Goal: Task Accomplishment & Management: Manage account settings

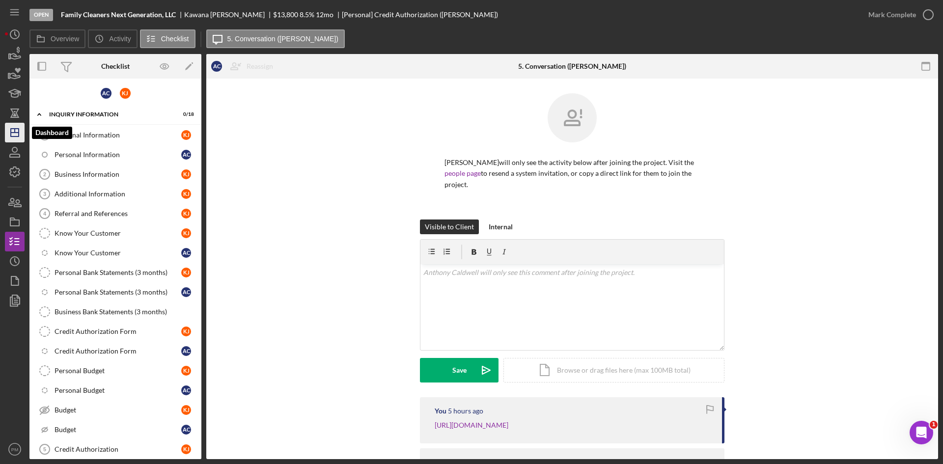
click at [16, 133] on line "button" at bounding box center [15, 133] width 8 height 0
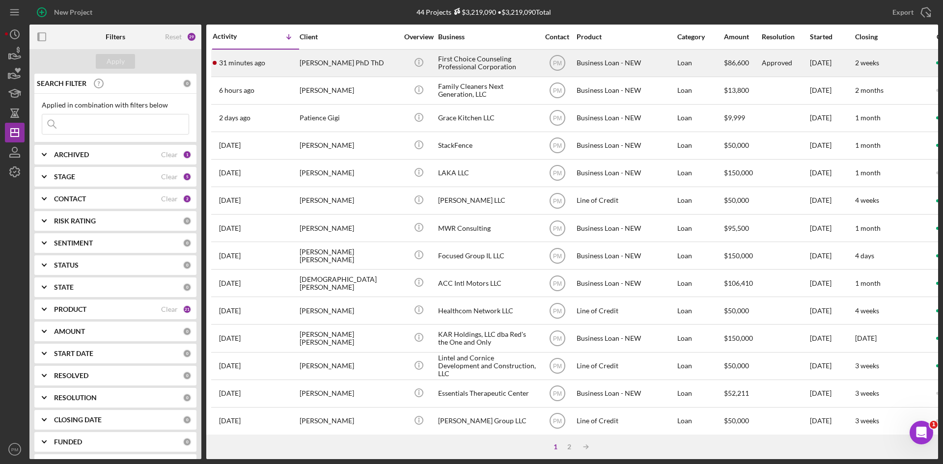
click at [320, 68] on div "[PERSON_NAME] PhD ThD" at bounding box center [349, 63] width 98 height 26
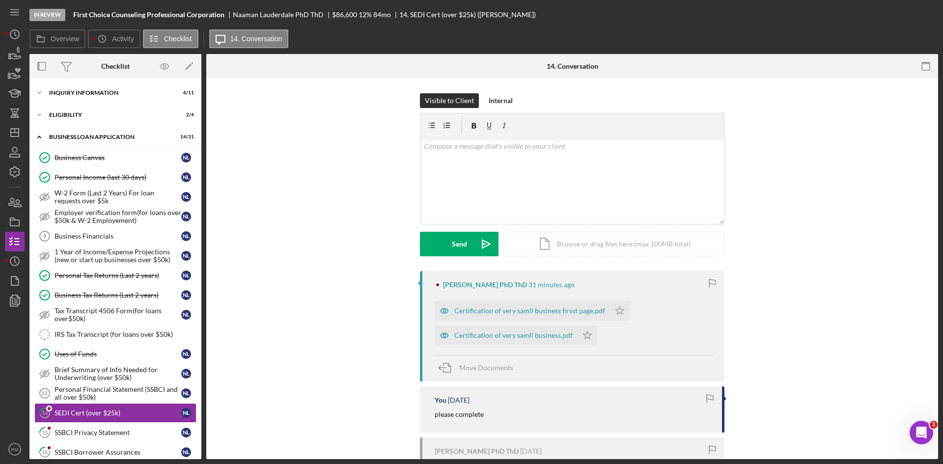
scroll to position [144, 0]
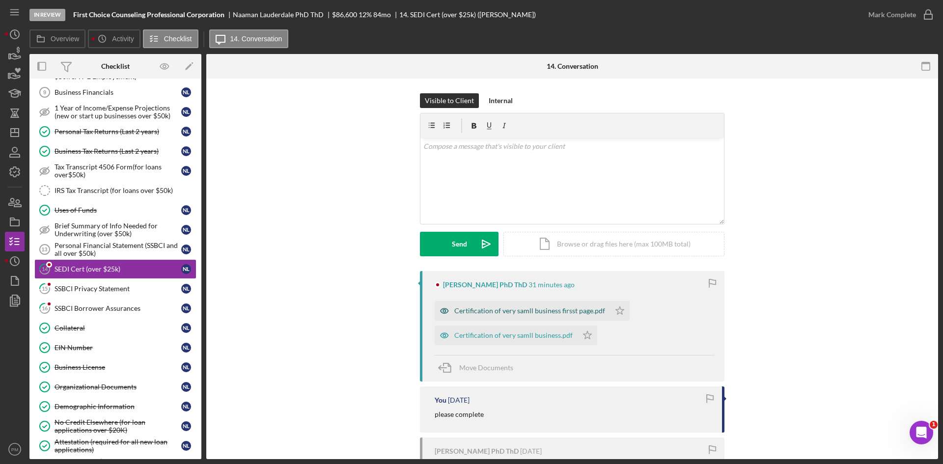
click at [487, 277] on div "Certification of very samll business firsst page.pdf" at bounding box center [529, 311] width 151 height 8
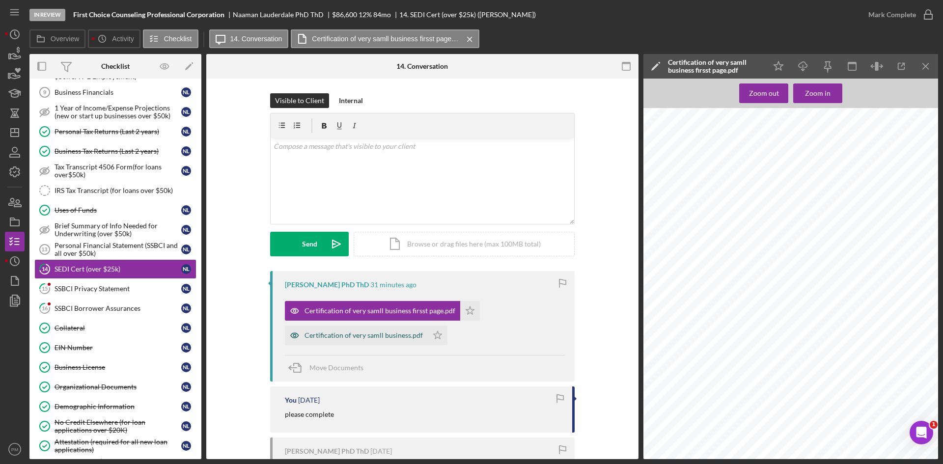
click at [354, 277] on div "Certification of very samll business.pdf" at bounding box center [364, 336] width 118 height 8
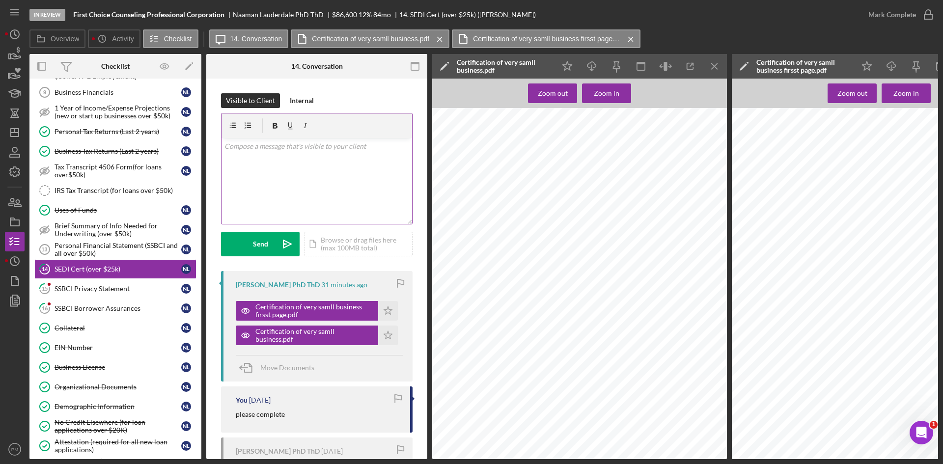
click at [286, 178] on div "v Color teal Color pink Remove color Add row above Add row below Add column bef…" at bounding box center [317, 181] width 191 height 86
click at [588, 69] on icon "Icon/Download" at bounding box center [592, 66] width 22 height 22
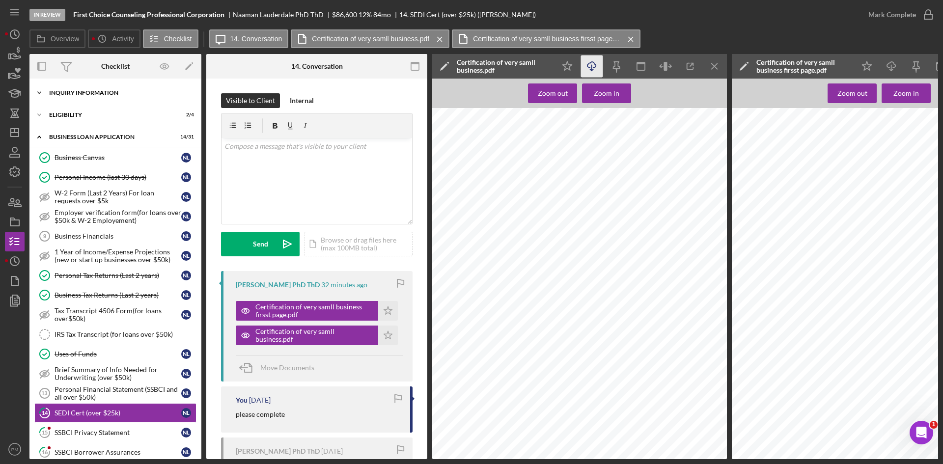
click at [104, 97] on div "Icon/Expander INQUIRY INFORMATION 6 / 11" at bounding box center [115, 93] width 172 height 20
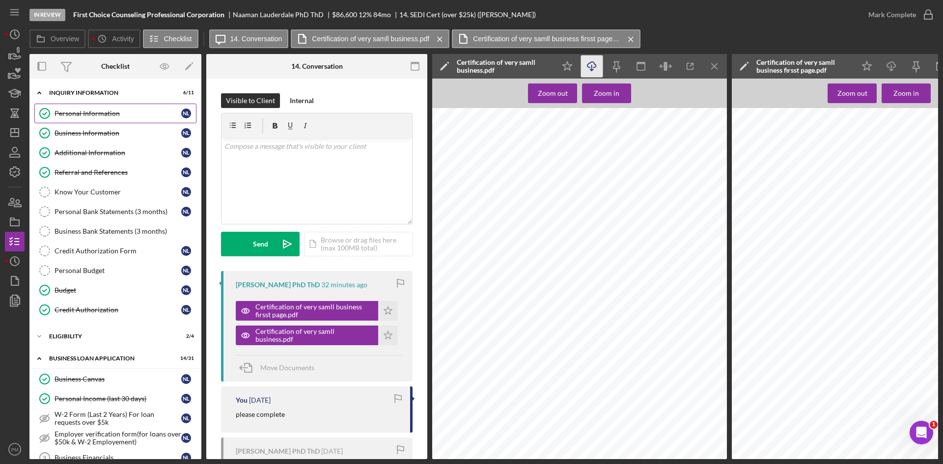
click at [99, 117] on div "Personal Information" at bounding box center [118, 114] width 127 height 8
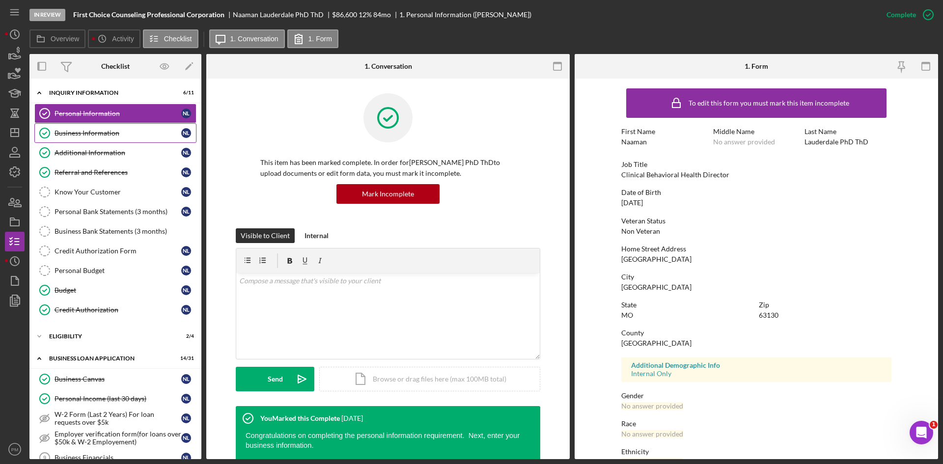
click at [63, 130] on div "Business Information" at bounding box center [118, 133] width 127 height 8
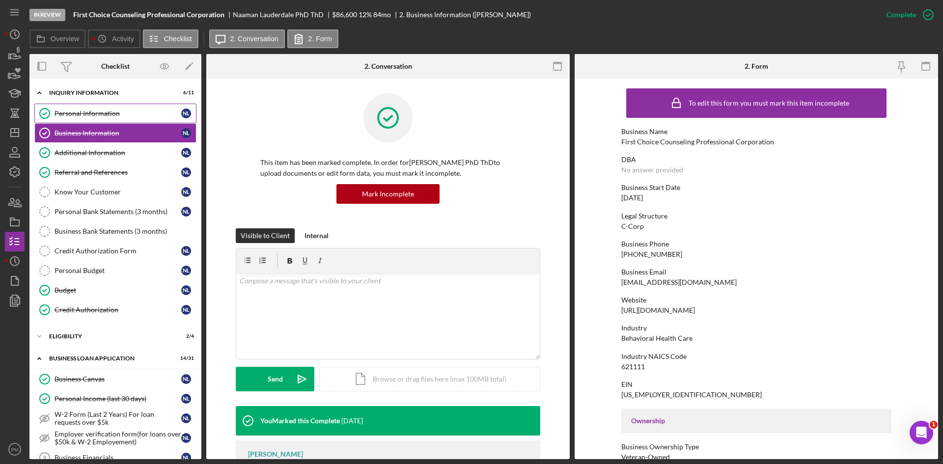
click at [94, 107] on link "Personal Information Personal Information N L" at bounding box center [115, 114] width 162 height 20
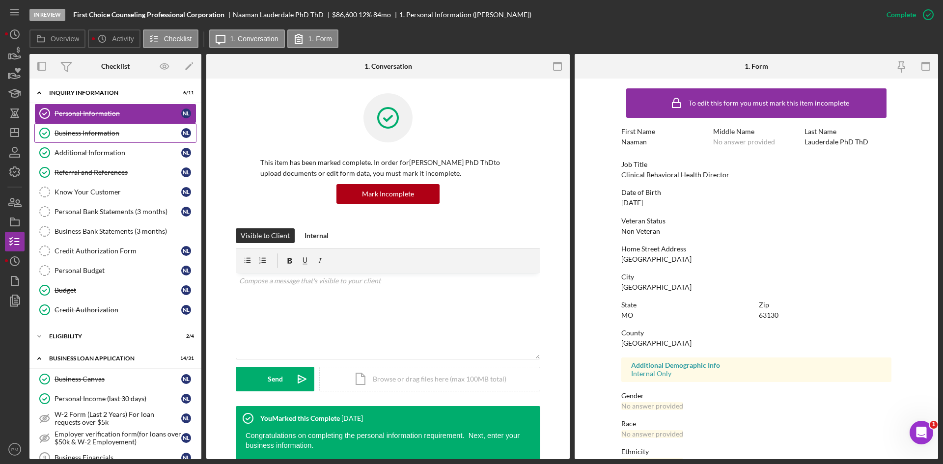
click at [96, 135] on div "Business Information" at bounding box center [118, 133] width 127 height 8
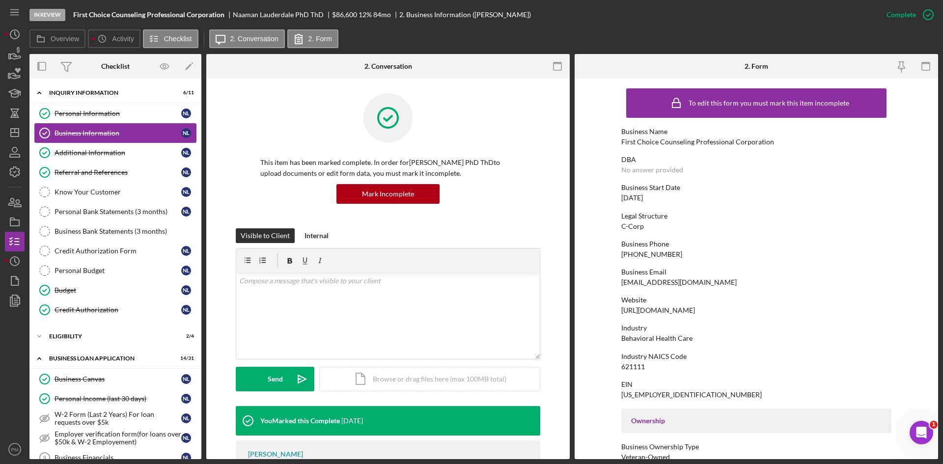
drag, startPoint x: 99, startPoint y: 149, endPoint x: 101, endPoint y: 140, distance: 9.1
click at [99, 149] on div "Additional Information" at bounding box center [118, 153] width 127 height 8
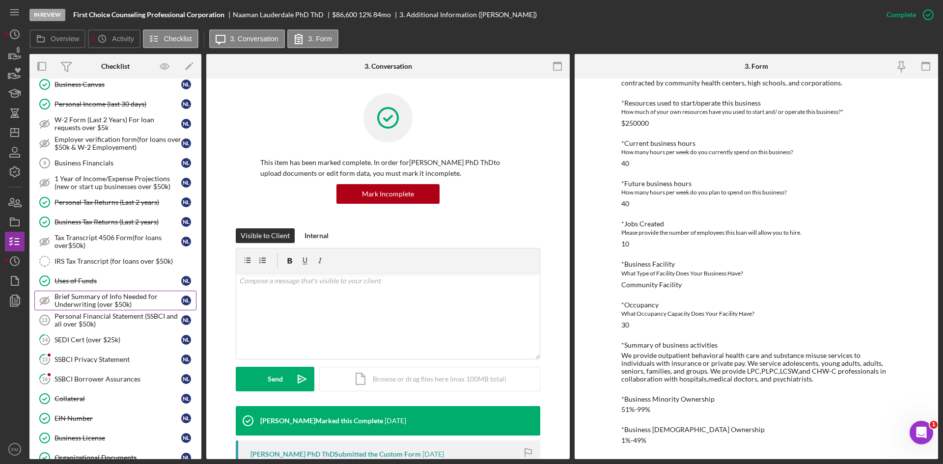
scroll to position [442, 0]
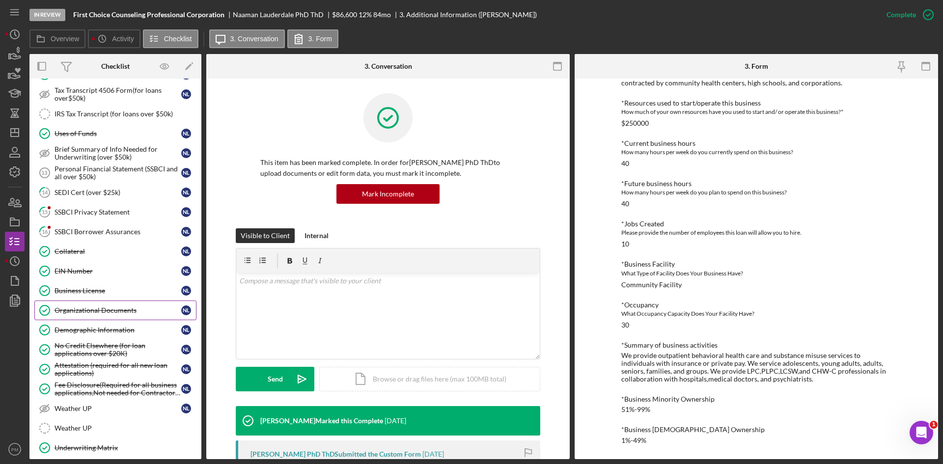
click at [88, 277] on div "Organizational Documents" at bounding box center [118, 310] width 127 height 8
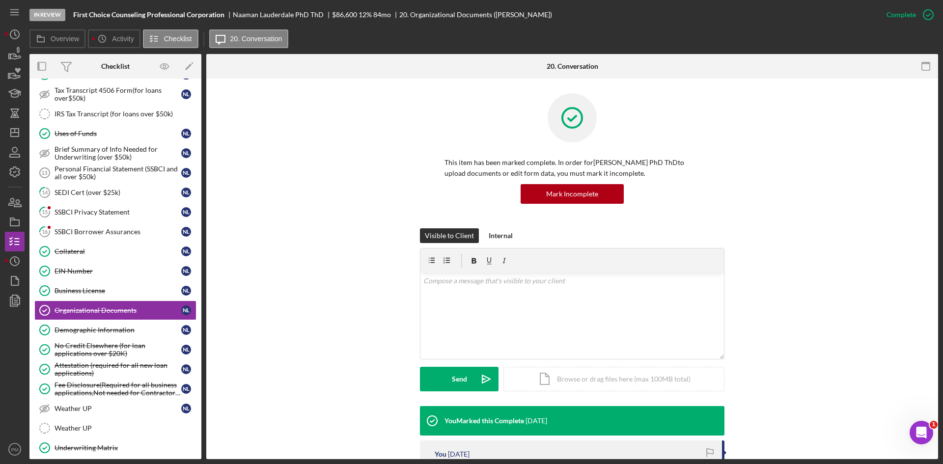
scroll to position [196, 0]
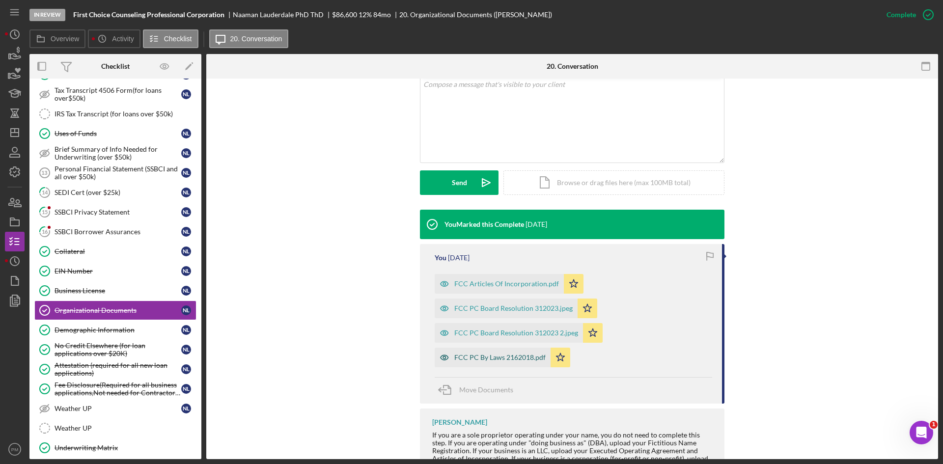
click at [491, 277] on div "FCC PC By Laws 2162018.pdf" at bounding box center [499, 358] width 91 height 8
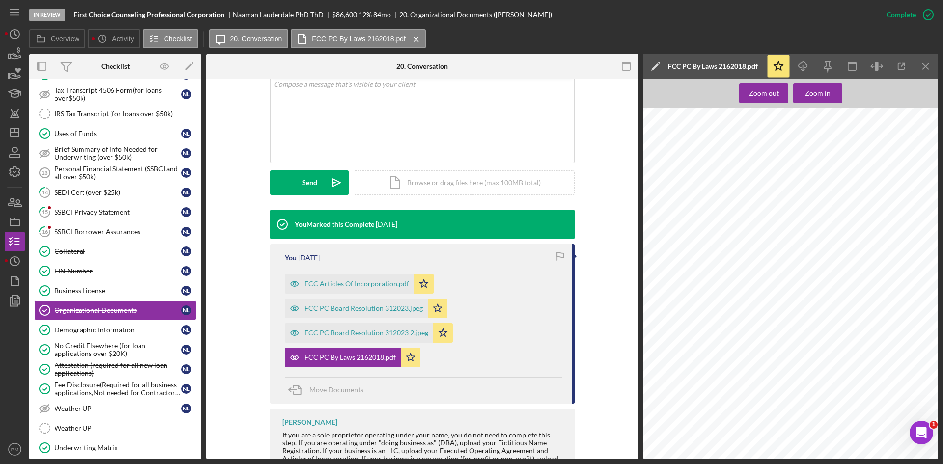
scroll to position [0, 0]
click at [380, 277] on div "FCC PC Board Resolution 312023 2.jpeg" at bounding box center [359, 333] width 148 height 20
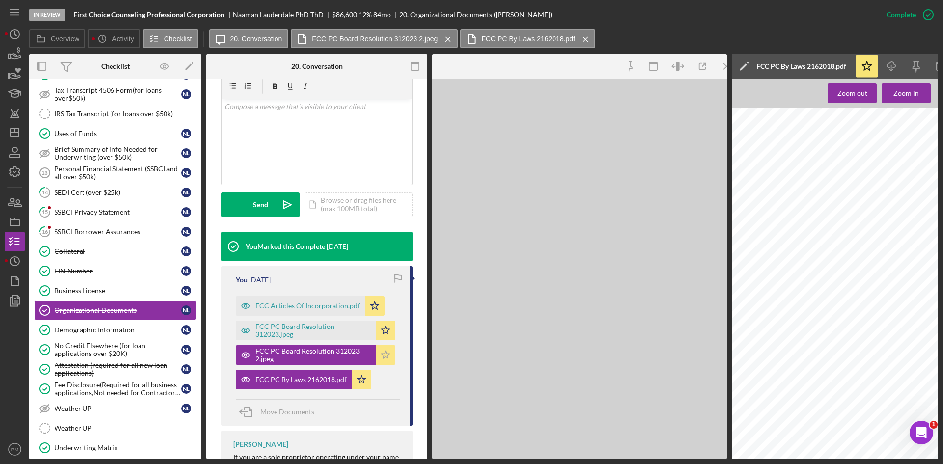
scroll to position [219, 0]
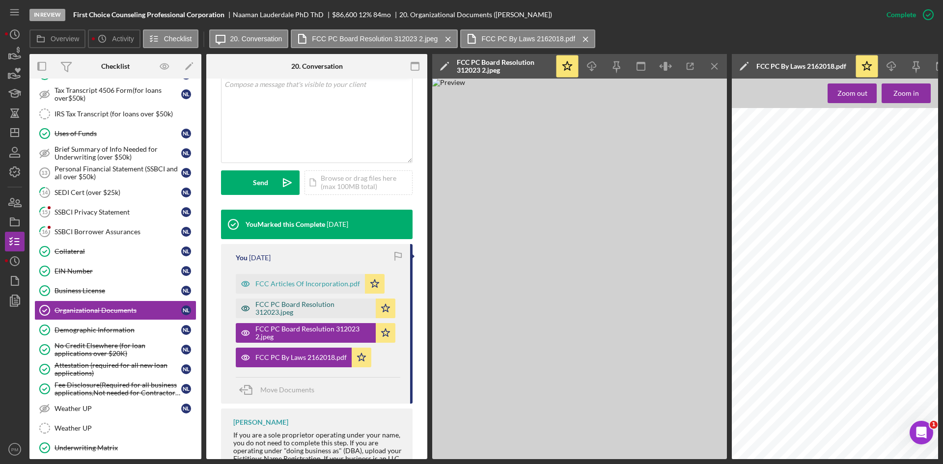
click at [295, 277] on div "FCC PC Board Resolution 312023.jpeg" at bounding box center [312, 309] width 115 height 16
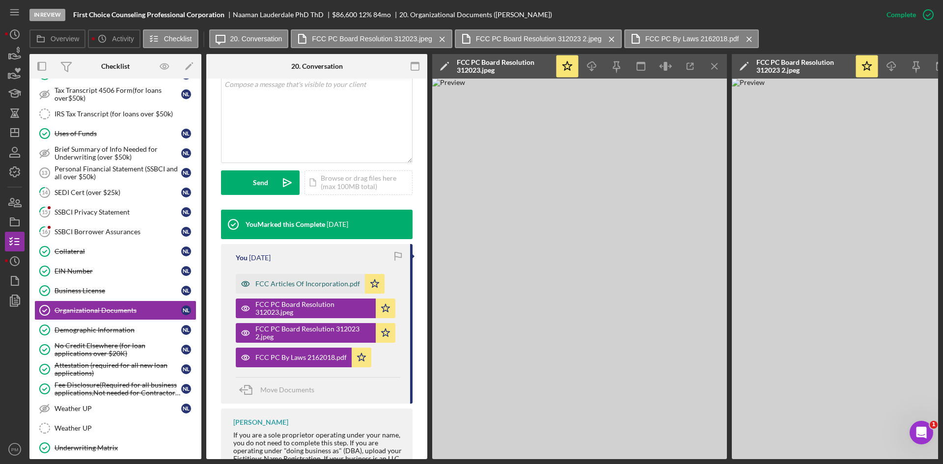
click at [293, 277] on div "FCC Articles Of Incorporation.pdf" at bounding box center [307, 284] width 105 height 8
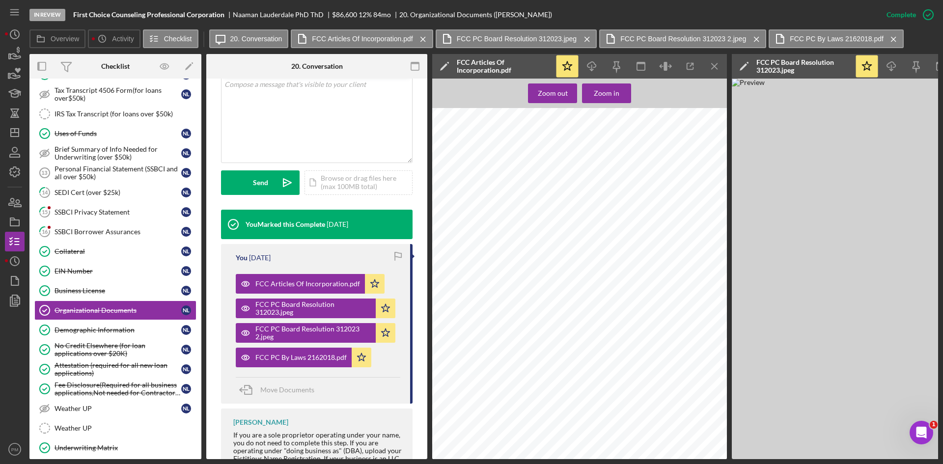
scroll to position [589, 0]
click at [597, 65] on icon "Icon/Menu Close" at bounding box center [715, 66] width 22 height 22
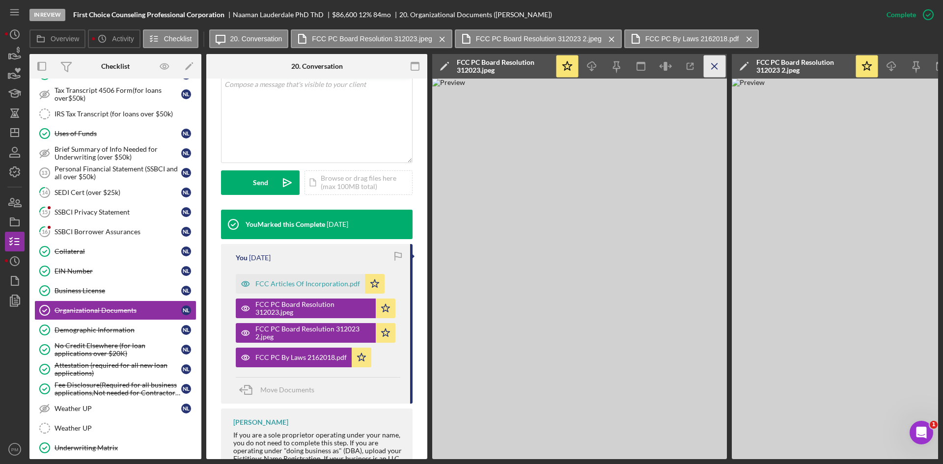
click at [597, 65] on icon "Icon/Menu Close" at bounding box center [715, 66] width 22 height 22
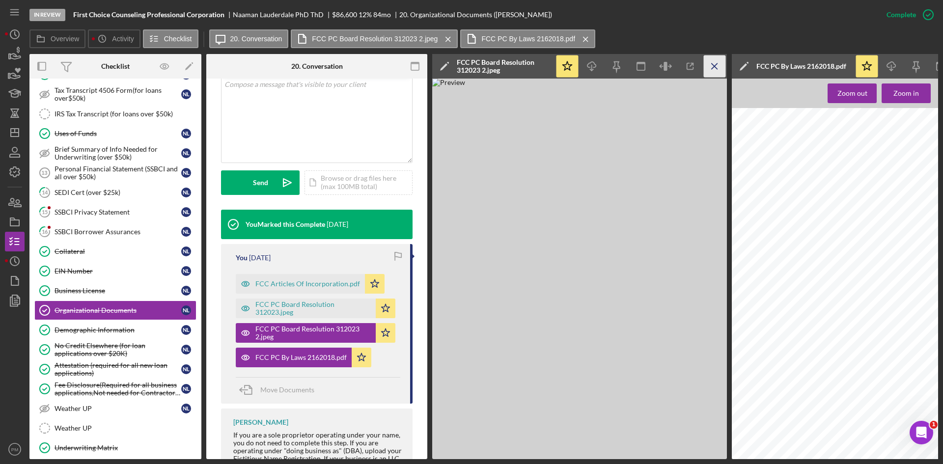
click at [597, 63] on icon "Icon/Menu Close" at bounding box center [715, 66] width 22 height 22
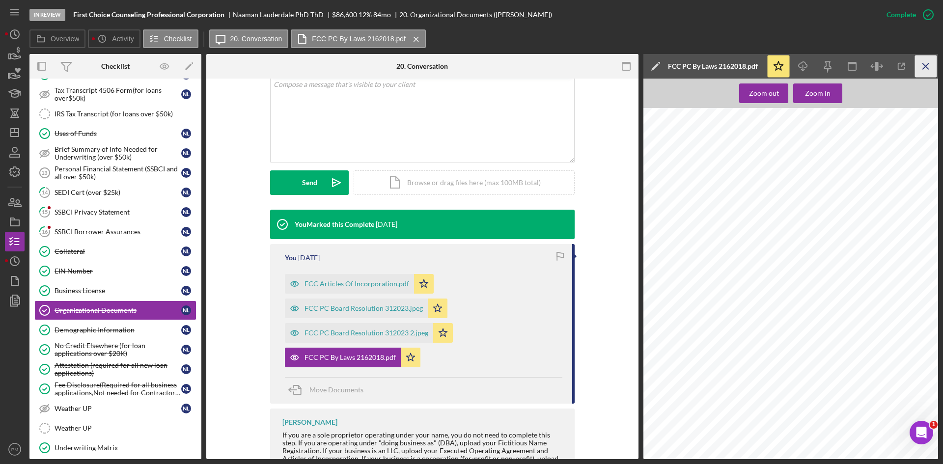
click at [597, 61] on icon "Icon/Menu Close" at bounding box center [926, 66] width 22 height 22
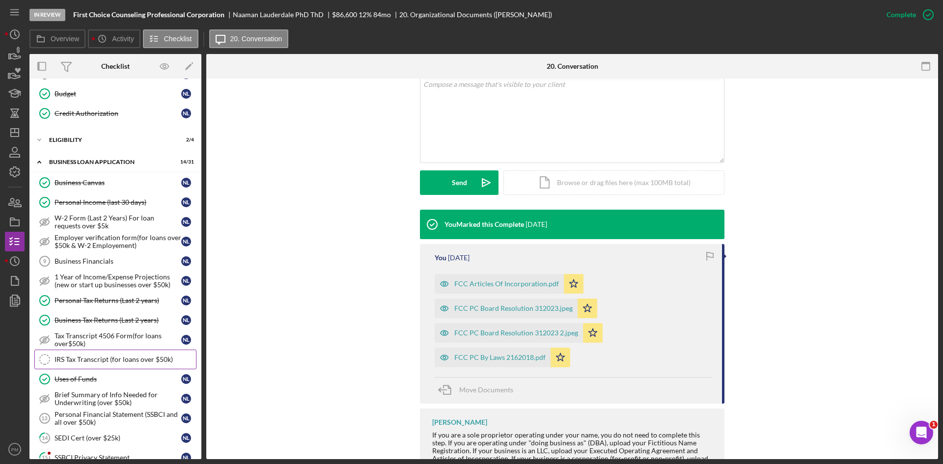
scroll to position [393, 0]
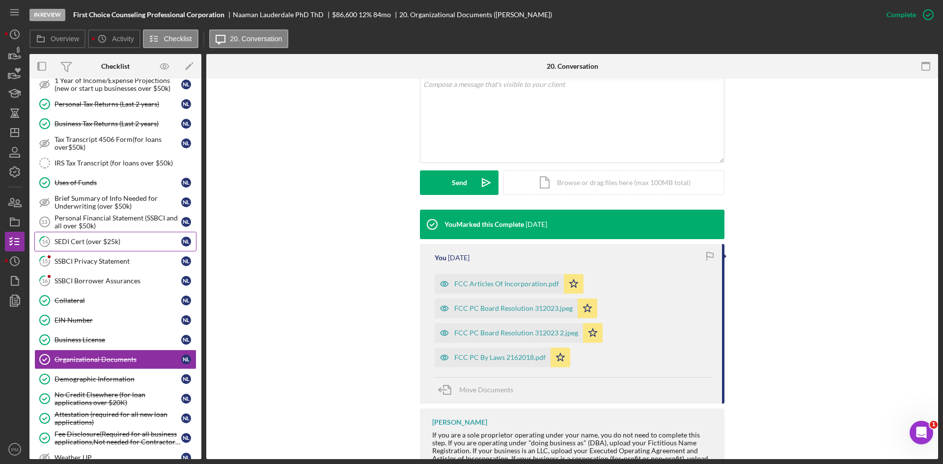
click at [81, 244] on div "SEDI Cert (over $25k)" at bounding box center [118, 242] width 127 height 8
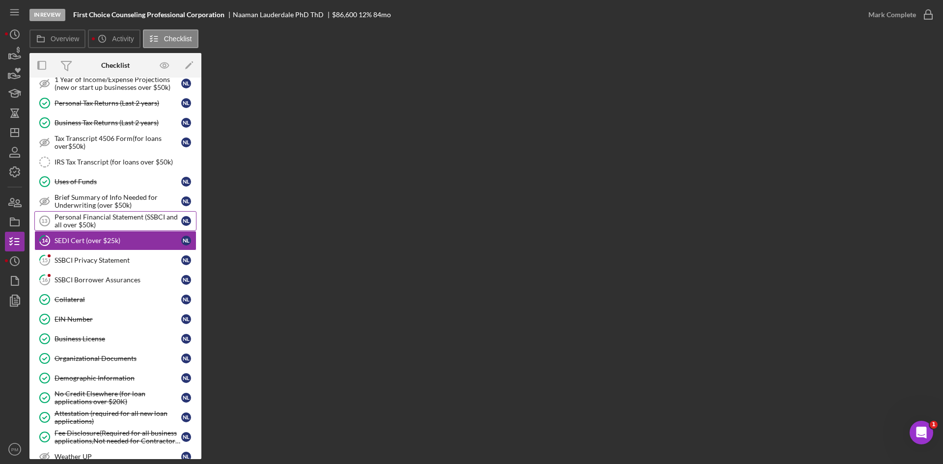
click at [81, 219] on div "Personal Financial Statement (SSBCI and all over $50k)" at bounding box center [118, 221] width 127 height 16
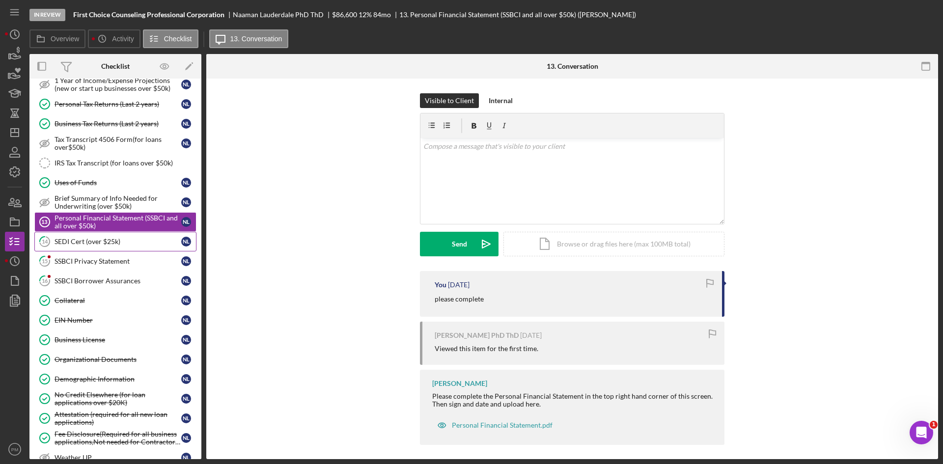
click at [88, 245] on div "SEDI Cert (over $25k)" at bounding box center [118, 242] width 127 height 8
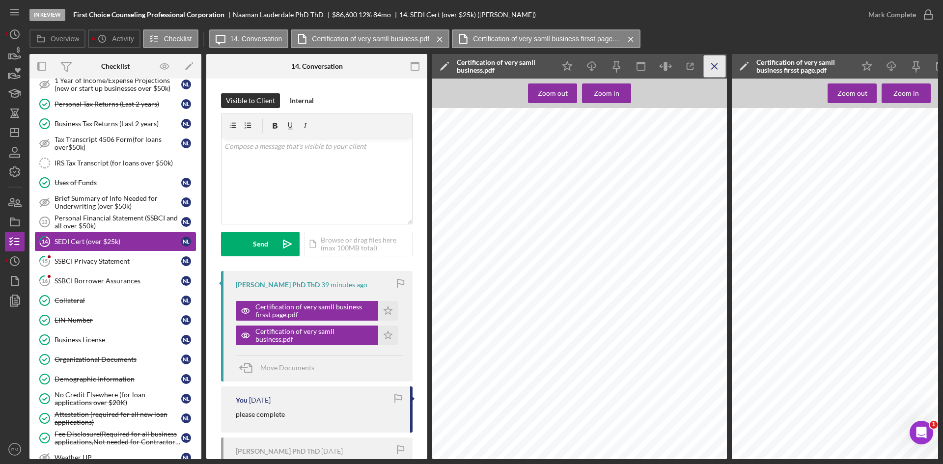
click at [597, 60] on icon "Icon/Menu Close" at bounding box center [715, 66] width 22 height 22
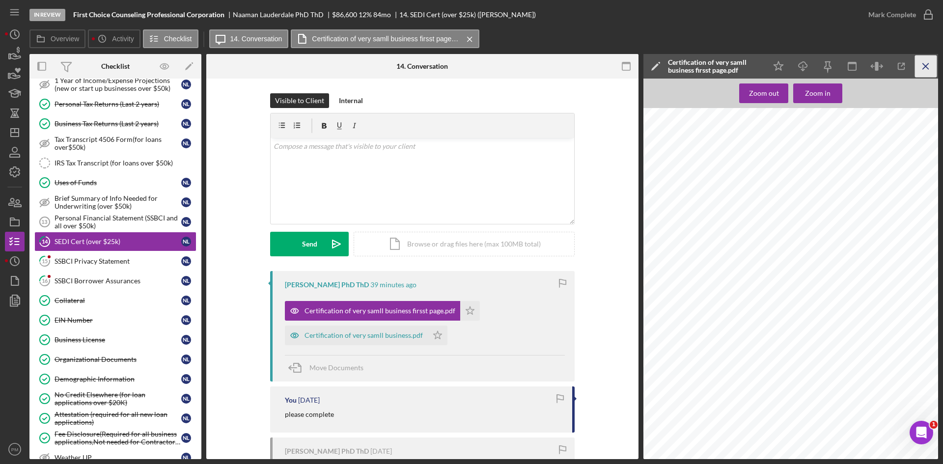
click at [597, 65] on icon "Icon/Menu Close" at bounding box center [926, 66] width 22 height 22
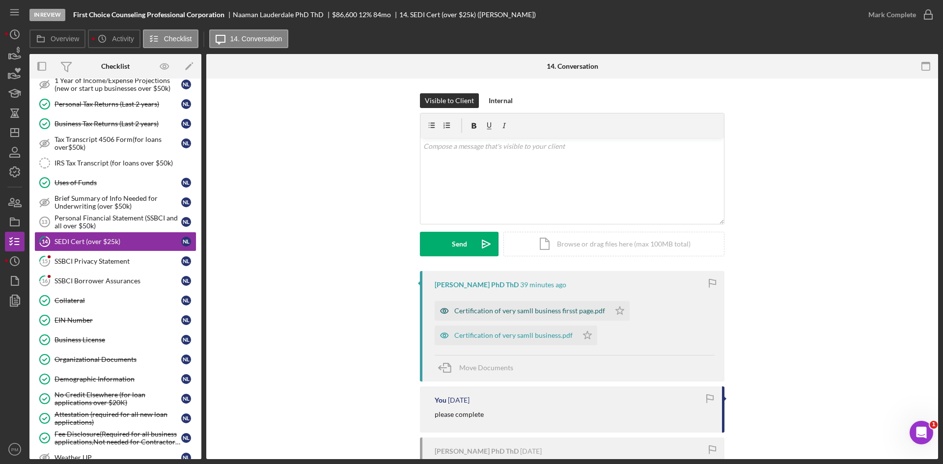
click at [484, 277] on div "Certification of very samll business firsst page.pdf" at bounding box center [529, 311] width 151 height 8
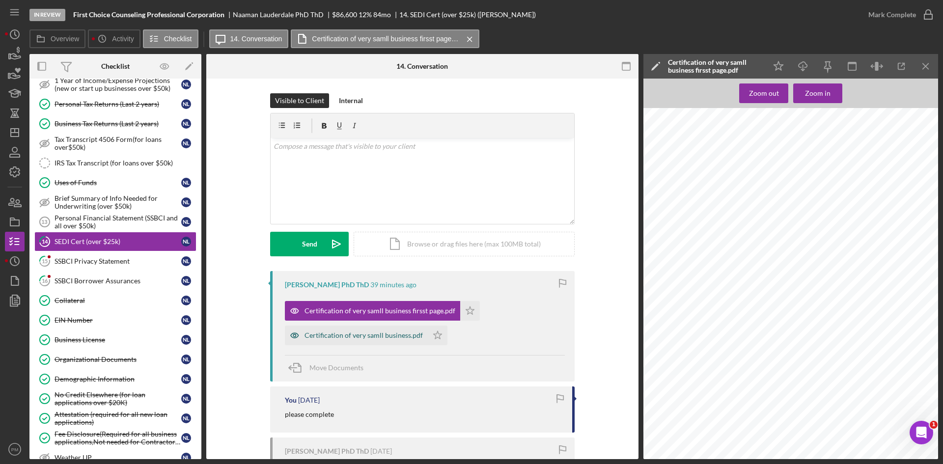
click at [356, 277] on div "Certification of very samll business.pdf" at bounding box center [356, 336] width 143 height 20
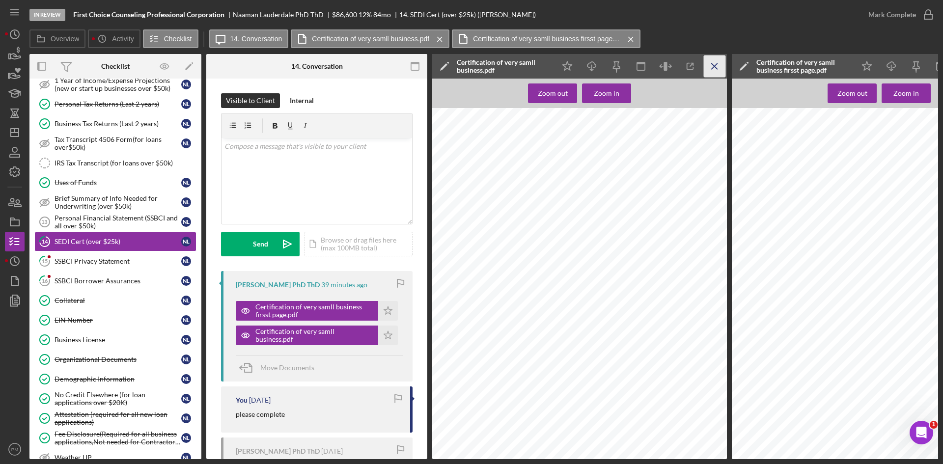
click at [597, 68] on icon "Icon/Menu Close" at bounding box center [715, 66] width 22 height 22
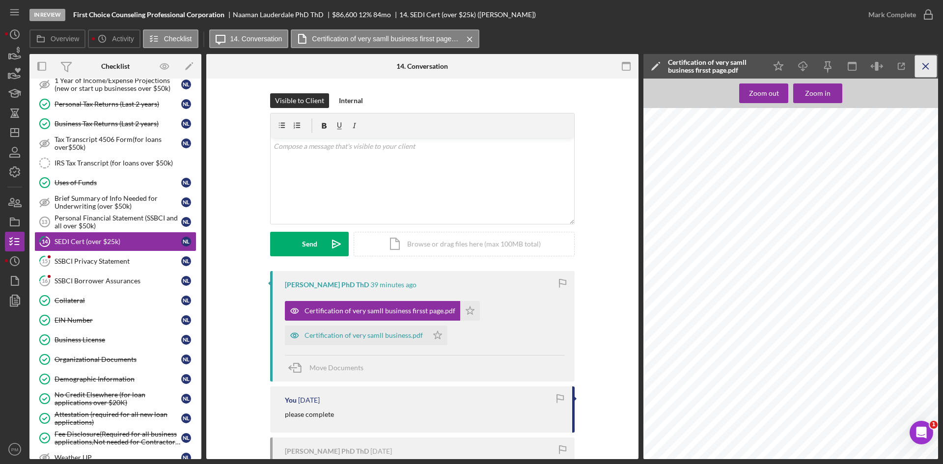
click at [597, 67] on icon "Icon/Menu Close" at bounding box center [926, 66] width 22 height 22
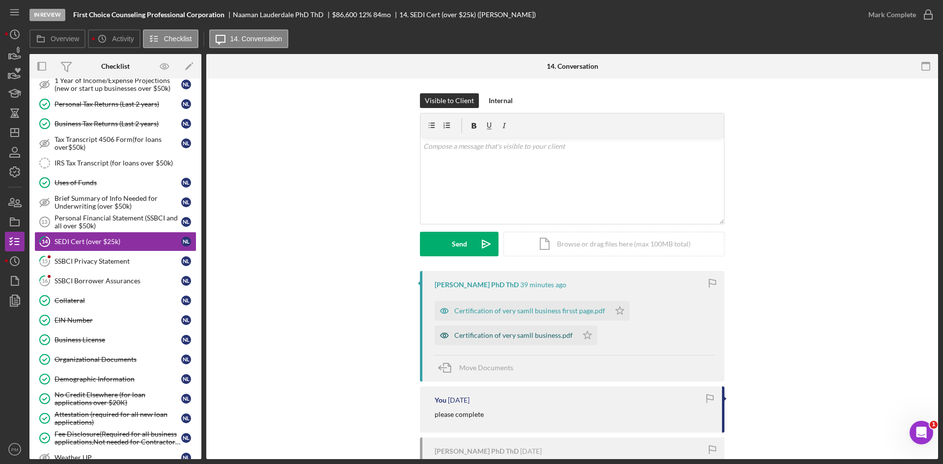
click at [495, 277] on div "Certification of very samll business.pdf" at bounding box center [513, 336] width 118 height 8
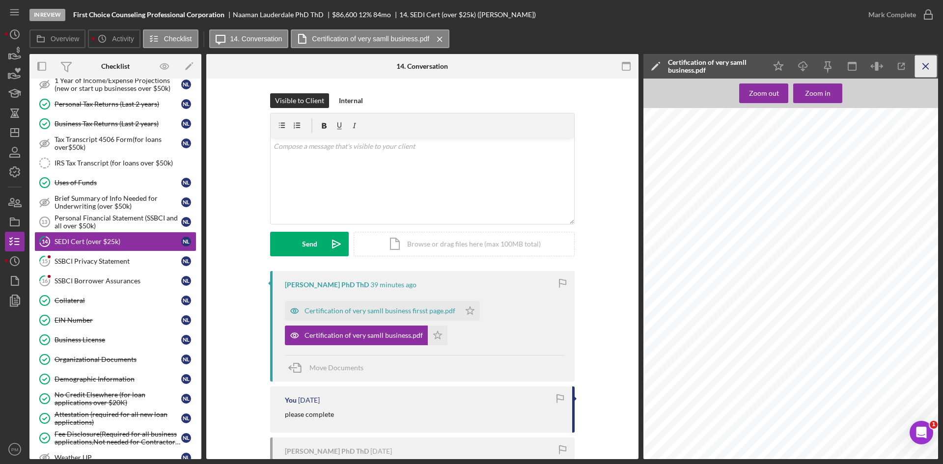
click at [597, 67] on icon "Icon/Menu Close" at bounding box center [926, 66] width 22 height 22
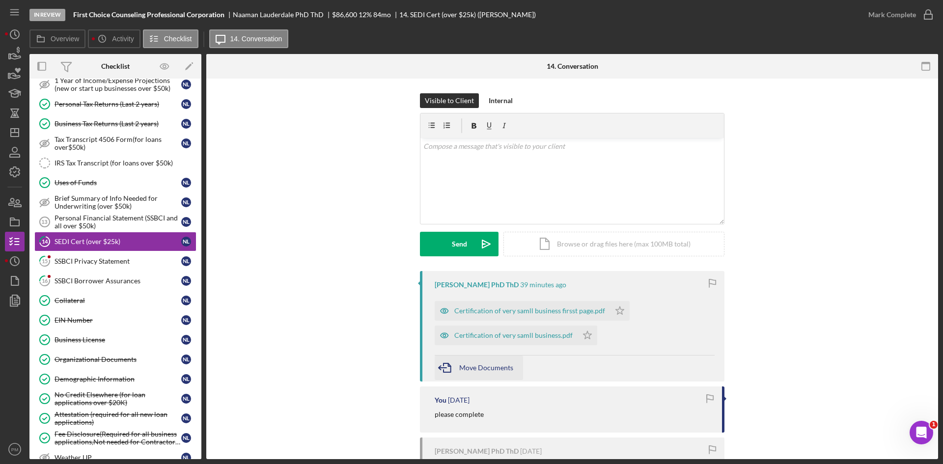
click at [454, 277] on icon "button" at bounding box center [447, 368] width 25 height 25
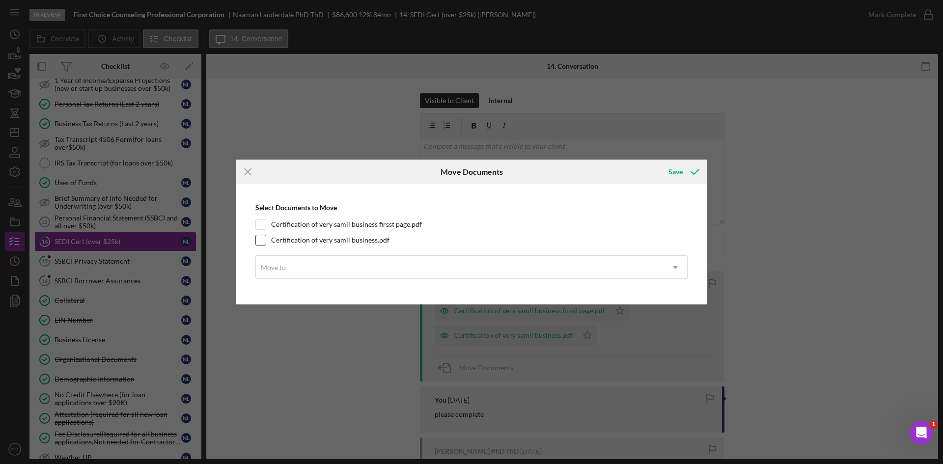
click at [263, 239] on input "Certification of very samll business.pdf" at bounding box center [261, 240] width 10 height 10
checkbox input "true"
click at [463, 271] on div "Move to" at bounding box center [460, 267] width 408 height 23
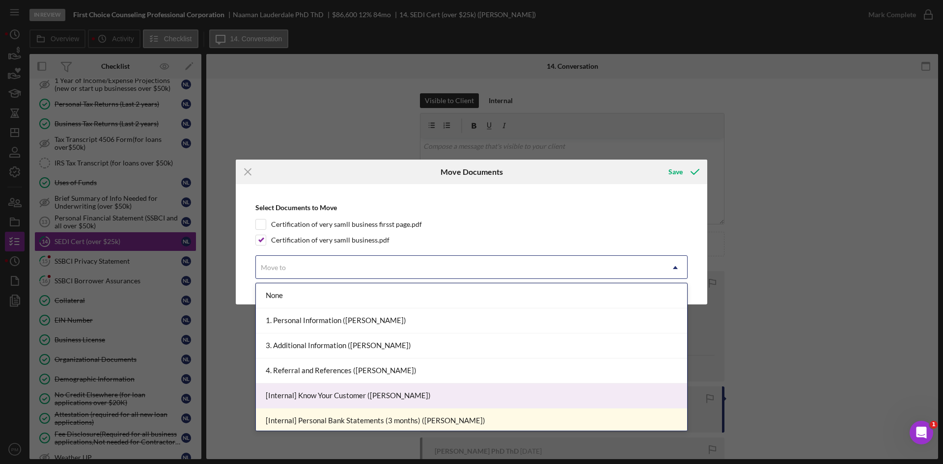
click at [350, 277] on div "[Internal] Know Your Customer ([PERSON_NAME])" at bounding box center [471, 396] width 431 height 25
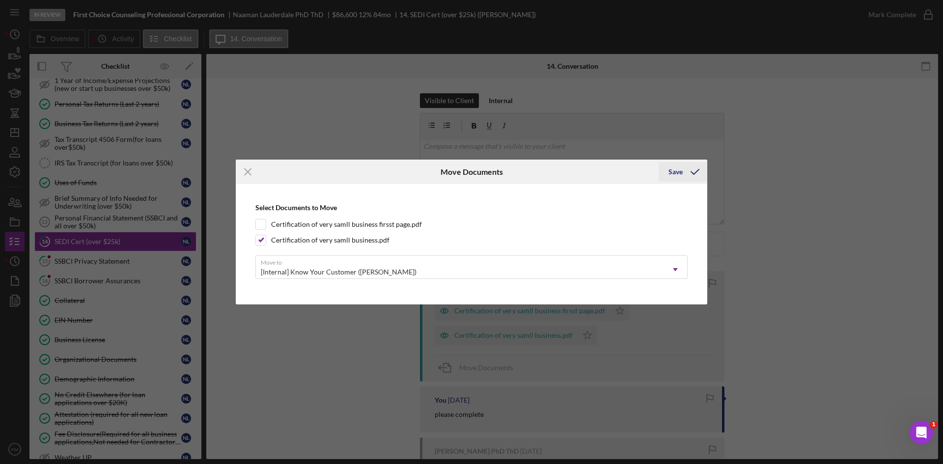
click at [597, 181] on icon "submit" at bounding box center [695, 172] width 25 height 25
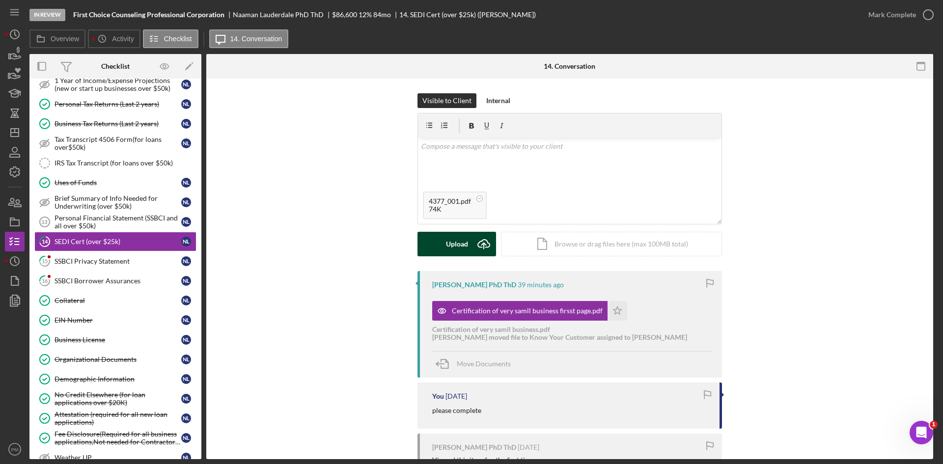
click at [468, 242] on button "Upload Icon/Upload" at bounding box center [456, 244] width 79 height 25
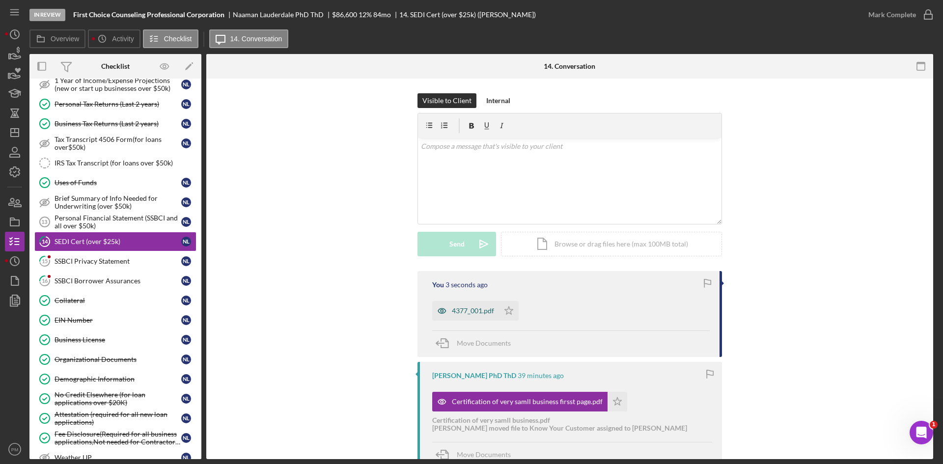
click at [483, 277] on div "4377_001.pdf" at bounding box center [473, 311] width 42 height 8
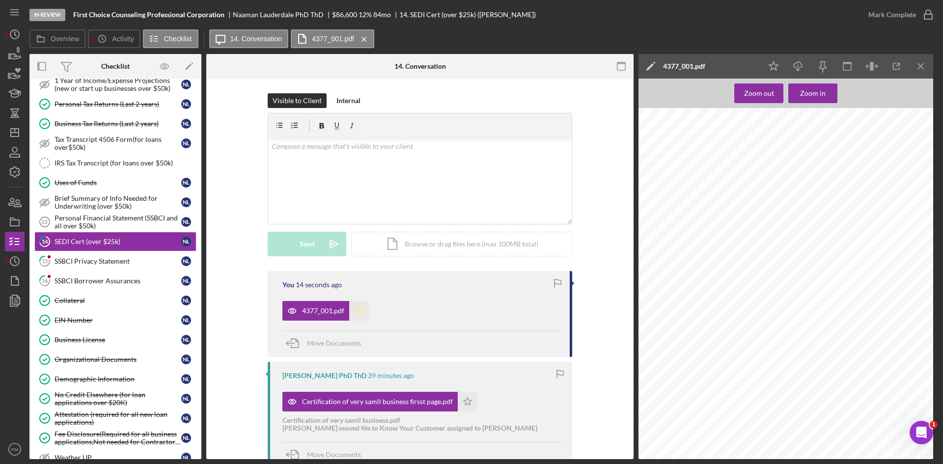
click at [363, 277] on icon "Icon/Star" at bounding box center [359, 311] width 20 height 20
click at [466, 277] on polygon "button" at bounding box center [468, 401] width 8 height 8
drag, startPoint x: 903, startPoint y: 14, endPoint x: 172, endPoint y: 163, distance: 746.2
click at [597, 16] on div "Mark Complete" at bounding box center [892, 15] width 48 height 20
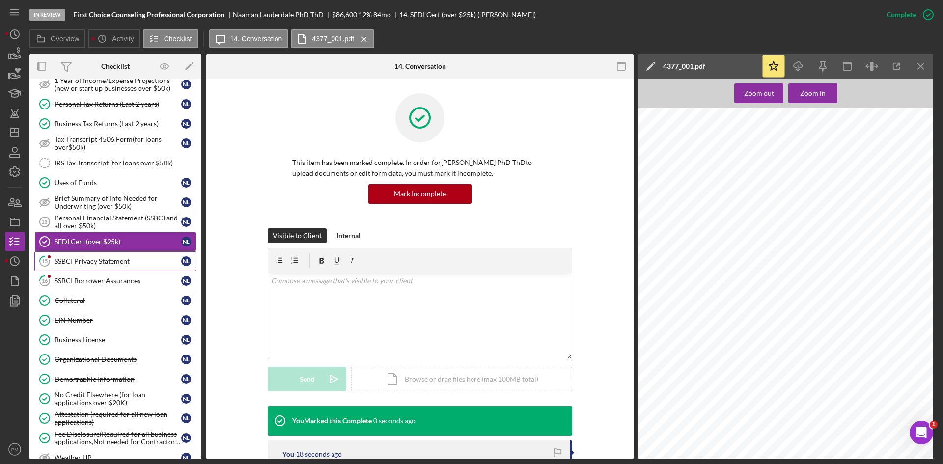
click at [86, 260] on div "SSBCI Privacy Statement" at bounding box center [118, 261] width 127 height 8
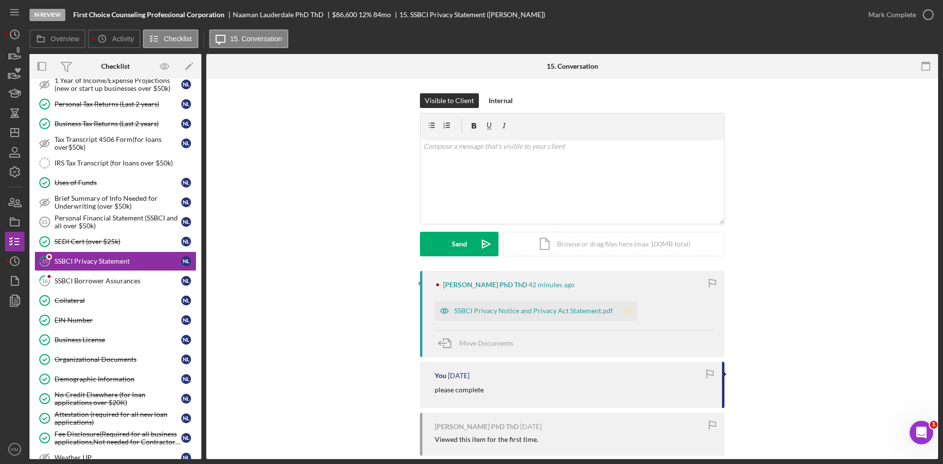
click at [487, 277] on div "SSBCI Privacy Notice and Privacy Act Statement.pdf" at bounding box center [533, 311] width 159 height 8
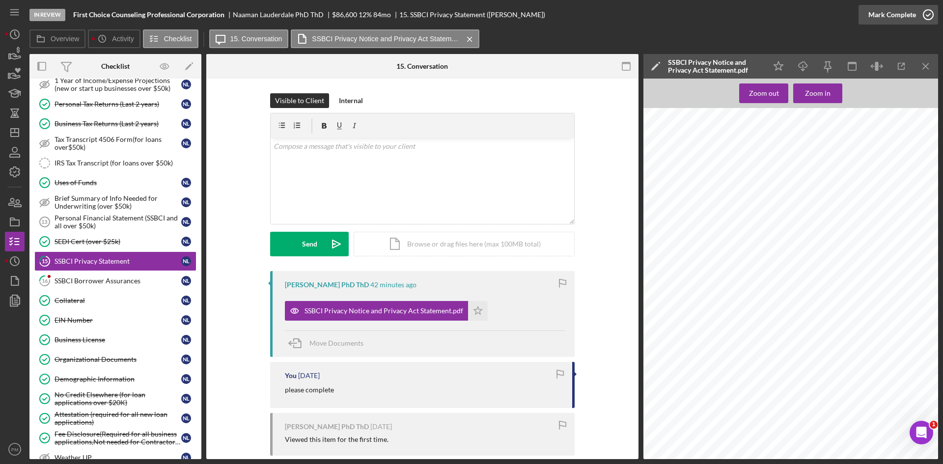
click at [597, 18] on icon "button" at bounding box center [928, 14] width 25 height 25
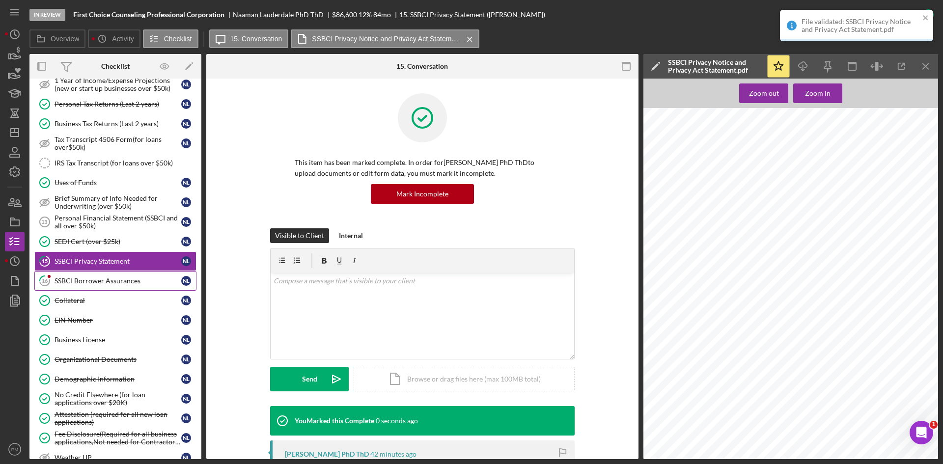
click at [108, 277] on div "SSBCI Borrower Assurances" at bounding box center [118, 281] width 127 height 8
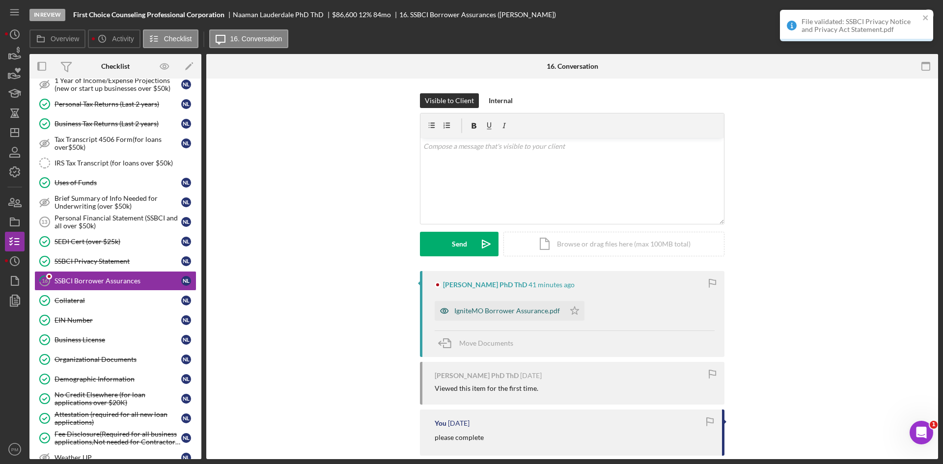
click at [497, 277] on div "IgniteMO Borrower Assurance.pdf" at bounding box center [500, 311] width 130 height 20
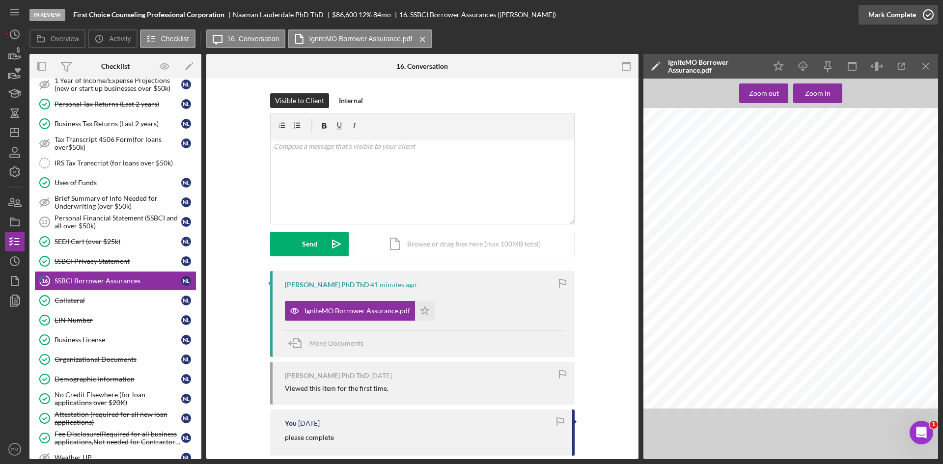
click at [597, 11] on div "Mark Complete" at bounding box center [892, 15] width 48 height 20
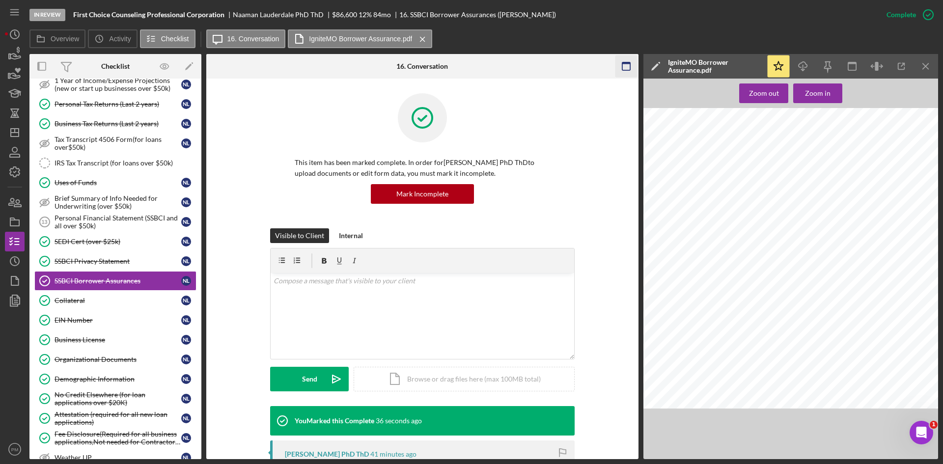
click at [597, 66] on icon "Icon/Menu Close" at bounding box center [926, 66] width 22 height 22
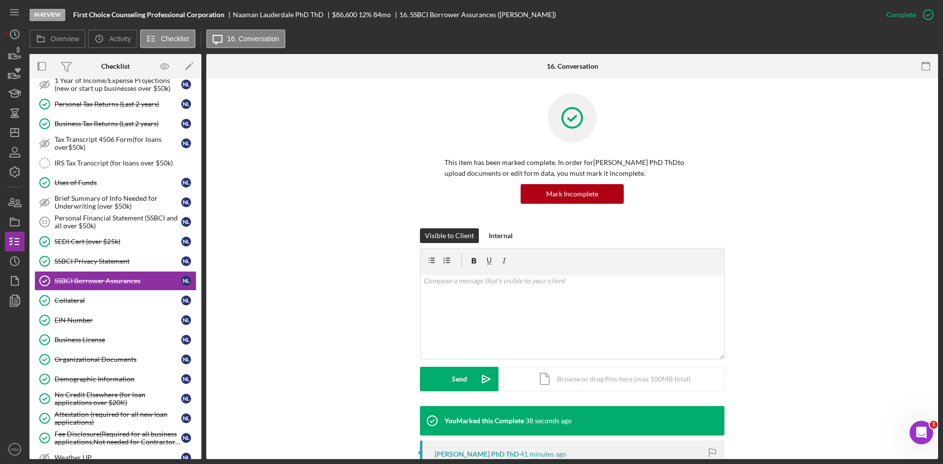
click at [323, 194] on div "This item has been marked complete. In order for [PERSON_NAME] PhD ThD to uploa…" at bounding box center [572, 160] width 702 height 135
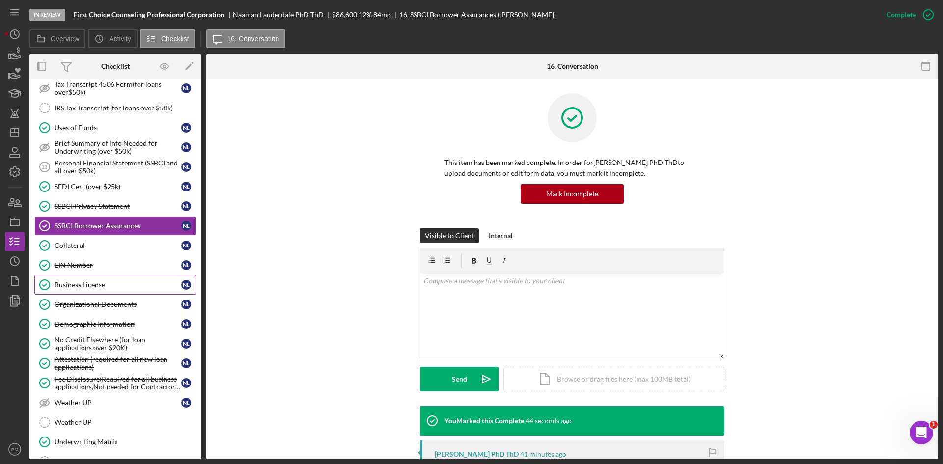
scroll to position [251, 0]
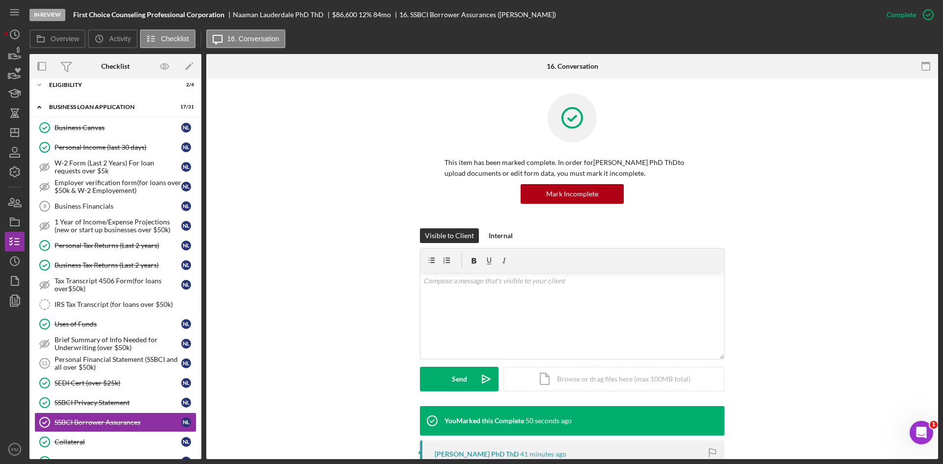
click at [359, 277] on div "Visible to Client Internal v Color teal Color pink Remove color Add row above A…" at bounding box center [572, 317] width 702 height 178
click at [108, 277] on div "Personal Financial Statement (SSBCI and all over $50k)" at bounding box center [118, 364] width 127 height 16
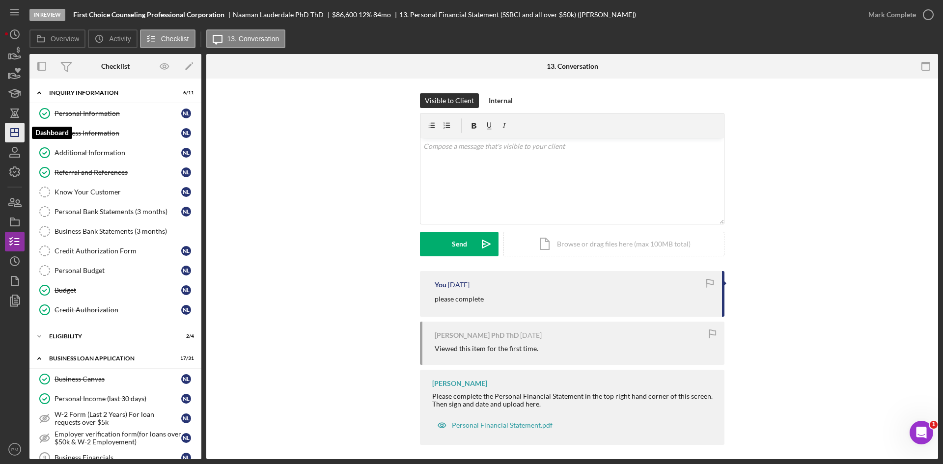
click at [10, 136] on icon "Icon/Dashboard" at bounding box center [14, 132] width 25 height 25
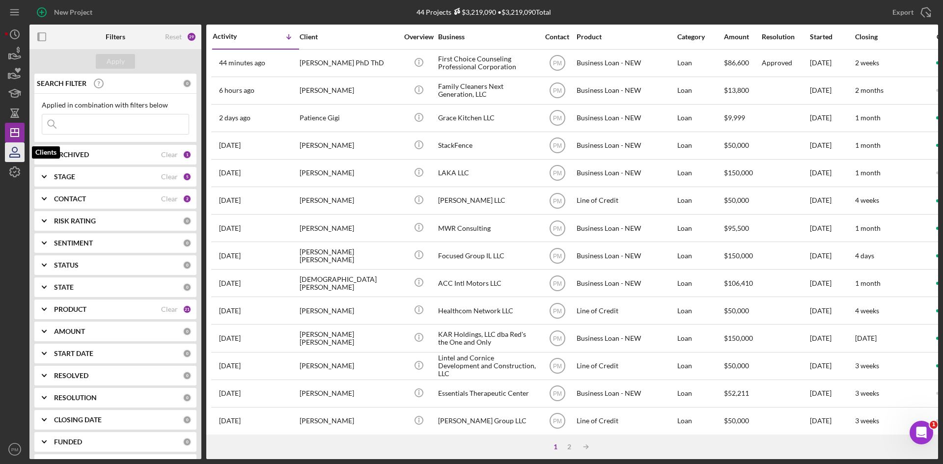
click at [16, 150] on icon "button" at bounding box center [14, 152] width 25 height 25
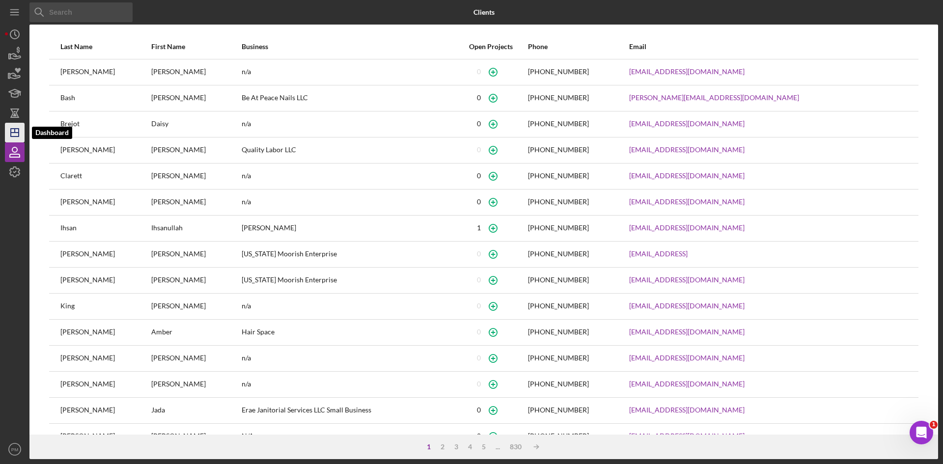
click at [15, 137] on polygon "button" at bounding box center [15, 133] width 8 height 8
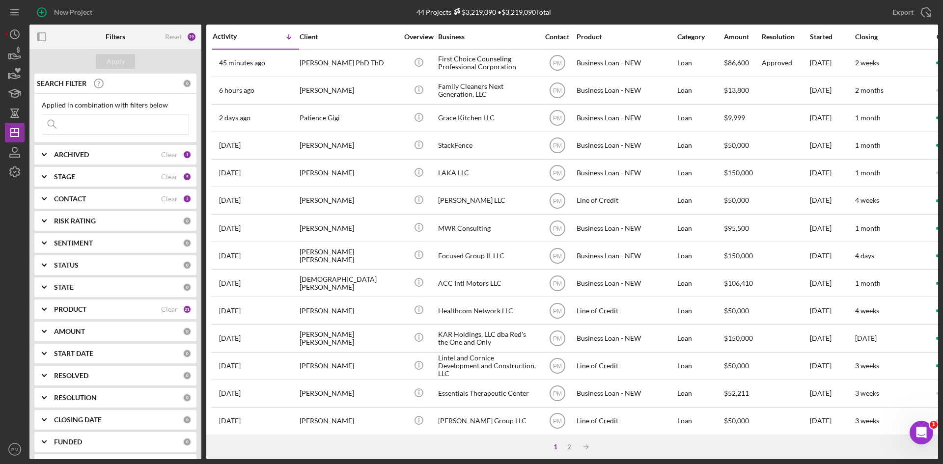
click at [119, 121] on input at bounding box center [115, 124] width 146 height 20
click at [72, 125] on input at bounding box center [115, 124] width 146 height 20
drag, startPoint x: 68, startPoint y: 309, endPoint x: 69, endPoint y: 303, distance: 6.6
click at [68, 277] on b "PRODUCT" at bounding box center [70, 309] width 32 height 8
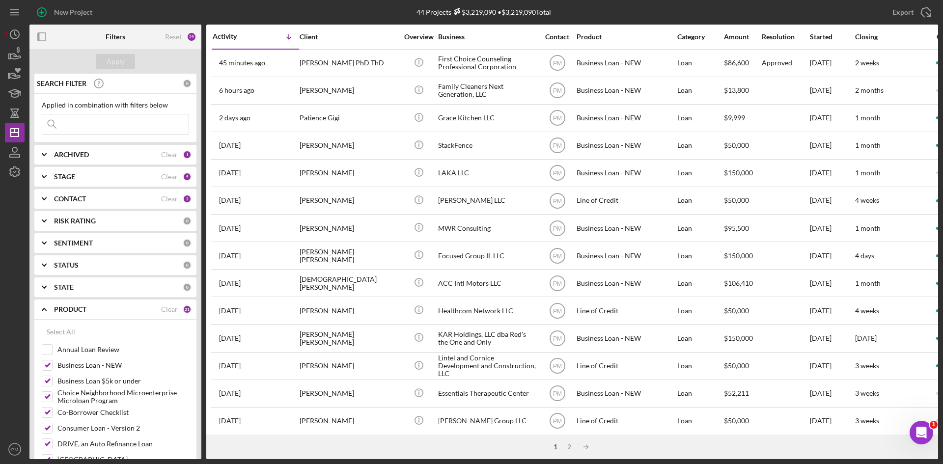
click at [167, 277] on div "PRODUCT Clear 21" at bounding box center [123, 310] width 138 height 20
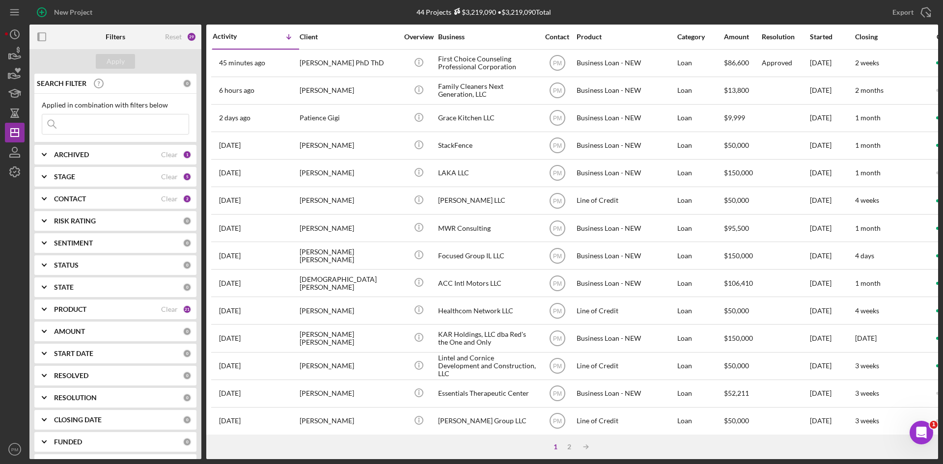
click at [94, 277] on div "PRODUCT" at bounding box center [107, 309] width 107 height 8
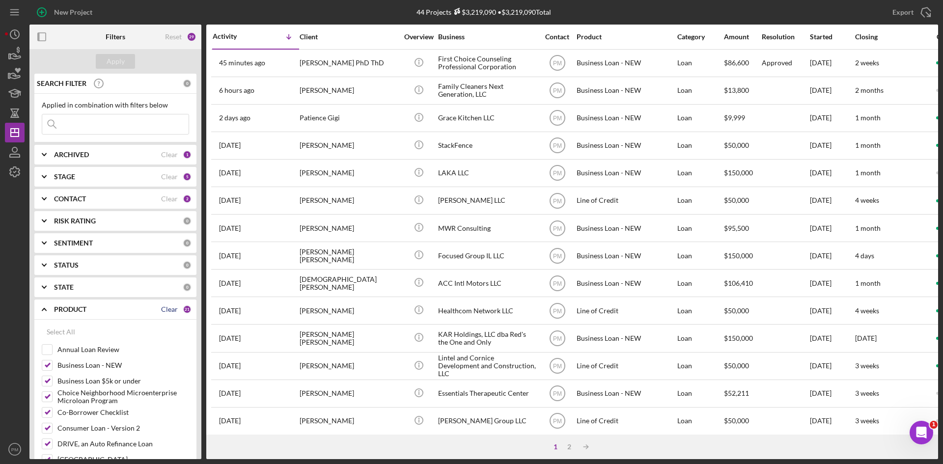
click at [161, 277] on div "Clear" at bounding box center [169, 309] width 17 height 8
checkbox input "false"
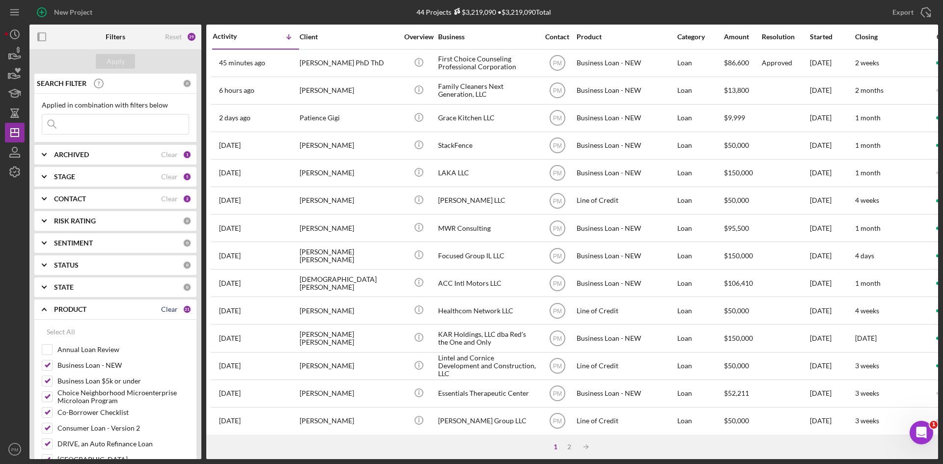
checkbox input "false"
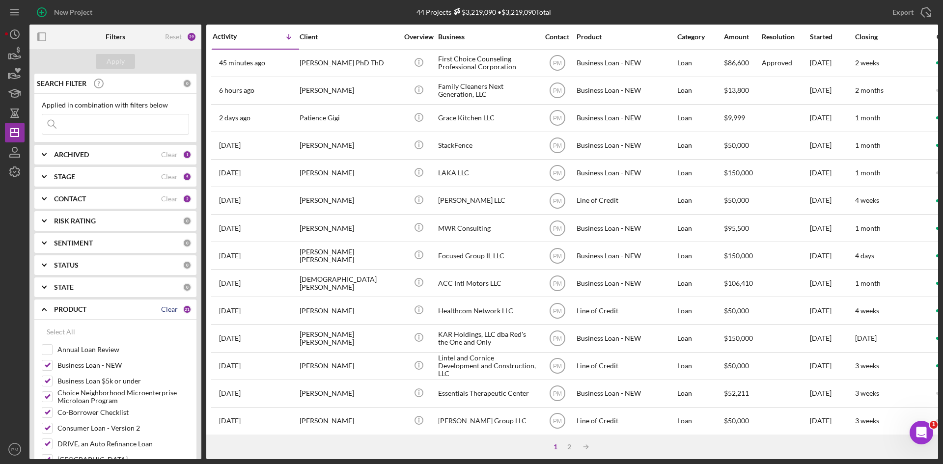
checkbox input "false"
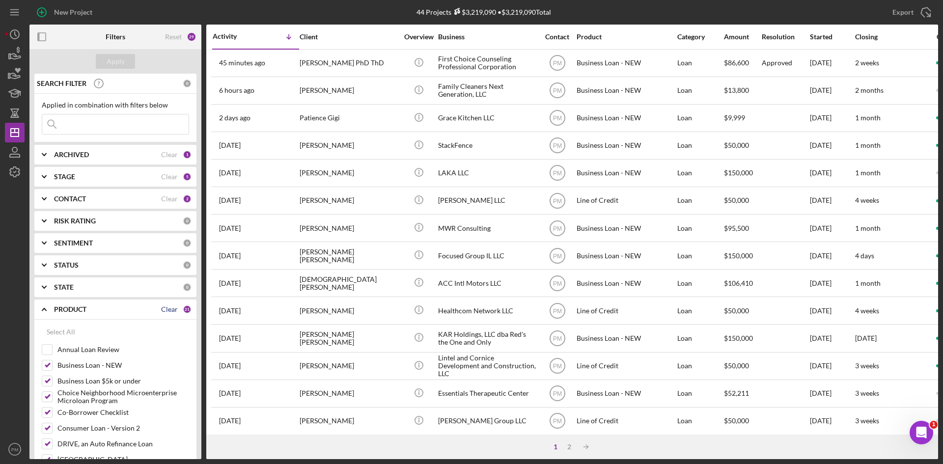
checkbox input "false"
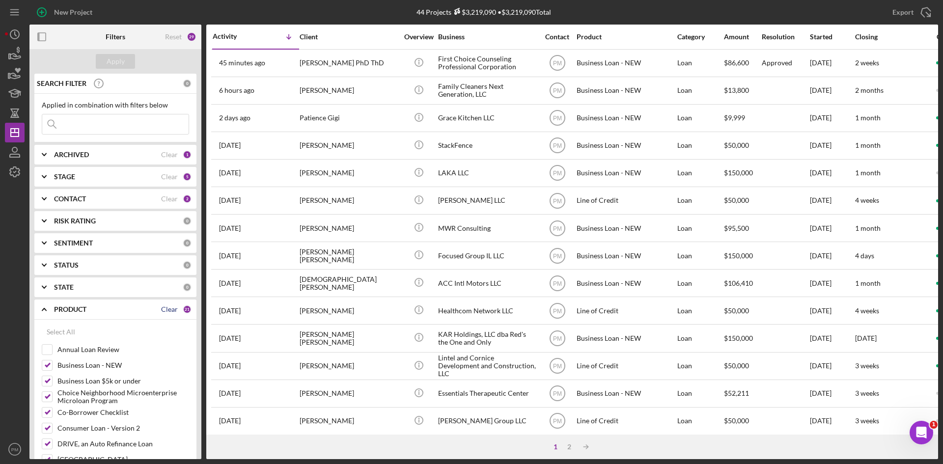
checkbox input "false"
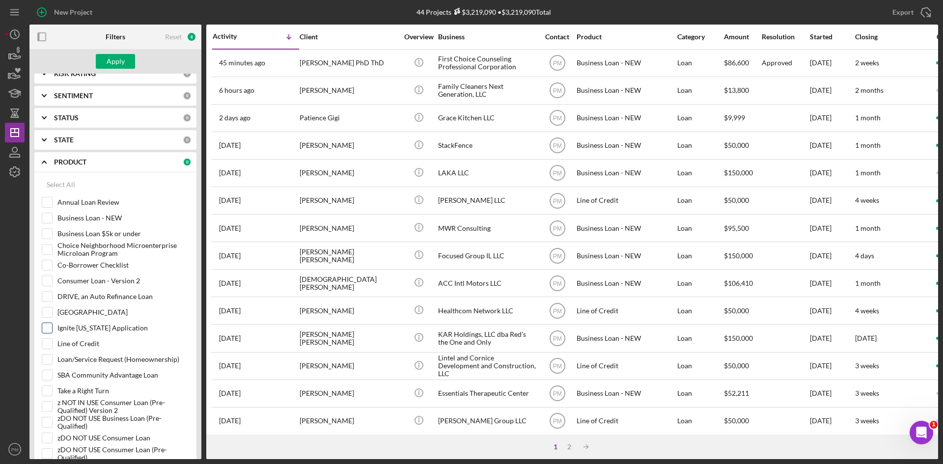
click at [46, 277] on input "Ignite [US_STATE] Application" at bounding box center [47, 328] width 10 height 10
checkbox input "true"
click at [111, 68] on div "Apply" at bounding box center [116, 61] width 18 height 15
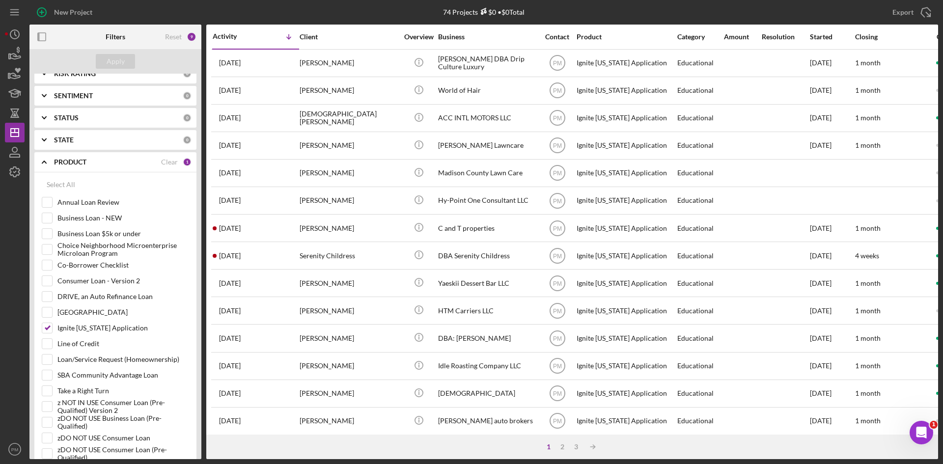
scroll to position [0, 0]
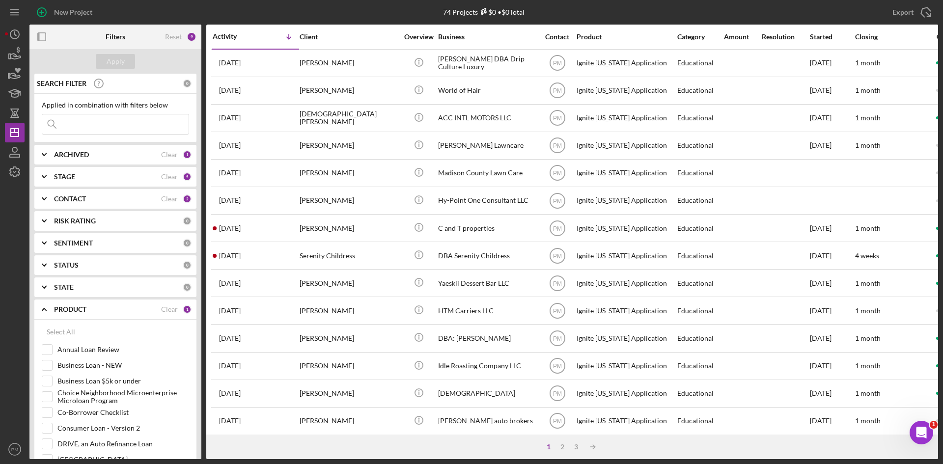
click at [87, 129] on input at bounding box center [115, 124] width 146 height 20
type input "[PERSON_NAME]"
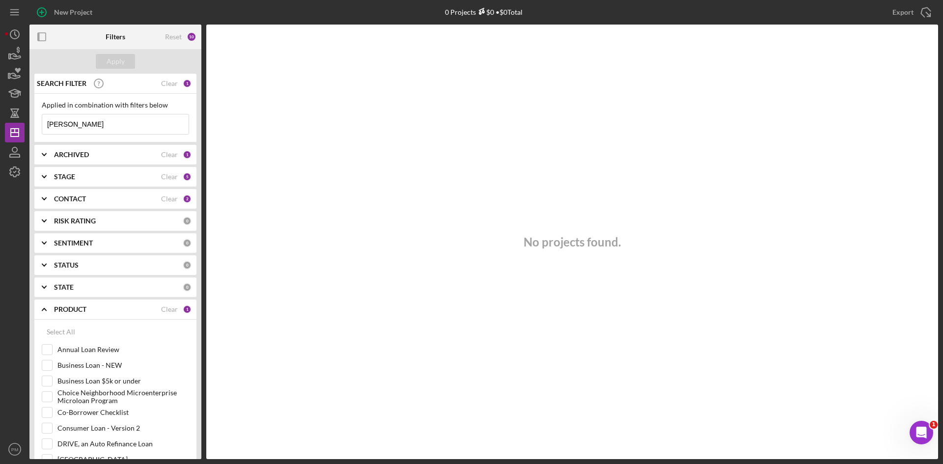
drag, startPoint x: 89, startPoint y: 123, endPoint x: 27, endPoint y: 117, distance: 62.6
click at [27, 117] on div "New Project 0 Projects $0 • $0 Total Export Icon/Export Filters Reset 10 Apply …" at bounding box center [471, 229] width 933 height 459
type input "[PERSON_NAME]"
drag, startPoint x: 74, startPoint y: 124, endPoint x: 14, endPoint y: 127, distance: 60.0
click at [14, 127] on div "New Project 0 Projects $0 • $0 Total Export Icon/Export Filters Reset 10 Apply …" at bounding box center [471, 229] width 933 height 459
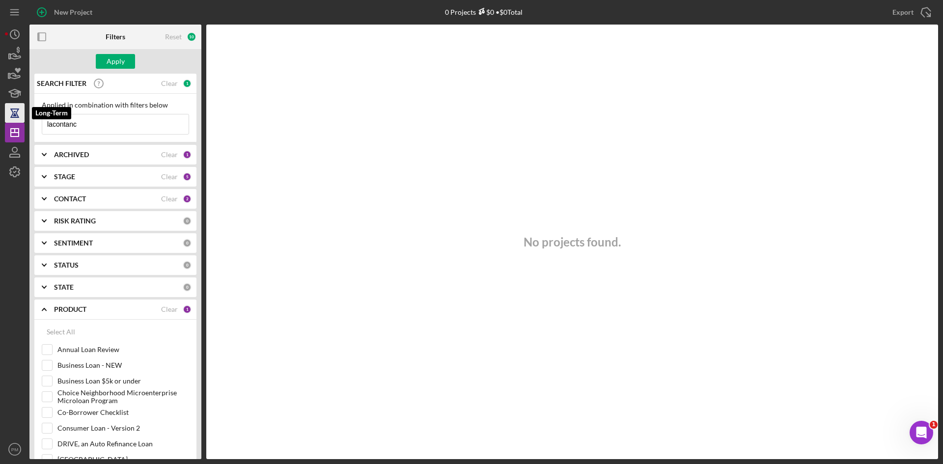
type input "lacontance"
drag, startPoint x: 129, startPoint y: 124, endPoint x: 39, endPoint y: 117, distance: 90.7
click at [39, 117] on div "Applied in combination with filters below lacontance Icon/Menu Close" at bounding box center [115, 118] width 162 height 49
click at [264, 204] on div "No projects found." at bounding box center [572, 242] width 732 height 435
drag, startPoint x: 480, startPoint y: 267, endPoint x: 303, endPoint y: 225, distance: 182.5
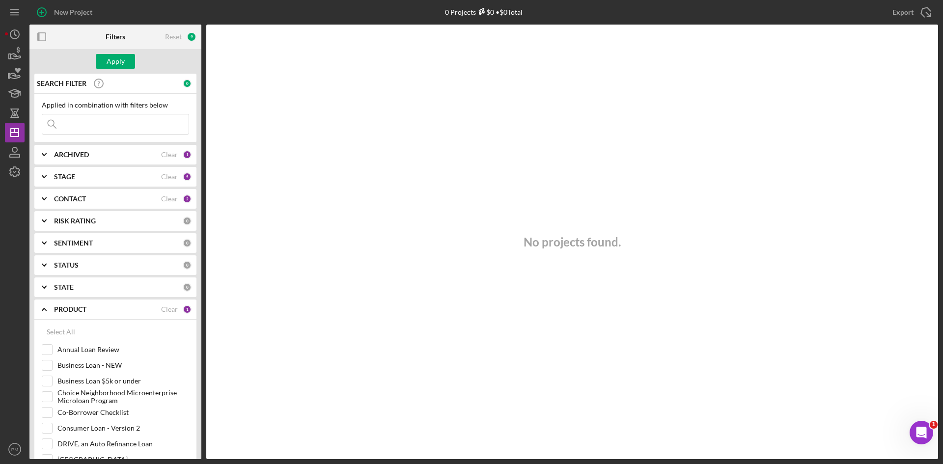
click at [472, 265] on div "No projects found." at bounding box center [572, 242] width 732 height 435
drag, startPoint x: 15, startPoint y: 147, endPoint x: 13, endPoint y: 140, distance: 6.7
click at [15, 147] on icon "button" at bounding box center [14, 149] width 5 height 5
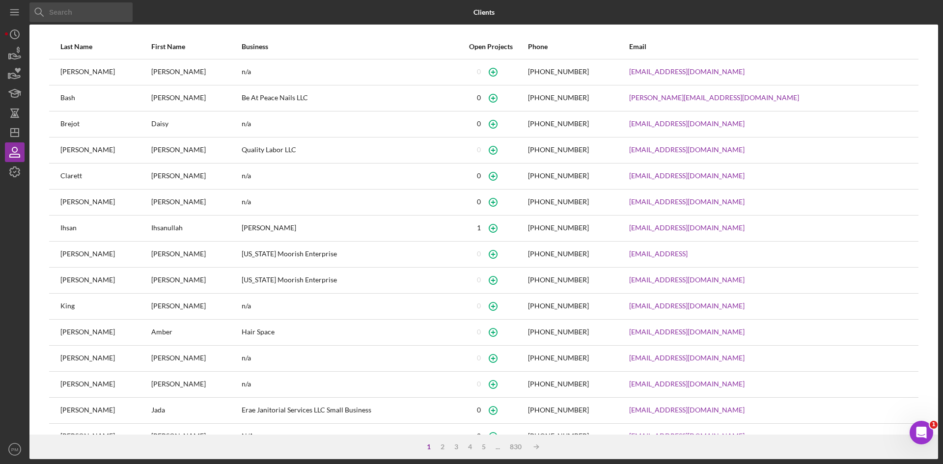
click at [75, 11] on input at bounding box center [80, 12] width 103 height 20
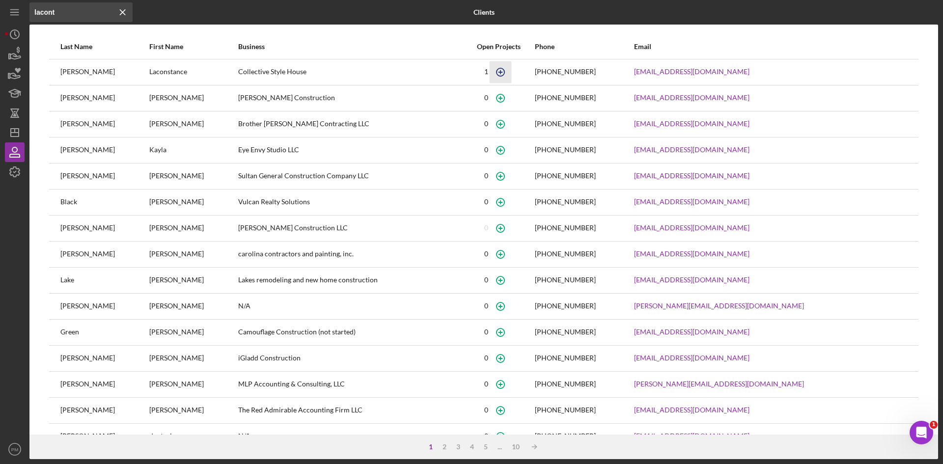
type input "lacont"
click at [512, 73] on icon "button" at bounding box center [501, 72] width 22 height 22
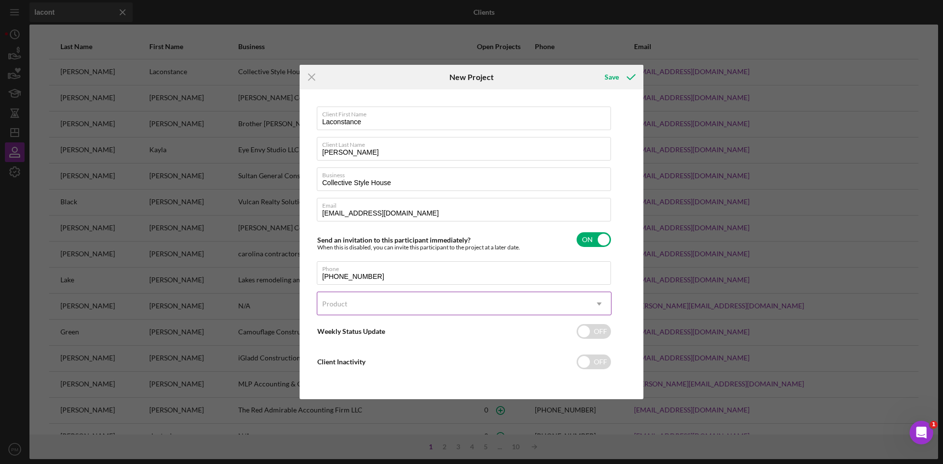
click at [372, 277] on div "Product" at bounding box center [452, 304] width 270 height 23
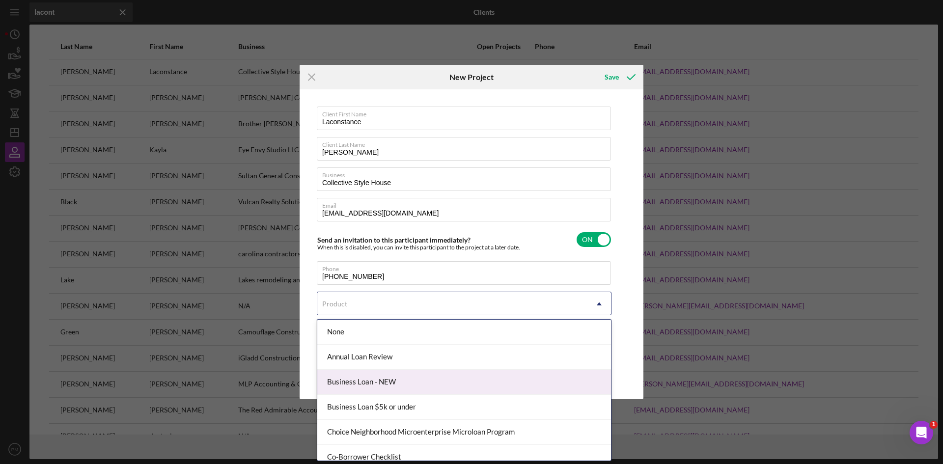
scroll to position [147, 0]
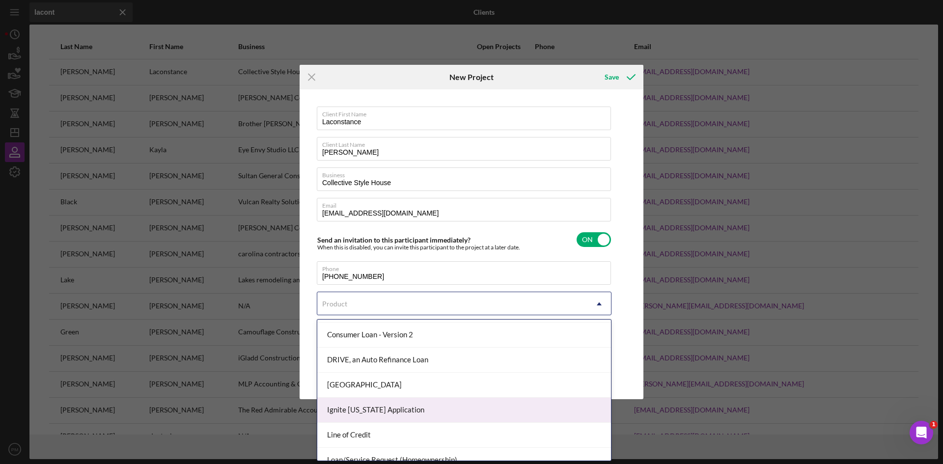
click at [374, 277] on div "Ignite [US_STATE] Application" at bounding box center [464, 410] width 294 height 25
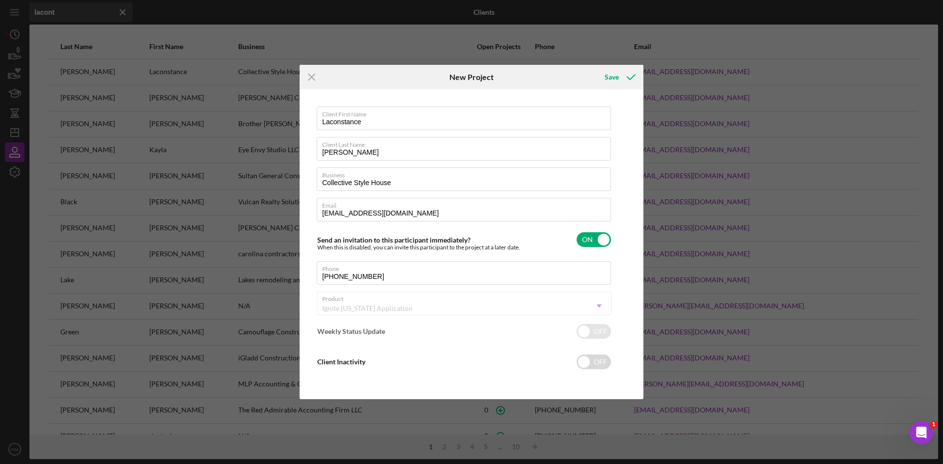
checkbox input "true"
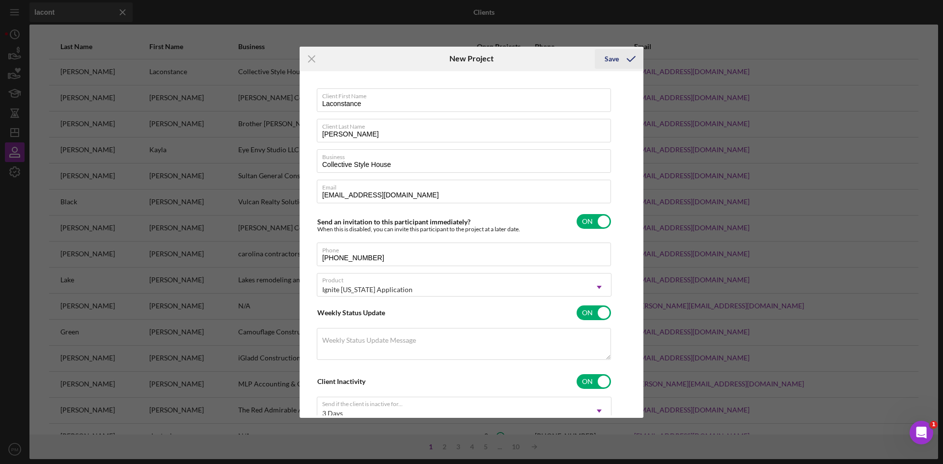
click at [597, 61] on icon "submit" at bounding box center [631, 59] width 25 height 25
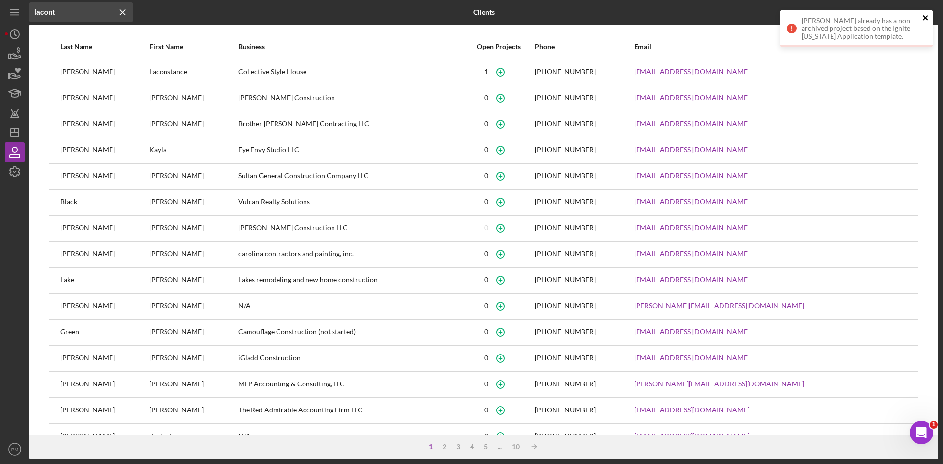
click at [597, 16] on icon "close" at bounding box center [925, 18] width 7 height 8
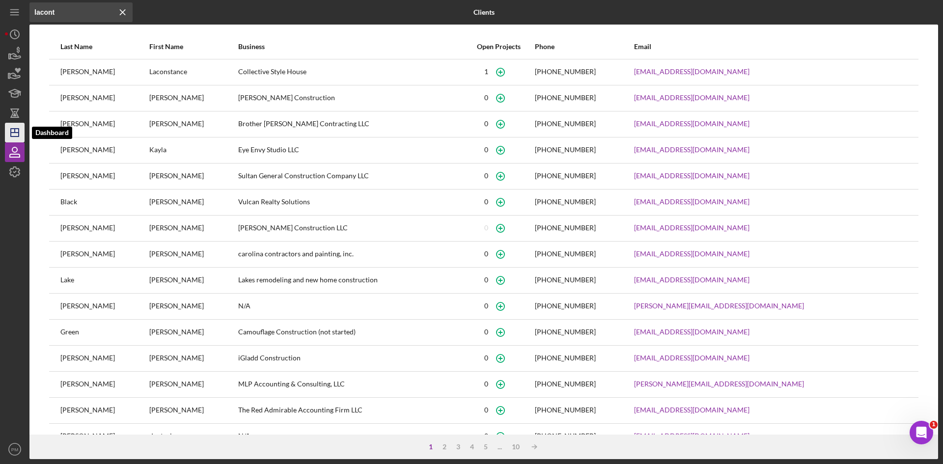
click at [6, 132] on icon "Icon/Dashboard" at bounding box center [14, 132] width 25 height 25
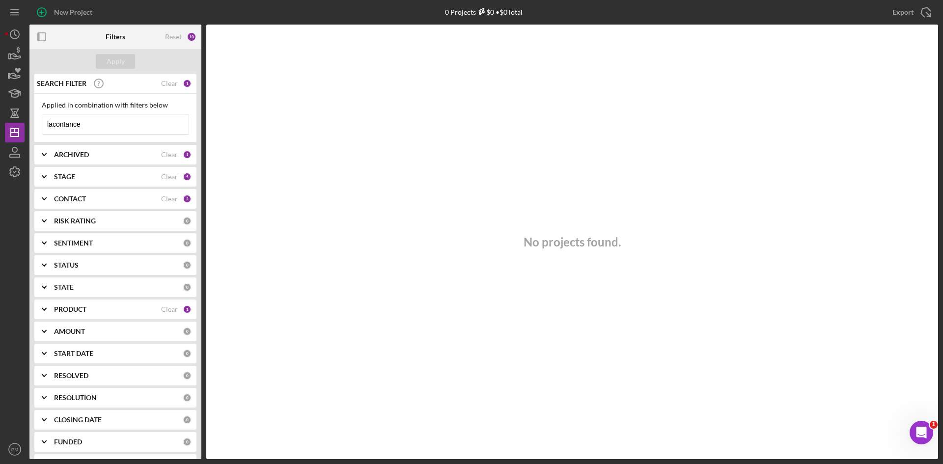
click at [104, 203] on div "CONTACT Clear 2" at bounding box center [123, 198] width 138 height 9
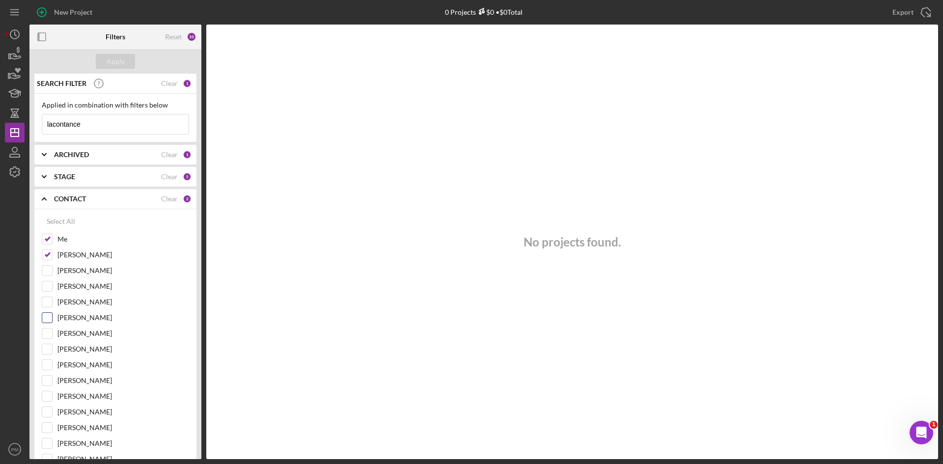
scroll to position [98, 0]
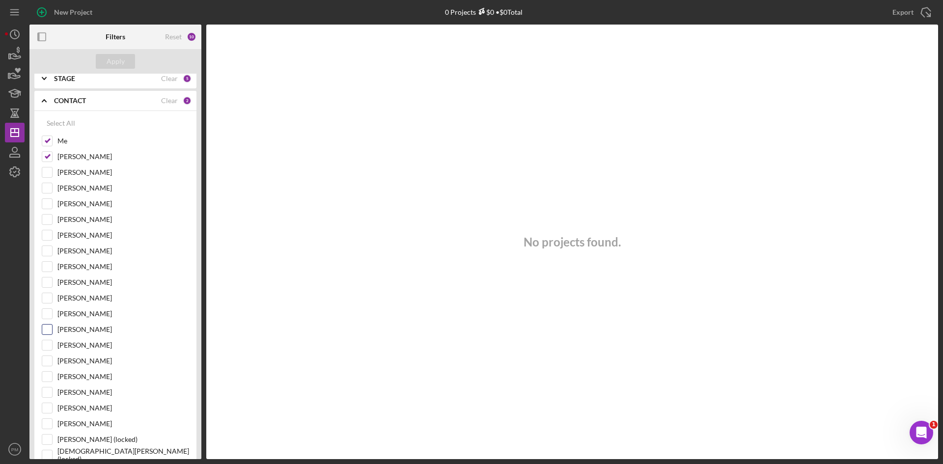
click at [52, 277] on div at bounding box center [47, 329] width 11 height 11
click at [45, 277] on input "[PERSON_NAME]" at bounding box center [47, 330] width 10 height 10
checkbox input "true"
click at [125, 65] on button "Apply" at bounding box center [115, 61] width 39 height 15
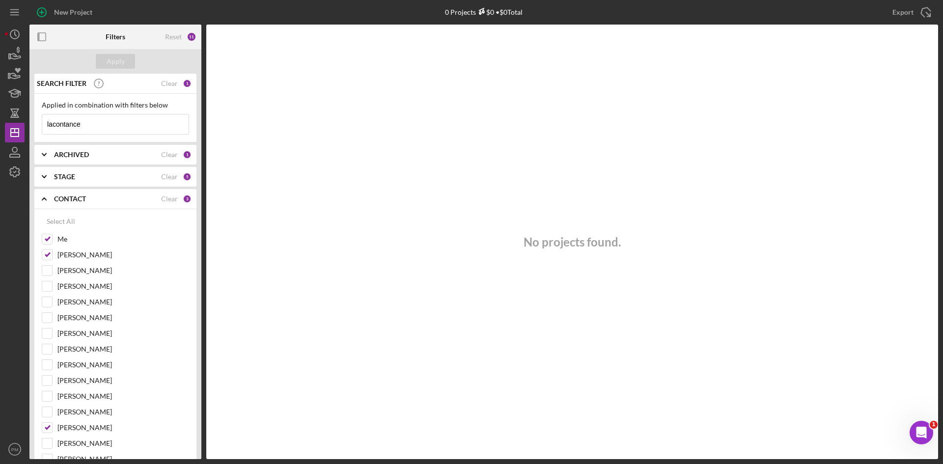
click at [117, 130] on input "lacontance" at bounding box center [115, 124] width 146 height 20
click at [111, 154] on div "ARCHIVED" at bounding box center [107, 155] width 107 height 8
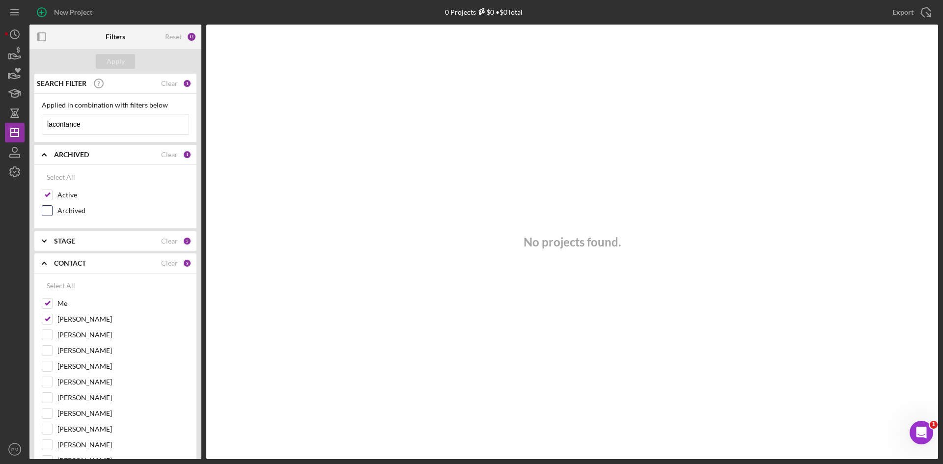
click at [52, 212] on input "Archived" at bounding box center [47, 211] width 10 height 10
checkbox input "true"
click at [65, 239] on b "STAGE" at bounding box center [64, 241] width 21 height 8
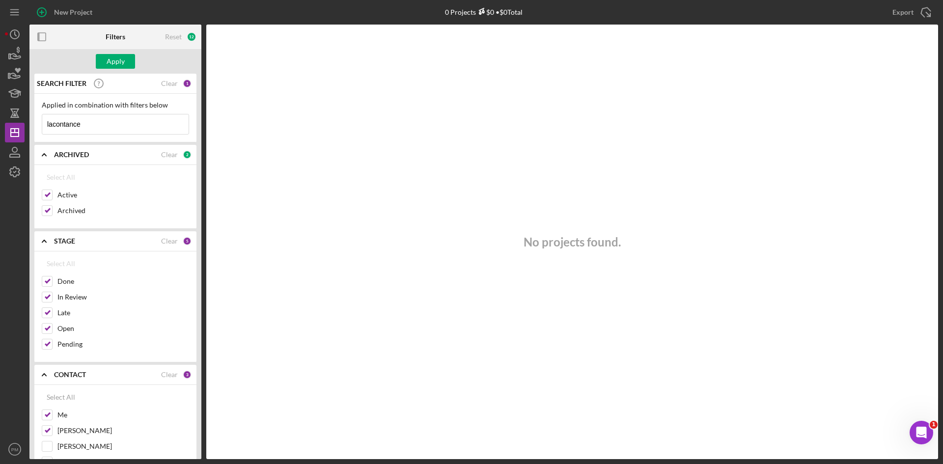
click at [58, 243] on b "STAGE" at bounding box center [64, 241] width 21 height 8
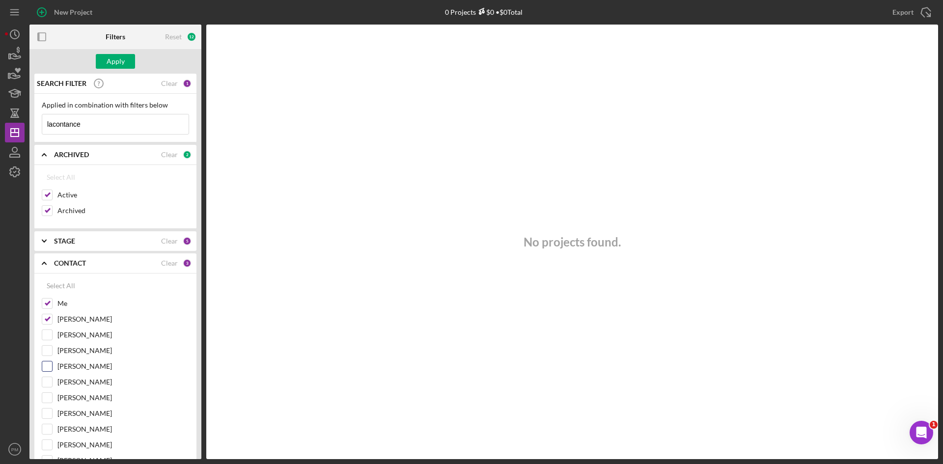
scroll to position [147, 0]
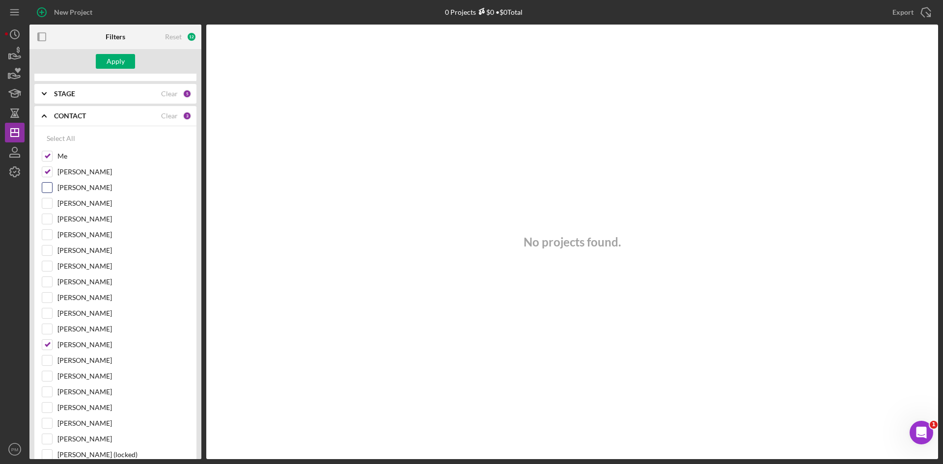
click at [44, 190] on input "[PERSON_NAME]" at bounding box center [47, 188] width 10 height 10
checkbox input "true"
click at [116, 60] on div "Apply" at bounding box center [116, 61] width 18 height 15
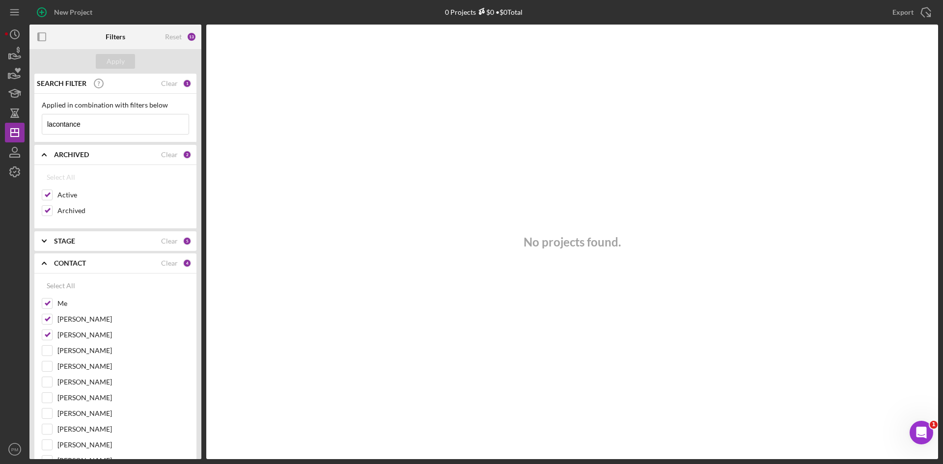
click at [111, 127] on input "lacontance" at bounding box center [115, 124] width 146 height 20
click at [102, 121] on input "lacontance" at bounding box center [115, 124] width 146 height 20
click at [167, 154] on div "Clear" at bounding box center [169, 155] width 17 height 8
checkbox input "false"
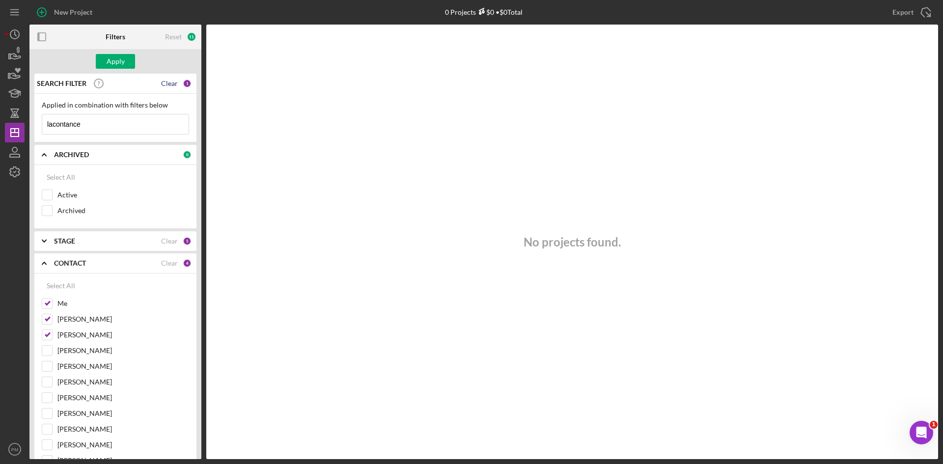
click at [172, 84] on div "Clear" at bounding box center [169, 84] width 17 height 8
click at [175, 263] on div "CONTACT Clear 4" at bounding box center [123, 263] width 138 height 9
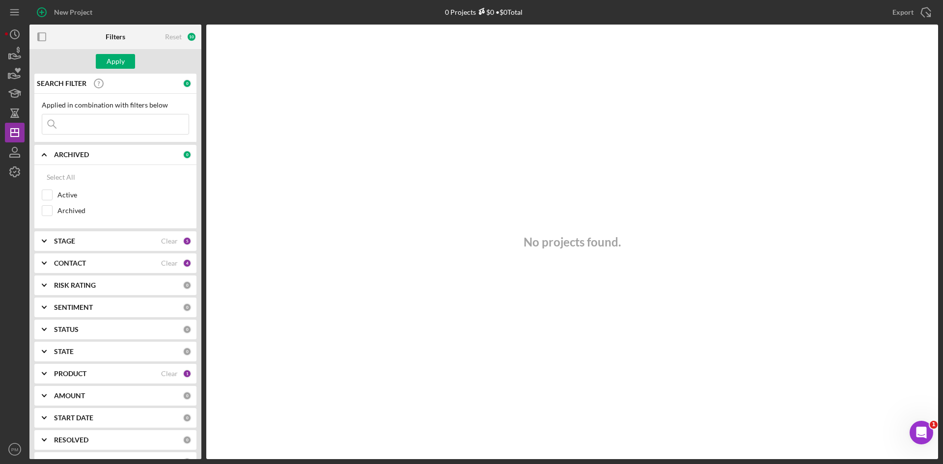
click at [137, 277] on div "PRODUCT" at bounding box center [107, 374] width 107 height 8
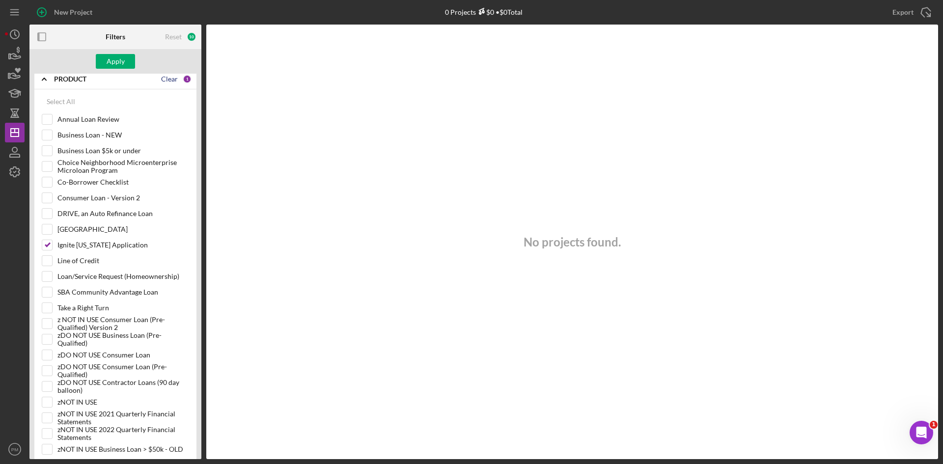
click at [168, 77] on div "Clear" at bounding box center [169, 79] width 17 height 8
checkbox input "false"
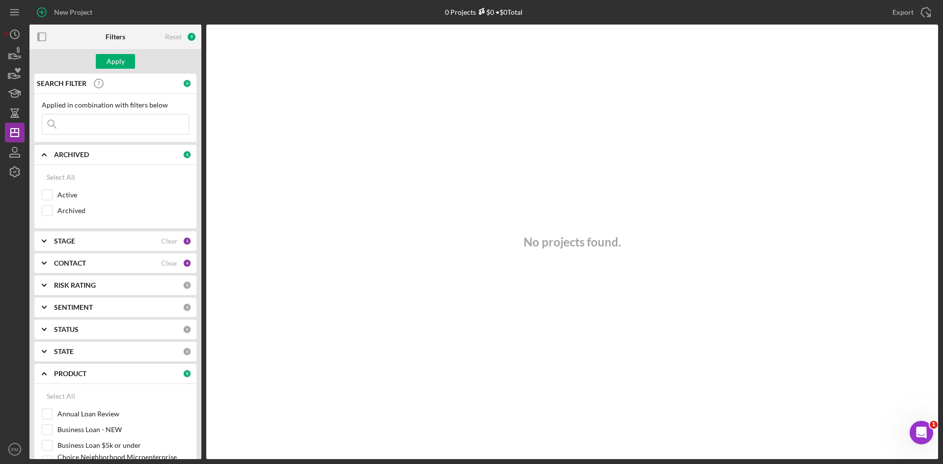
click at [91, 125] on input at bounding box center [115, 124] width 146 height 20
click at [160, 126] on input at bounding box center [115, 124] width 146 height 20
type input "v"
paste input "[PERSON_NAME]"
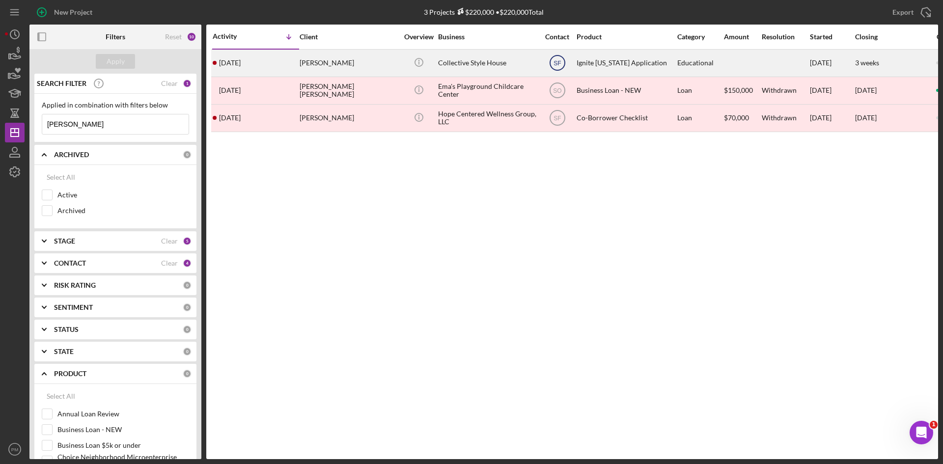
type input "[PERSON_NAME]"
click at [558, 63] on text "SF" at bounding box center [557, 63] width 7 height 7
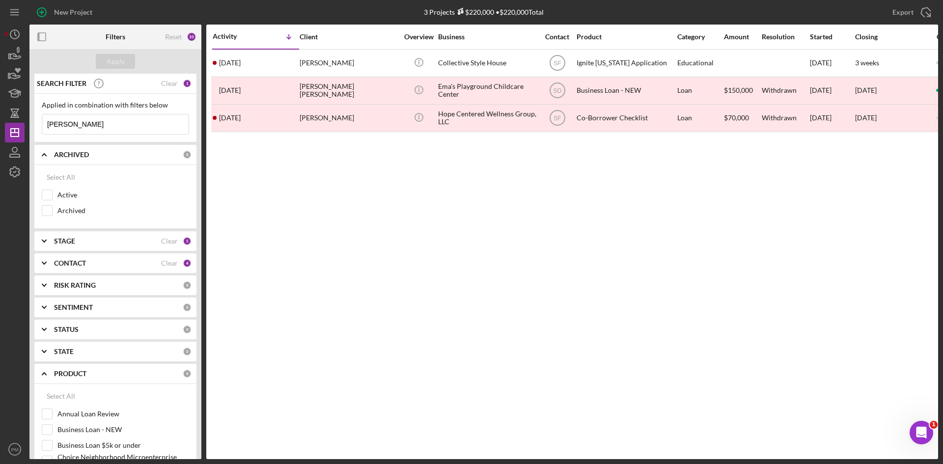
click at [353, 277] on div "Activity Icon/Table Sort Arrow Client Overview Business Contact Product Categor…" at bounding box center [572, 242] width 732 height 435
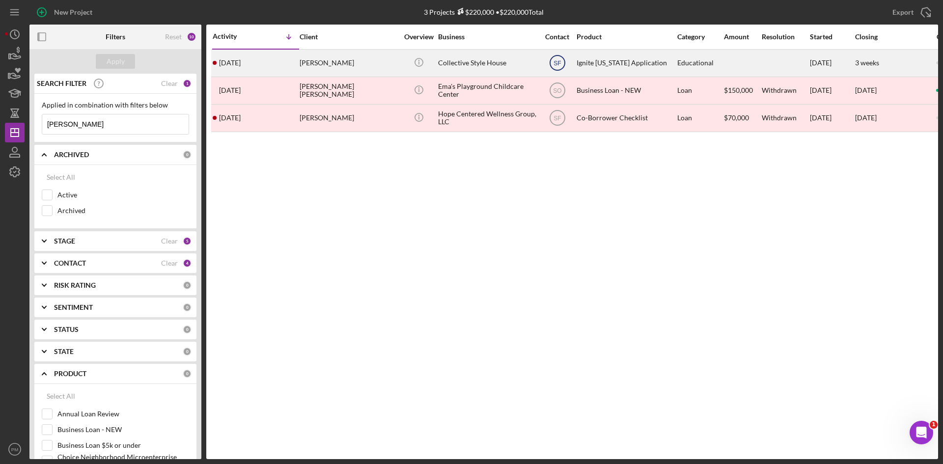
click at [556, 61] on text "SF" at bounding box center [557, 63] width 7 height 7
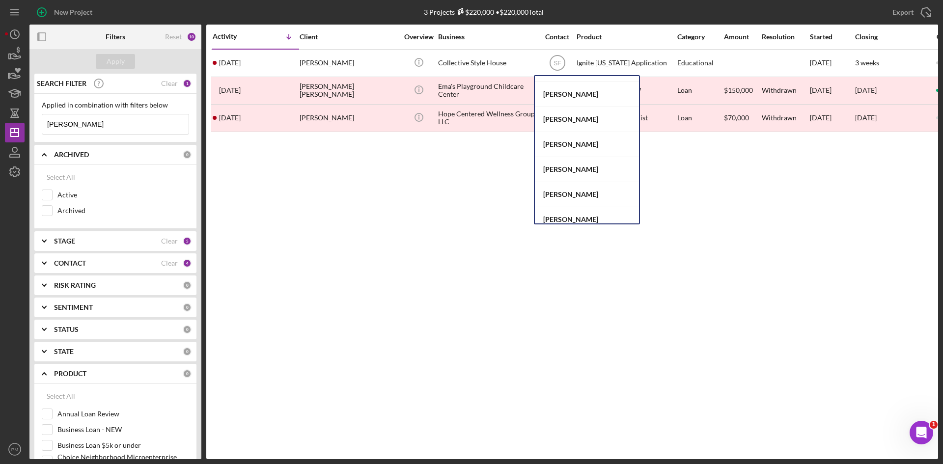
scroll to position [328, 0]
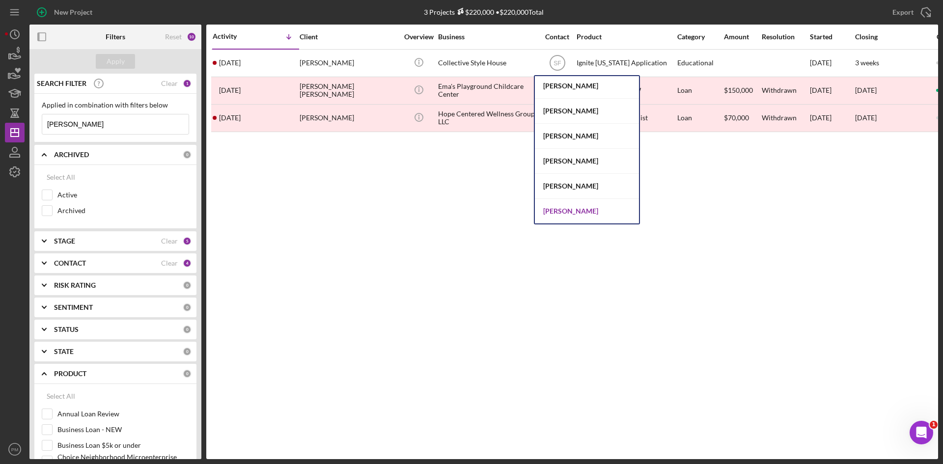
click at [571, 212] on div "[PERSON_NAME]" at bounding box center [587, 211] width 104 height 25
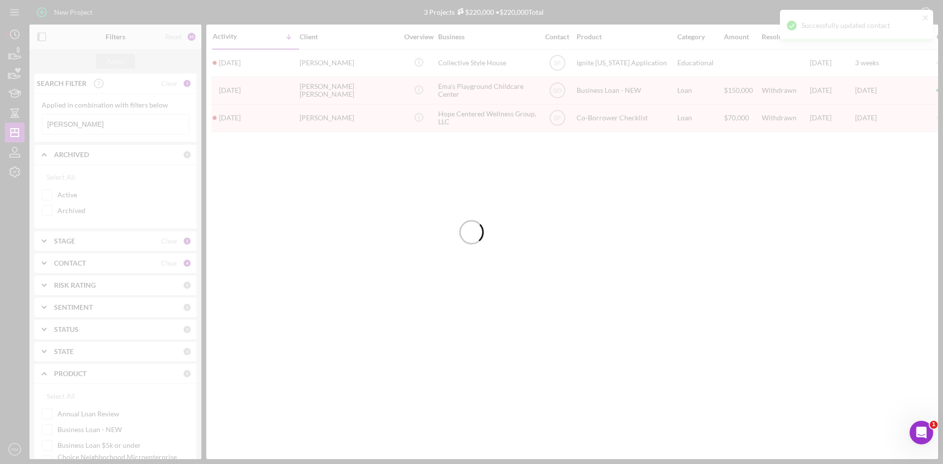
click at [10, 173] on div at bounding box center [471, 232] width 943 height 464
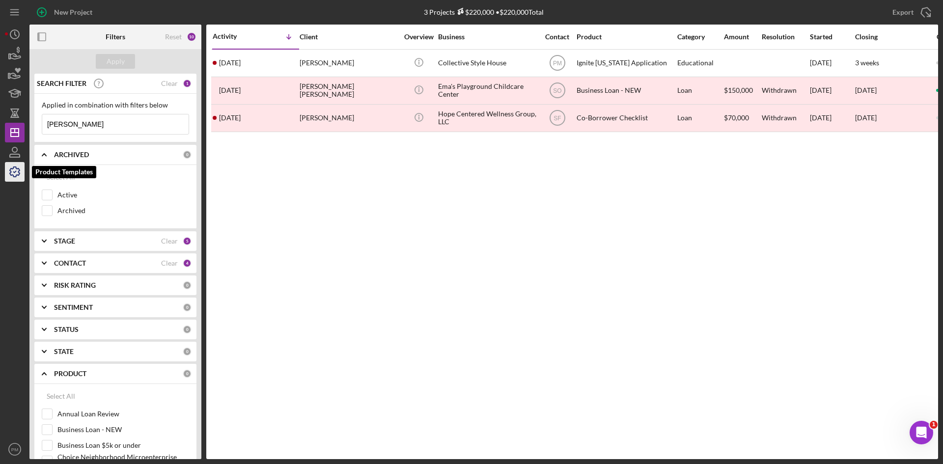
click at [11, 173] on icon "button" at bounding box center [14, 172] width 25 height 25
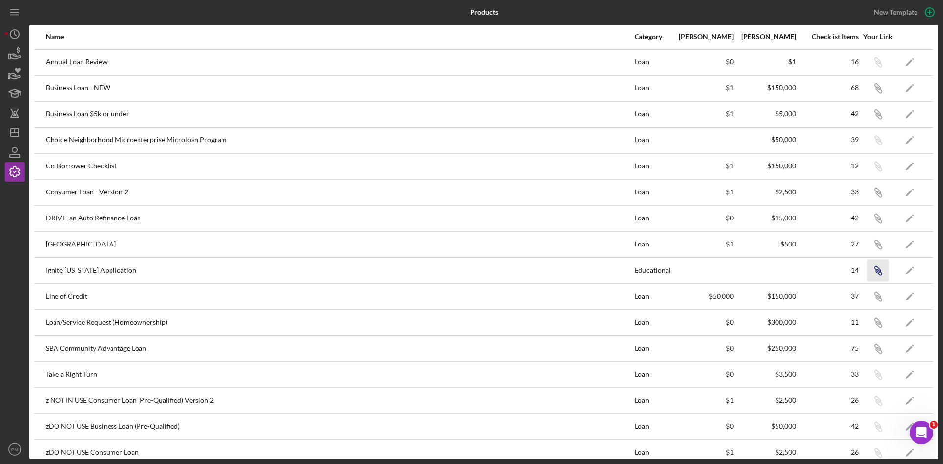
click at [597, 275] on icon "Icon/Link" at bounding box center [878, 270] width 22 height 22
click at [17, 135] on icon "Icon/Dashboard" at bounding box center [14, 132] width 25 height 25
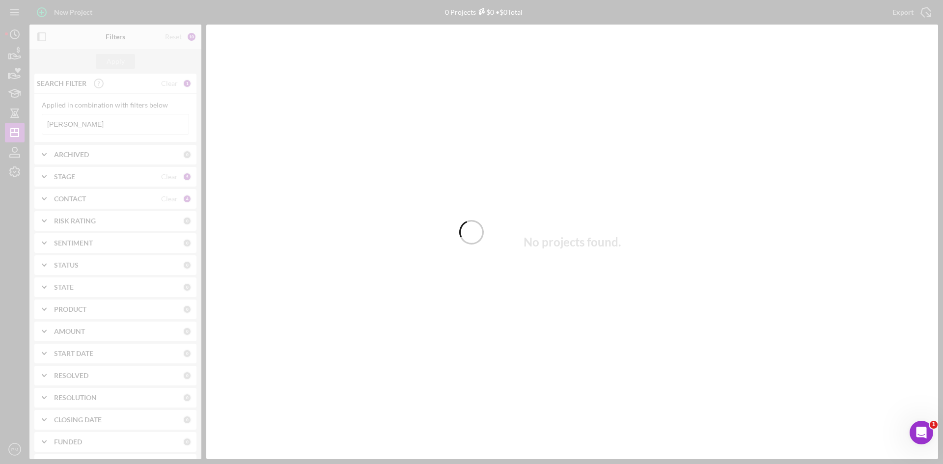
click at [87, 156] on div at bounding box center [471, 232] width 943 height 464
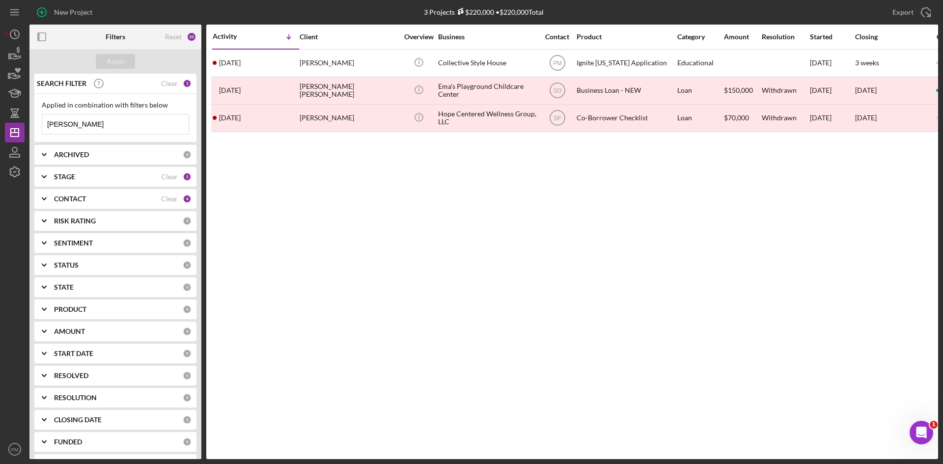
click at [87, 156] on b "ARCHIVED" at bounding box center [71, 155] width 35 height 8
click at [80, 267] on b "CONTACT" at bounding box center [70, 263] width 32 height 8
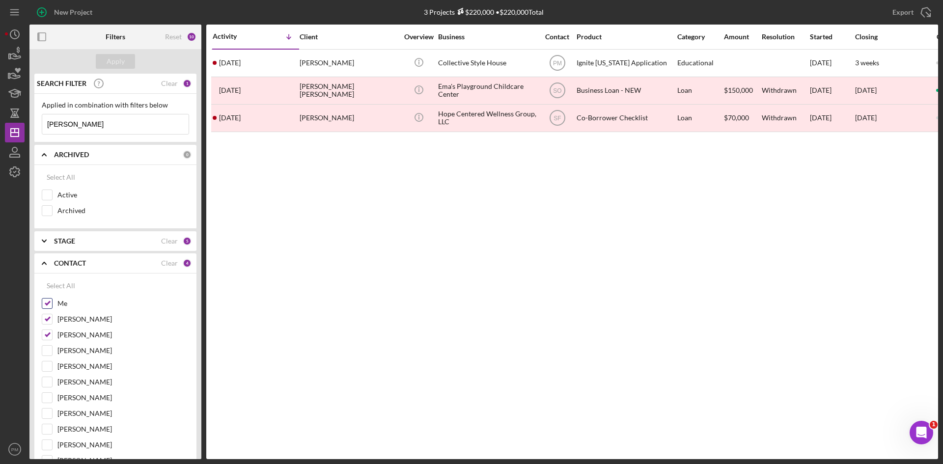
click at [46, 277] on input "Me" at bounding box center [47, 304] width 10 height 10
checkbox input "false"
click at [46, 277] on input "[PERSON_NAME]" at bounding box center [47, 319] width 10 height 10
checkbox input "false"
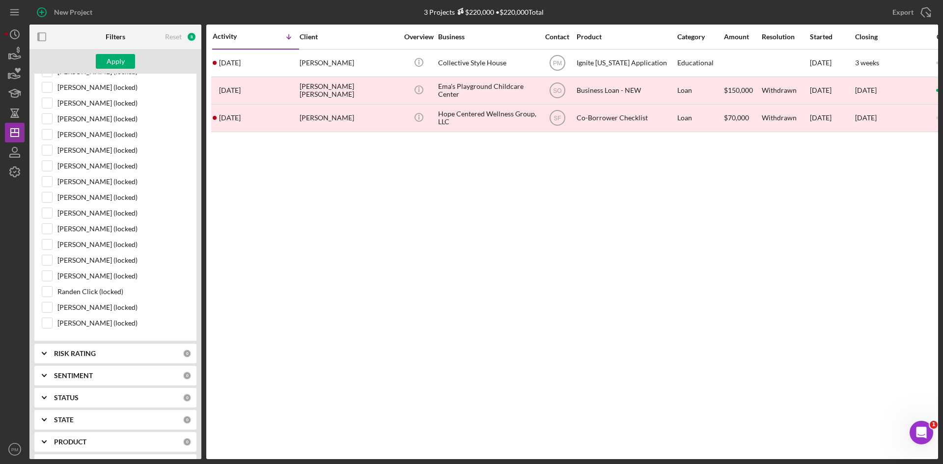
scroll to position [842, 0]
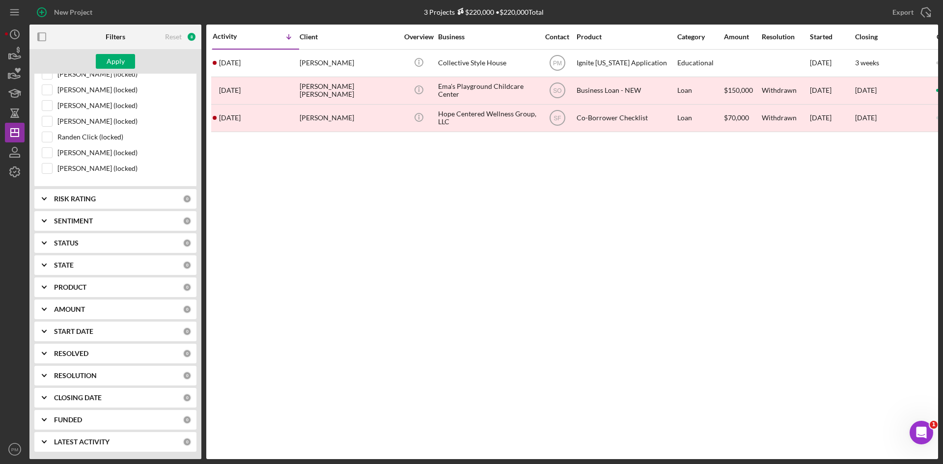
click at [55, 277] on icon "Icon/Expander" at bounding box center [44, 287] width 25 height 25
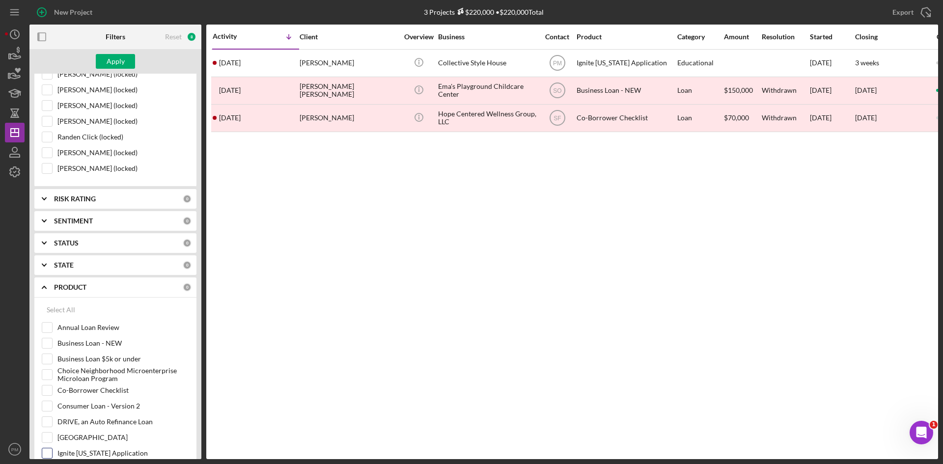
scroll to position [1088, 0]
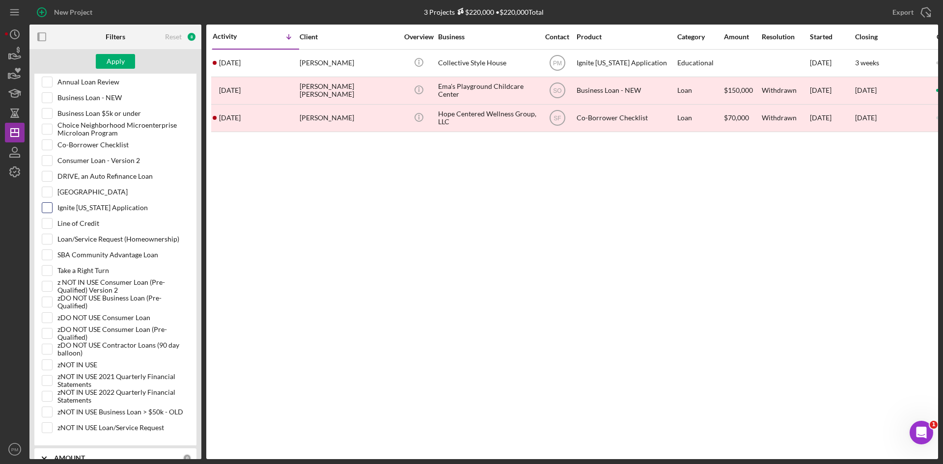
click at [48, 205] on input "Ignite [US_STATE] Application" at bounding box center [47, 208] width 10 height 10
checkbox input "true"
click at [118, 63] on div "Apply" at bounding box center [116, 61] width 18 height 15
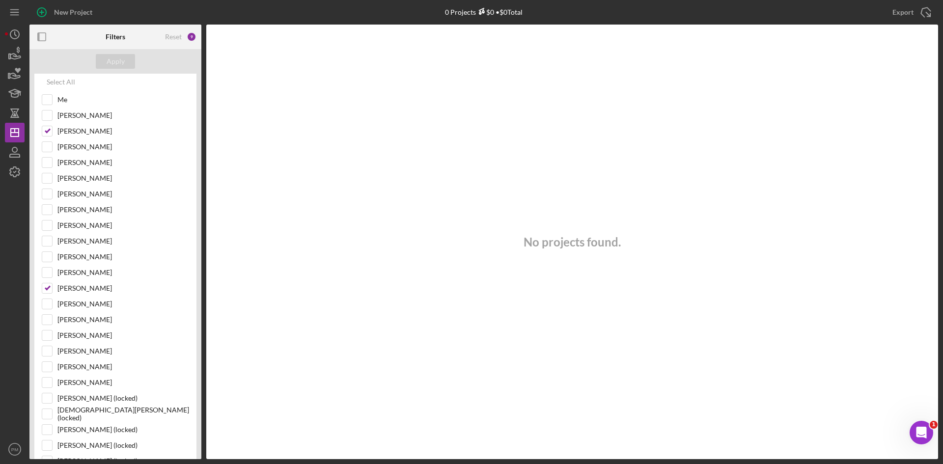
scroll to position [0, 0]
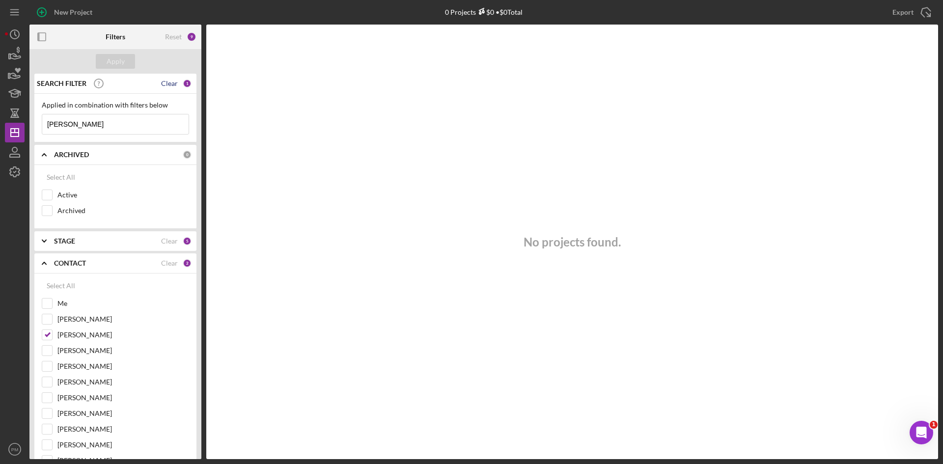
click at [165, 81] on div "Clear" at bounding box center [169, 84] width 17 height 8
click at [121, 60] on div "Apply" at bounding box center [116, 61] width 18 height 15
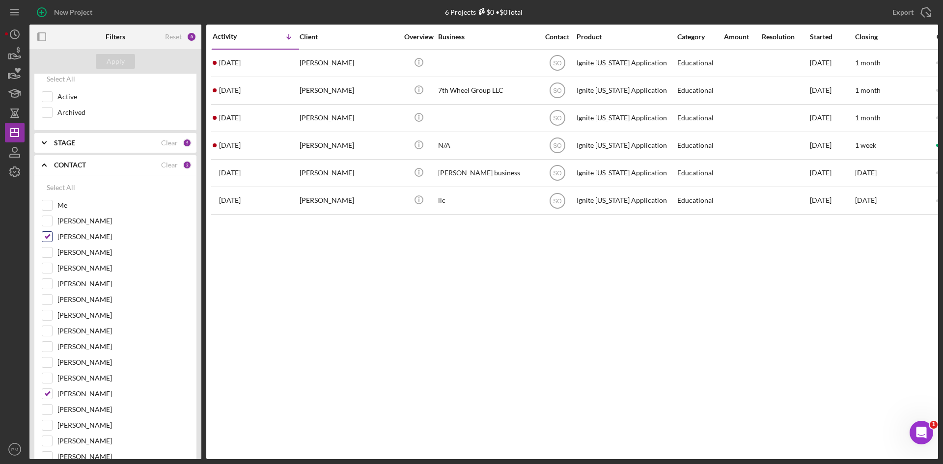
scroll to position [147, 0]
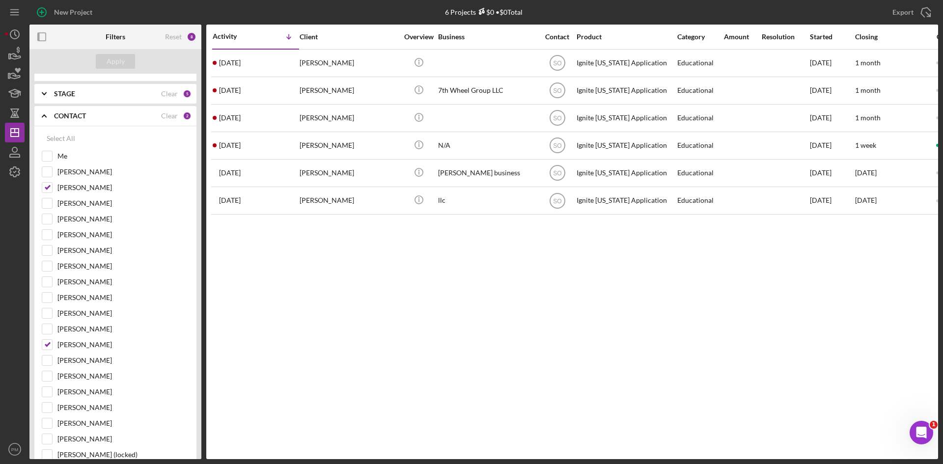
drag, startPoint x: 555, startPoint y: 171, endPoint x: 518, endPoint y: 246, distance: 83.5
click at [518, 246] on div "Activity Icon/Table Sort Arrow Client Overview Business Contact Product Categor…" at bounding box center [572, 242] width 732 height 435
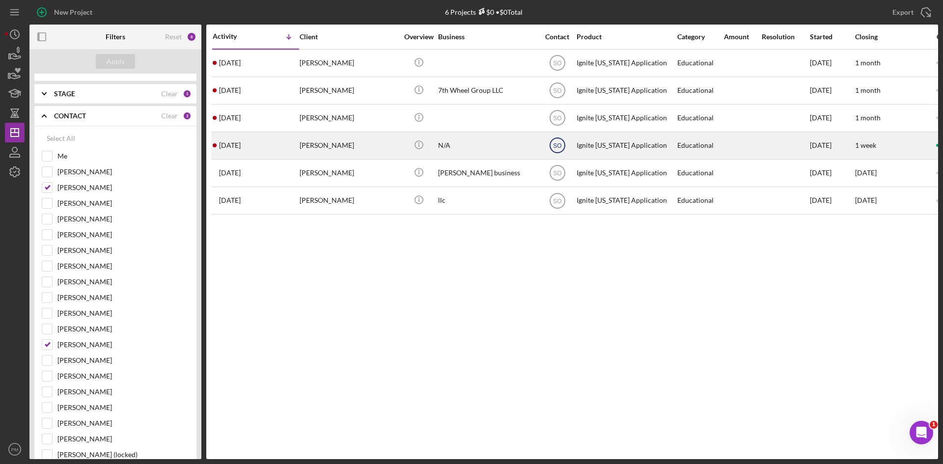
click at [557, 146] on text "SO" at bounding box center [557, 145] width 8 height 7
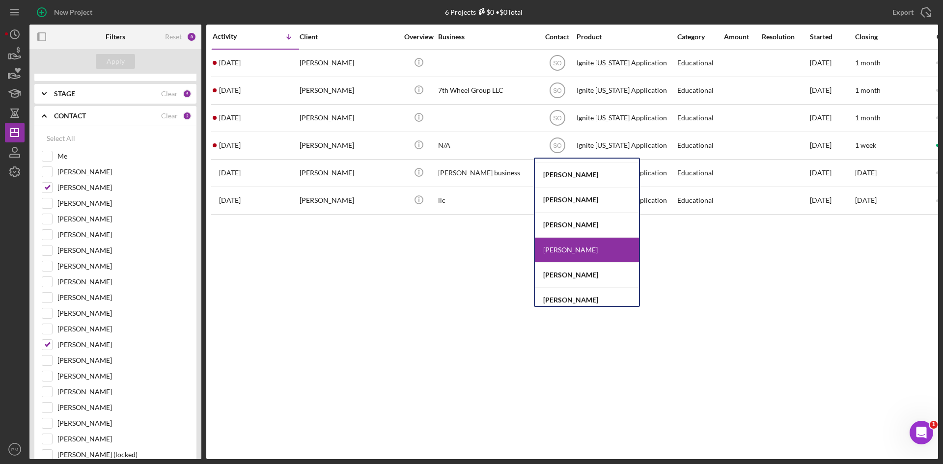
scroll to position [328, 0]
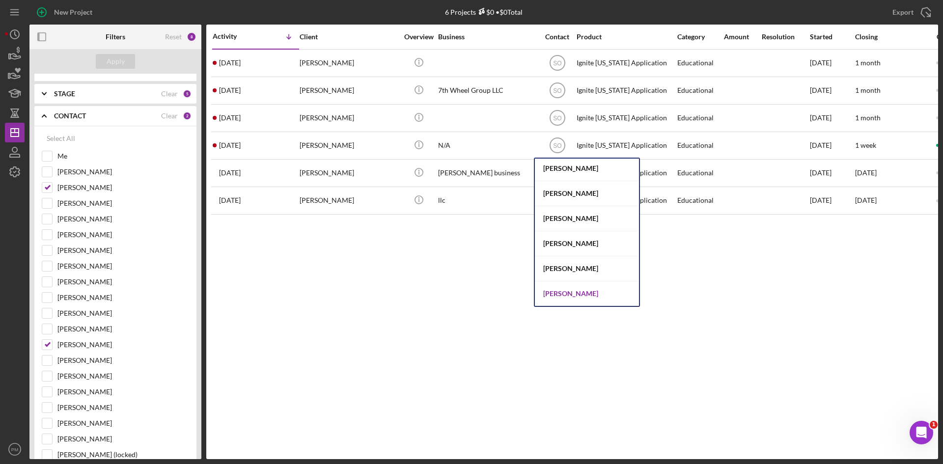
click at [559, 277] on div "[PERSON_NAME]" at bounding box center [587, 293] width 104 height 25
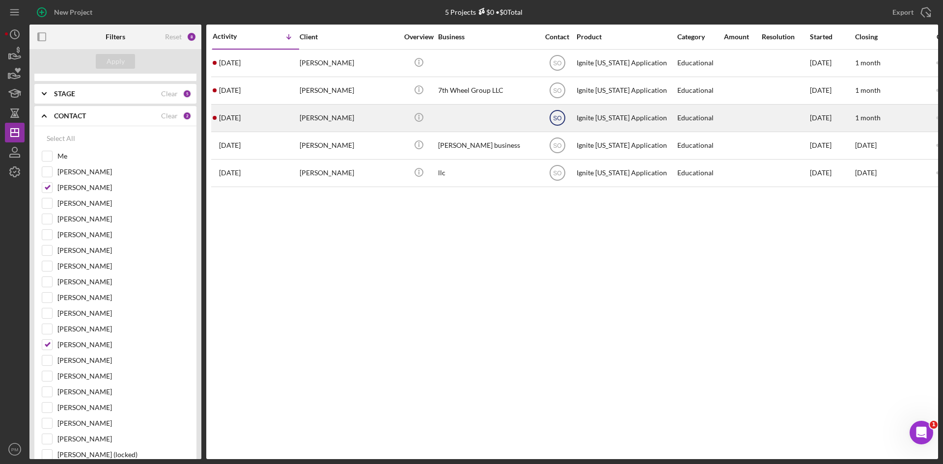
click at [558, 113] on icon "SO" at bounding box center [557, 118] width 25 height 25
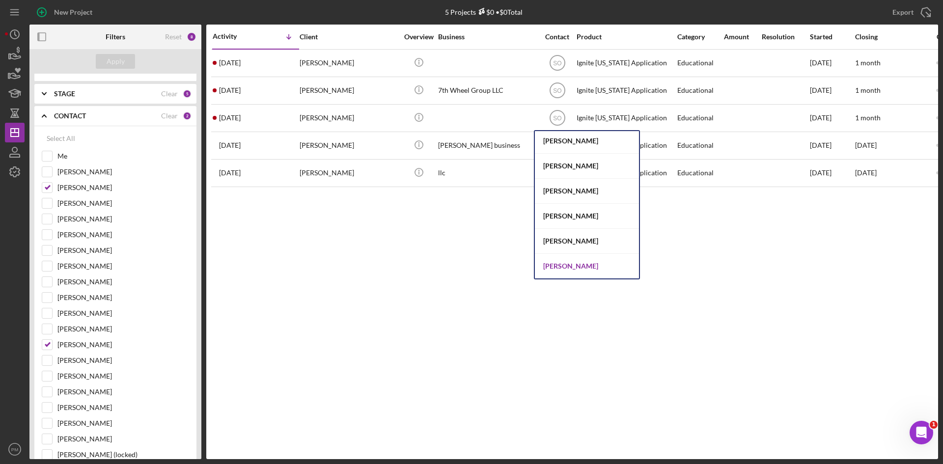
click at [569, 270] on div "[PERSON_NAME]" at bounding box center [587, 266] width 104 height 25
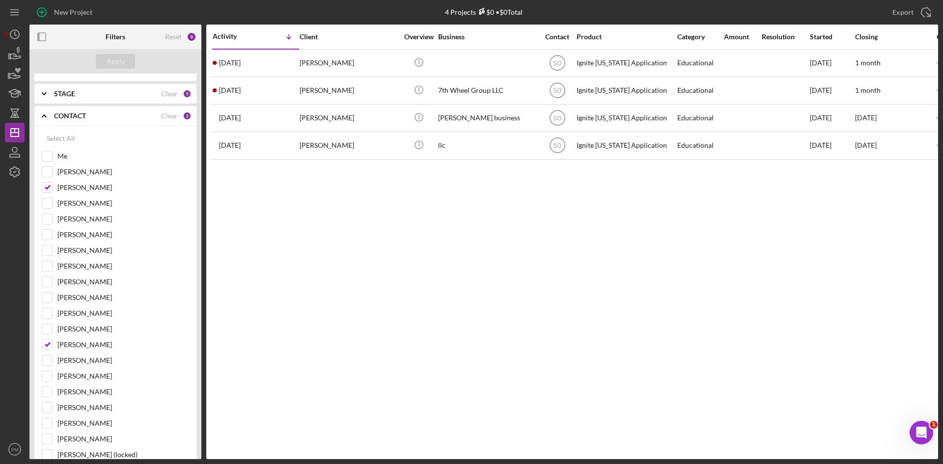
click at [559, 88] on text "SO" at bounding box center [557, 90] width 8 height 7
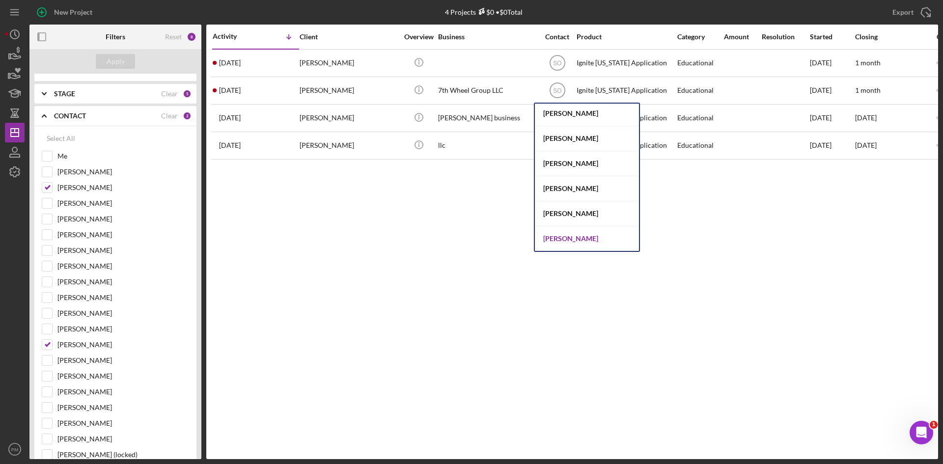
click at [562, 239] on div "[PERSON_NAME]" at bounding box center [587, 238] width 104 height 25
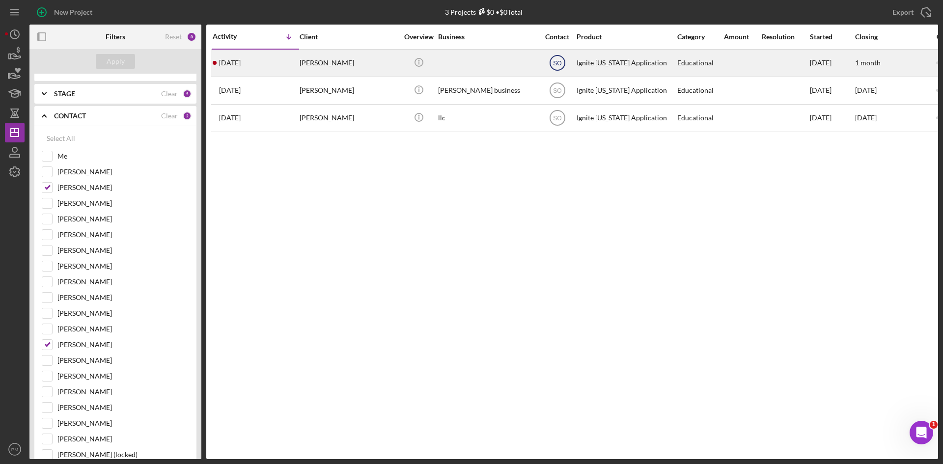
click at [559, 62] on text "SO" at bounding box center [557, 63] width 8 height 7
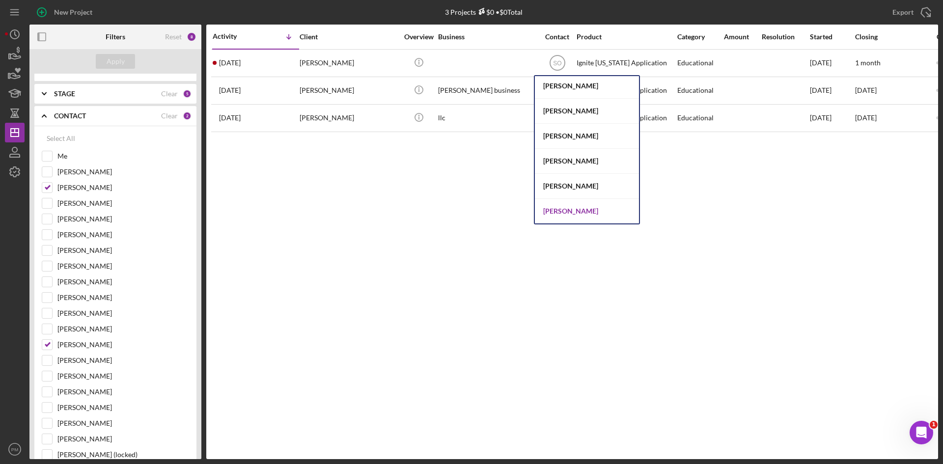
click at [561, 215] on div "[PERSON_NAME]" at bounding box center [587, 211] width 104 height 25
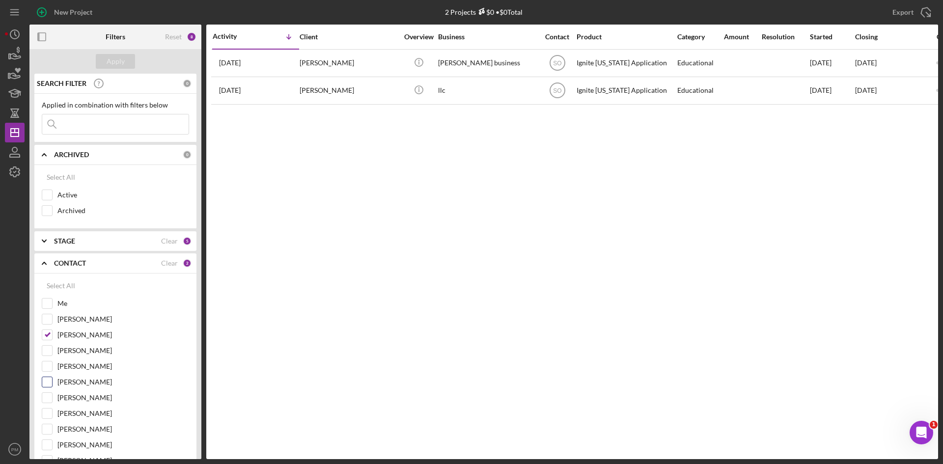
scroll to position [98, 0]
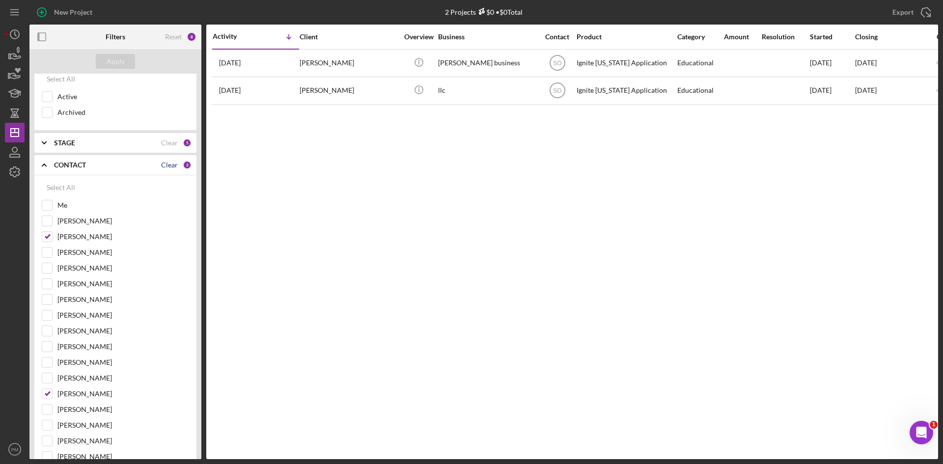
click at [164, 164] on div "Clear" at bounding box center [169, 165] width 17 height 8
checkbox input "false"
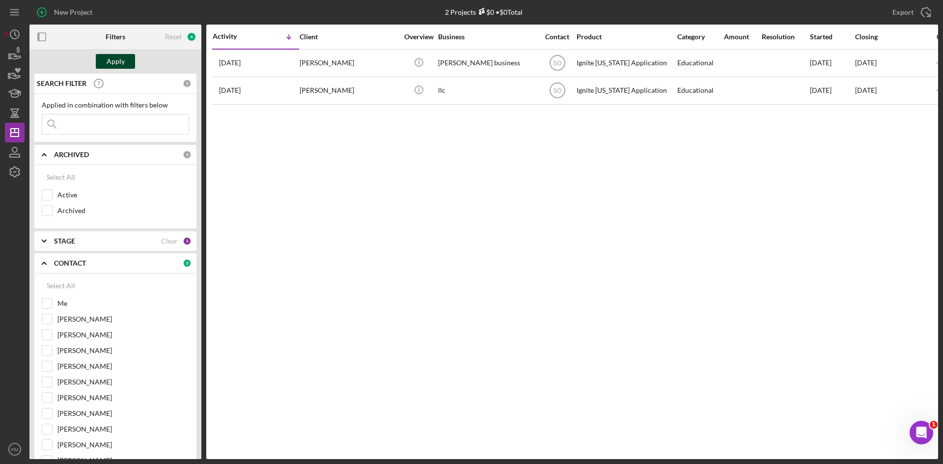
click at [117, 63] on div "Apply" at bounding box center [116, 61] width 18 height 15
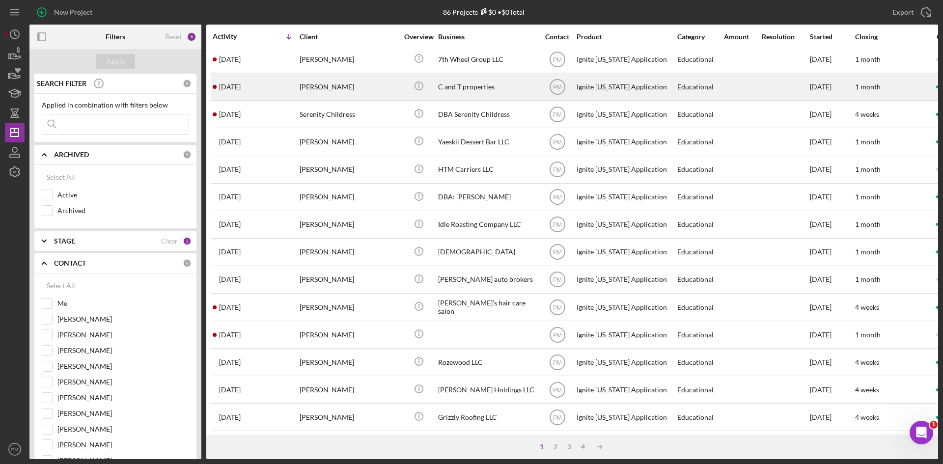
scroll to position [316, 0]
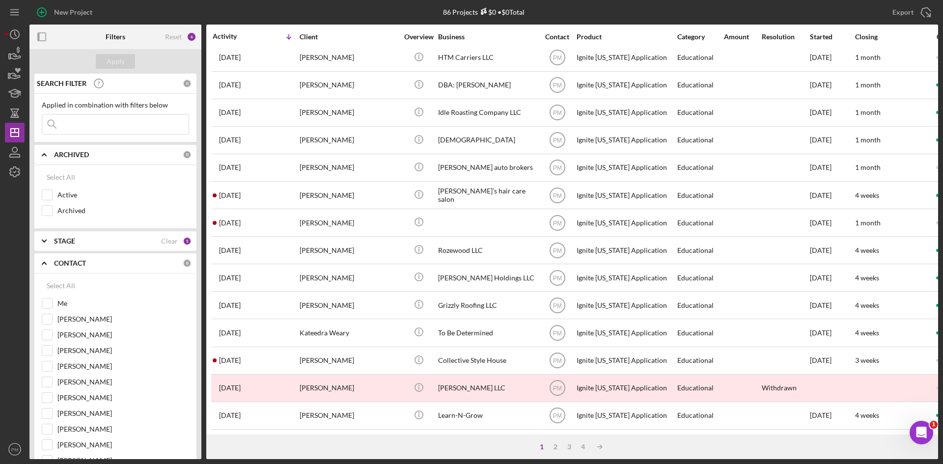
click at [227, 36] on div "Activity" at bounding box center [234, 36] width 43 height 8
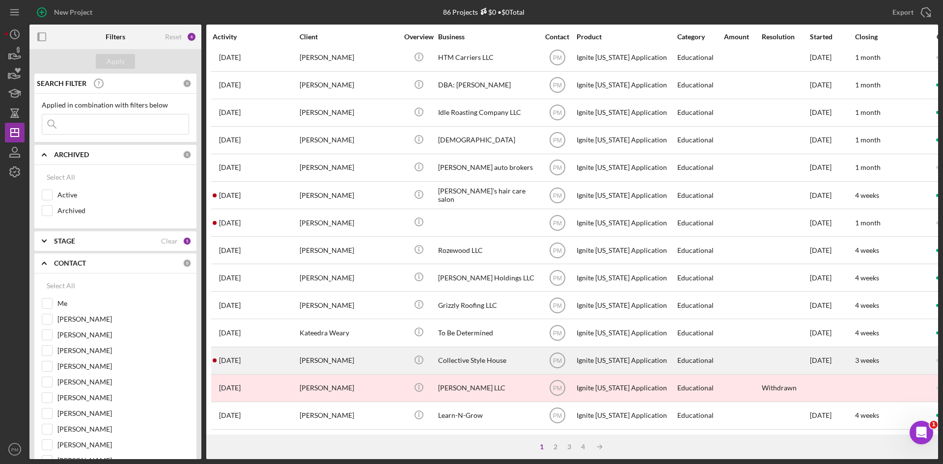
click at [276, 277] on div "[DATE] [PERSON_NAME]" at bounding box center [256, 361] width 86 height 26
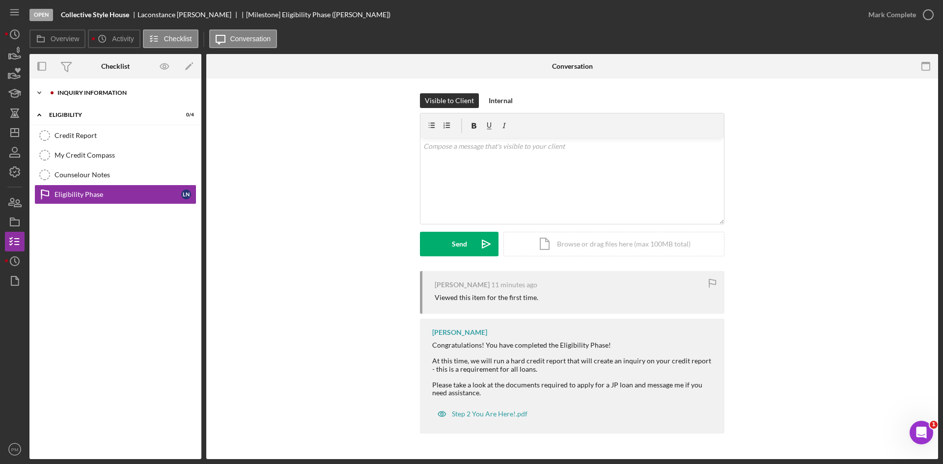
click at [79, 94] on div "Inquiry Information" at bounding box center [123, 93] width 132 height 6
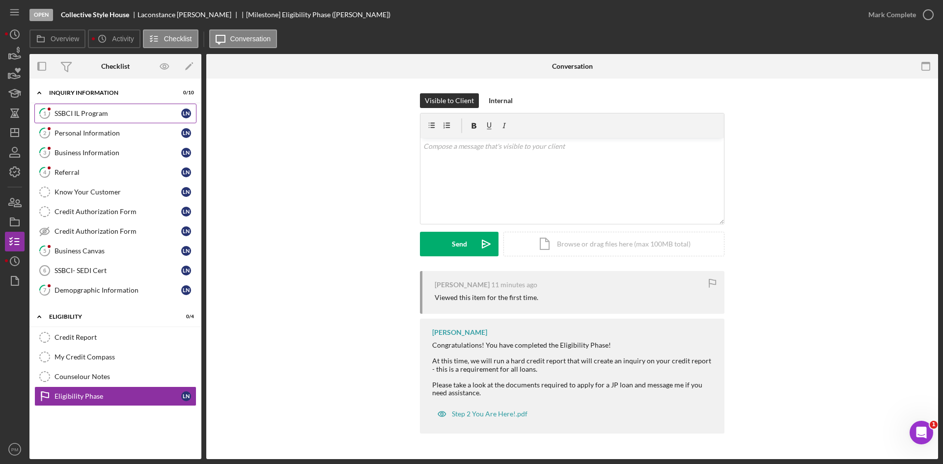
click at [81, 109] on link "1 SSBCI IL Program L N" at bounding box center [115, 114] width 162 height 20
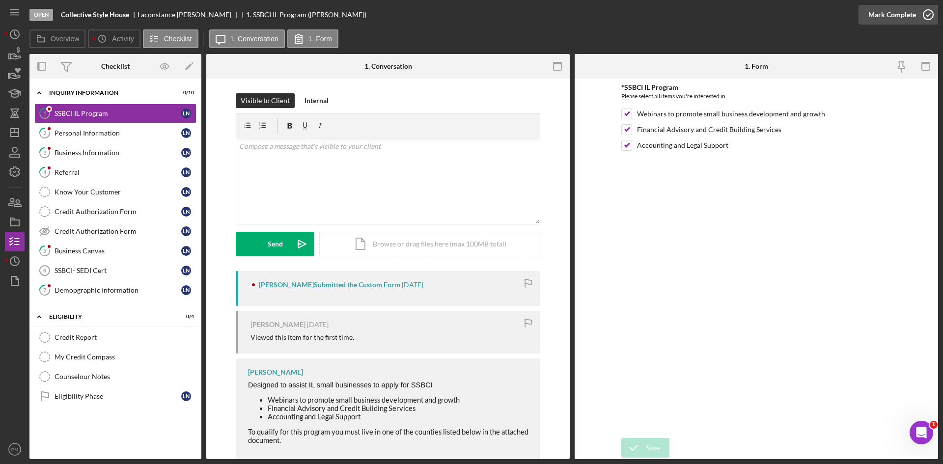
click at [597, 11] on div "Mark Complete" at bounding box center [892, 15] width 48 height 20
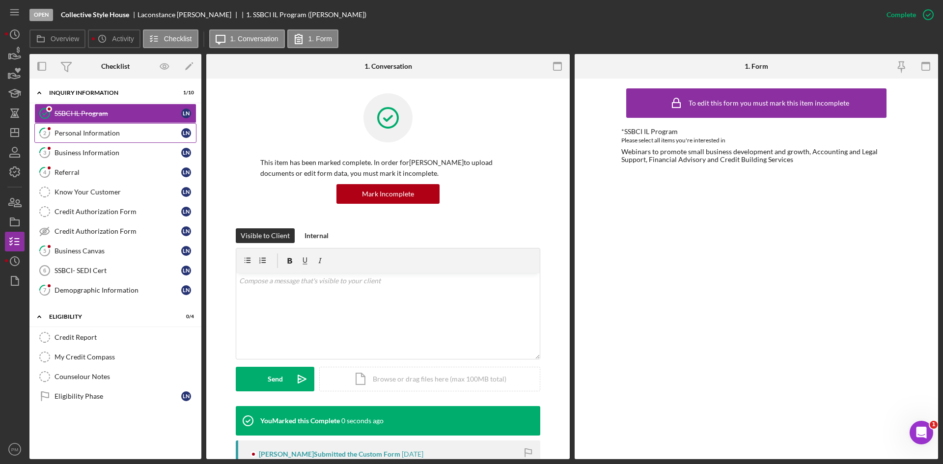
click at [107, 130] on div "Personal Information" at bounding box center [118, 133] width 127 height 8
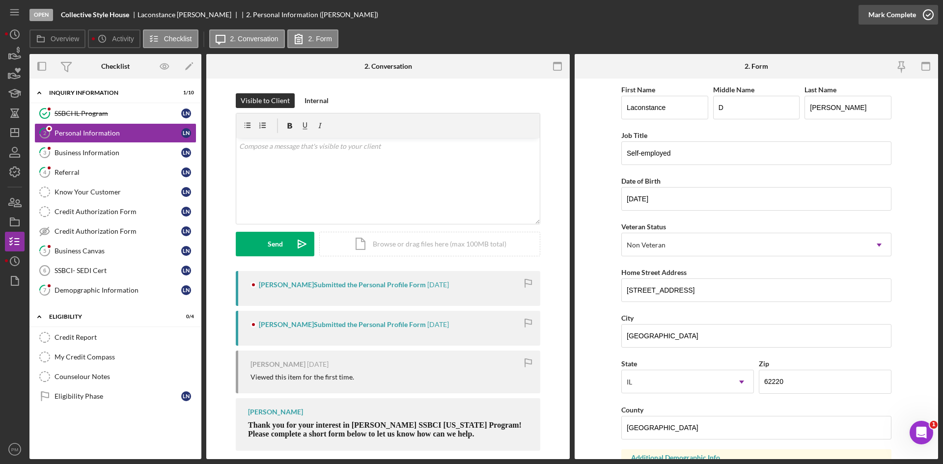
click at [597, 15] on icon "button" at bounding box center [928, 14] width 25 height 25
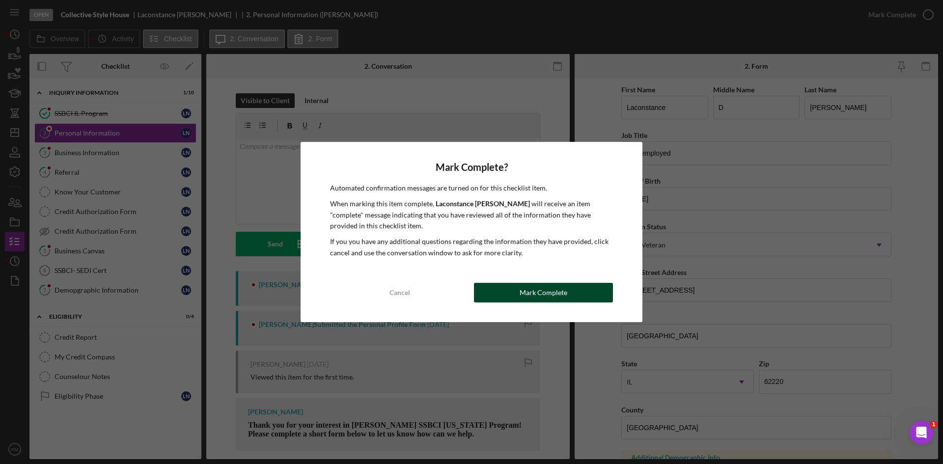
drag, startPoint x: 523, startPoint y: 287, endPoint x: 441, endPoint y: 263, distance: 85.0
click at [519, 277] on button "Mark Complete" at bounding box center [543, 293] width 139 height 20
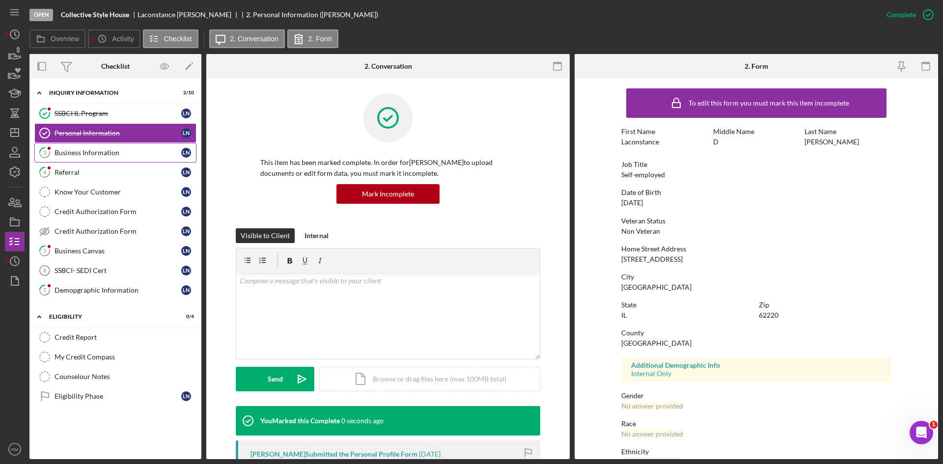
click at [69, 154] on div "Business Information" at bounding box center [118, 153] width 127 height 8
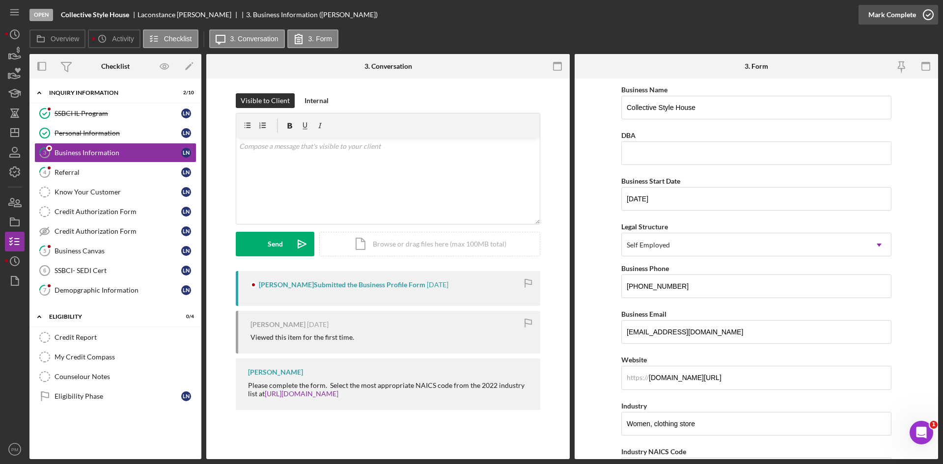
click at [597, 16] on div "Mark Complete" at bounding box center [892, 15] width 48 height 20
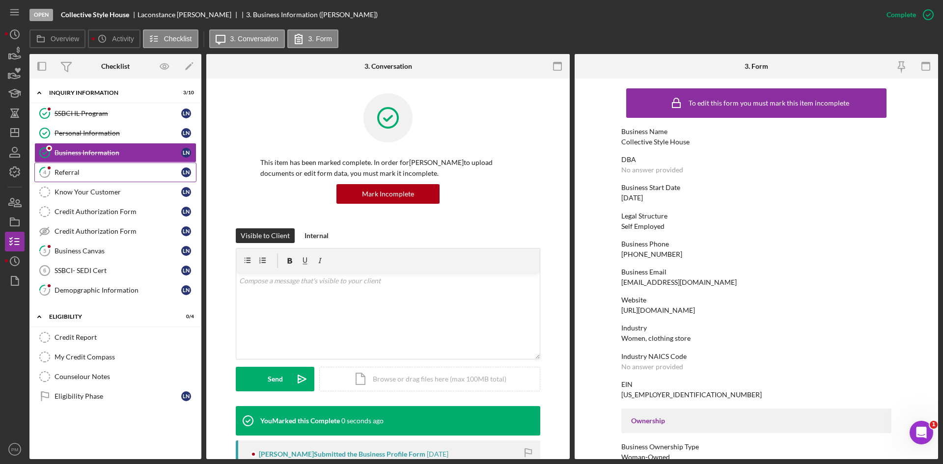
click at [105, 172] on div "Referral" at bounding box center [118, 172] width 127 height 8
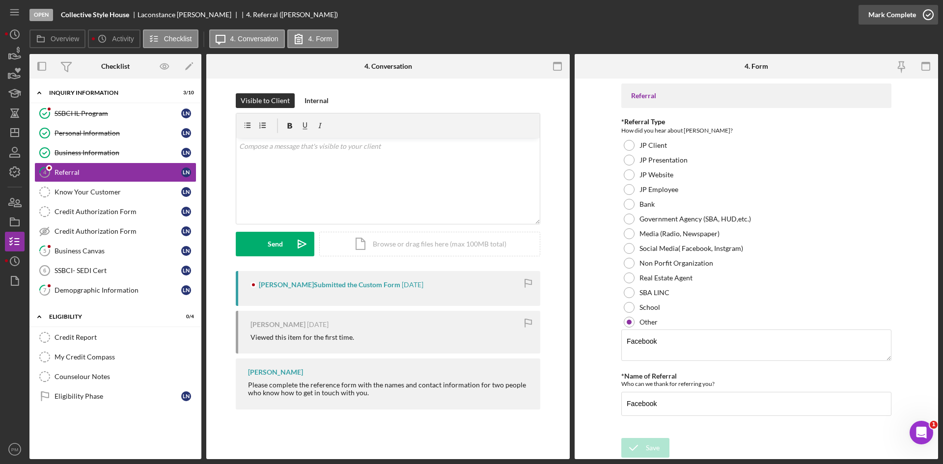
click at [597, 19] on div "Mark Complete" at bounding box center [892, 15] width 48 height 20
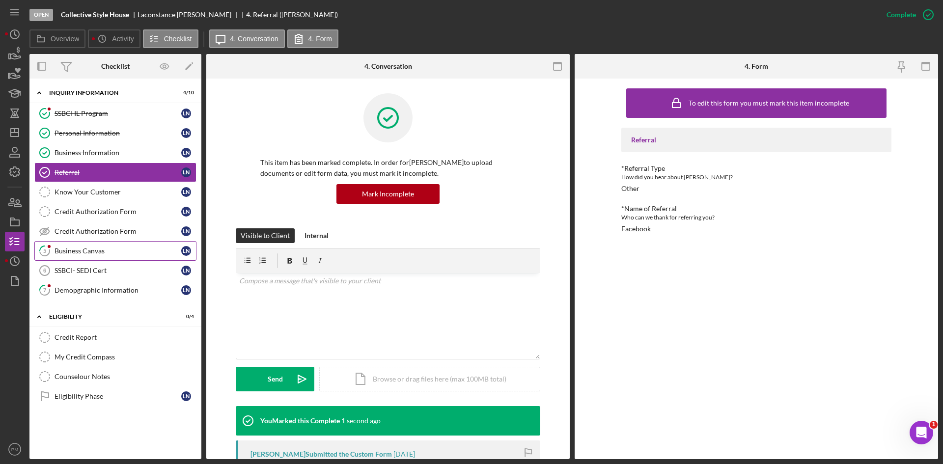
click at [81, 251] on div "Business Canvas" at bounding box center [118, 251] width 127 height 8
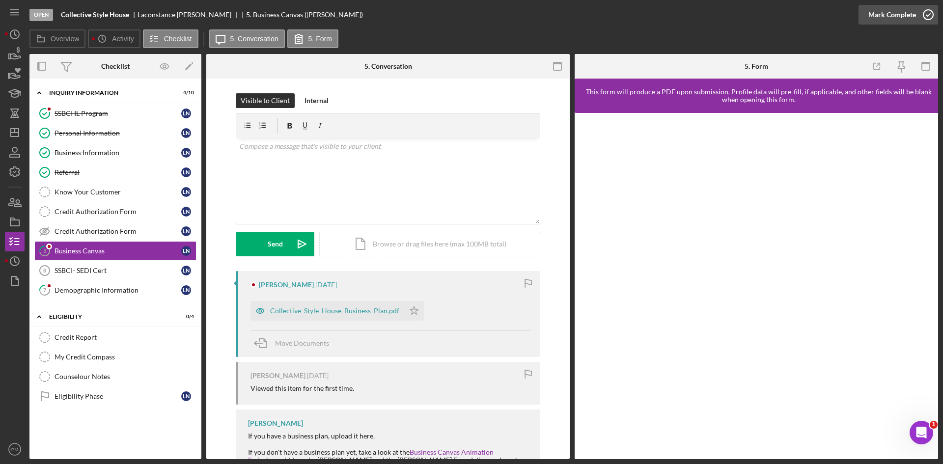
click at [597, 12] on div "Mark Complete" at bounding box center [892, 15] width 48 height 20
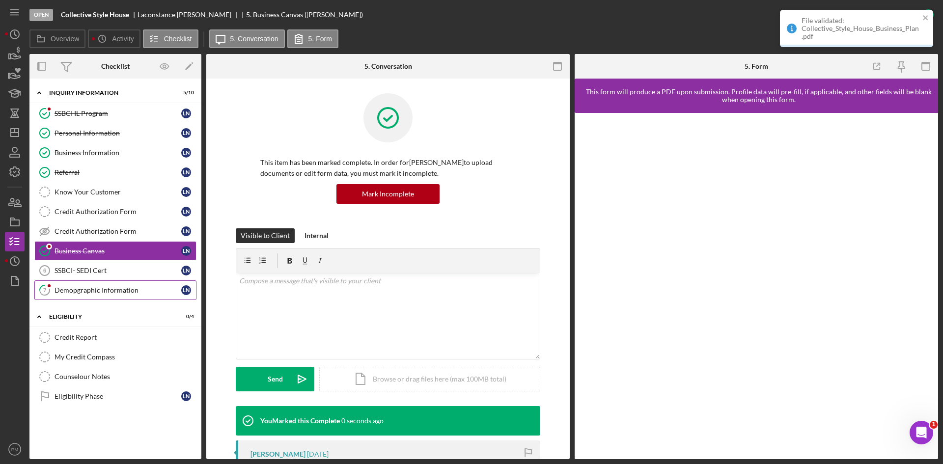
click at [76, 277] on div "Demopgraphic Information" at bounding box center [118, 290] width 127 height 8
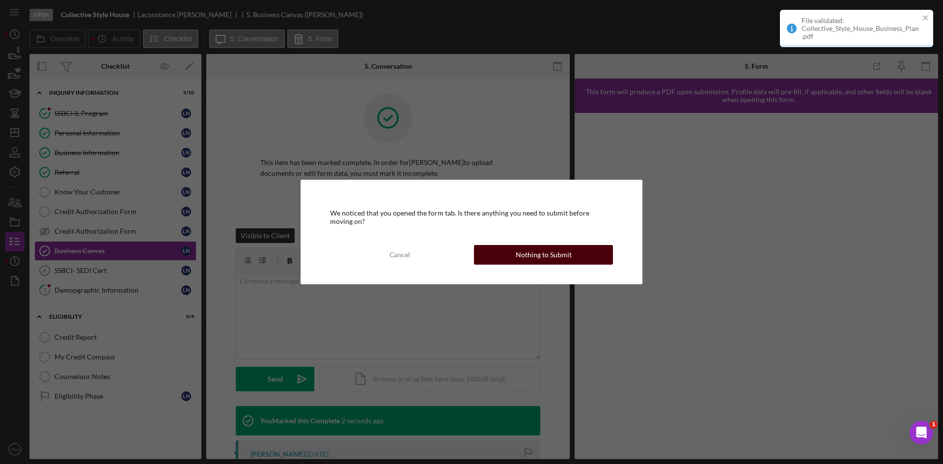
click at [526, 255] on div "Nothing to Submit" at bounding box center [544, 255] width 56 height 20
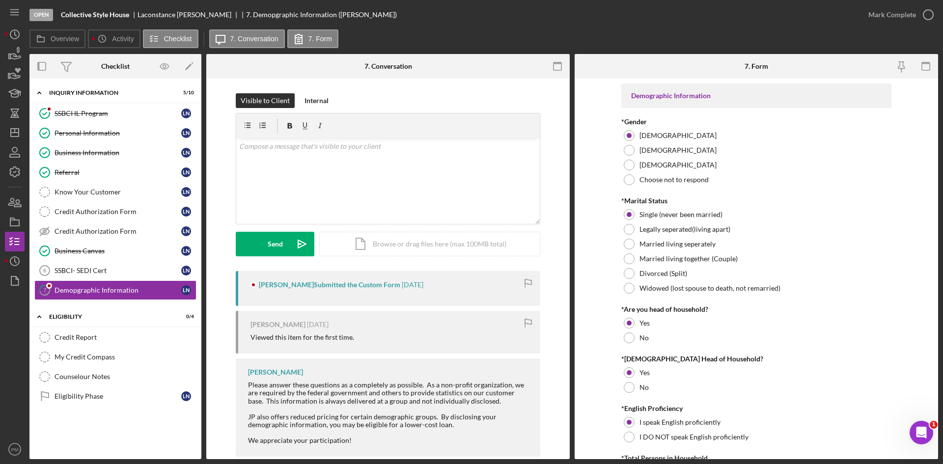
click at [597, 2] on div "Mark Complete" at bounding box center [898, 14] width 80 height 29
click at [597, 19] on div "Mark Complete" at bounding box center [892, 15] width 48 height 20
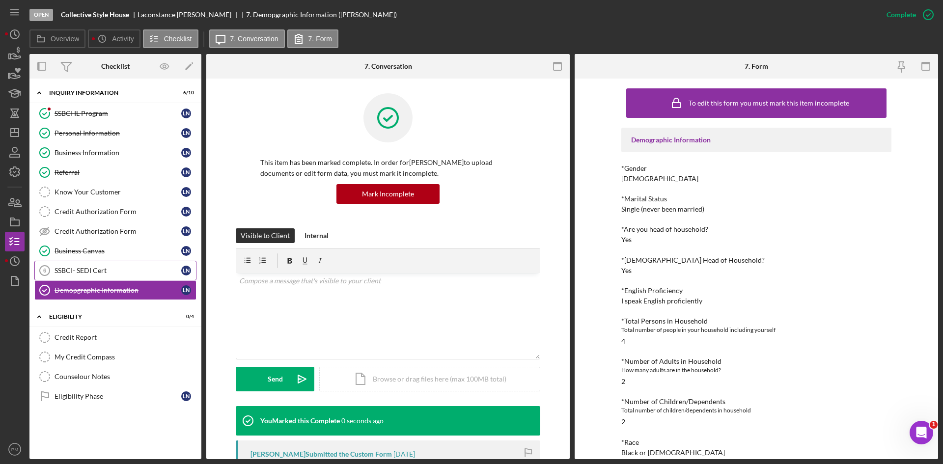
click at [50, 267] on icon "SSBCI- SEDI Cert 6" at bounding box center [44, 270] width 25 height 25
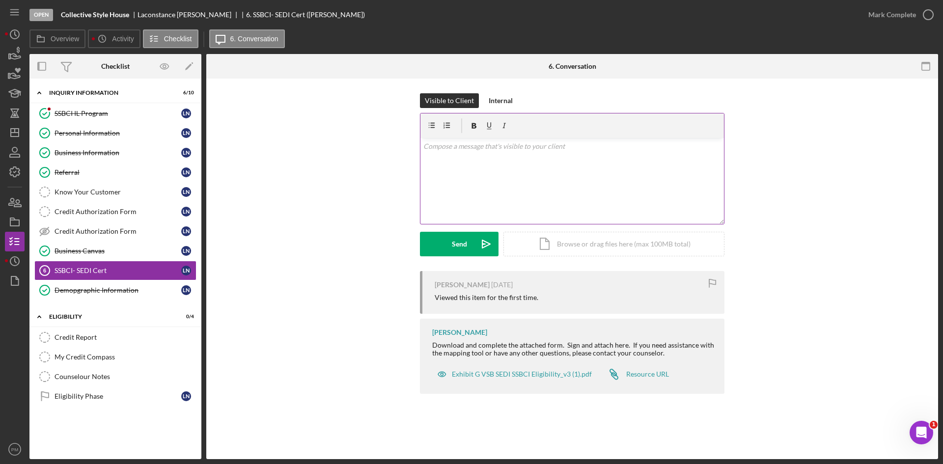
click at [486, 171] on div "v Color teal Color pink Remove color Add row above Add row below Add column bef…" at bounding box center [572, 181] width 304 height 86
click at [455, 245] on div "Send" at bounding box center [459, 244] width 15 height 25
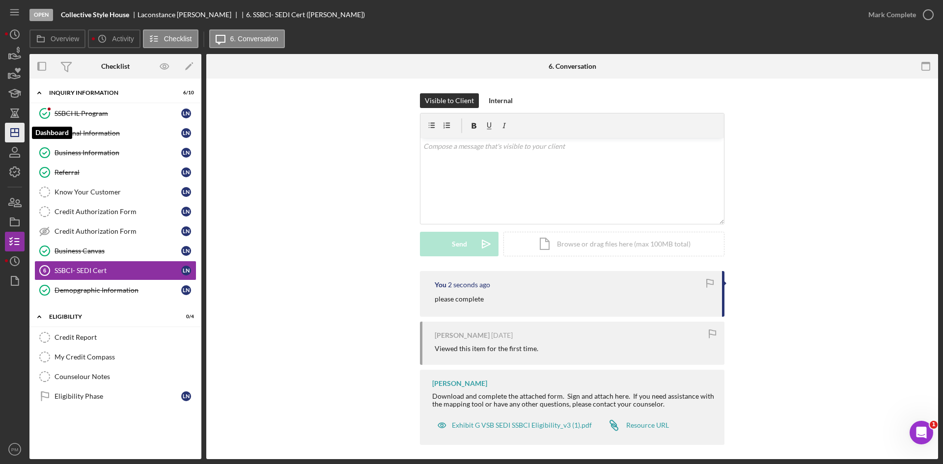
click at [21, 132] on icon "Icon/Dashboard" at bounding box center [14, 132] width 25 height 25
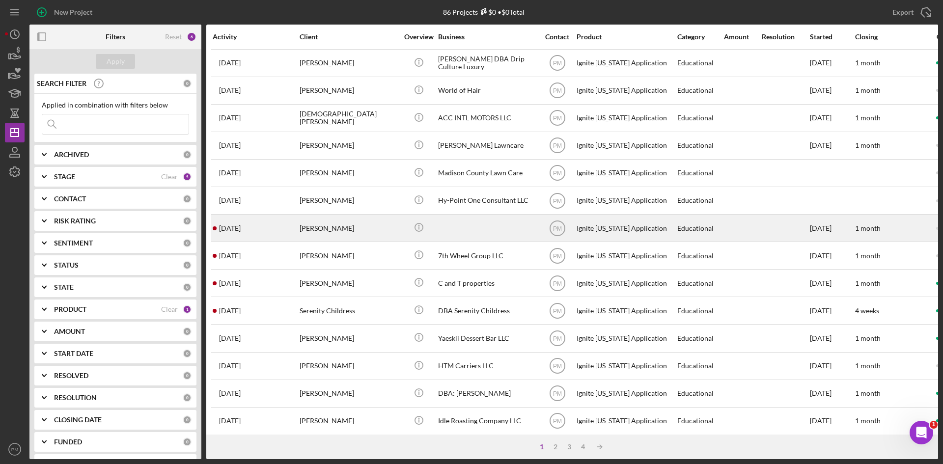
click at [260, 227] on div "[DATE] [PERSON_NAME]" at bounding box center [256, 228] width 86 height 26
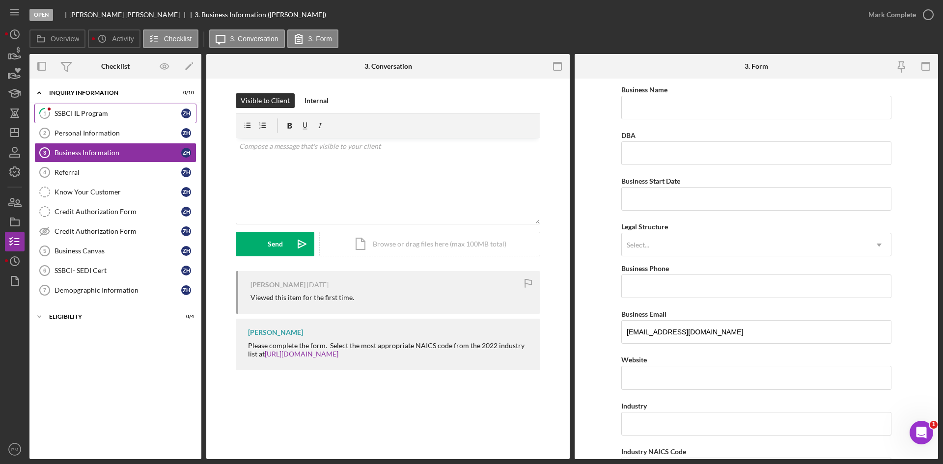
click at [85, 114] on div "SSBCI IL Program" at bounding box center [118, 114] width 127 height 8
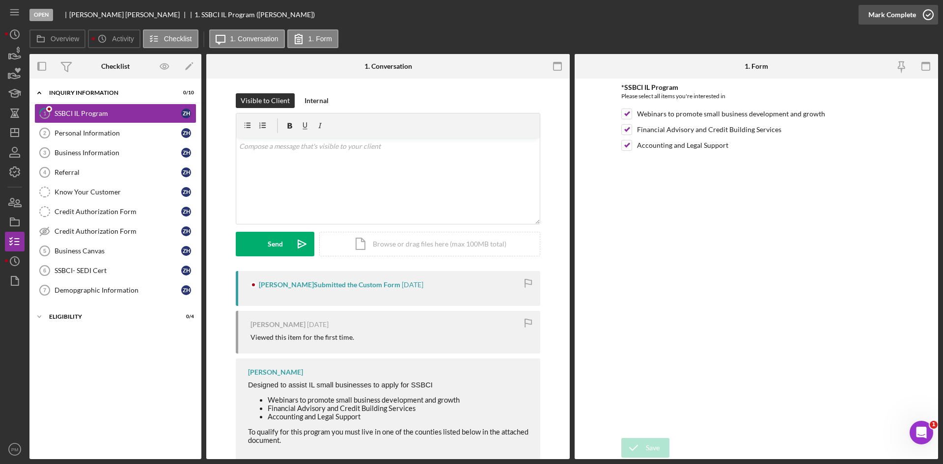
drag, startPoint x: 908, startPoint y: 16, endPoint x: 886, endPoint y: 21, distance: 22.3
click at [597, 16] on div "Mark Complete" at bounding box center [892, 15] width 48 height 20
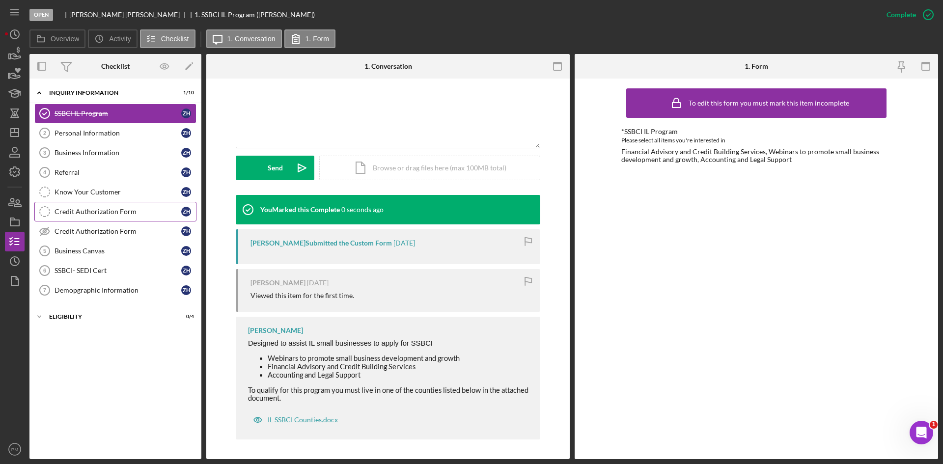
scroll to position [15, 0]
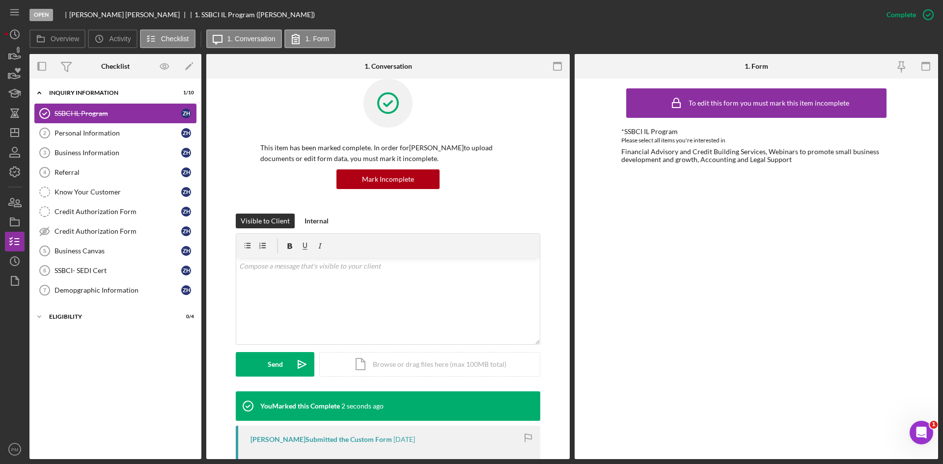
click at [85, 117] on div "SSBCI IL Program" at bounding box center [118, 114] width 127 height 8
click at [87, 128] on link "Personal Information 2 Personal Information Z H" at bounding box center [115, 133] width 162 height 20
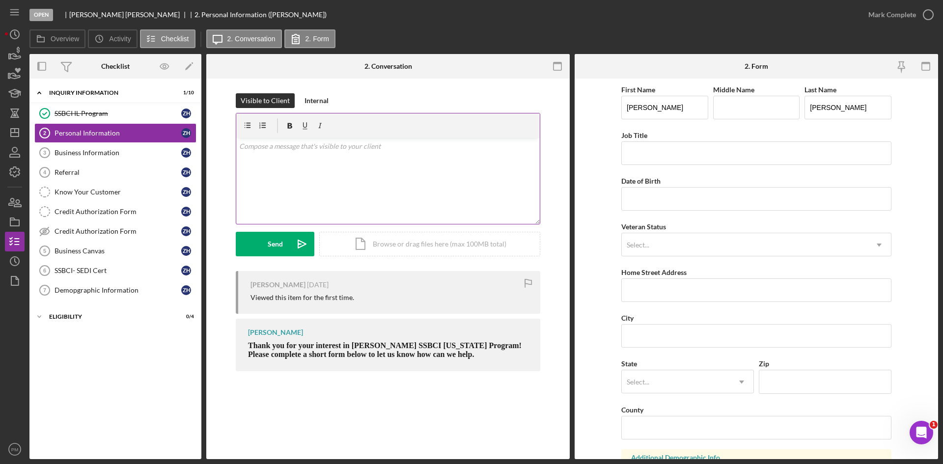
click at [302, 171] on div "v Color teal Color pink Remove color Add row above Add row below Add column bef…" at bounding box center [388, 181] width 304 height 86
click at [113, 226] on link "Credit Authorization Form Credit Authorization Form Z H" at bounding box center [115, 232] width 162 height 20
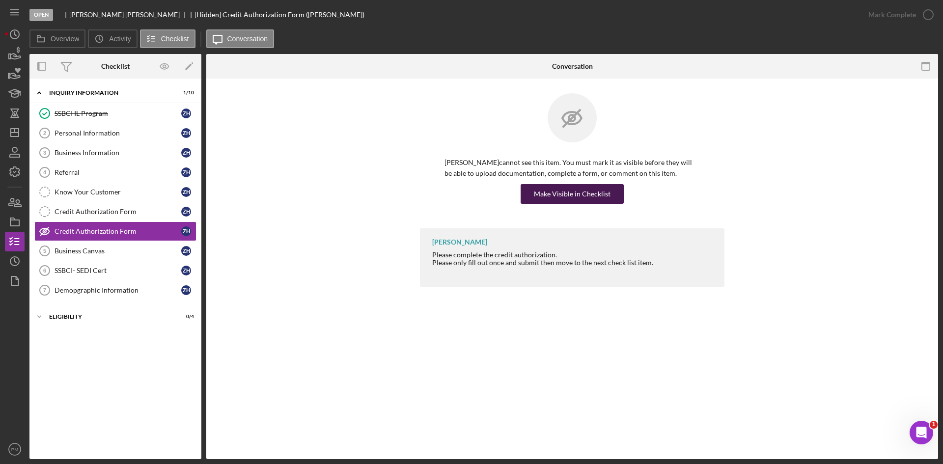
click at [550, 195] on div "Make Visible in Checklist" at bounding box center [572, 194] width 77 height 20
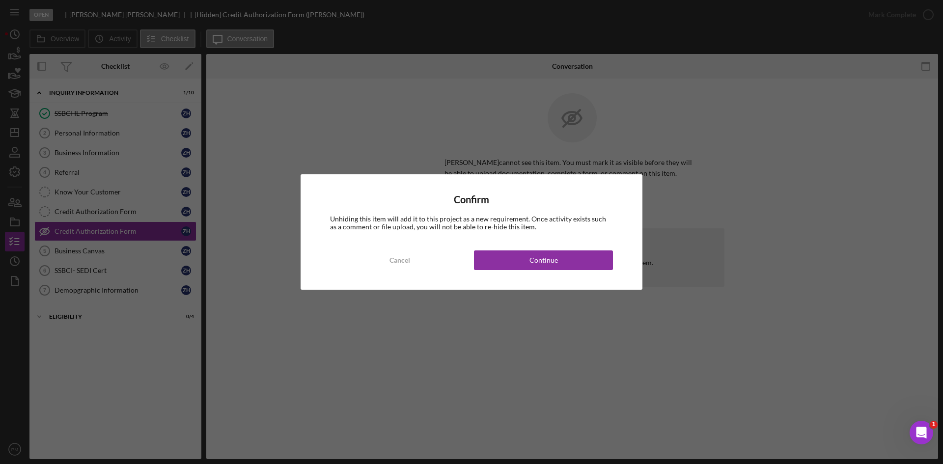
click at [513, 250] on div "Confirm Unhiding this item will add it to this project as a new requirement. On…" at bounding box center [472, 231] width 342 height 115
click at [514, 263] on button "Continue" at bounding box center [543, 260] width 139 height 20
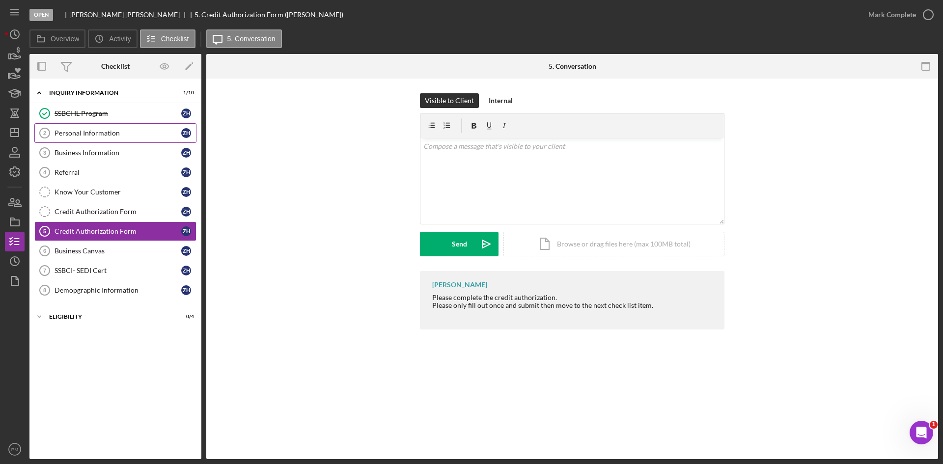
click at [66, 137] on div "Personal Information" at bounding box center [118, 133] width 127 height 8
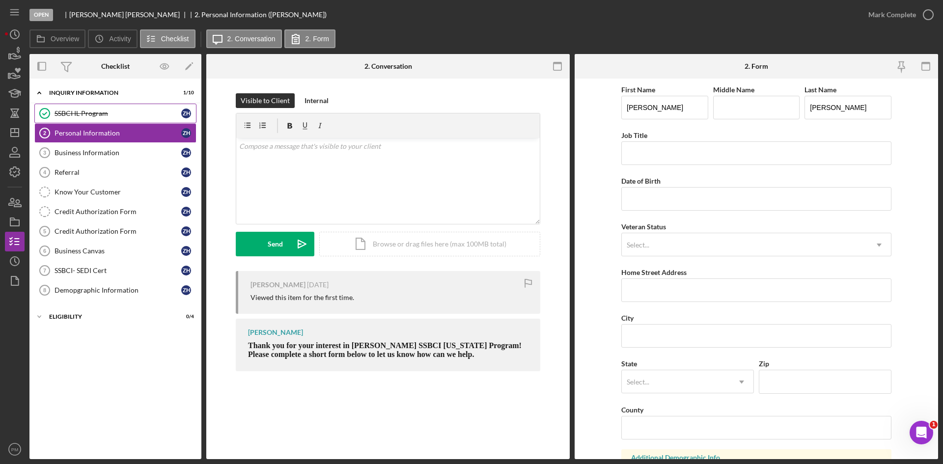
click at [77, 113] on div "SSBCI IL Program" at bounding box center [118, 114] width 127 height 8
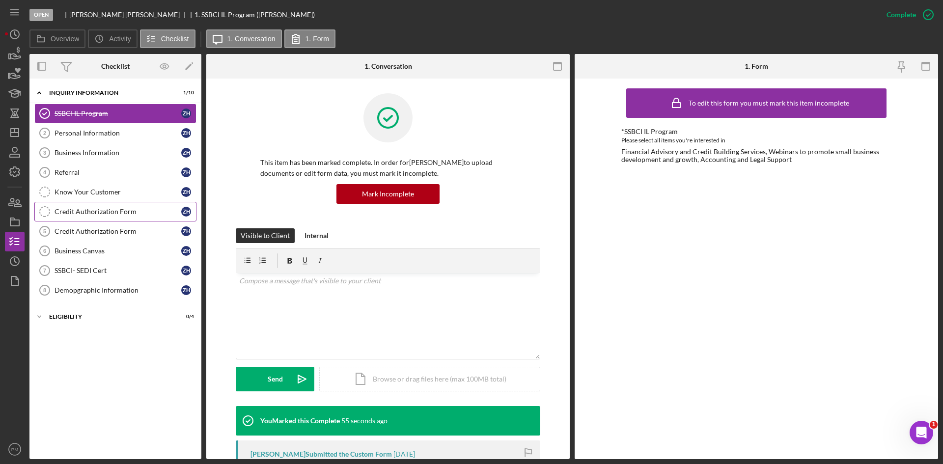
click at [88, 213] on div "Credit Authorization Form" at bounding box center [118, 212] width 127 height 8
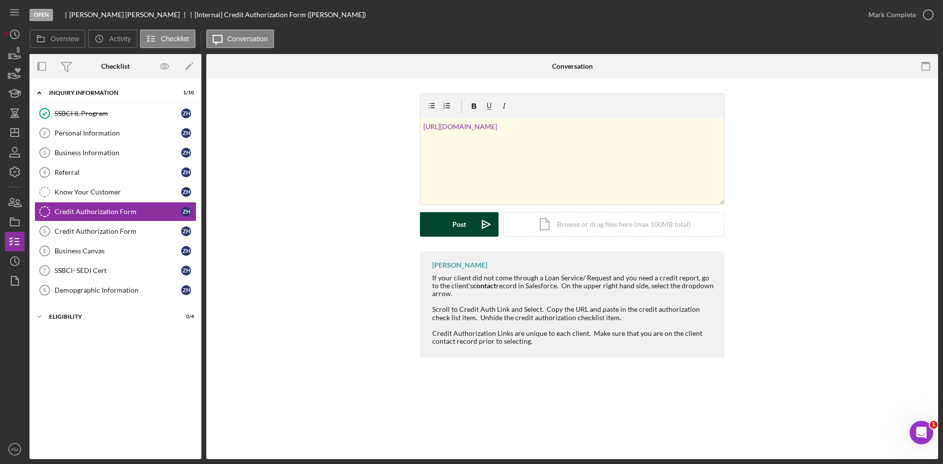
click at [454, 222] on div "Post" at bounding box center [459, 224] width 14 height 25
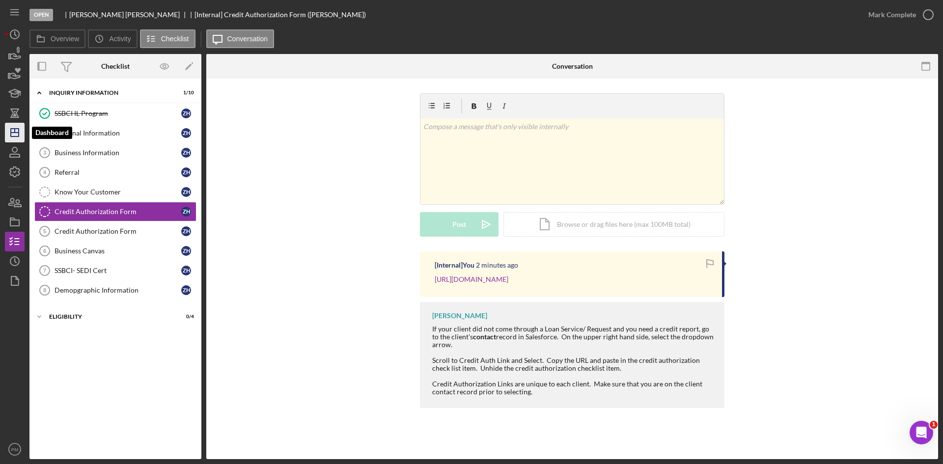
drag, startPoint x: 11, startPoint y: 128, endPoint x: 21, endPoint y: 133, distance: 10.8
click at [11, 128] on icon "Icon/Dashboard" at bounding box center [14, 132] width 25 height 25
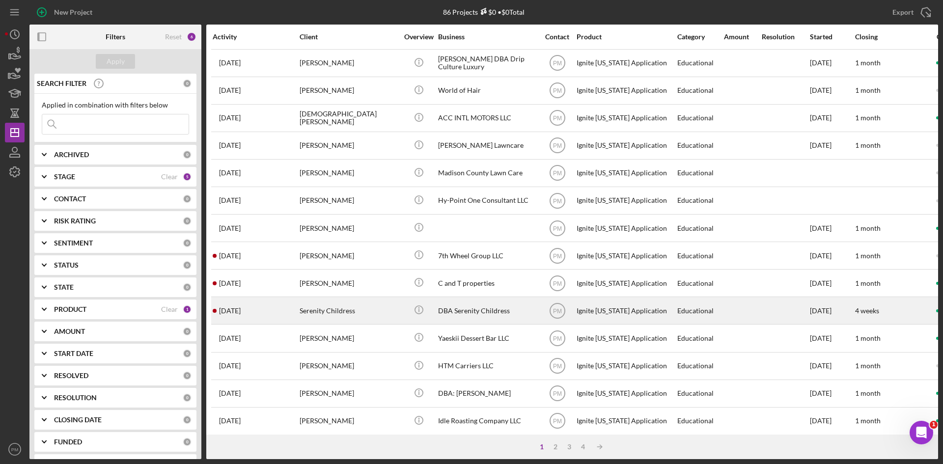
scroll to position [196, 0]
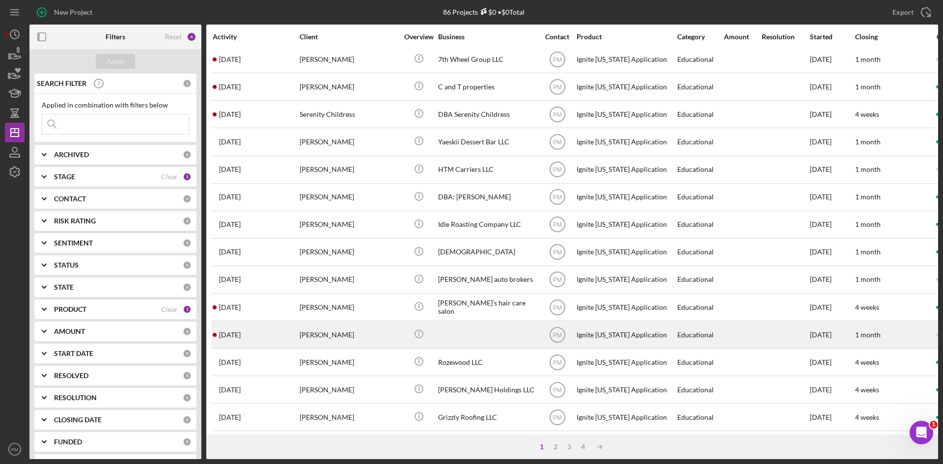
click at [280, 277] on div "[DATE] [PERSON_NAME]" at bounding box center [256, 335] width 86 height 26
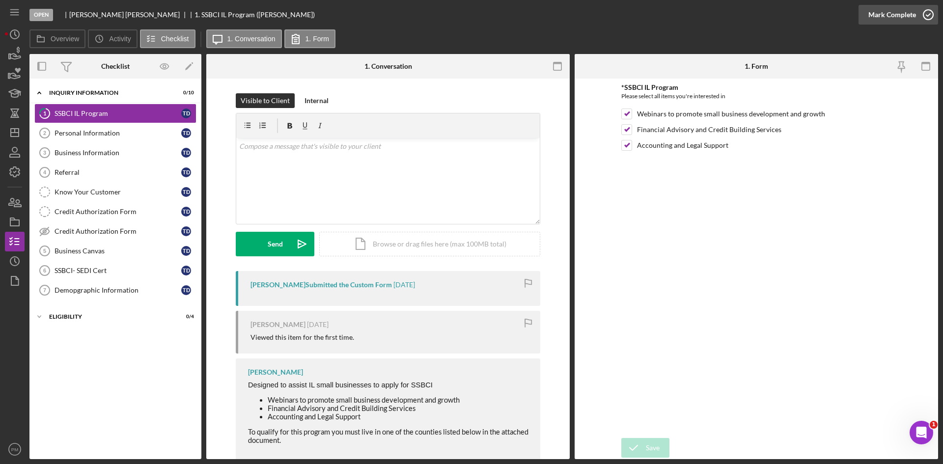
click at [597, 13] on div "Mark Complete" at bounding box center [892, 15] width 48 height 20
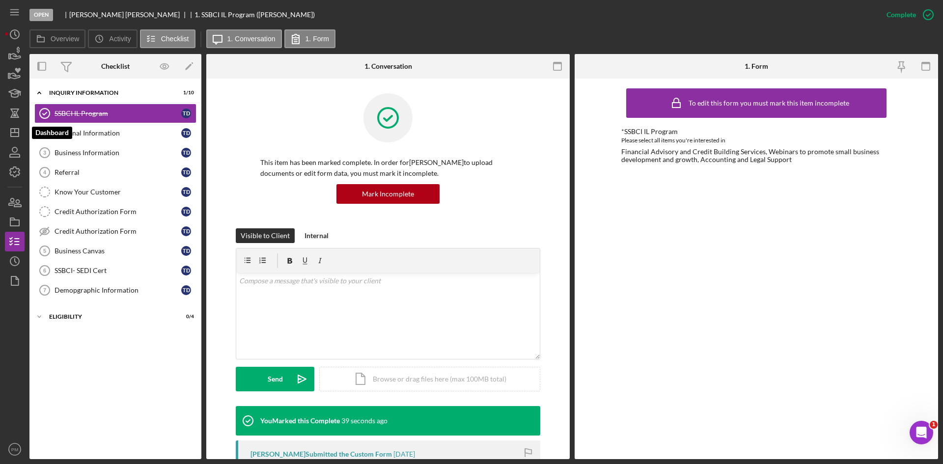
drag, startPoint x: 20, startPoint y: 134, endPoint x: 27, endPoint y: 134, distance: 7.4
click at [20, 134] on icon "Icon/Dashboard" at bounding box center [14, 132] width 25 height 25
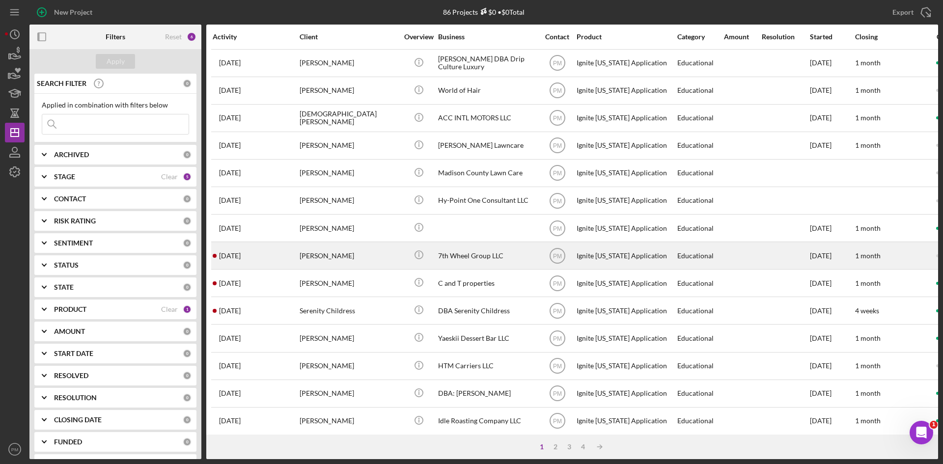
click at [287, 267] on div "[DATE] [PERSON_NAME]" at bounding box center [256, 256] width 86 height 26
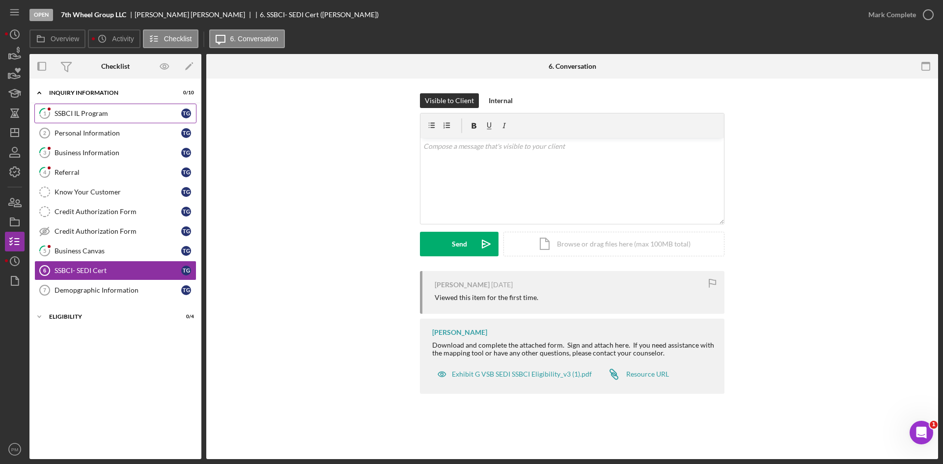
click at [119, 107] on link "1 SSBCI IL Program T G" at bounding box center [115, 114] width 162 height 20
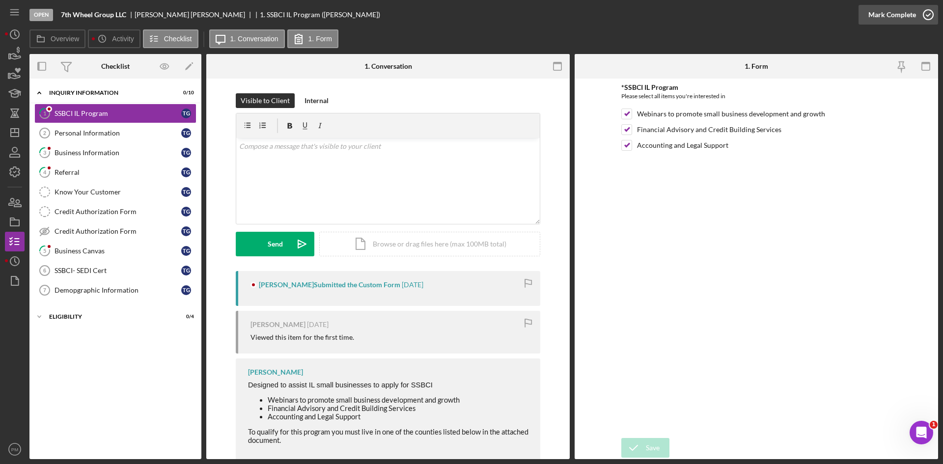
click at [597, 13] on div "Mark Complete" at bounding box center [892, 15] width 48 height 20
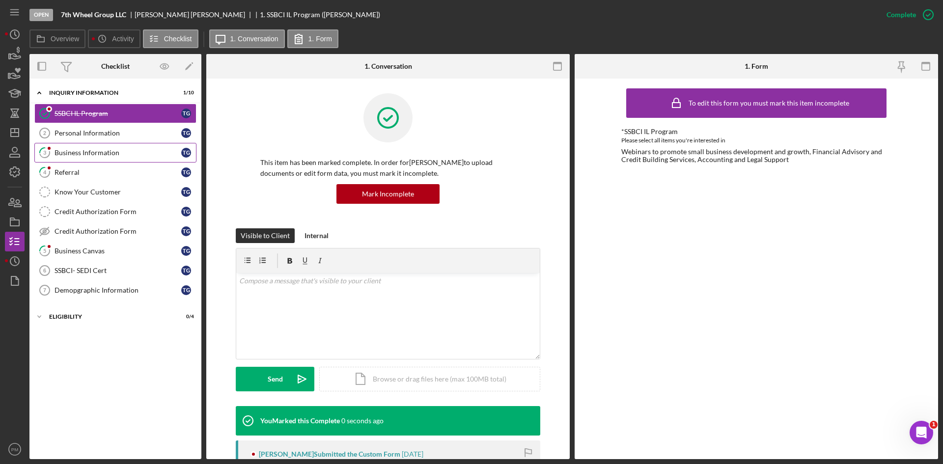
click at [116, 150] on div "Business Information" at bounding box center [118, 153] width 127 height 8
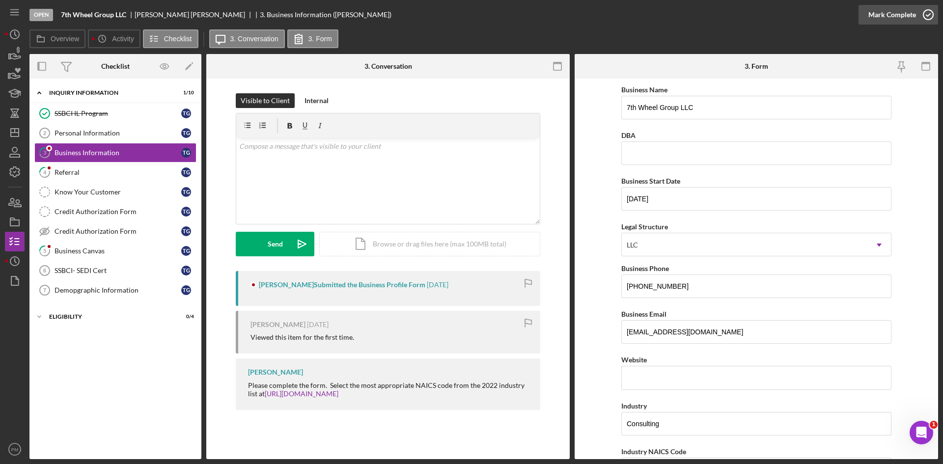
click at [597, 12] on icon "button" at bounding box center [928, 14] width 25 height 25
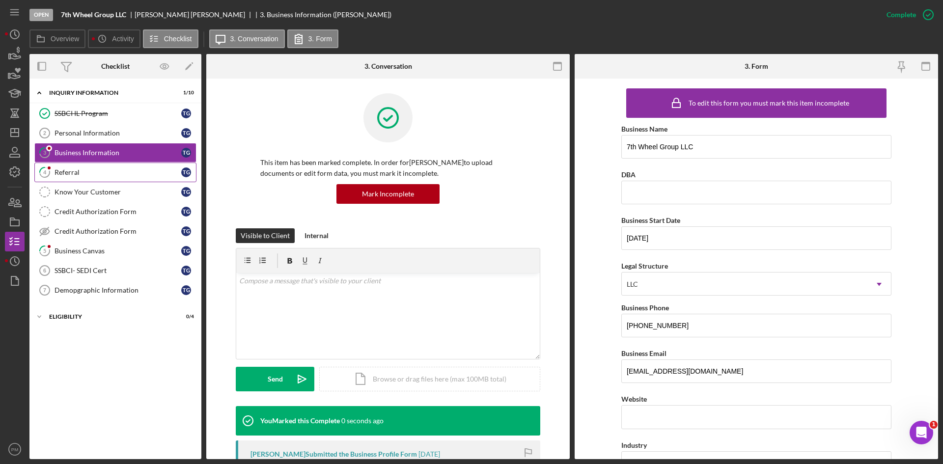
click at [113, 170] on div "Referral" at bounding box center [118, 172] width 127 height 8
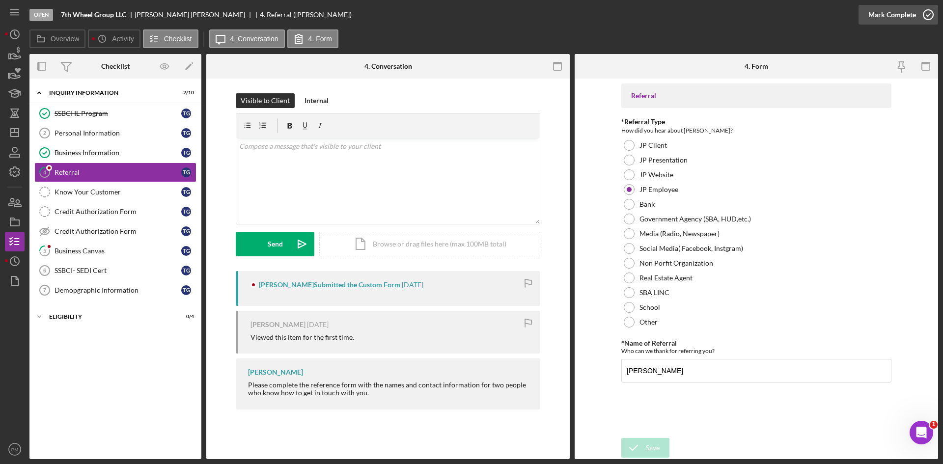
click at [597, 10] on div "Mark Complete" at bounding box center [892, 15] width 48 height 20
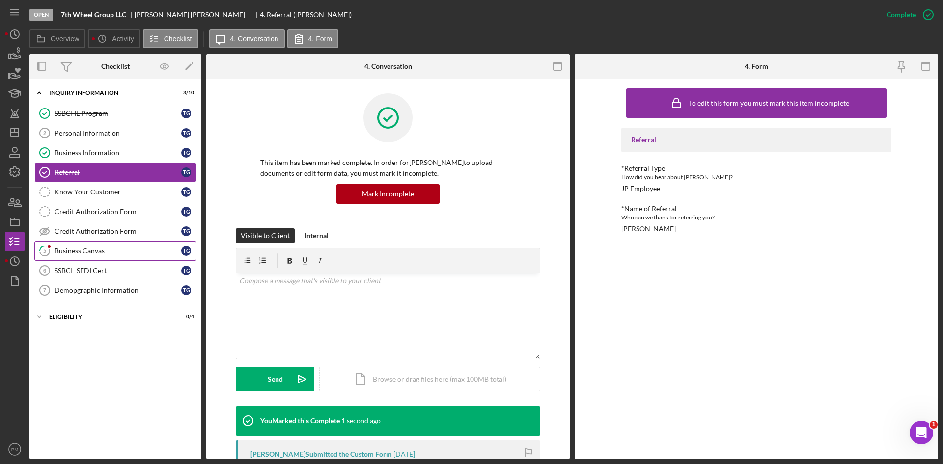
click at [108, 258] on link "5 Business Canvas T G" at bounding box center [115, 251] width 162 height 20
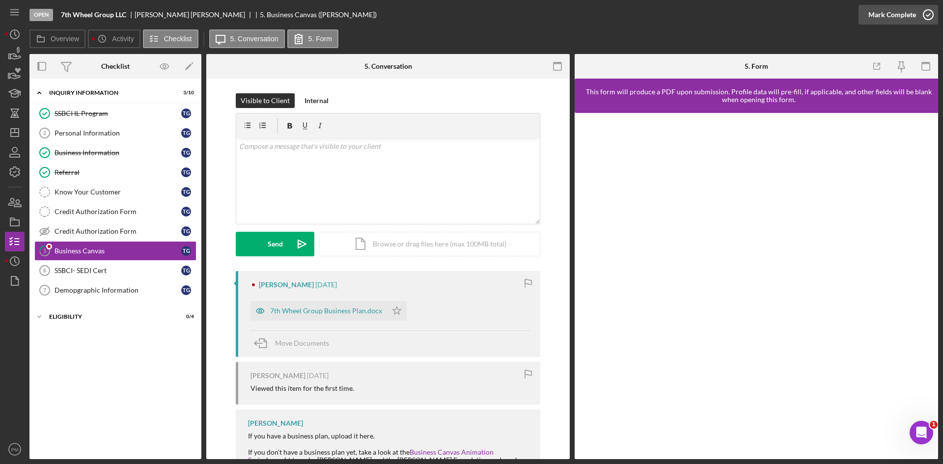
click at [597, 9] on div "Mark Complete" at bounding box center [892, 15] width 48 height 20
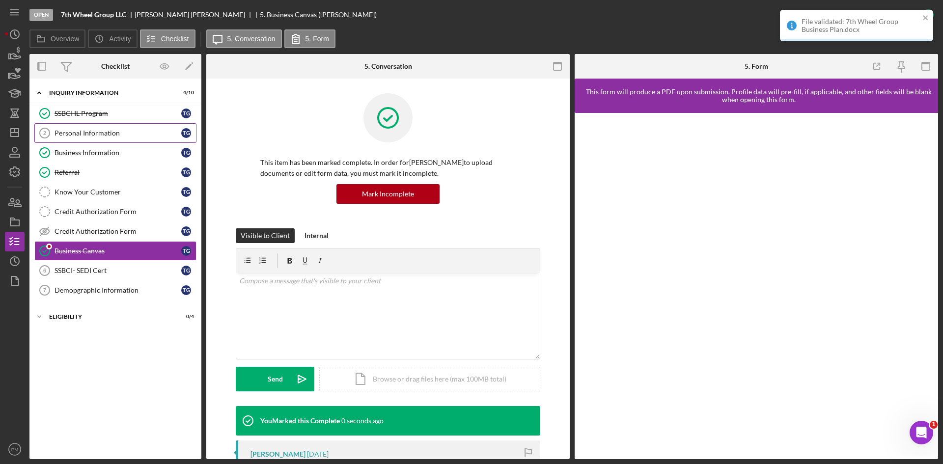
click at [103, 140] on link "Personal Information 2 Personal Information T G" at bounding box center [115, 133] width 162 height 20
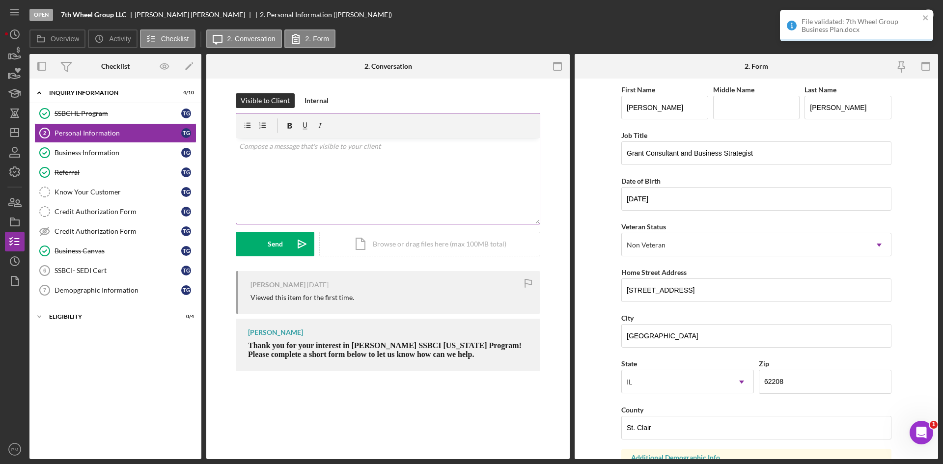
click at [337, 163] on div "v Color teal Color pink Remove color Add row above Add row below Add column bef…" at bounding box center [388, 181] width 304 height 86
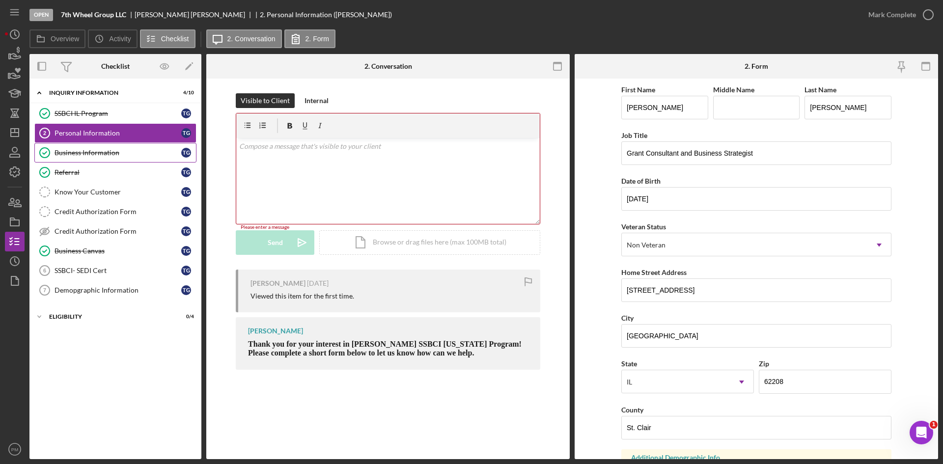
click at [121, 155] on div "Business Information" at bounding box center [118, 153] width 127 height 8
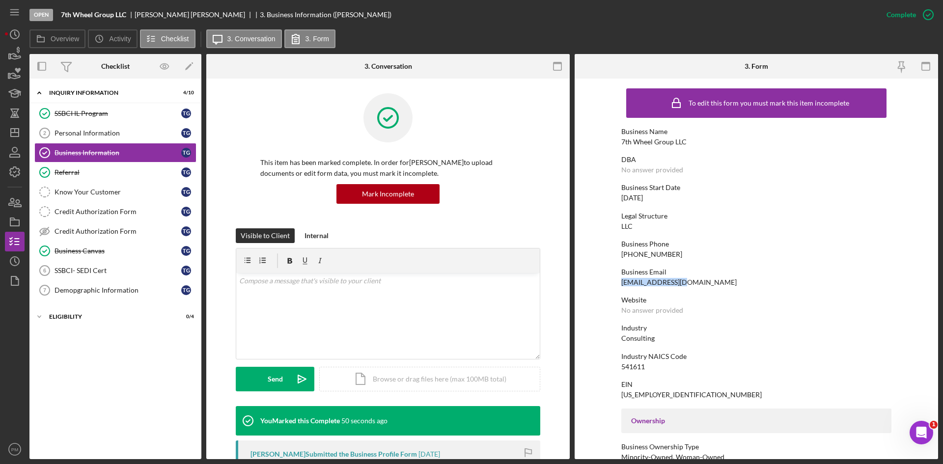
drag, startPoint x: 680, startPoint y: 284, endPoint x: 611, endPoint y: 284, distance: 69.2
click at [597, 277] on form "To edit this form you must mark this item incomplete Business Name 7th Wheel Gr…" at bounding box center [756, 269] width 363 height 381
copy div "[EMAIL_ADDRESS][DOMAIN_NAME]"
drag, startPoint x: 65, startPoint y: 235, endPoint x: 115, endPoint y: 231, distance: 50.2
click at [65, 235] on div "Credit Authorization Form" at bounding box center [118, 231] width 127 height 8
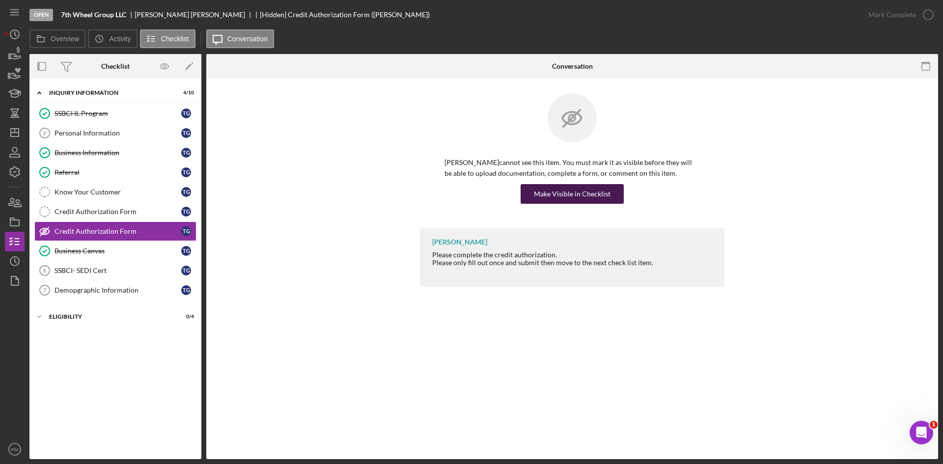
click at [543, 192] on div "Make Visible in Checklist" at bounding box center [572, 194] width 77 height 20
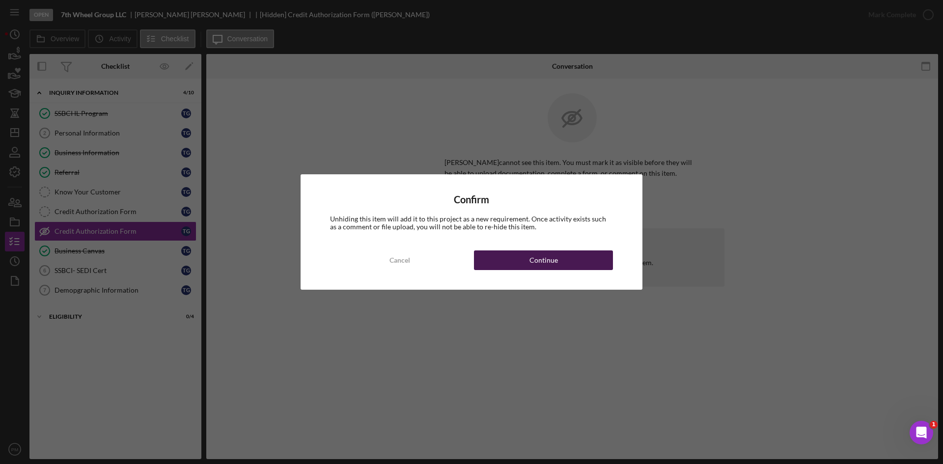
click at [540, 262] on div "Continue" at bounding box center [543, 260] width 28 height 20
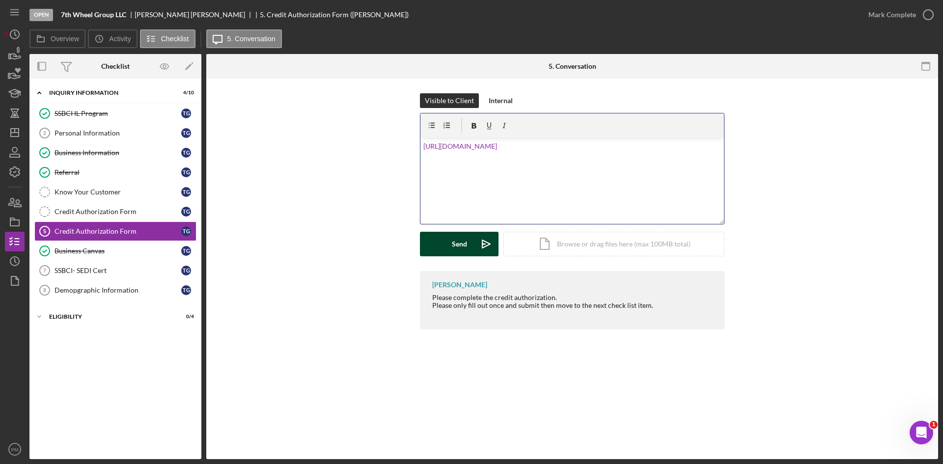
click at [445, 247] on button "Send Icon/icon-invite-send" at bounding box center [459, 244] width 79 height 25
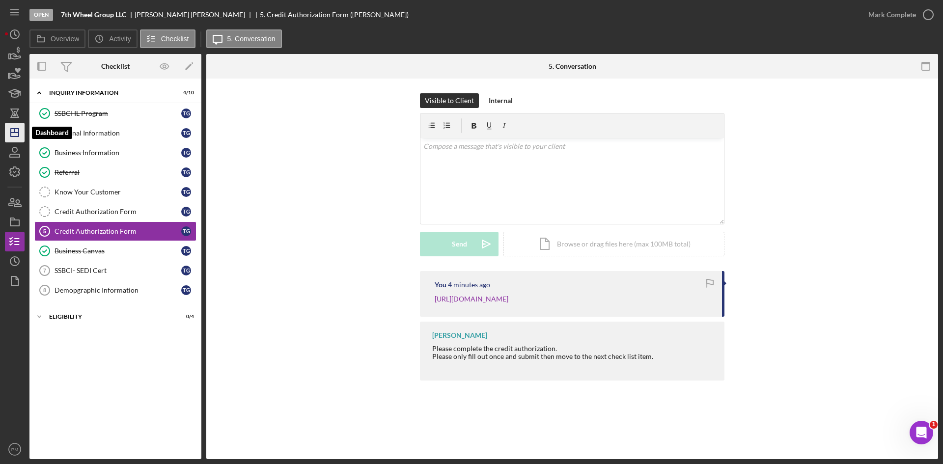
click at [24, 133] on icon "Icon/Dashboard" at bounding box center [14, 132] width 25 height 25
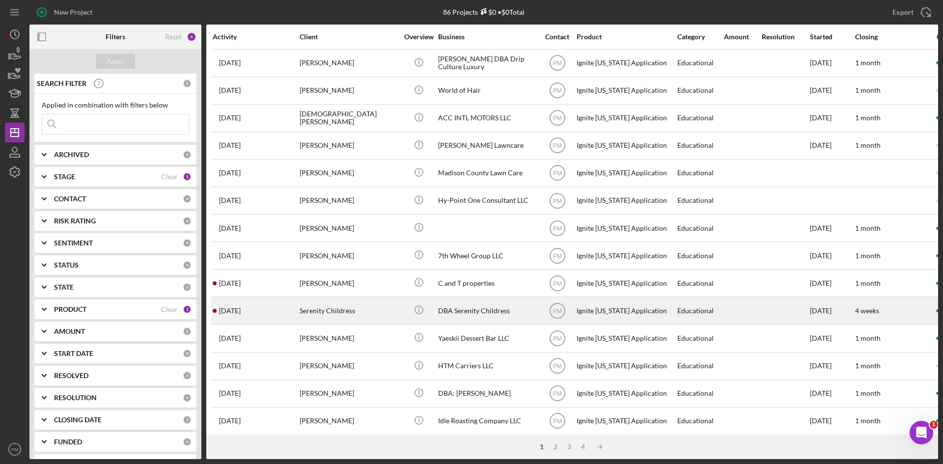
click at [293, 277] on div "[DATE] Serenity Childress" at bounding box center [256, 311] width 86 height 26
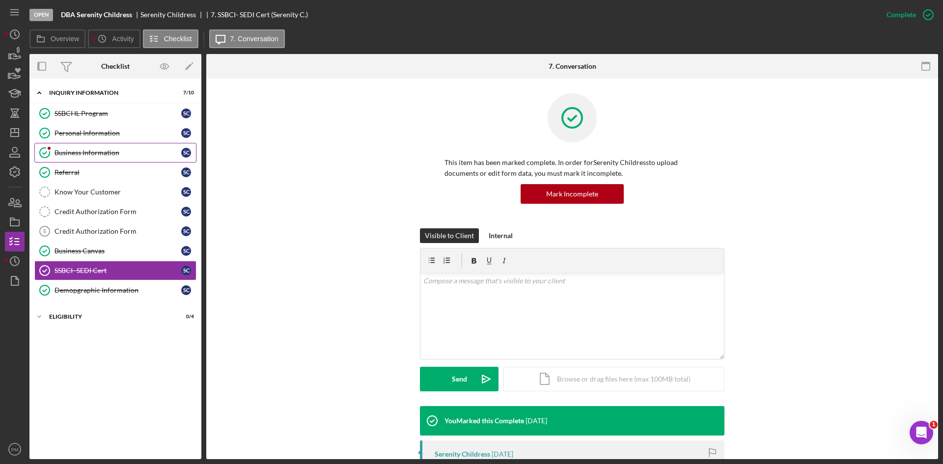
click at [102, 150] on div "Business Information" at bounding box center [118, 153] width 127 height 8
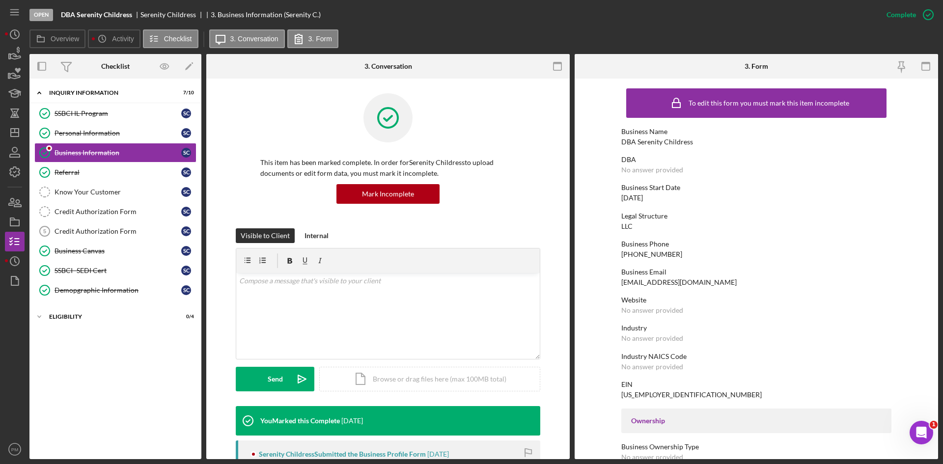
scroll to position [140, 0]
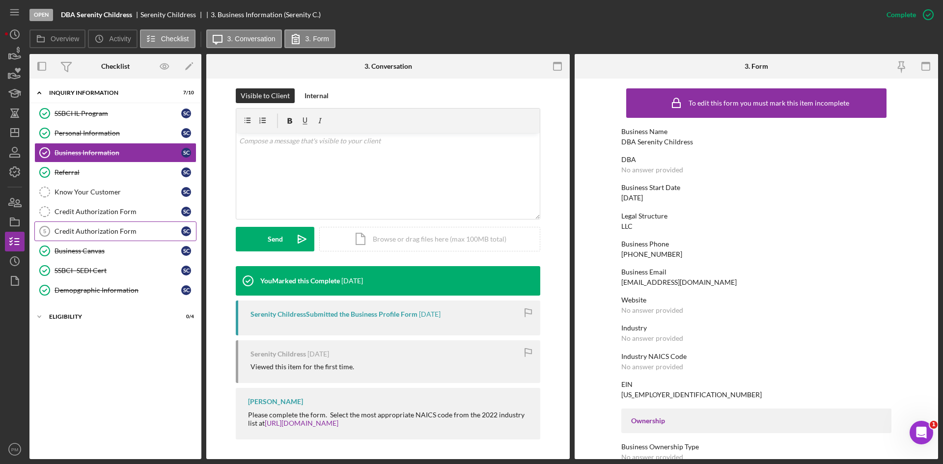
click at [124, 231] on div "Credit Authorization Form" at bounding box center [118, 231] width 127 height 8
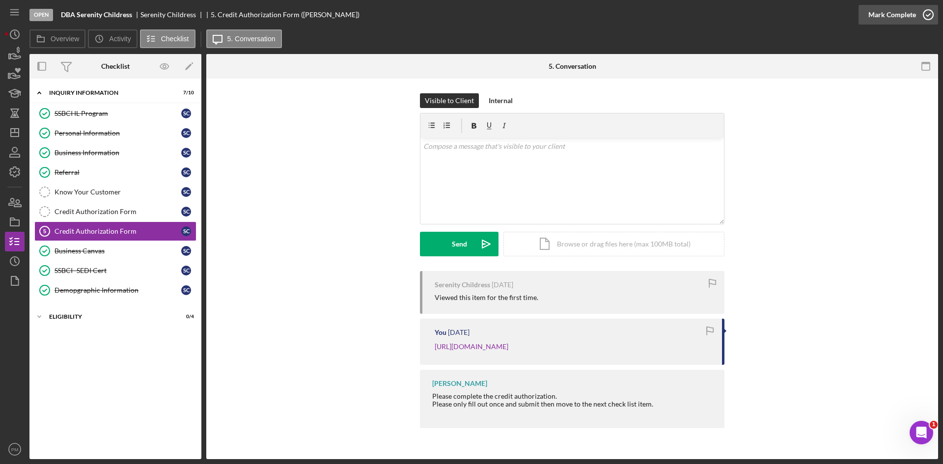
click at [597, 8] on div "Mark Complete" at bounding box center [892, 15] width 48 height 20
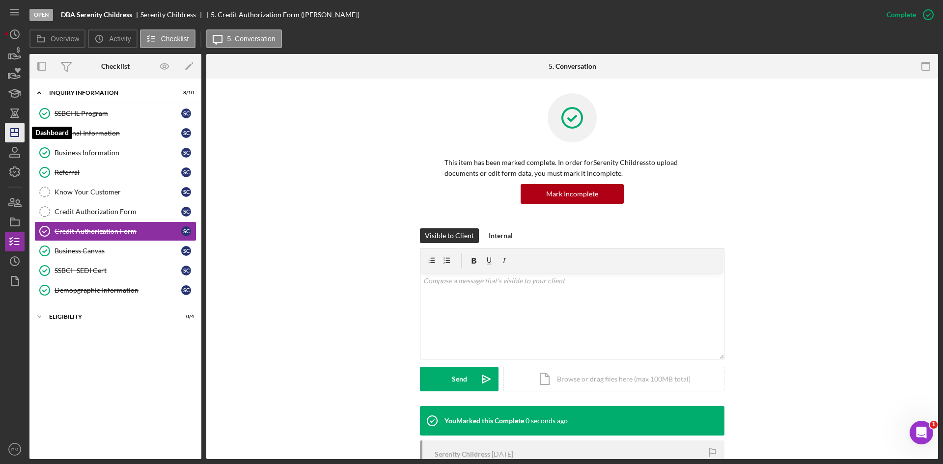
click at [12, 132] on icon "Icon/Dashboard" at bounding box center [14, 132] width 25 height 25
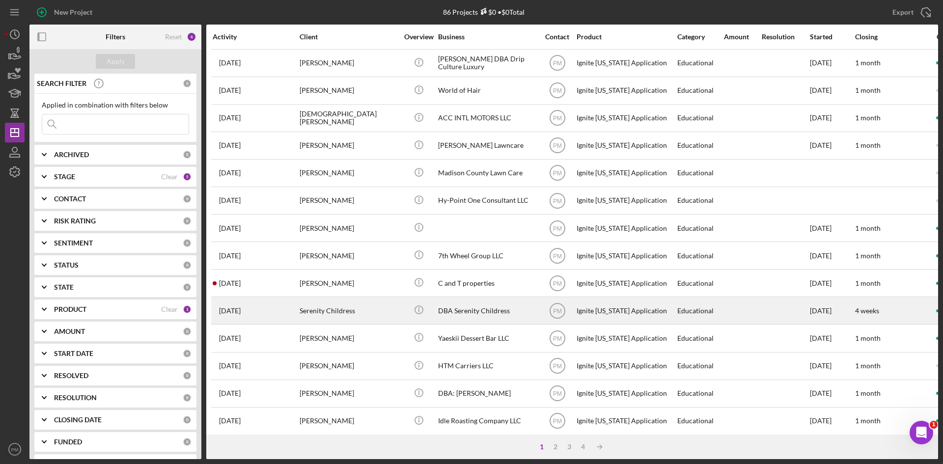
scroll to position [147, 0]
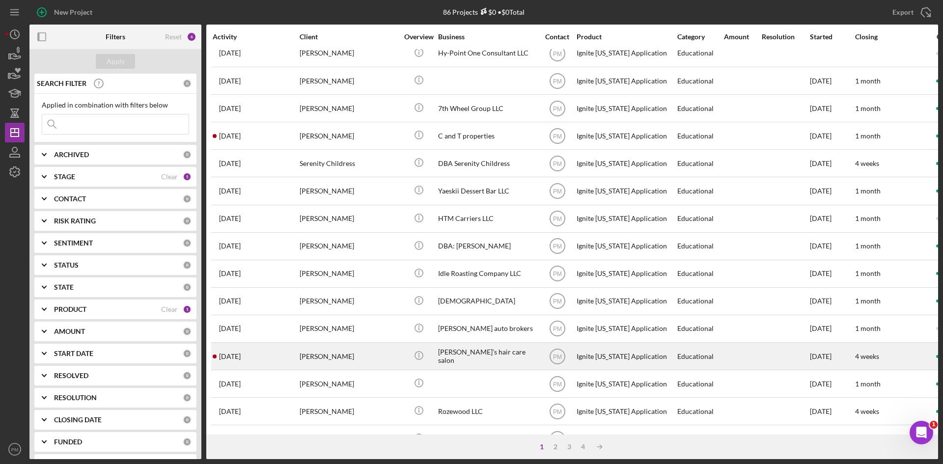
click at [307, 277] on div "[PERSON_NAME]" at bounding box center [349, 356] width 98 height 26
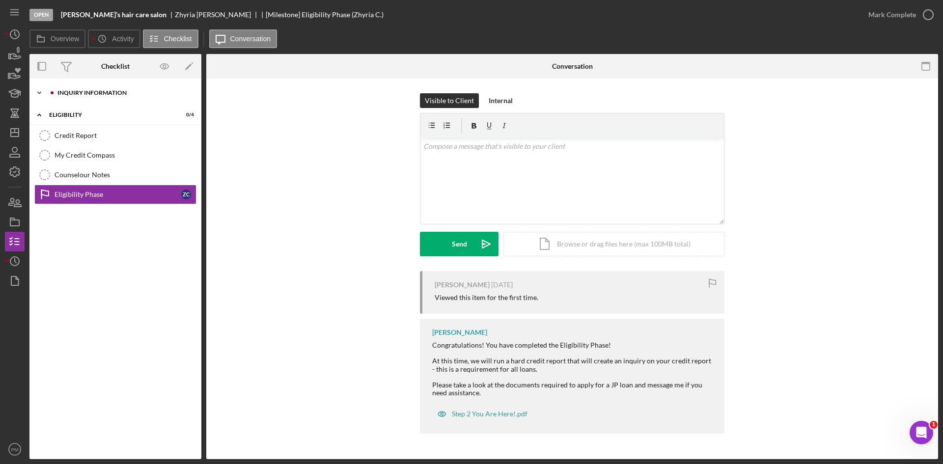
click at [81, 98] on div "Icon/Expander Inquiry Information 6 / 10" at bounding box center [115, 93] width 172 height 20
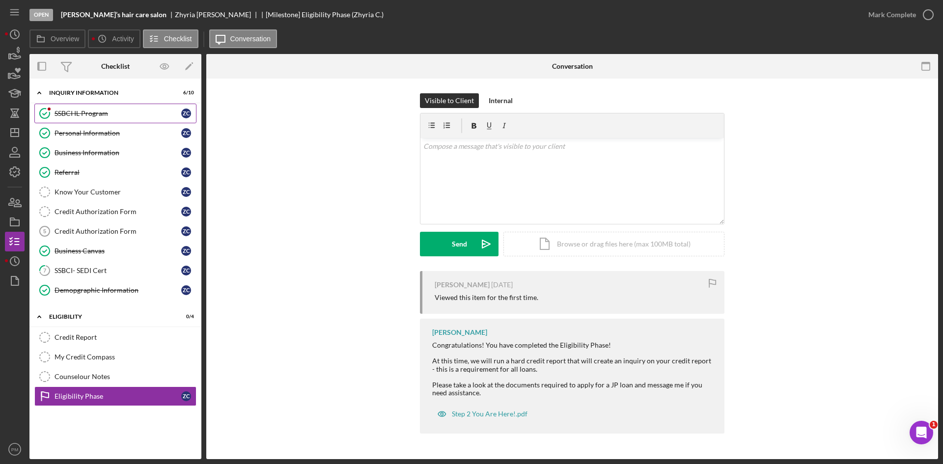
click at [96, 115] on div "SSBCI IL Program" at bounding box center [118, 114] width 127 height 8
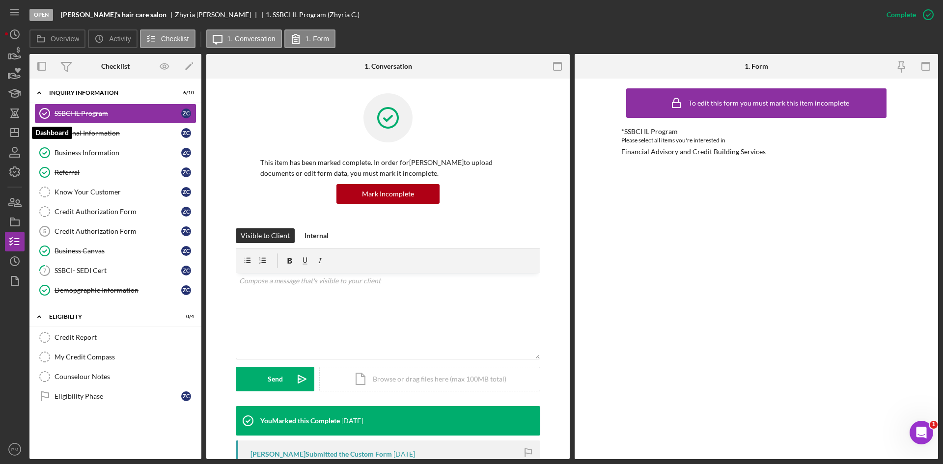
drag, startPoint x: 13, startPoint y: 131, endPoint x: 27, endPoint y: 127, distance: 14.3
click at [13, 131] on icon "Icon/Dashboard" at bounding box center [14, 132] width 25 height 25
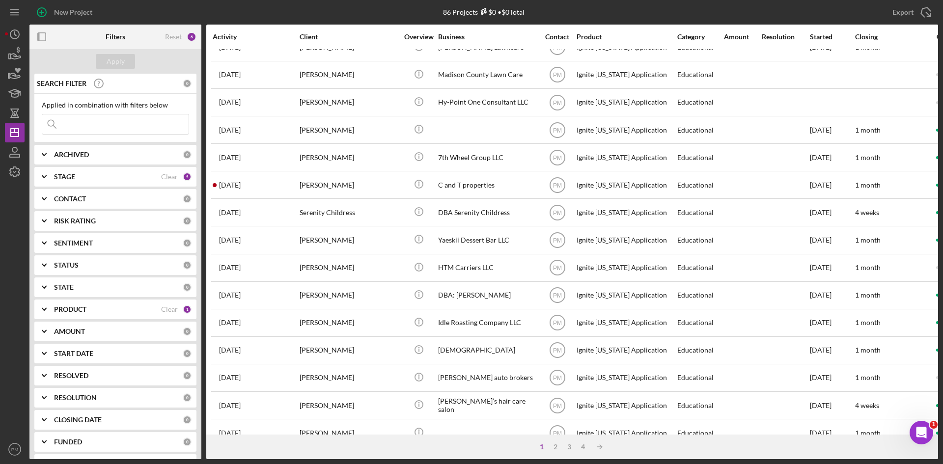
scroll to position [196, 0]
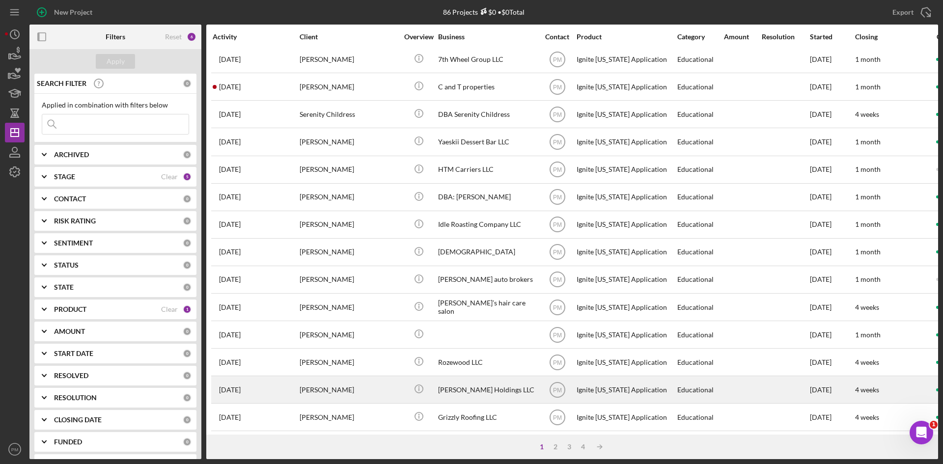
click at [319, 277] on div "[PERSON_NAME]" at bounding box center [349, 390] width 98 height 26
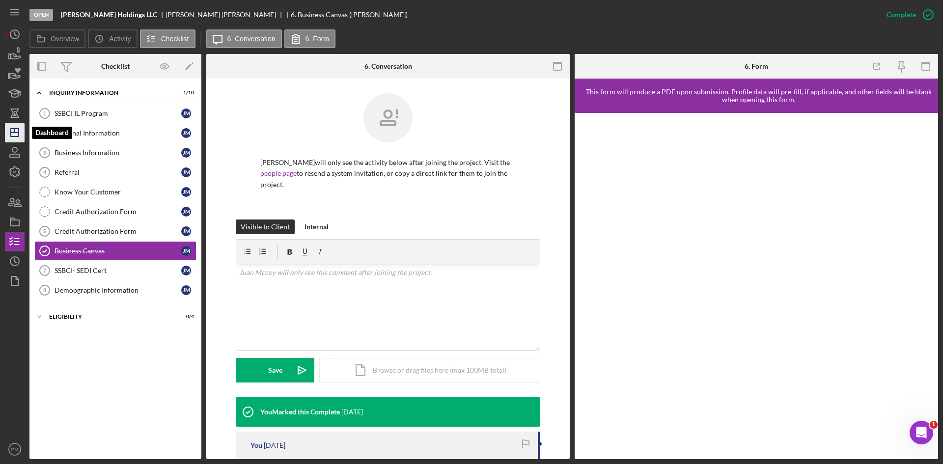
click at [10, 135] on icon "Icon/Dashboard" at bounding box center [14, 132] width 25 height 25
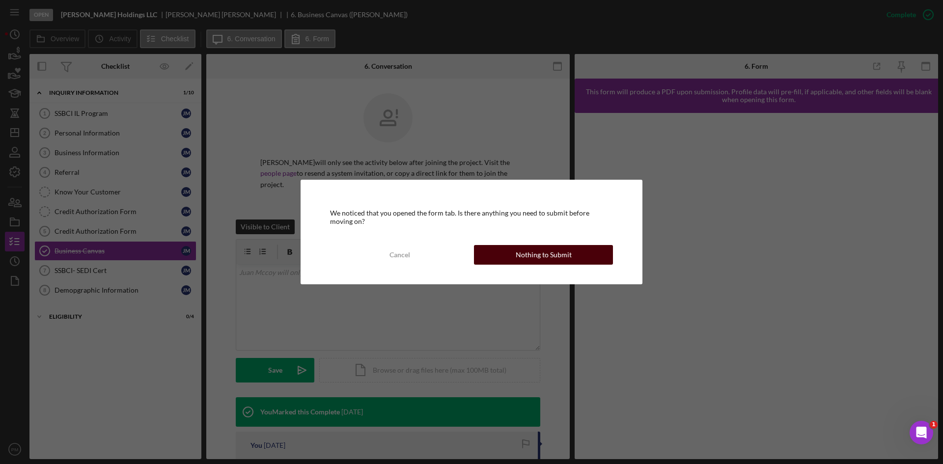
click at [541, 258] on div "Nothing to Submit" at bounding box center [544, 255] width 56 height 20
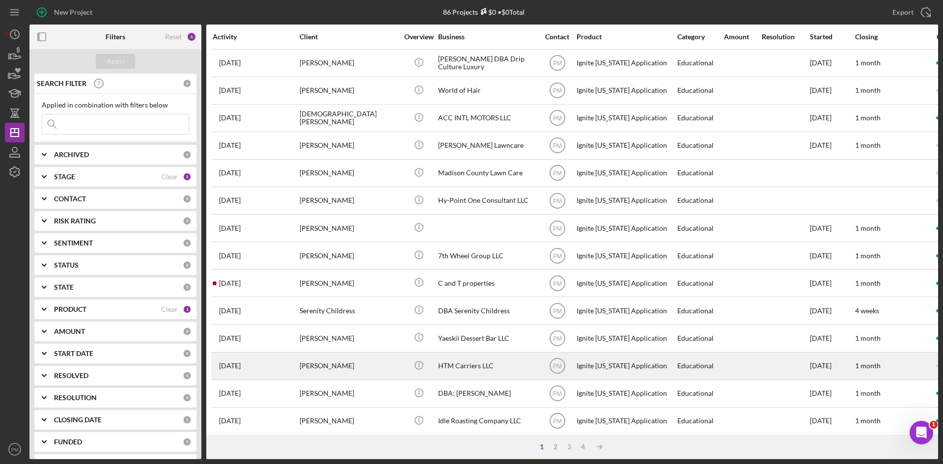
click at [353, 277] on div "[PERSON_NAME]" at bounding box center [349, 366] width 98 height 26
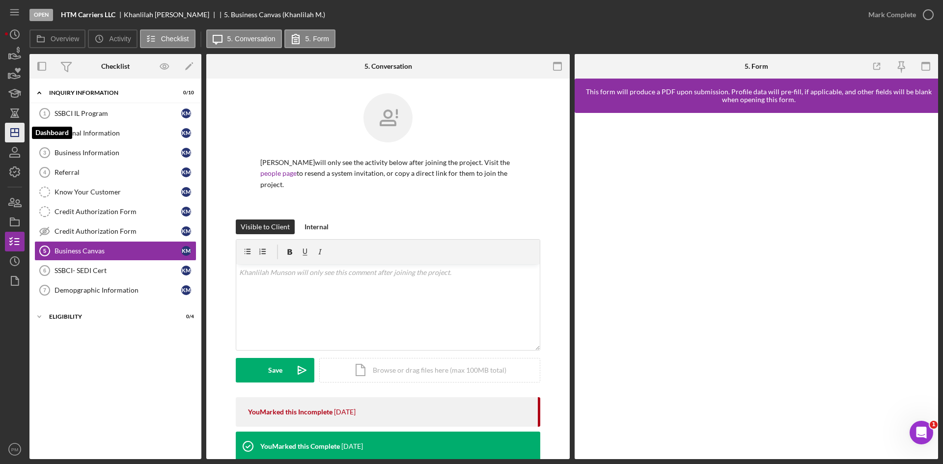
click at [15, 129] on line "button" at bounding box center [15, 131] width 0 height 4
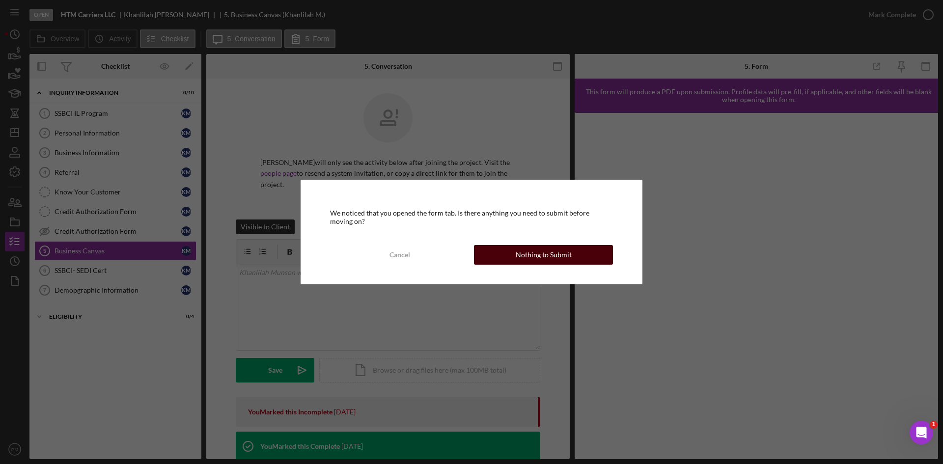
click at [542, 249] on div "Nothing to Submit" at bounding box center [544, 255] width 56 height 20
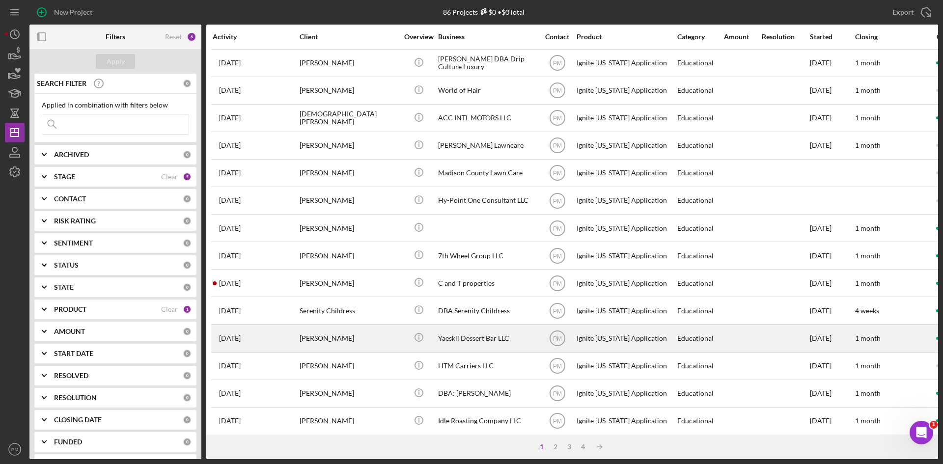
scroll to position [98, 0]
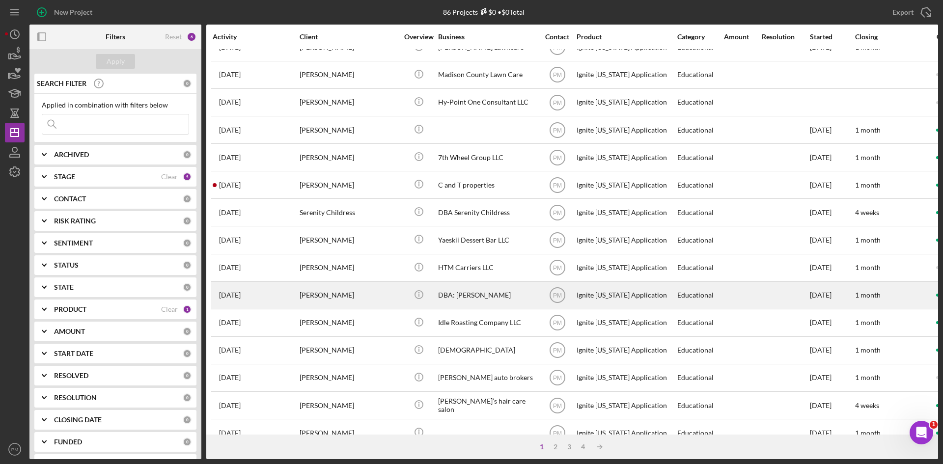
click at [327, 277] on div "[PERSON_NAME]" at bounding box center [349, 295] width 98 height 26
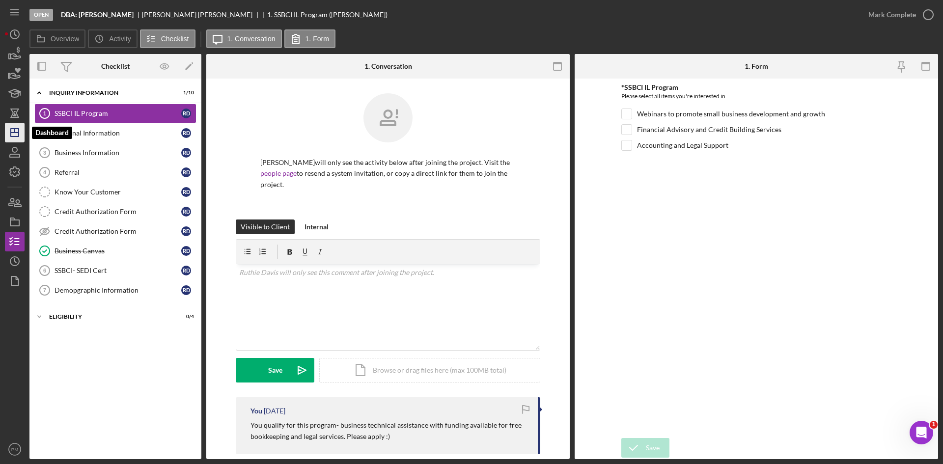
click at [15, 132] on line "button" at bounding box center [15, 131] width 0 height 4
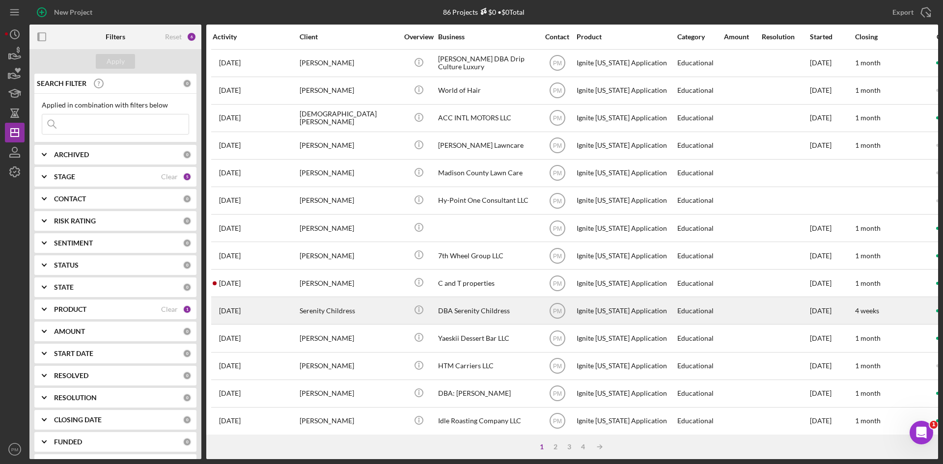
scroll to position [98, 0]
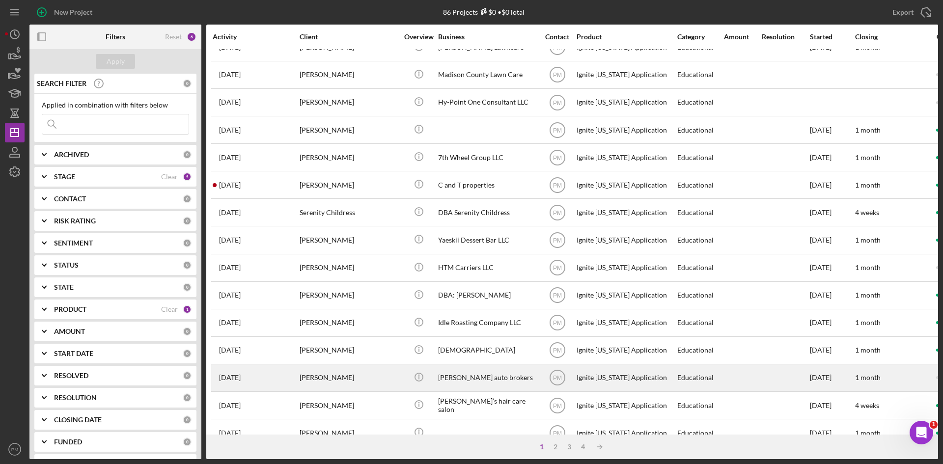
click at [363, 277] on div "[PERSON_NAME]" at bounding box center [349, 378] width 98 height 26
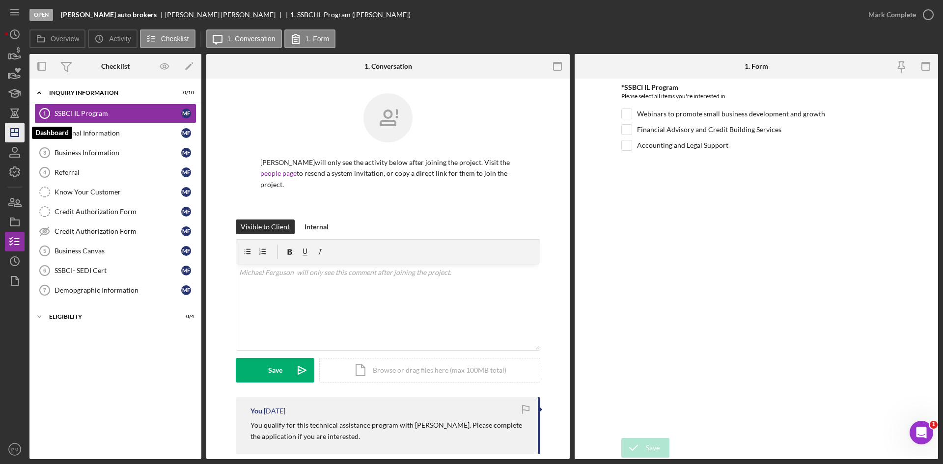
click at [13, 128] on icon "Icon/Dashboard" at bounding box center [14, 132] width 25 height 25
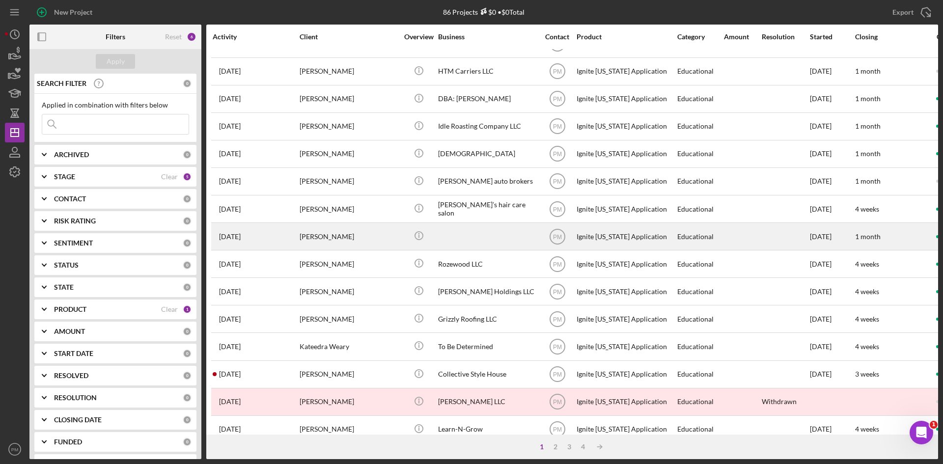
scroll to position [316, 0]
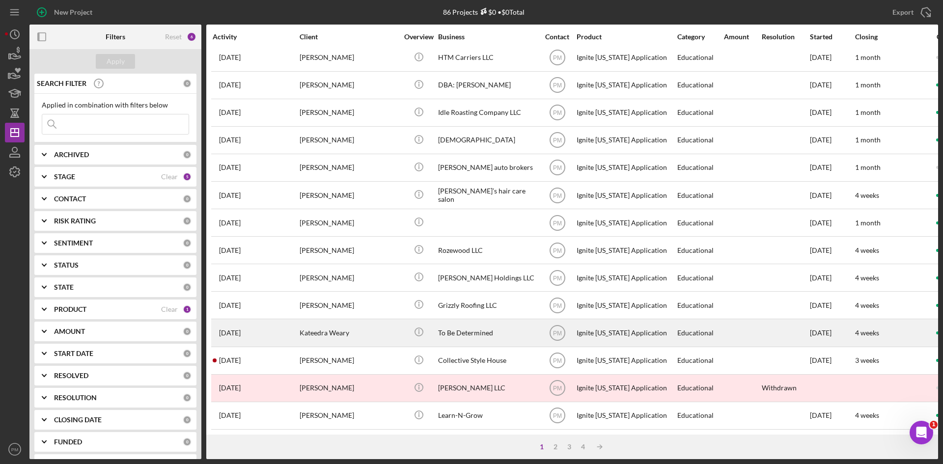
click at [371, 277] on div "Kateedra Weary" at bounding box center [349, 333] width 98 height 26
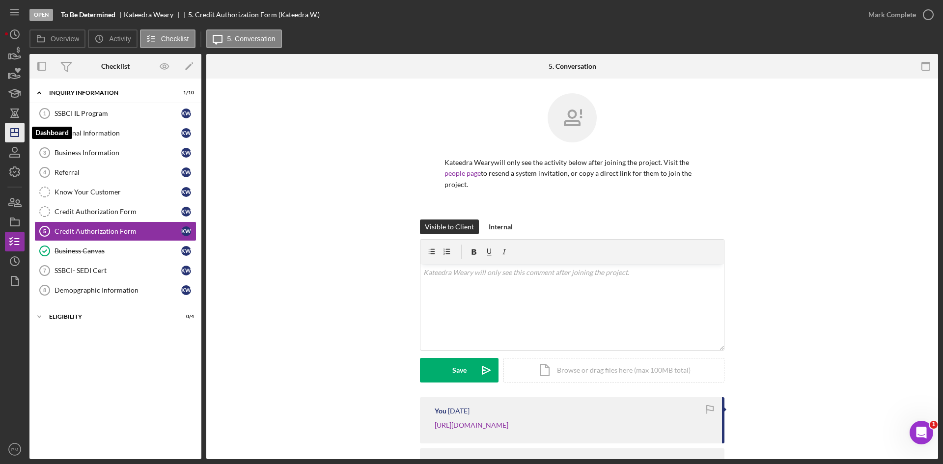
click at [12, 138] on icon "Icon/Dashboard" at bounding box center [14, 132] width 25 height 25
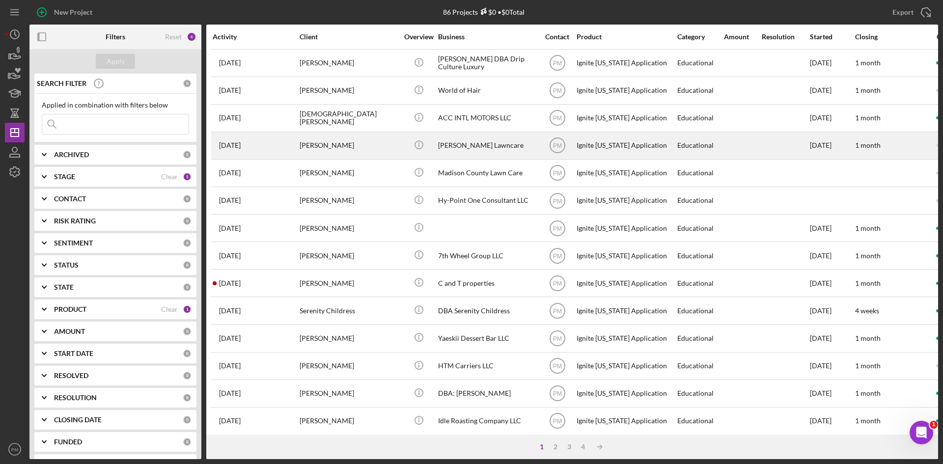
click at [352, 155] on div "[PERSON_NAME]" at bounding box center [349, 146] width 98 height 26
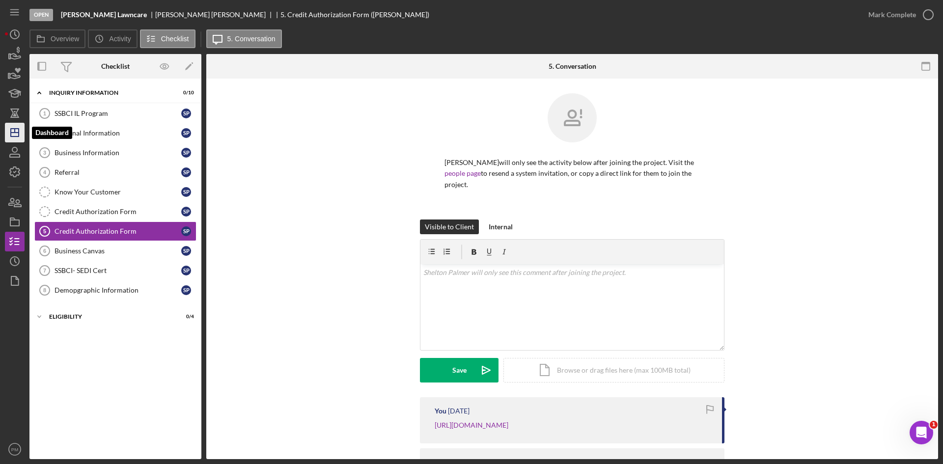
click at [12, 131] on icon "Icon/Dashboard" at bounding box center [14, 132] width 25 height 25
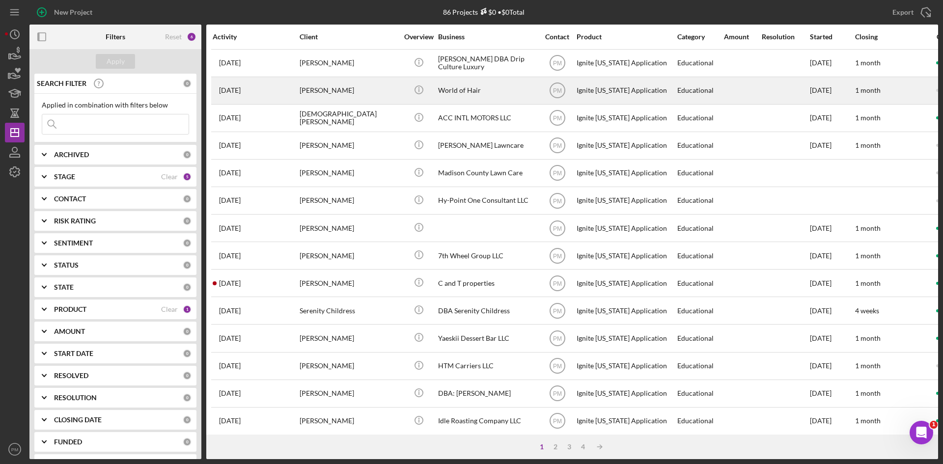
click at [320, 96] on div "[PERSON_NAME]" at bounding box center [349, 91] width 98 height 26
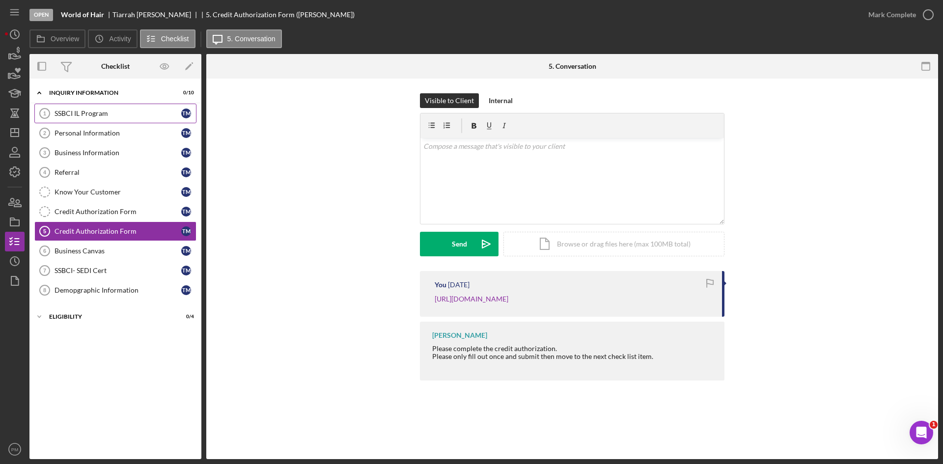
click at [115, 106] on link "SSBCI IL Program 1 SSBCI IL Program T M" at bounding box center [115, 114] width 162 height 20
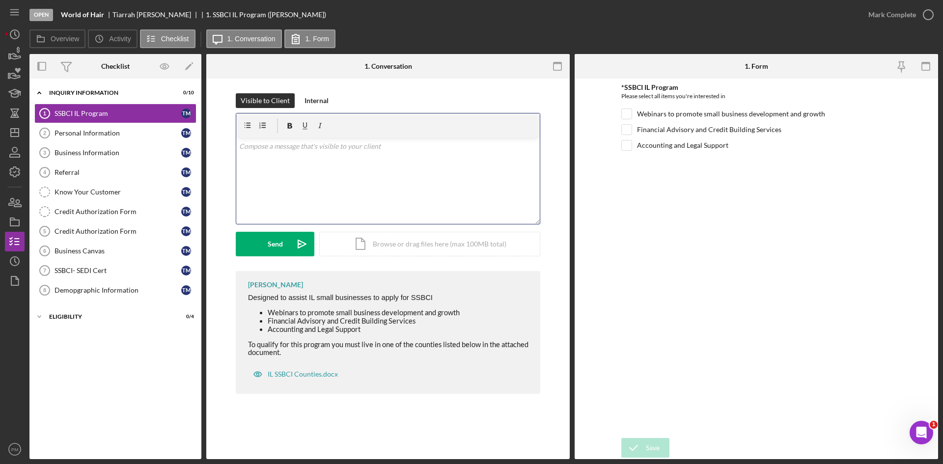
click at [315, 166] on div "v Color teal Color pink Remove color Add row above Add row below Add column bef…" at bounding box center [388, 181] width 304 height 86
click at [13, 134] on icon "Icon/Dashboard" at bounding box center [14, 132] width 25 height 25
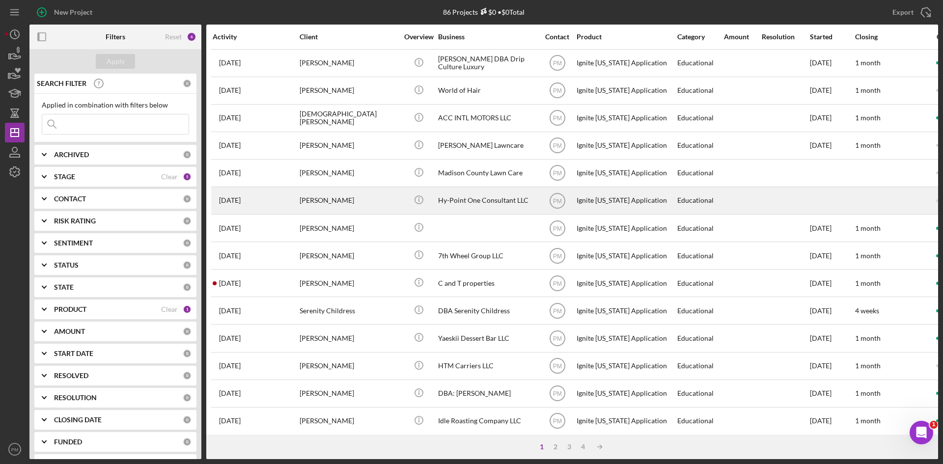
click at [306, 197] on div "[PERSON_NAME]" at bounding box center [349, 201] width 98 height 26
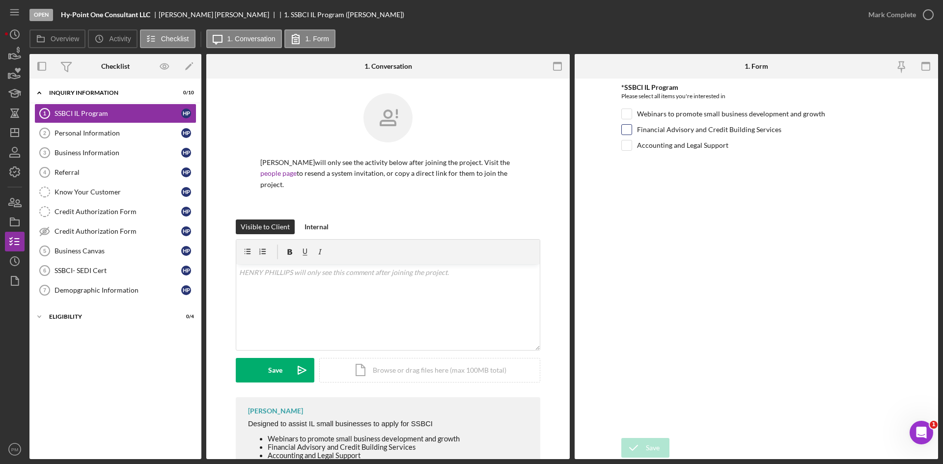
drag, startPoint x: 625, startPoint y: 112, endPoint x: 628, endPoint y: 134, distance: 22.3
click at [597, 119] on div at bounding box center [626, 114] width 11 height 11
click at [597, 134] on input "Financial Advisory and Credit Building Services" at bounding box center [627, 130] width 10 height 10
checkbox input "true"
drag, startPoint x: 621, startPoint y: 111, endPoint x: 625, endPoint y: 117, distance: 7.8
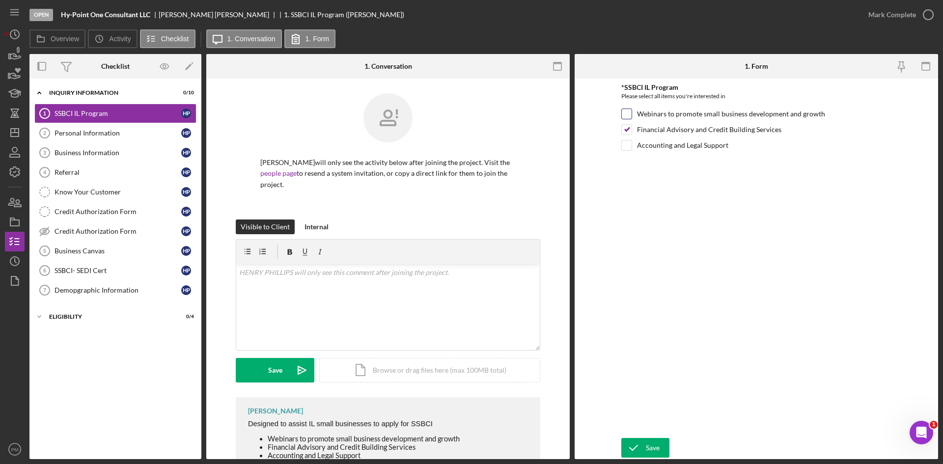
click at [597, 113] on form "*SSBCI IL Program Please select all items you're interested in Webinars to prom…" at bounding box center [756, 269] width 363 height 381
click at [597, 117] on input "Webinars to promote small business development and growth" at bounding box center [627, 114] width 10 height 10
checkbox input "true"
drag, startPoint x: 627, startPoint y: 146, endPoint x: 651, endPoint y: 246, distance: 102.1
click at [597, 149] on input "Accounting and Legal Support" at bounding box center [627, 145] width 10 height 10
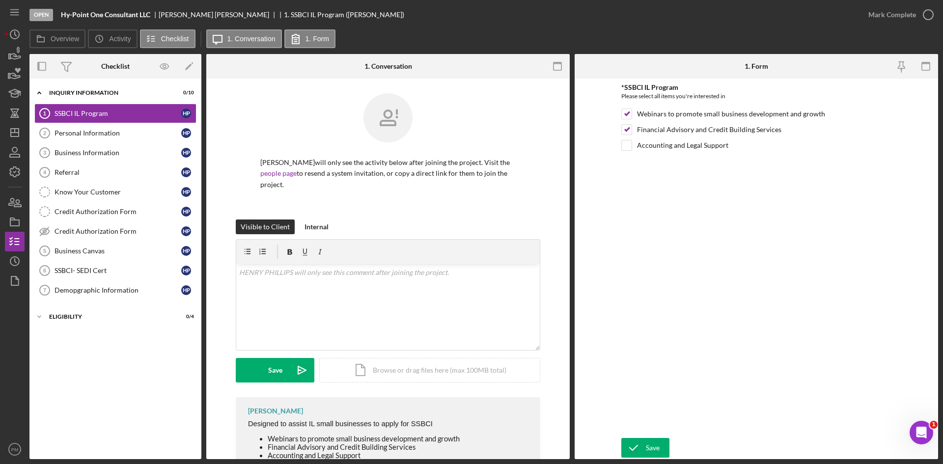
checkbox input "true"
click at [597, 277] on button "Save" at bounding box center [645, 448] width 48 height 20
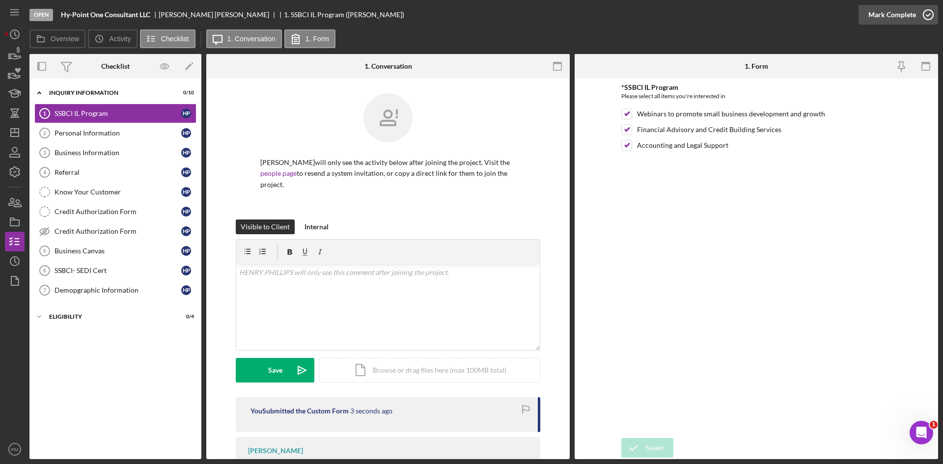
click at [597, 16] on div "Mark Complete" at bounding box center [892, 15] width 48 height 20
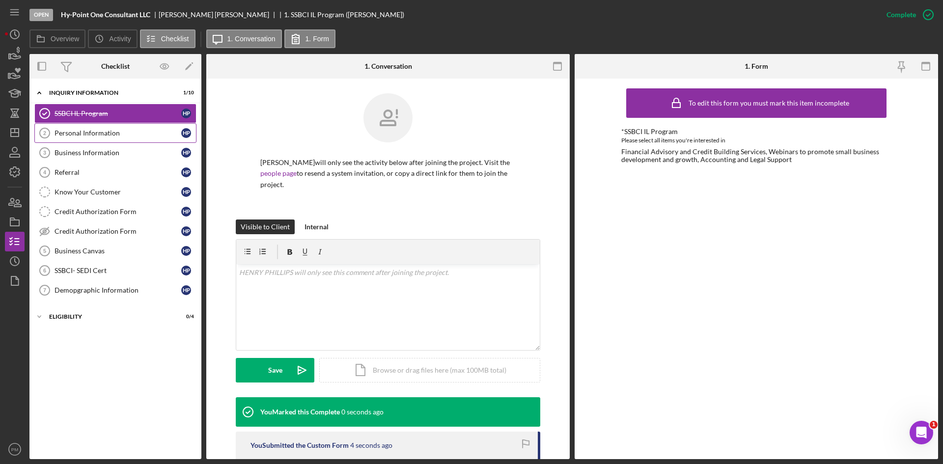
click at [87, 139] on link "Personal Information 2 Personal Information H P" at bounding box center [115, 133] width 162 height 20
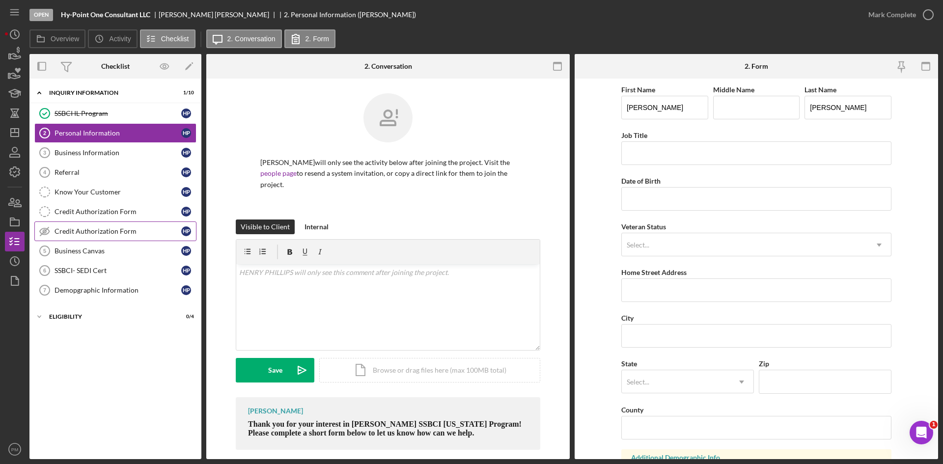
click at [76, 230] on div "Credit Authorization Form" at bounding box center [118, 231] width 127 height 8
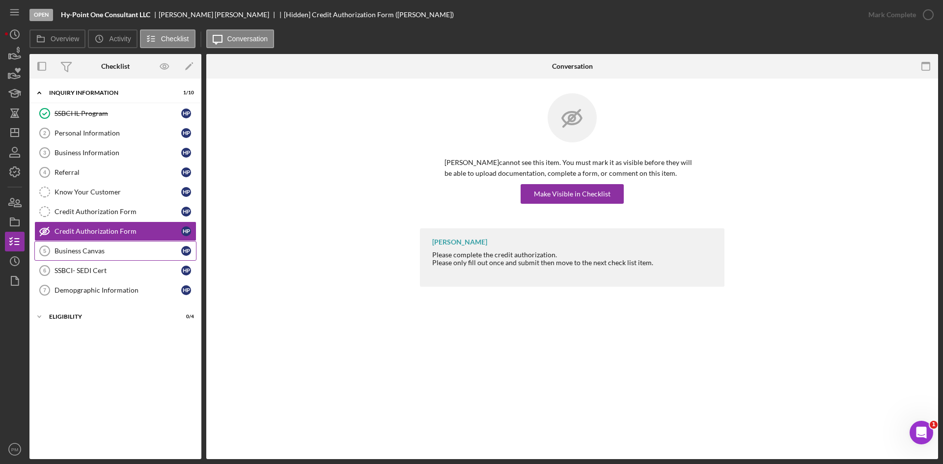
click at [69, 252] on div "Business Canvas" at bounding box center [118, 251] width 127 height 8
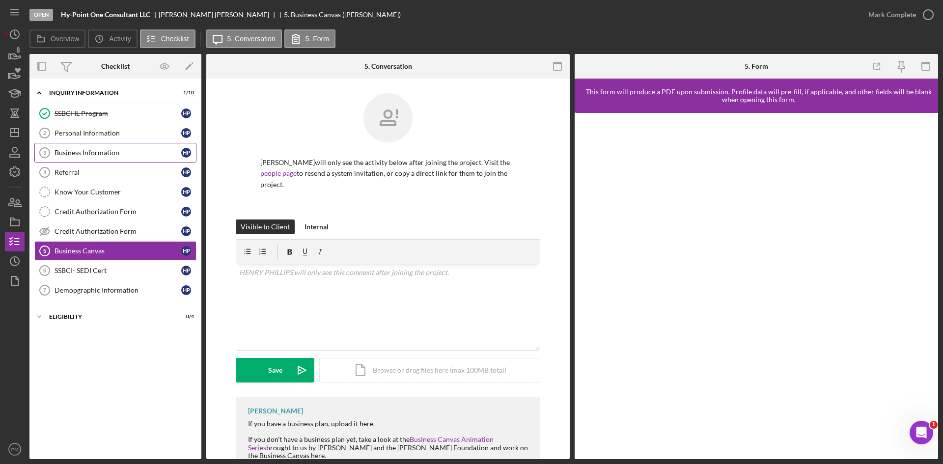
click at [117, 151] on div "Business Information" at bounding box center [118, 153] width 127 height 8
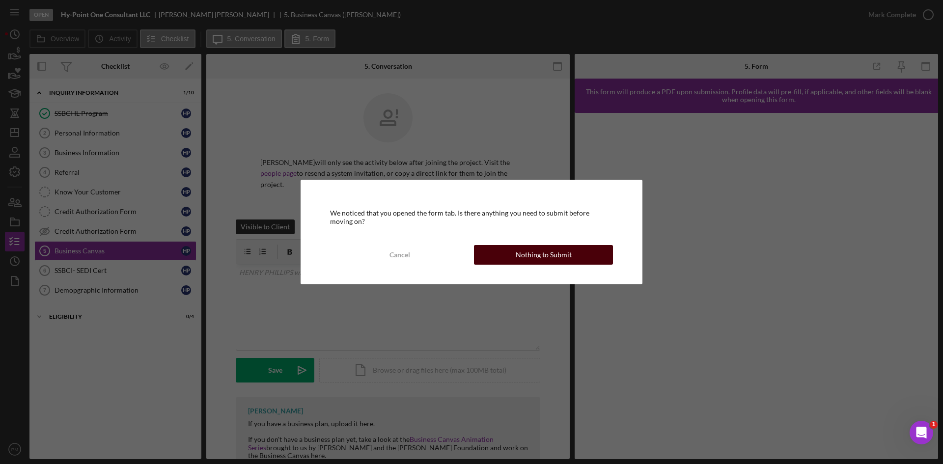
click at [581, 253] on button "Nothing to Submit" at bounding box center [543, 255] width 139 height 20
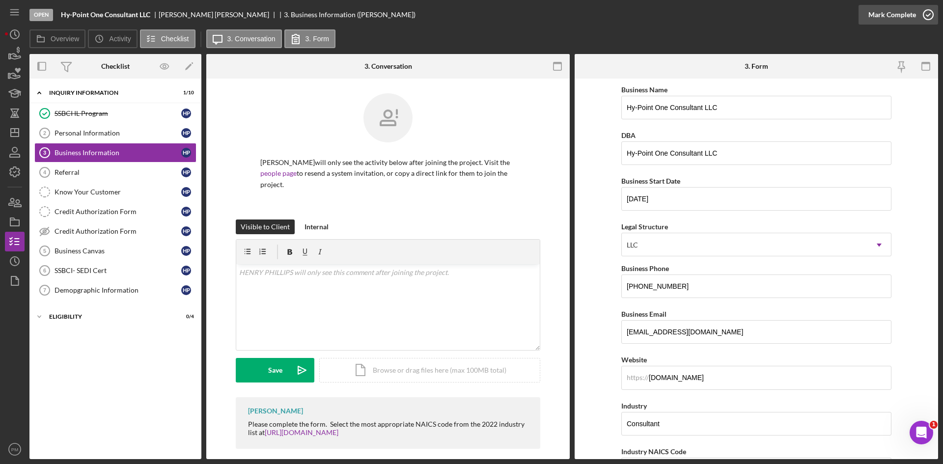
click at [597, 14] on div "Mark Complete" at bounding box center [892, 15] width 48 height 20
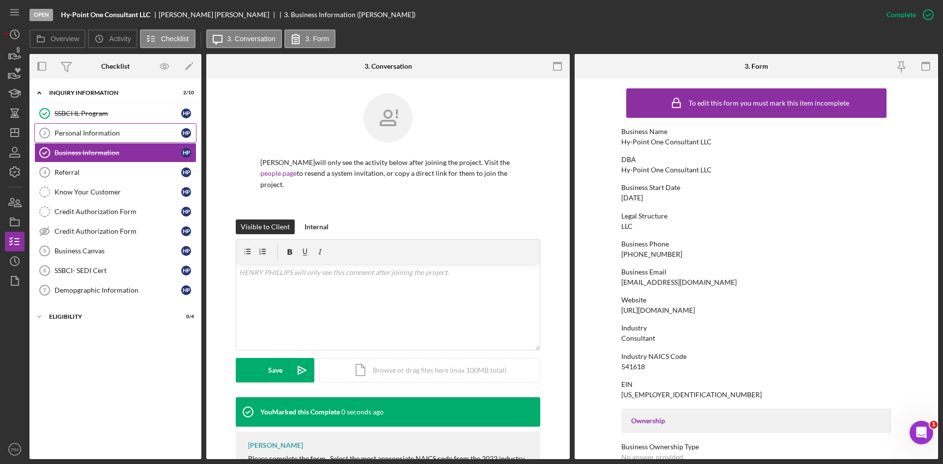
click at [117, 140] on link "Personal Information 2 Personal Information H P" at bounding box center [115, 133] width 162 height 20
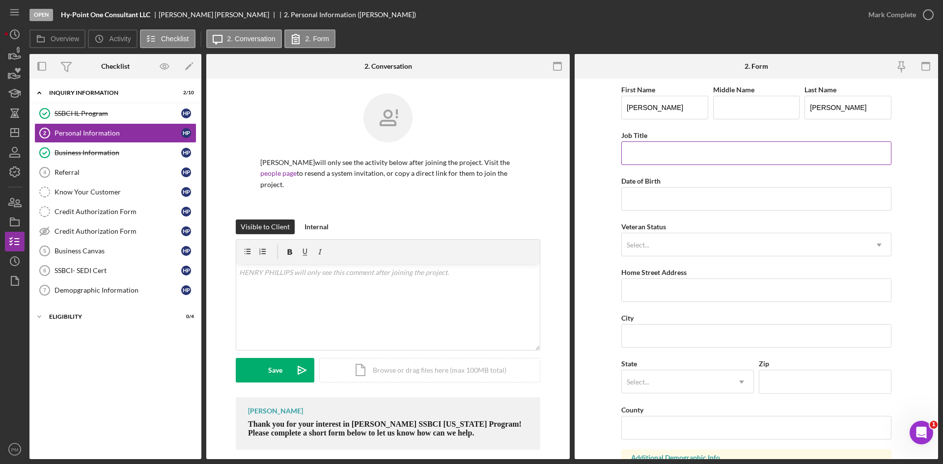
click at [597, 158] on input "Job Title" at bounding box center [756, 153] width 270 height 24
click at [597, 155] on input "Job Title" at bounding box center [756, 153] width 270 height 24
type input "[DEMOGRAPHIC_DATA]"
drag, startPoint x: 629, startPoint y: 207, endPoint x: 634, endPoint y: 205, distance: 5.3
click at [597, 207] on input "Date of Birth" at bounding box center [756, 199] width 270 height 24
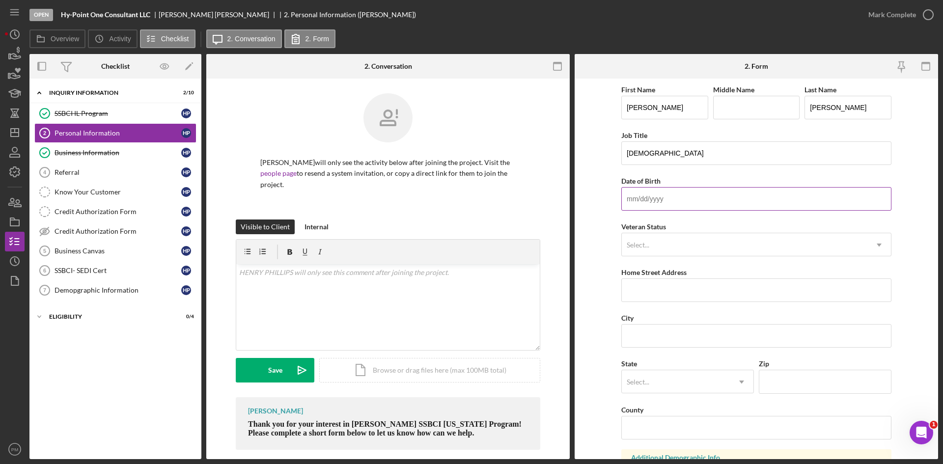
paste input "[DATE]"
type input "[DATE]"
click at [597, 248] on div "Select..." at bounding box center [745, 245] width 246 height 23
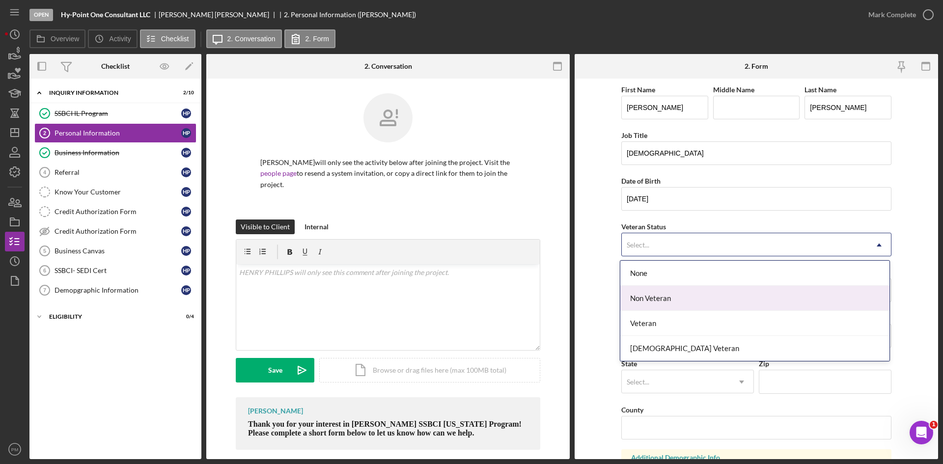
click at [597, 277] on div "Non Veteran" at bounding box center [754, 298] width 269 height 25
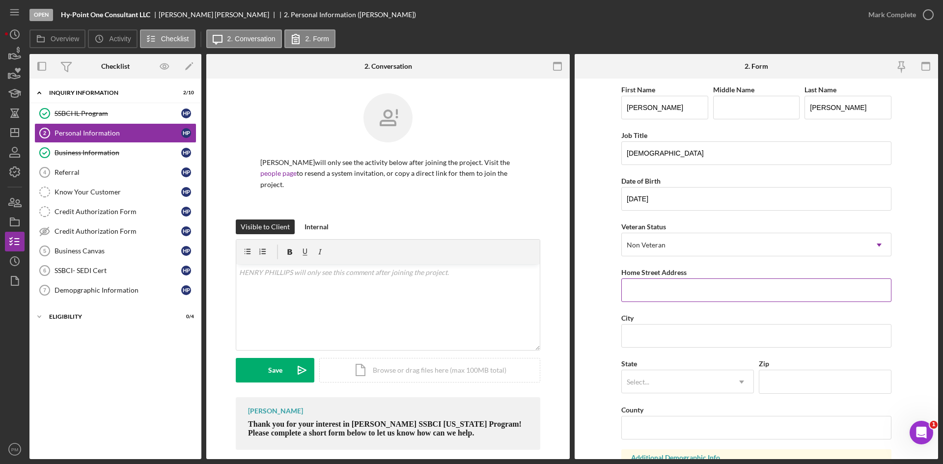
click at [597, 277] on input "Home Street Address" at bounding box center [756, 290] width 270 height 24
paste input "[STREET_ADDRESS]"
type input "[STREET_ADDRESS]"
click at [597, 277] on input "City" at bounding box center [756, 336] width 270 height 24
paste input "Cahokia"
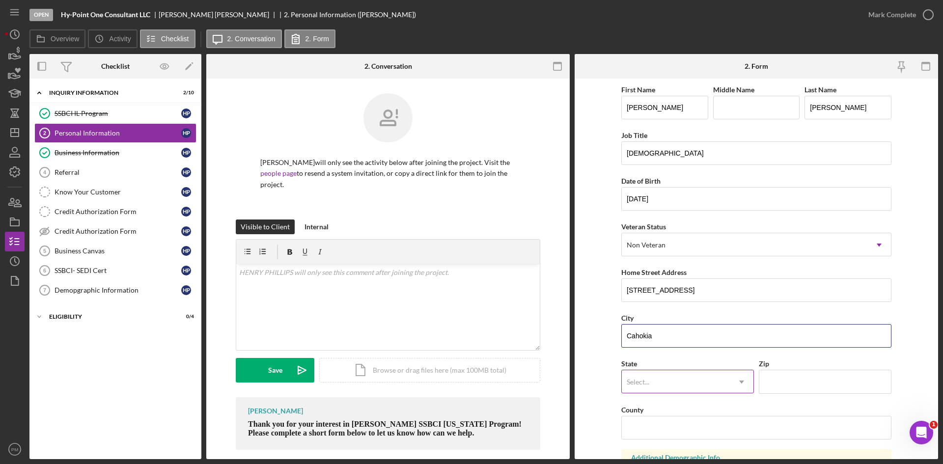
type input "Cahokia"
click at [597, 277] on div "Select..." at bounding box center [676, 382] width 108 height 23
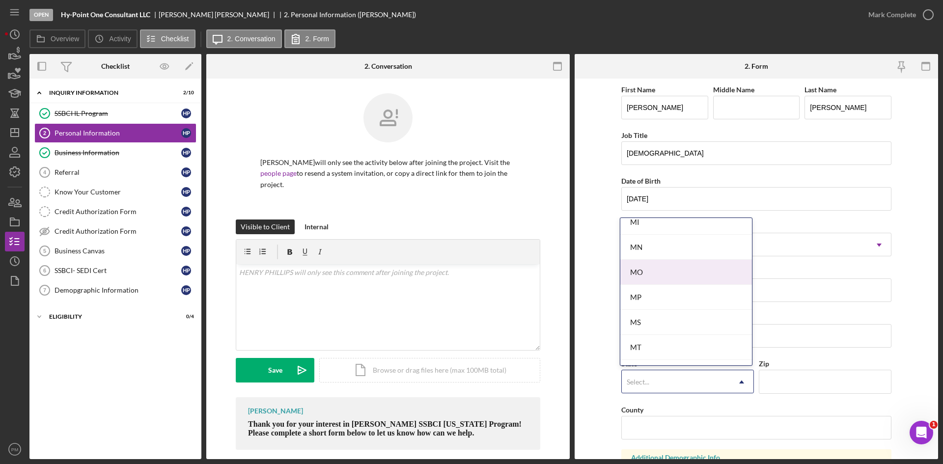
click at [597, 276] on div "MO" at bounding box center [686, 272] width 132 height 25
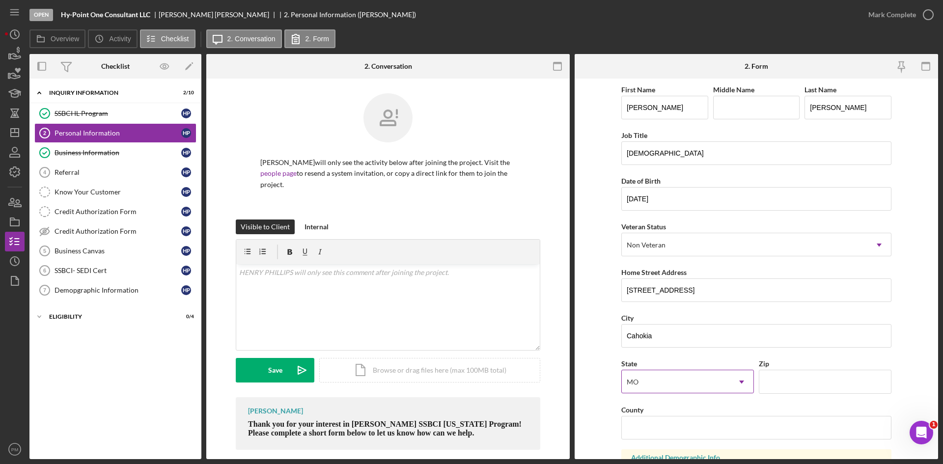
scroll to position [147, 0]
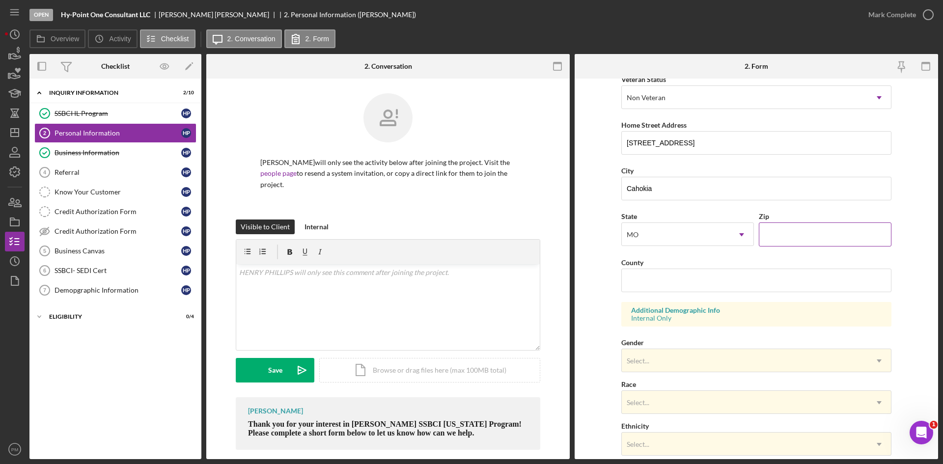
click at [597, 238] on input "Zip" at bounding box center [825, 234] width 133 height 24
click at [597, 233] on input "Zip" at bounding box center [825, 234] width 133 height 24
paste input "62206"
type input "62206"
click at [597, 277] on input "County" at bounding box center [756, 281] width 270 height 24
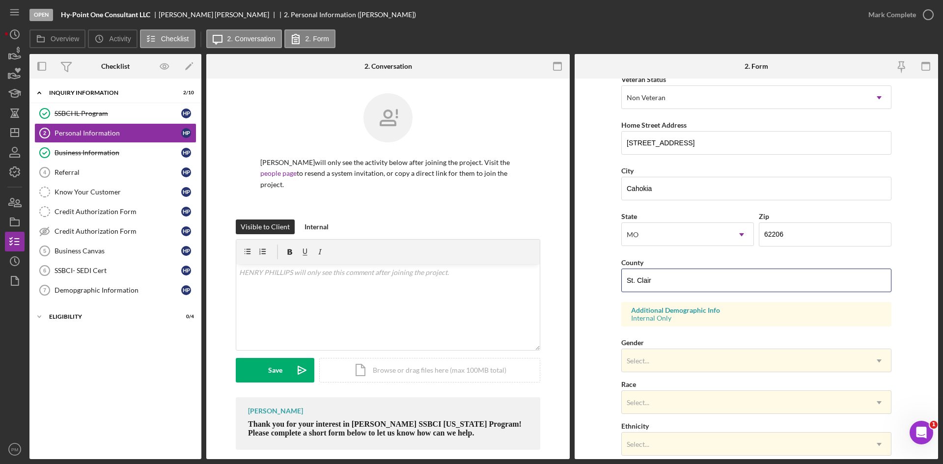
type input "St. Clair"
click at [594, 277] on form "First Name [PERSON_NAME] Middle Name Last Name [PERSON_NAME] Job Title Pastor D…" at bounding box center [756, 269] width 363 height 381
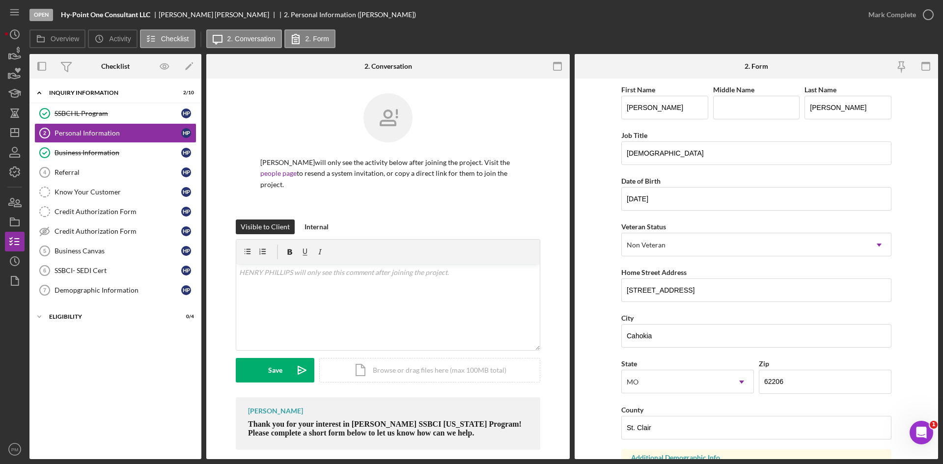
scroll to position [275, 0]
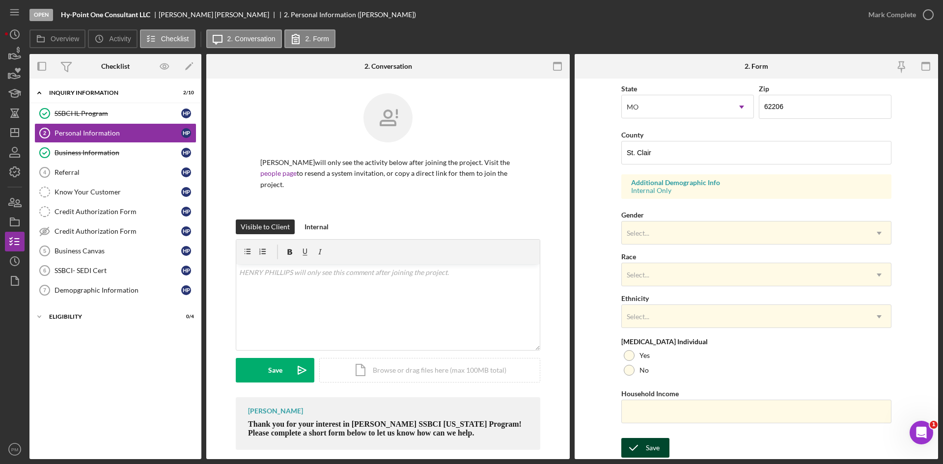
click at [597, 277] on icon "submit" at bounding box center [633, 448] width 25 height 25
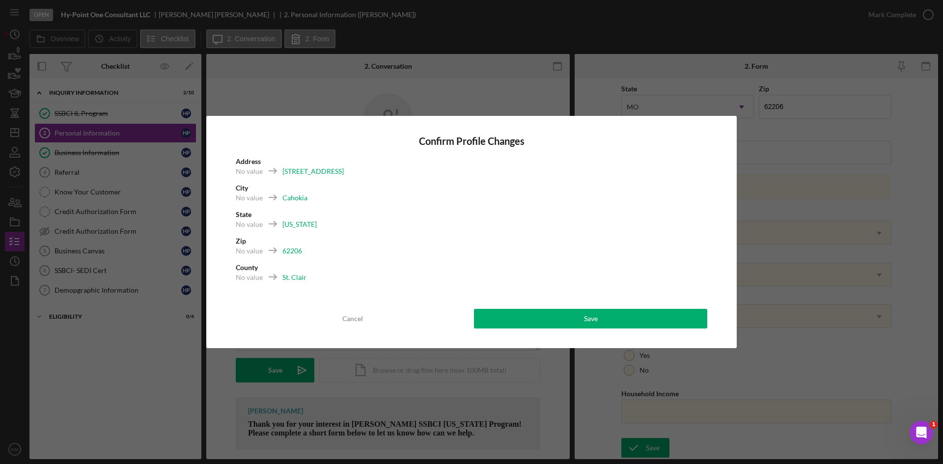
click at [573, 277] on div "Confirm Profile Changes Address [STREET_ADDRESS] No value [US_STATE] Zip No val…" at bounding box center [471, 232] width 530 height 232
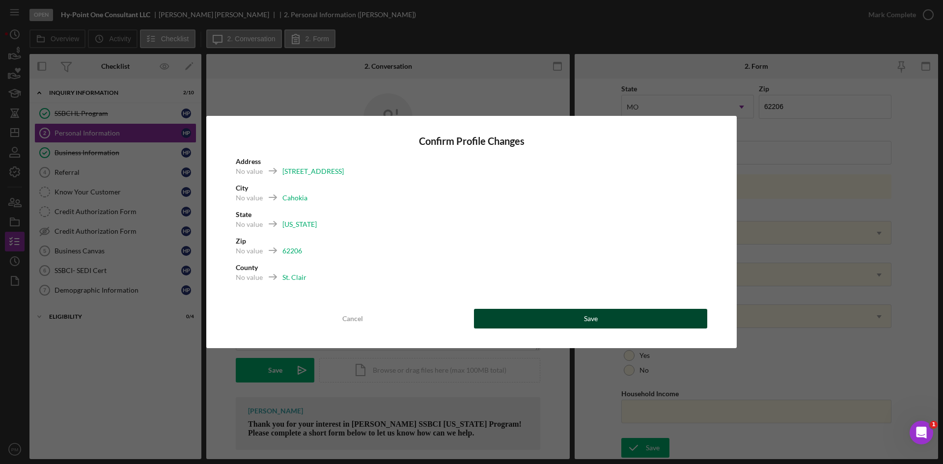
click at [572, 277] on button "Save" at bounding box center [590, 319] width 233 height 20
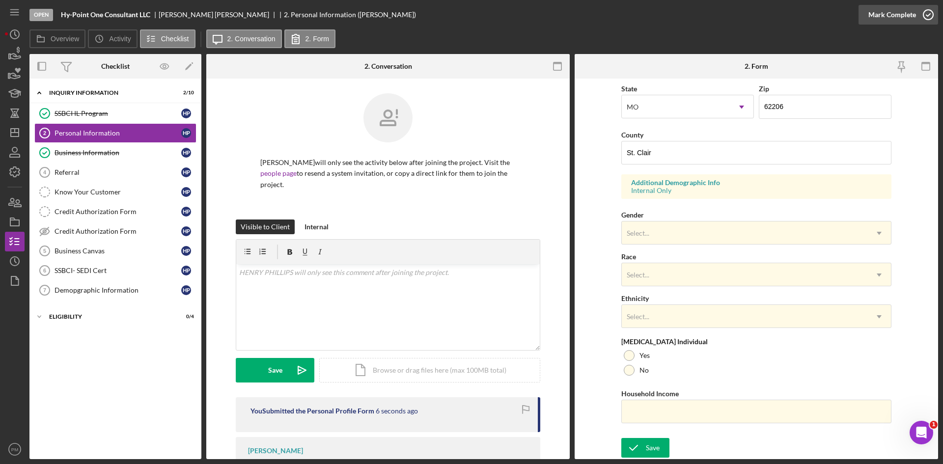
click at [597, 23] on div "Mark Complete" at bounding box center [892, 15] width 48 height 20
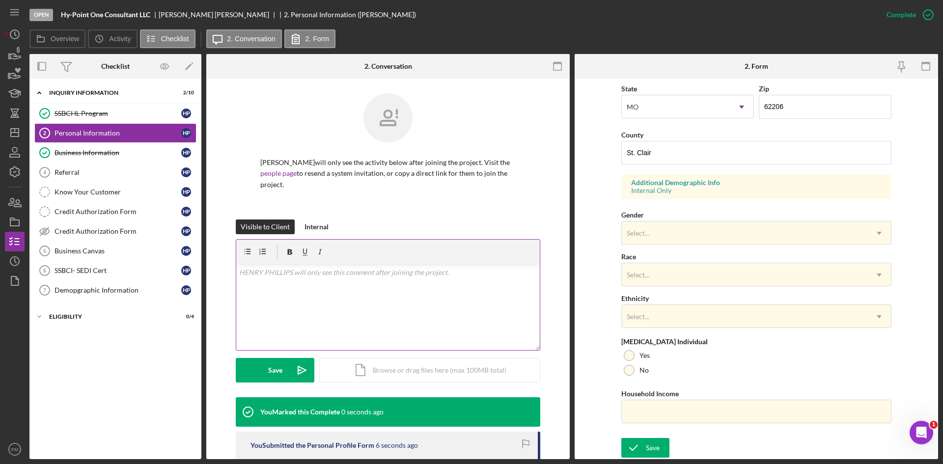
scroll to position [78, 0]
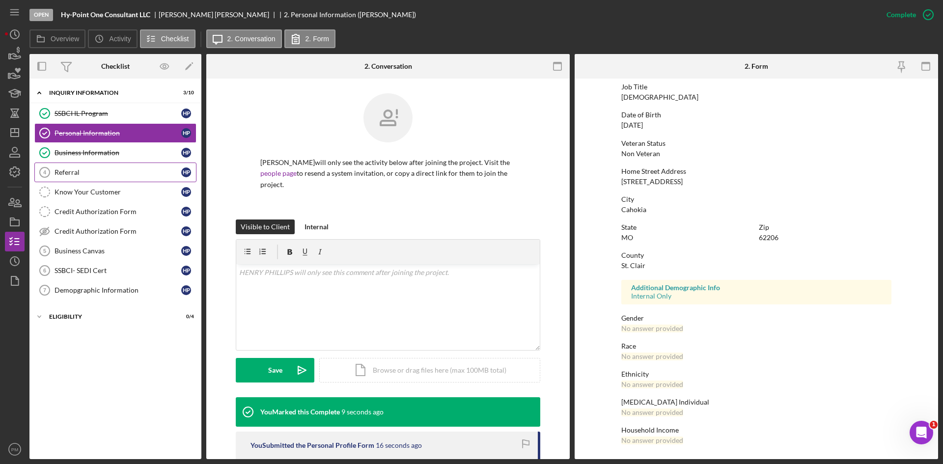
drag, startPoint x: 76, startPoint y: 173, endPoint x: 80, endPoint y: 169, distance: 5.2
click at [76, 173] on div "Referral" at bounding box center [118, 172] width 127 height 8
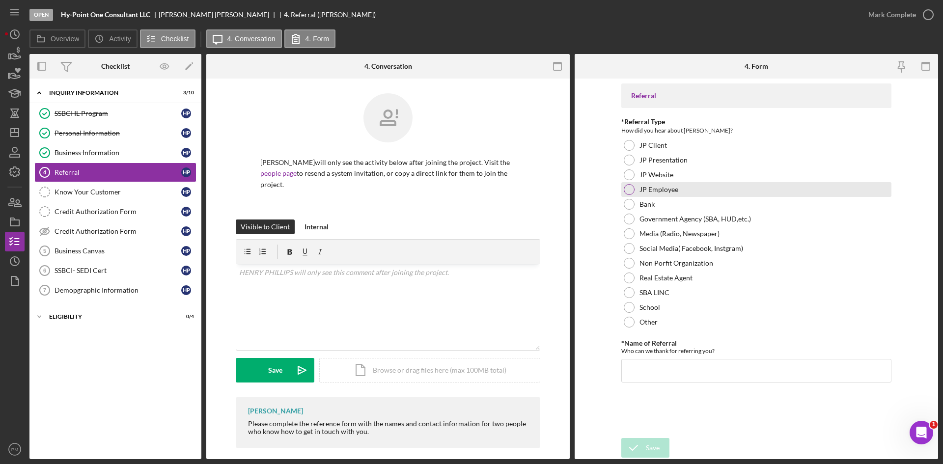
click at [597, 188] on div at bounding box center [629, 189] width 11 height 11
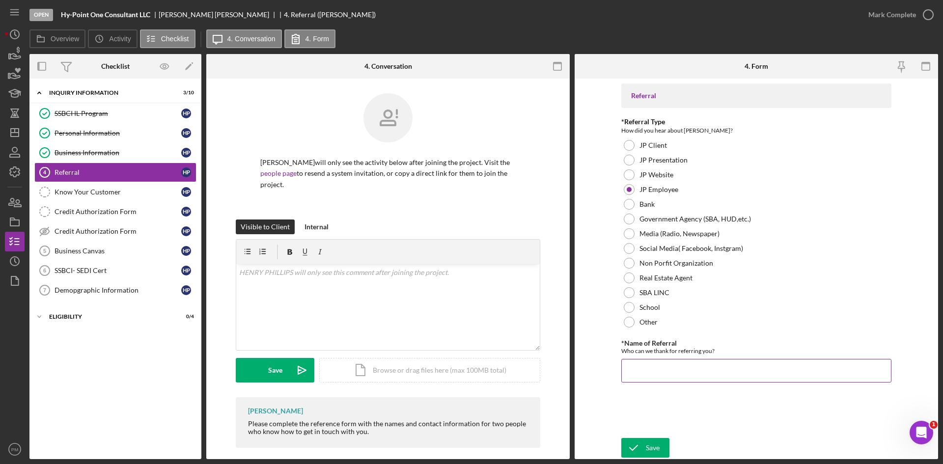
click at [597, 277] on input "*Name of Referral" at bounding box center [756, 371] width 270 height 24
type input "Peyton"
drag, startPoint x: 645, startPoint y: 455, endPoint x: 767, endPoint y: 291, distance: 204.0
click at [597, 277] on button "Save" at bounding box center [645, 448] width 48 height 20
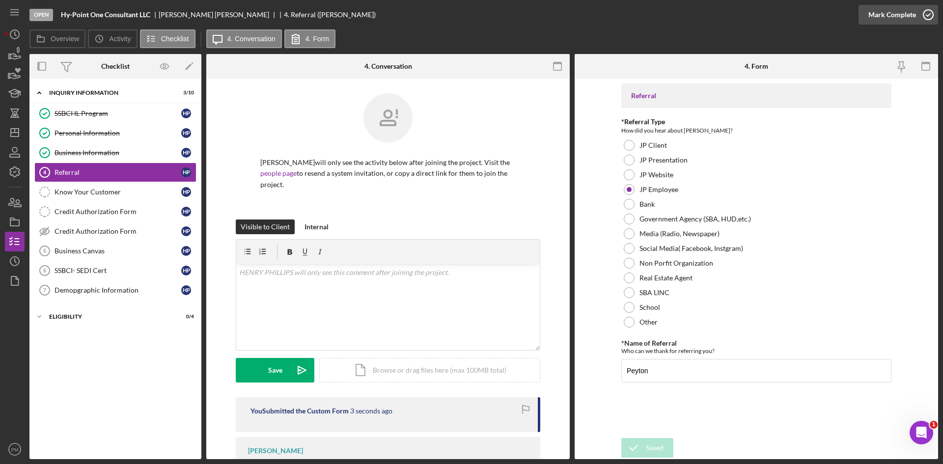
click at [597, 18] on div "Mark Complete" at bounding box center [892, 15] width 48 height 20
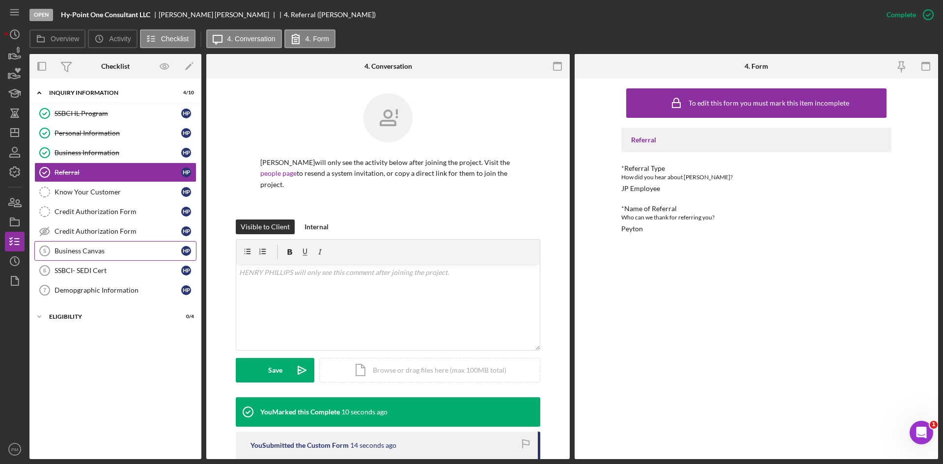
click at [70, 249] on div "Business Canvas" at bounding box center [118, 251] width 127 height 8
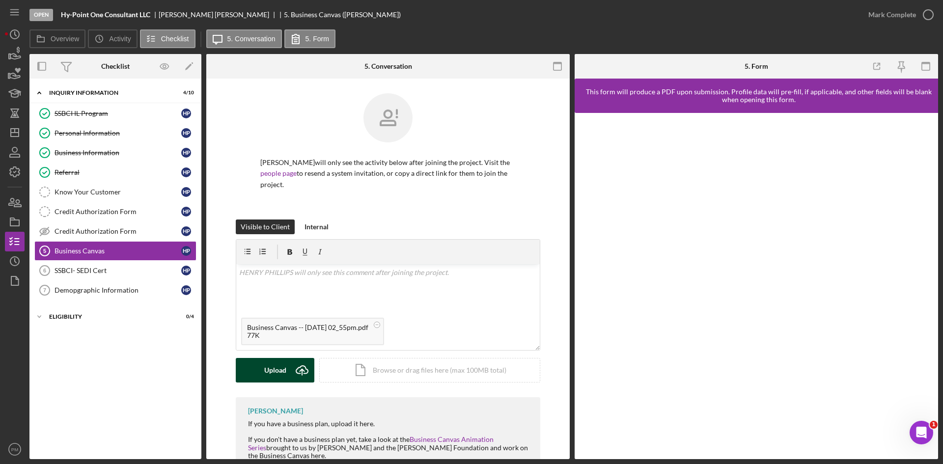
click at [271, 277] on div "Upload" at bounding box center [275, 370] width 22 height 25
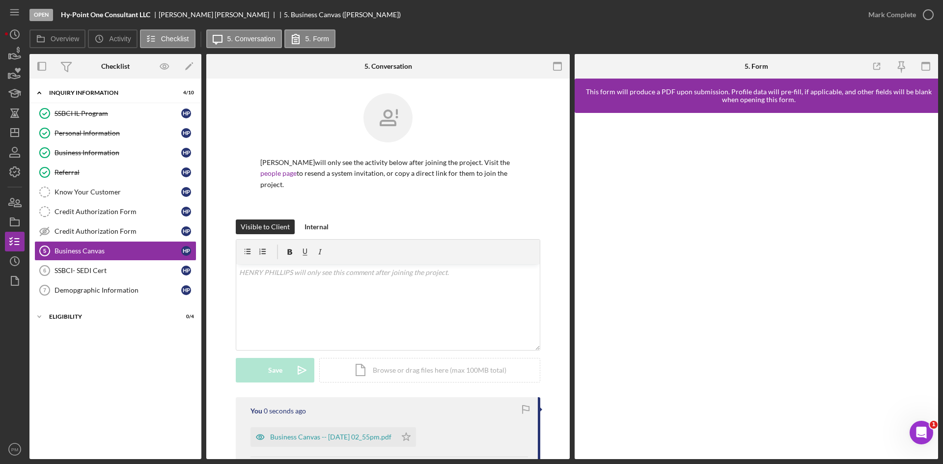
scroll to position [163, 0]
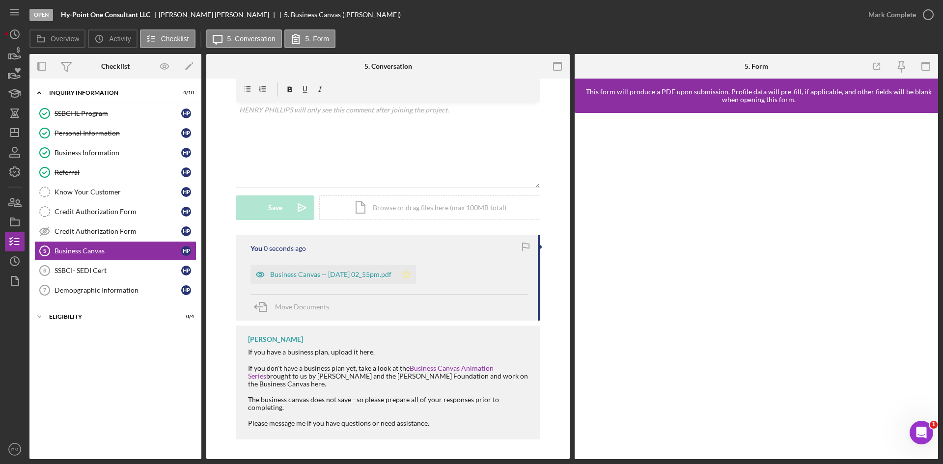
click at [416, 277] on icon "Icon/Star" at bounding box center [406, 275] width 20 height 20
click at [597, 12] on div "Mark Complete" at bounding box center [892, 15] width 48 height 20
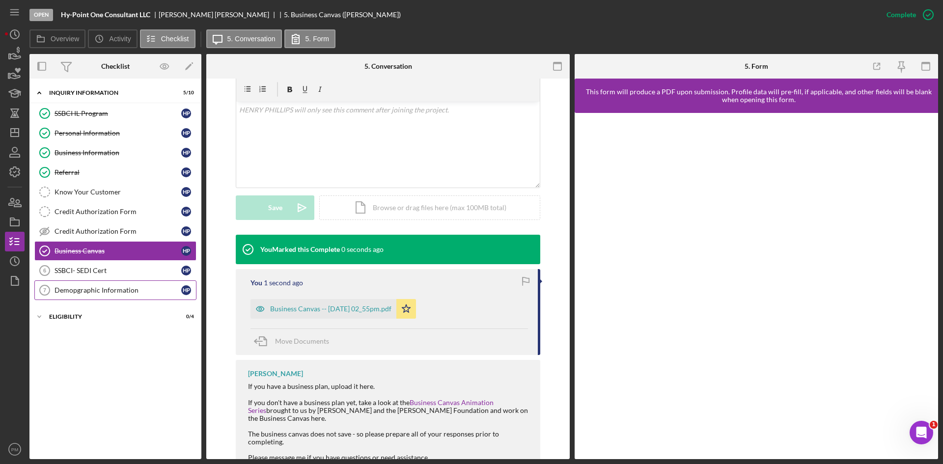
click at [74, 277] on link "Demopgraphic Information 7 Demopgraphic Information H P" at bounding box center [115, 290] width 162 height 20
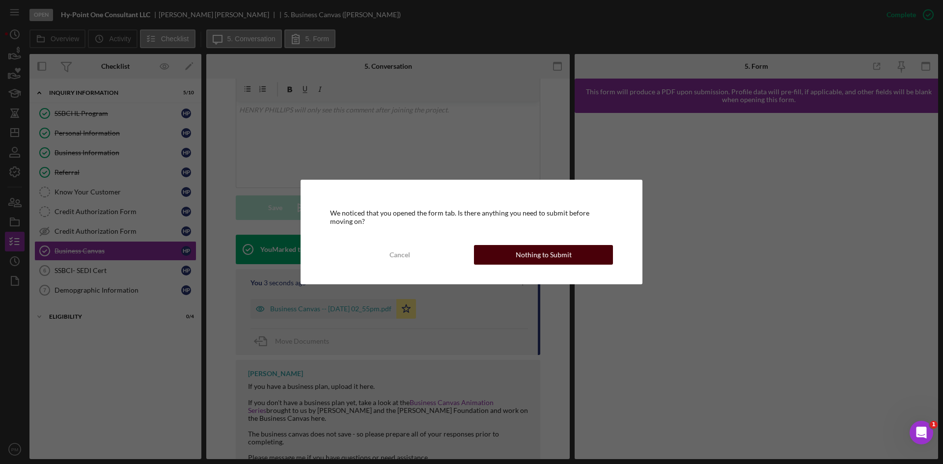
click at [502, 259] on button "Nothing to Submit" at bounding box center [543, 255] width 139 height 20
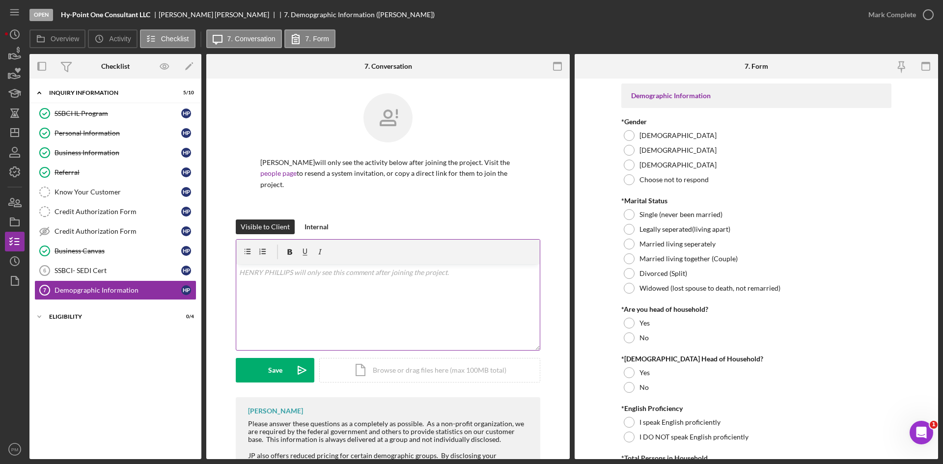
click at [361, 277] on div "v Color teal Color pink Remove color Add row above Add row below Add column bef…" at bounding box center [388, 307] width 304 height 86
click at [597, 152] on div at bounding box center [629, 150] width 11 height 11
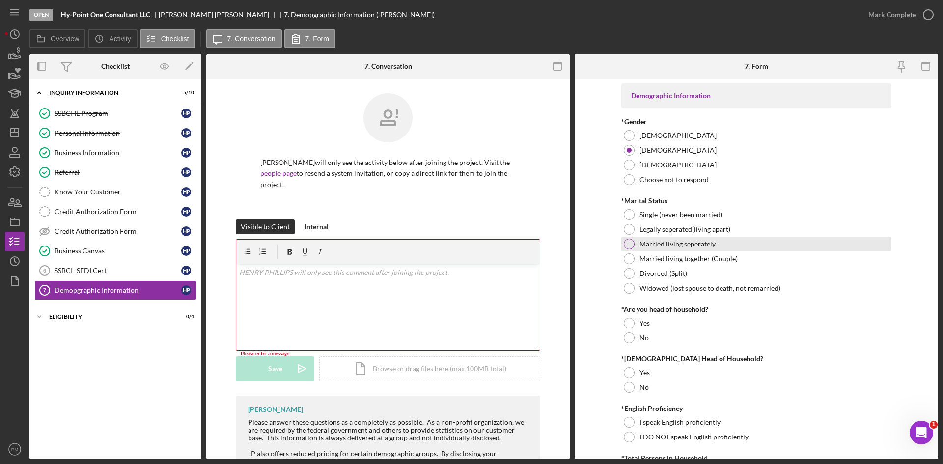
click at [597, 248] on div at bounding box center [629, 244] width 11 height 11
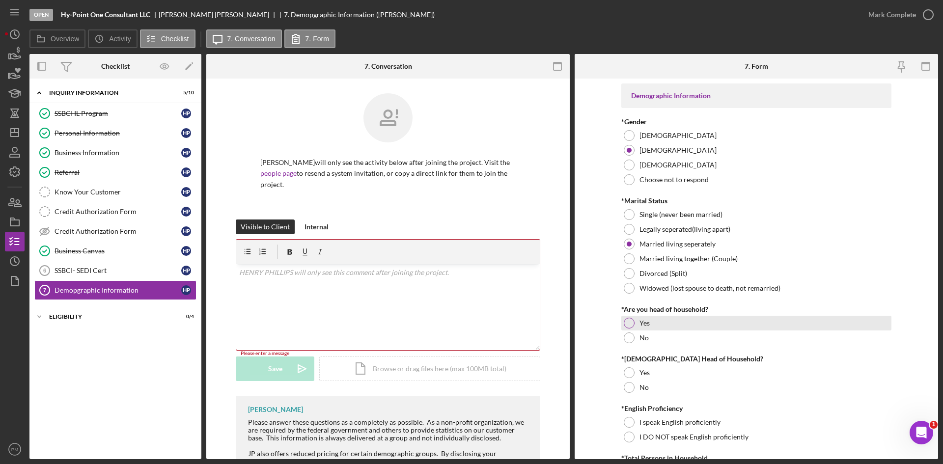
click at [597, 277] on div at bounding box center [629, 323] width 11 height 11
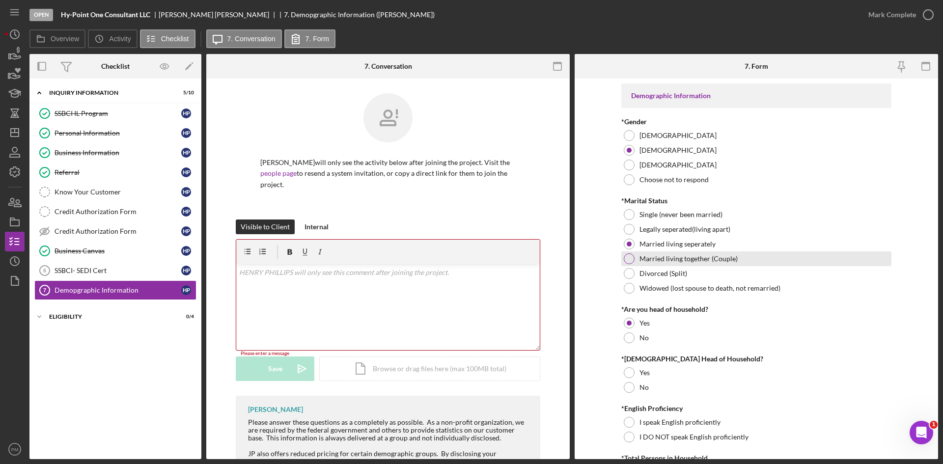
click at [597, 259] on div at bounding box center [629, 258] width 11 height 11
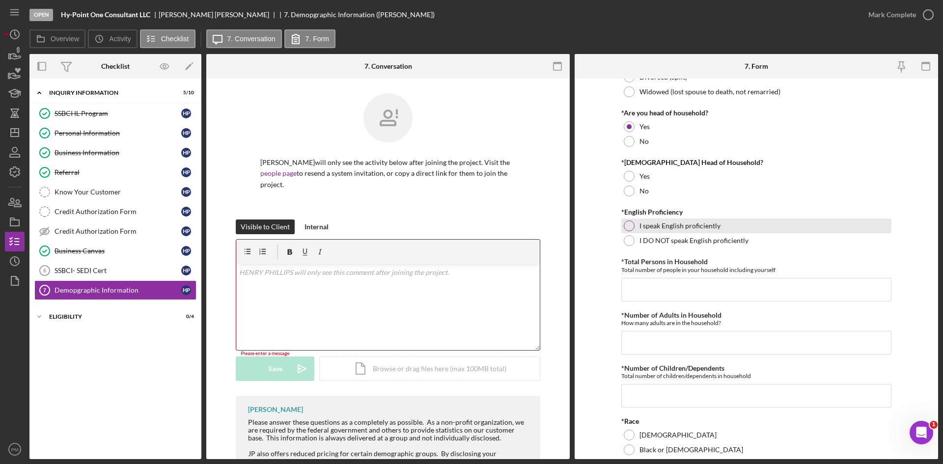
click at [597, 229] on div at bounding box center [629, 226] width 11 height 11
click at [597, 277] on input "*Total Persons in Household" at bounding box center [756, 290] width 270 height 24
type input "2"
click at [597, 277] on input "*Number of Adults in Household" at bounding box center [756, 343] width 270 height 24
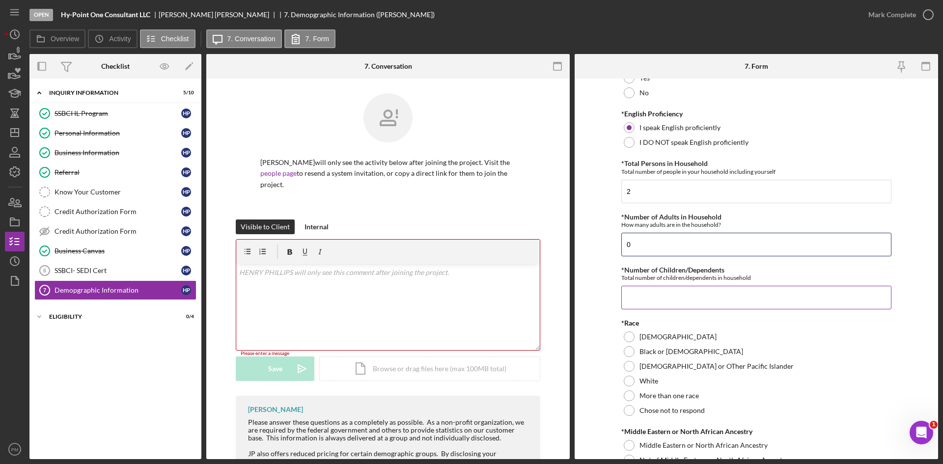
type input "0"
click at [597, 277] on input "*Number of Children/Dependents" at bounding box center [756, 298] width 270 height 24
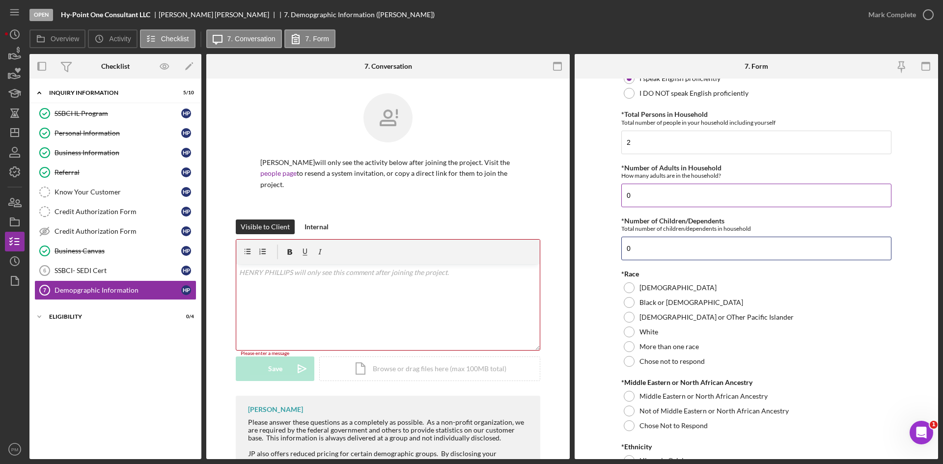
type input "0"
drag, startPoint x: 638, startPoint y: 202, endPoint x: 607, endPoint y: 199, distance: 31.6
click at [597, 199] on form "Demographic Information *Gender [DEMOGRAPHIC_DATA] [DEMOGRAPHIC_DATA] [DEMOGRAP…" at bounding box center [756, 269] width 363 height 381
type input "2"
click at [597, 277] on div at bounding box center [629, 302] width 11 height 11
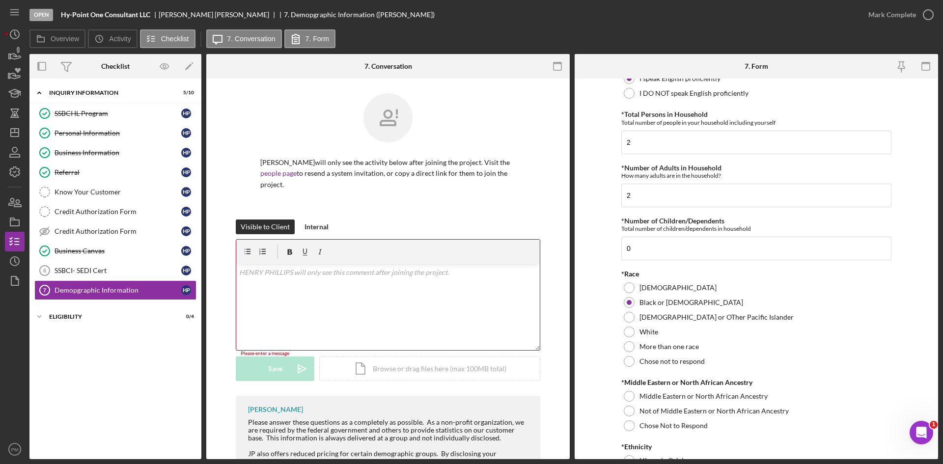
scroll to position [491, 0]
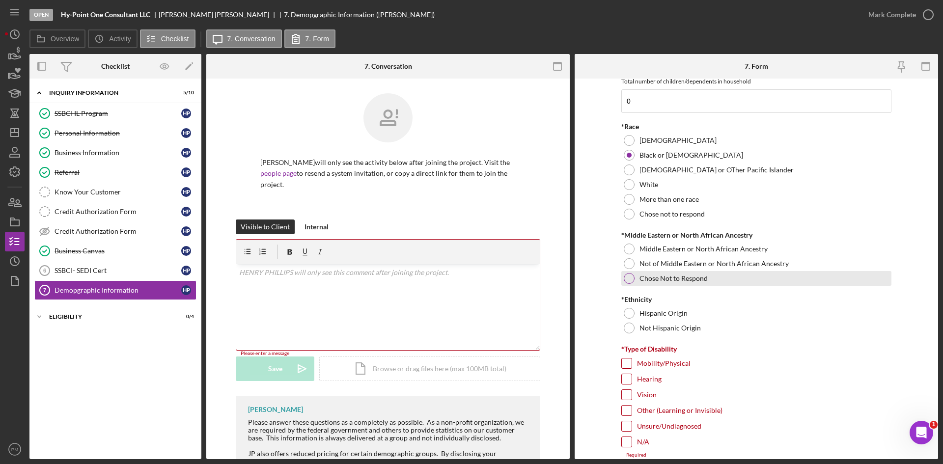
click at [597, 276] on div at bounding box center [629, 278] width 11 height 11
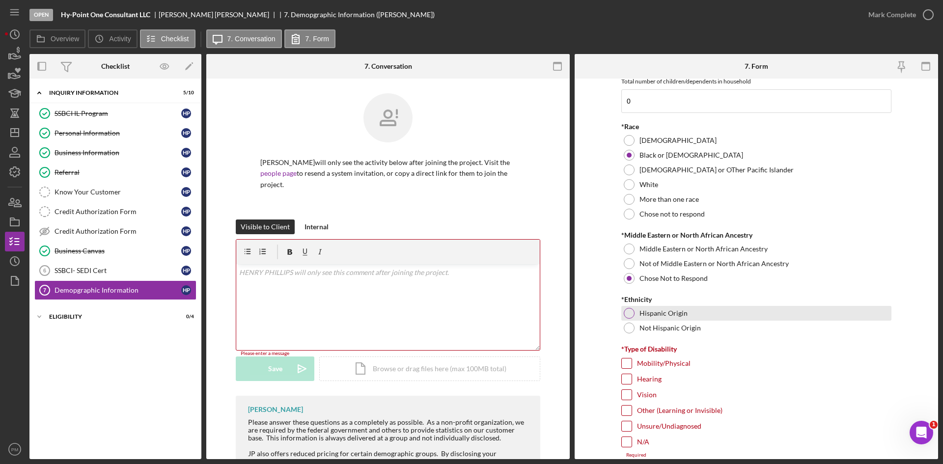
click at [597, 277] on div at bounding box center [629, 313] width 11 height 11
click at [597, 277] on div at bounding box center [629, 328] width 11 height 11
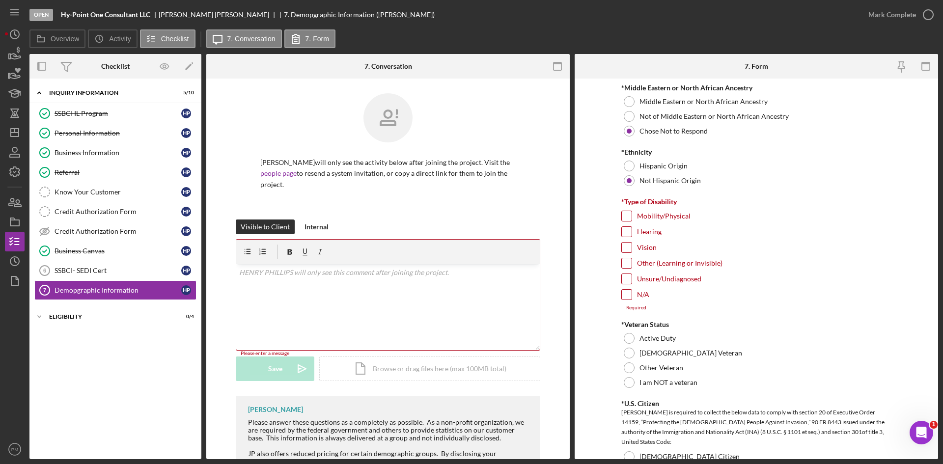
click at [597, 277] on div "N/A" at bounding box center [756, 297] width 270 height 16
click at [597, 277] on input "N/A" at bounding box center [627, 295] width 10 height 10
checkbox input "true"
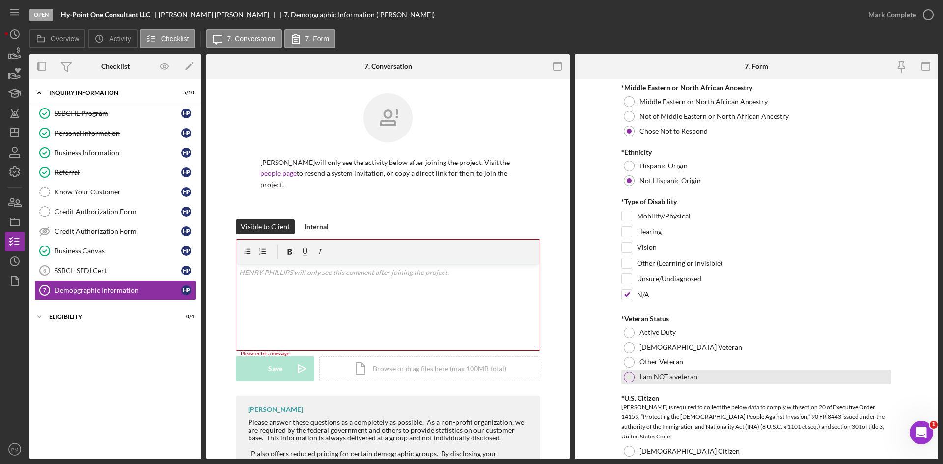
click at [597, 277] on div at bounding box center [629, 377] width 11 height 11
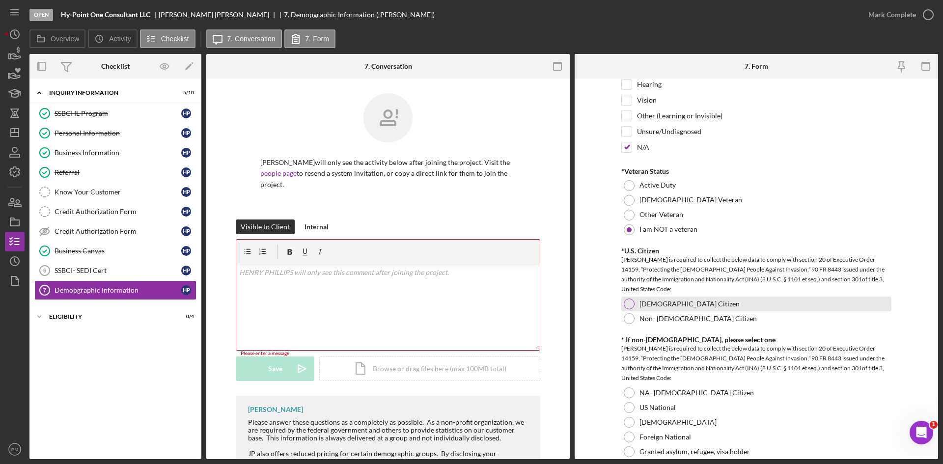
click at [597, 277] on div at bounding box center [629, 304] width 11 height 11
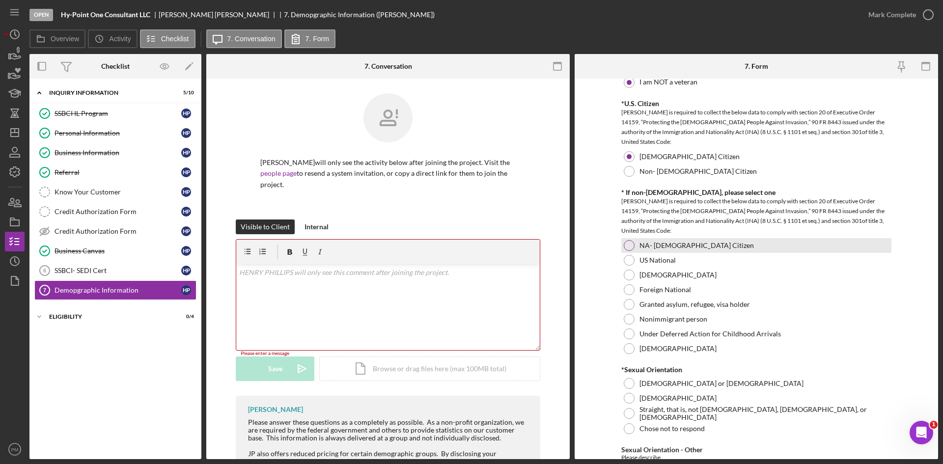
click at [597, 250] on div at bounding box center [629, 245] width 11 height 11
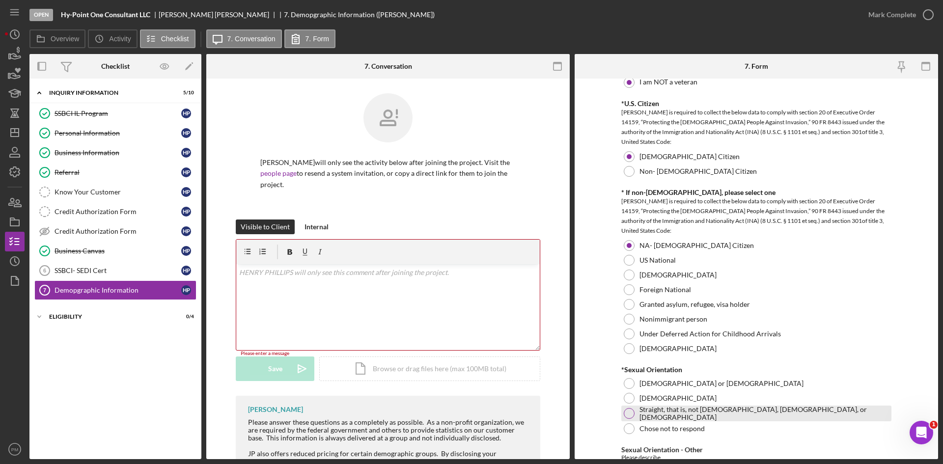
click at [597, 277] on div at bounding box center [629, 413] width 11 height 11
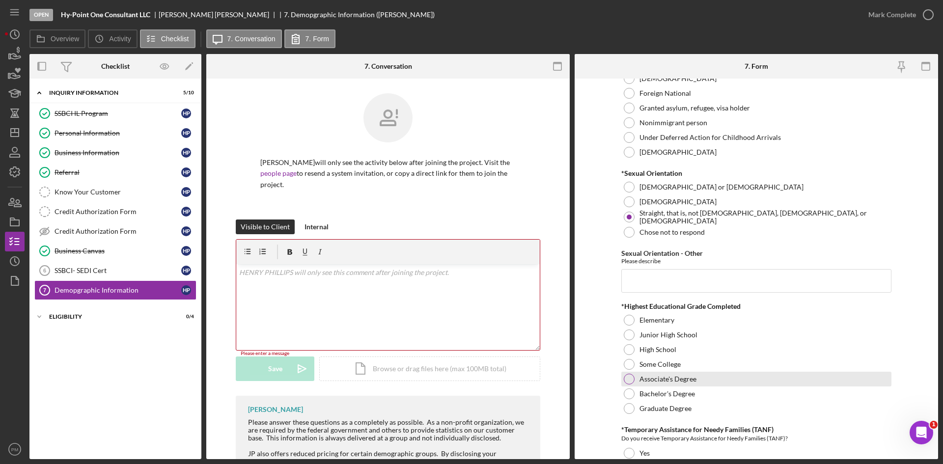
click at [597, 277] on div "Associate's Degree" at bounding box center [756, 379] width 270 height 15
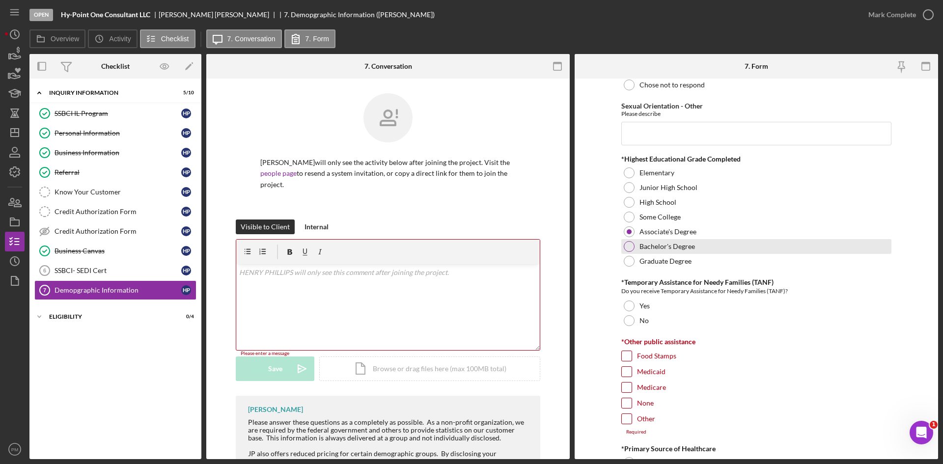
click at [597, 247] on div at bounding box center [629, 246] width 11 height 11
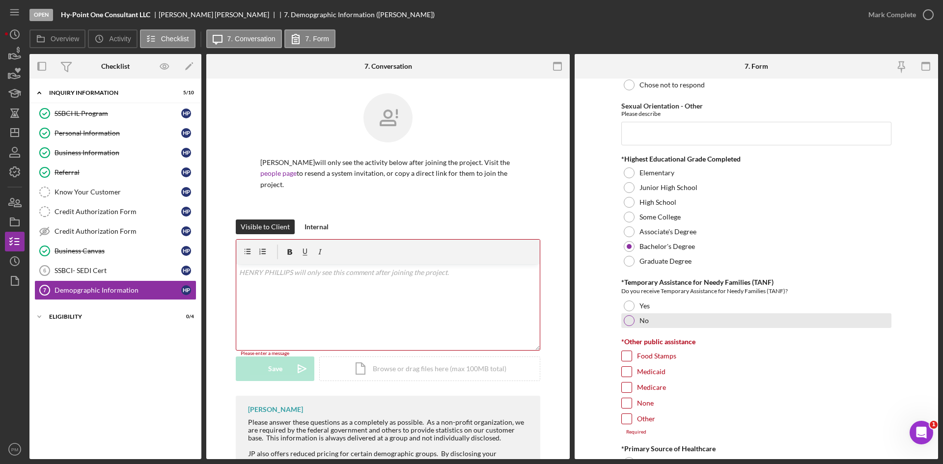
click at [597, 277] on div at bounding box center [629, 320] width 11 height 11
click at [597, 277] on input "Other" at bounding box center [627, 419] width 10 height 10
checkbox input "true"
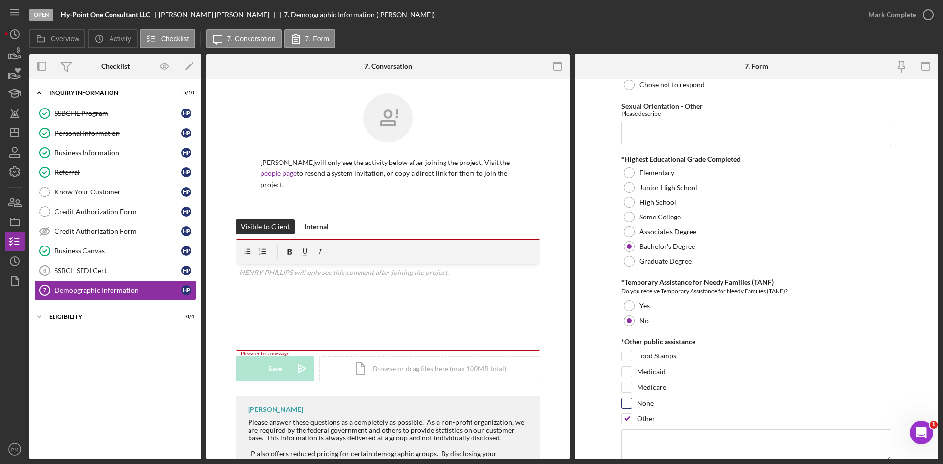
click at [597, 277] on input "None" at bounding box center [627, 403] width 10 height 10
checkbox input "true"
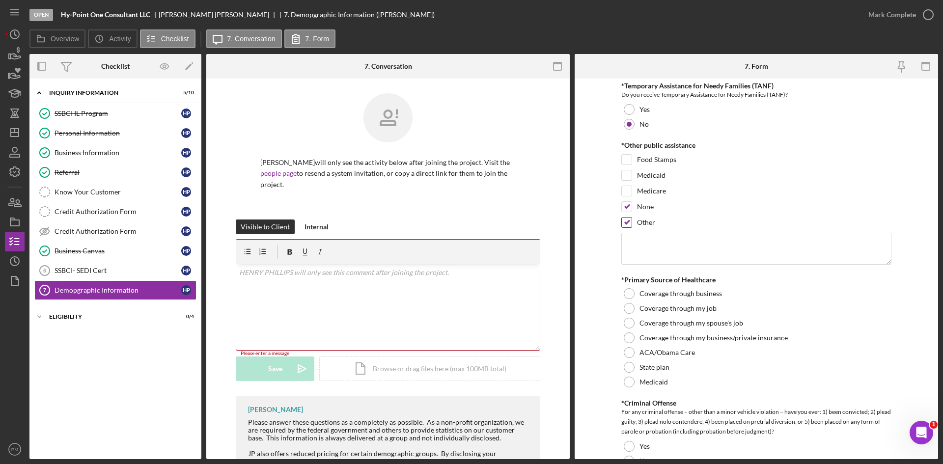
click at [597, 220] on input "Other" at bounding box center [627, 223] width 10 height 10
checkbox input "false"
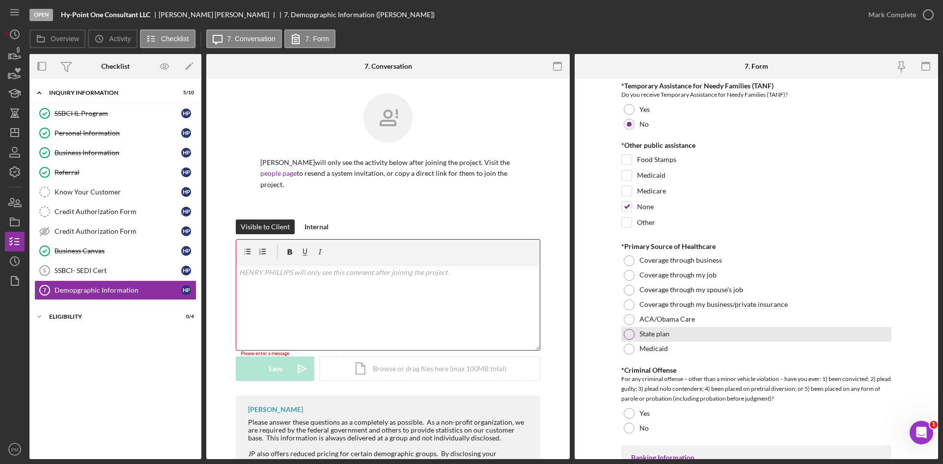
click at [597, 277] on div at bounding box center [629, 334] width 11 height 11
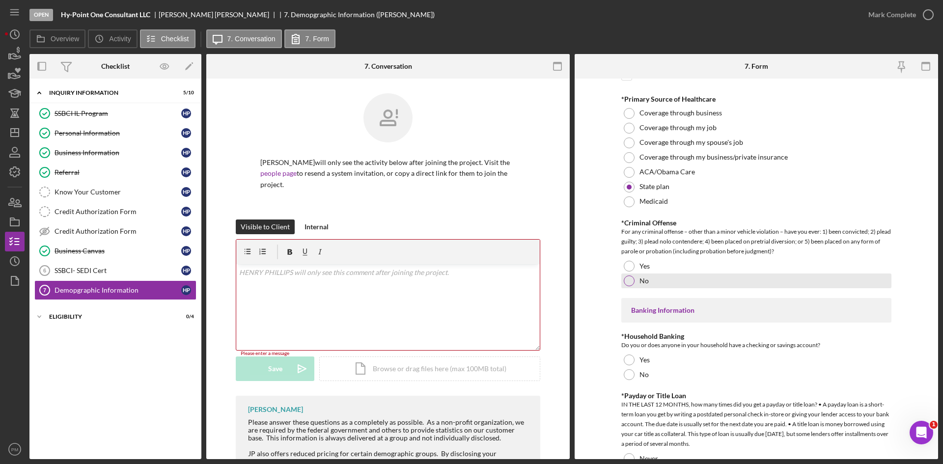
click at [597, 277] on div at bounding box center [629, 281] width 11 height 11
click at [597, 277] on div at bounding box center [629, 360] width 11 height 11
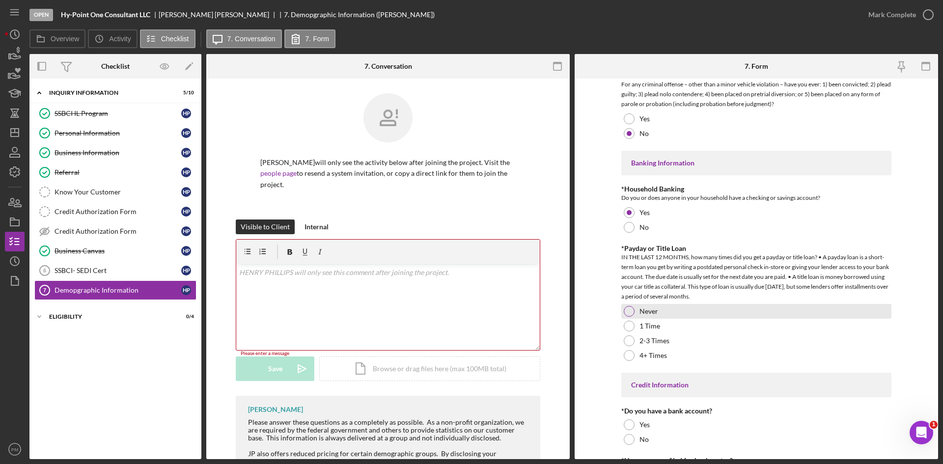
click at [597, 277] on div at bounding box center [629, 311] width 11 height 11
click at [597, 277] on div at bounding box center [629, 439] width 11 height 11
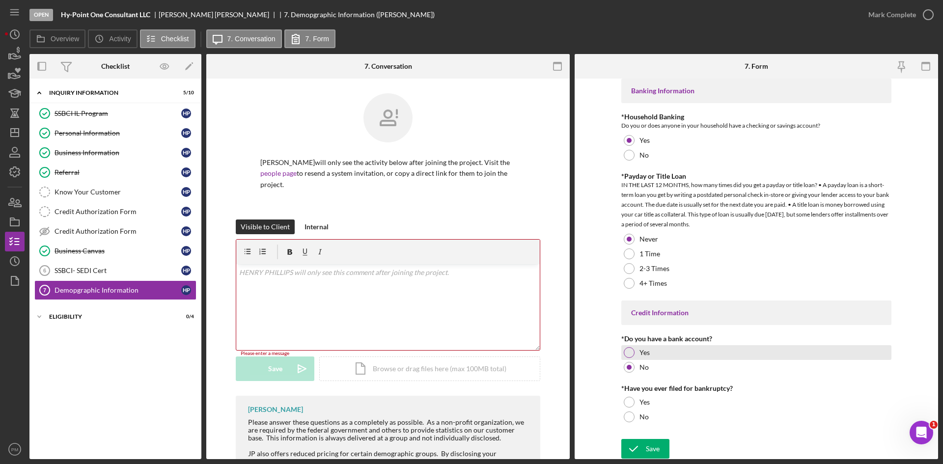
click at [597, 277] on div at bounding box center [629, 352] width 11 height 11
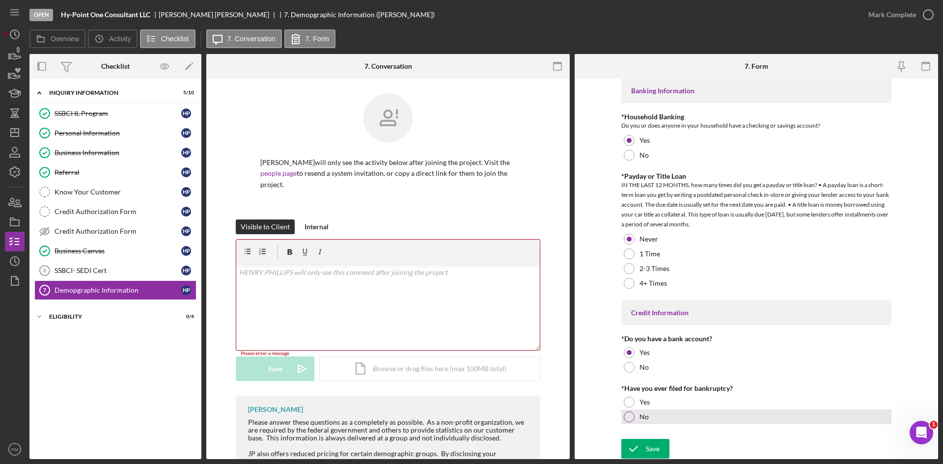
click at [597, 277] on div at bounding box center [629, 417] width 11 height 11
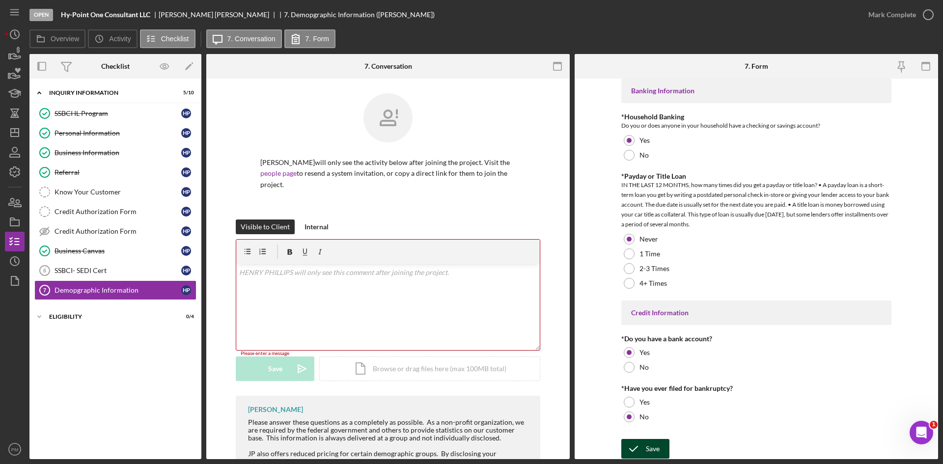
click at [597, 277] on button "Save" at bounding box center [645, 449] width 48 height 20
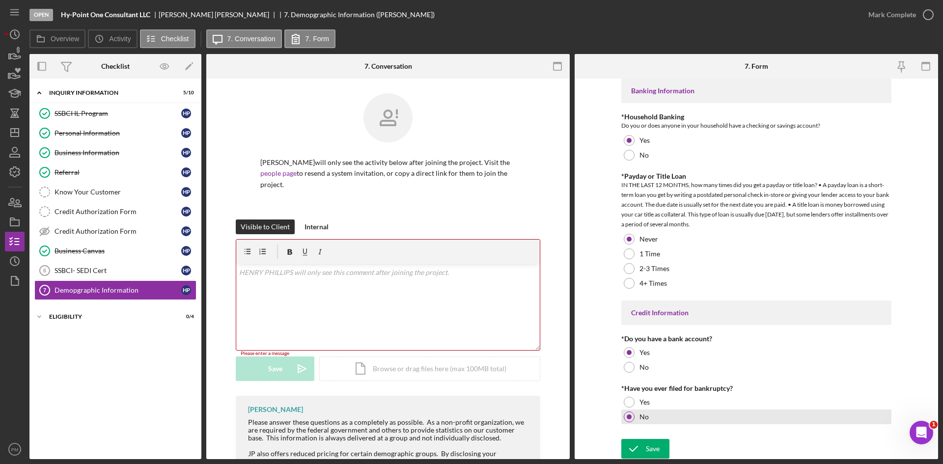
scroll to position [1846, 0]
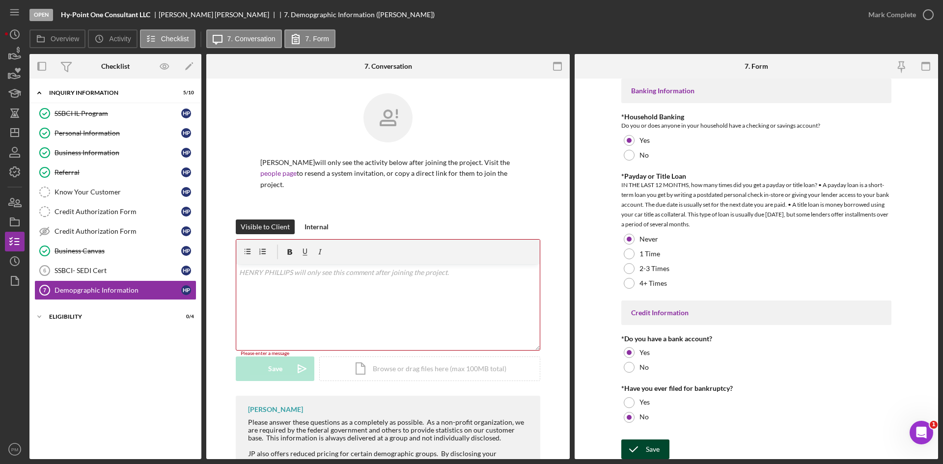
click at [597, 277] on icon "submit" at bounding box center [633, 449] width 25 height 25
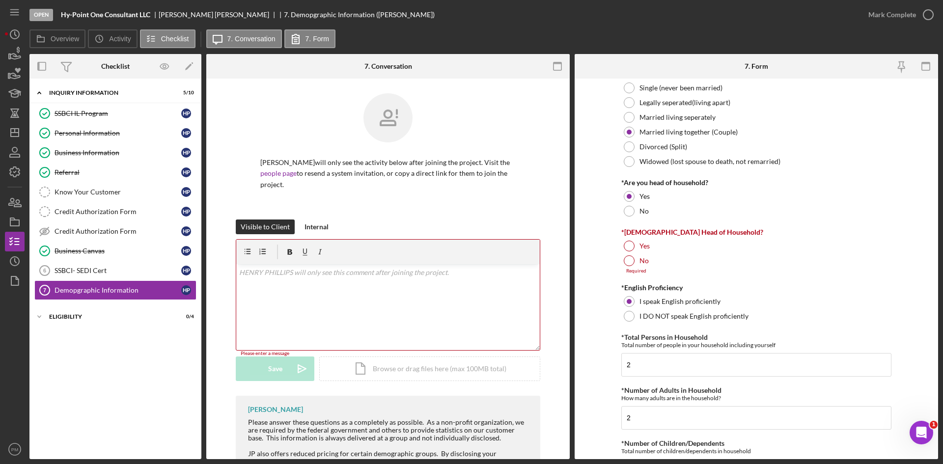
scroll to position [0, 0]
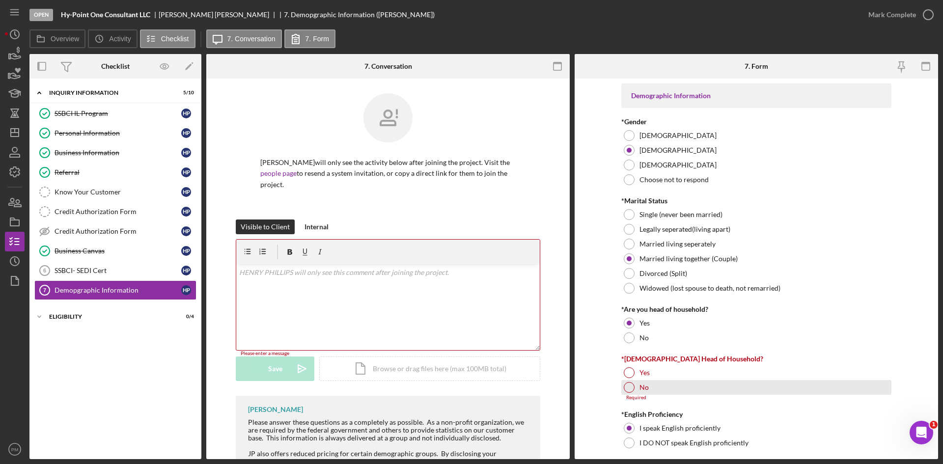
click at [597, 277] on div at bounding box center [629, 387] width 11 height 11
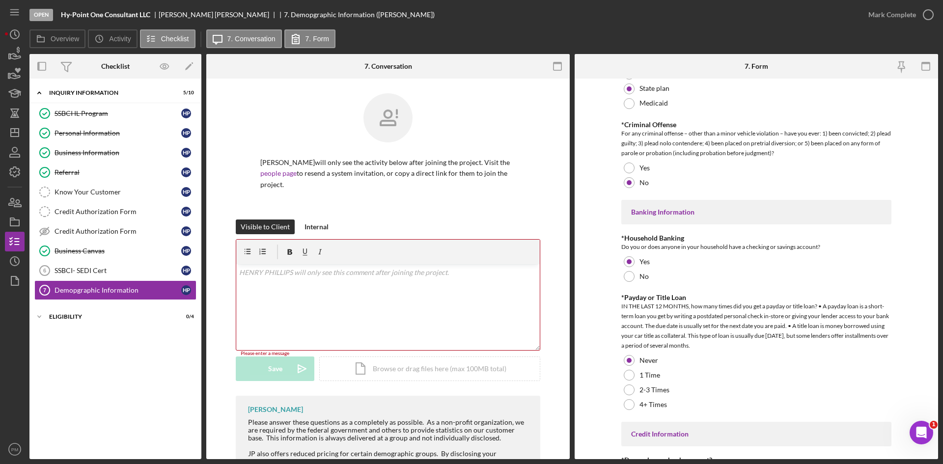
scroll to position [1840, 0]
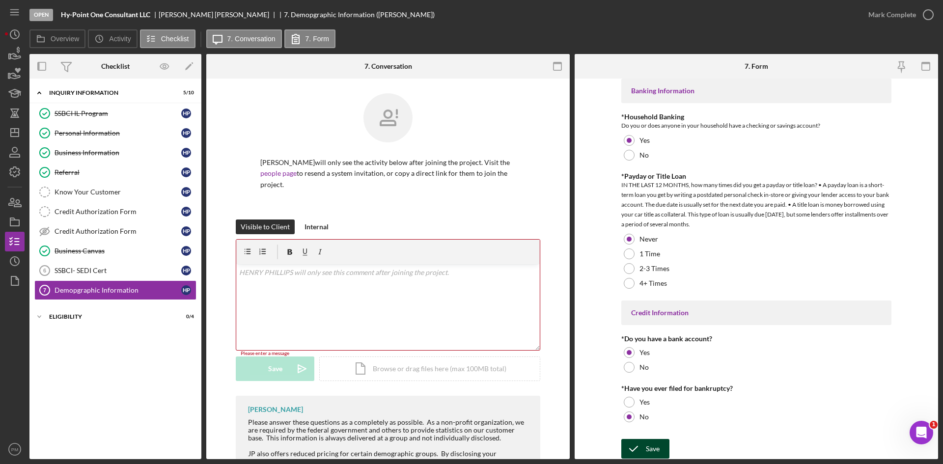
click at [597, 277] on icon "submit" at bounding box center [633, 449] width 25 height 25
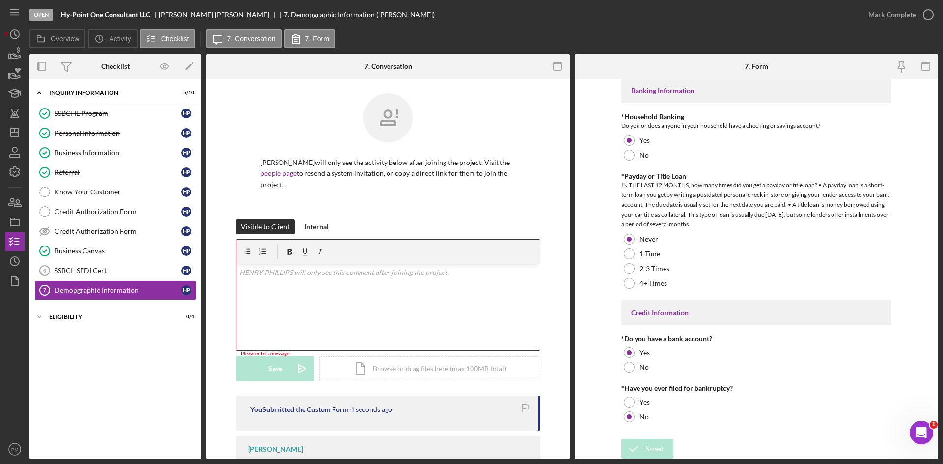
drag, startPoint x: 885, startPoint y: 15, endPoint x: 738, endPoint y: 106, distance: 172.3
click at [597, 15] on div "Mark Complete" at bounding box center [892, 15] width 48 height 20
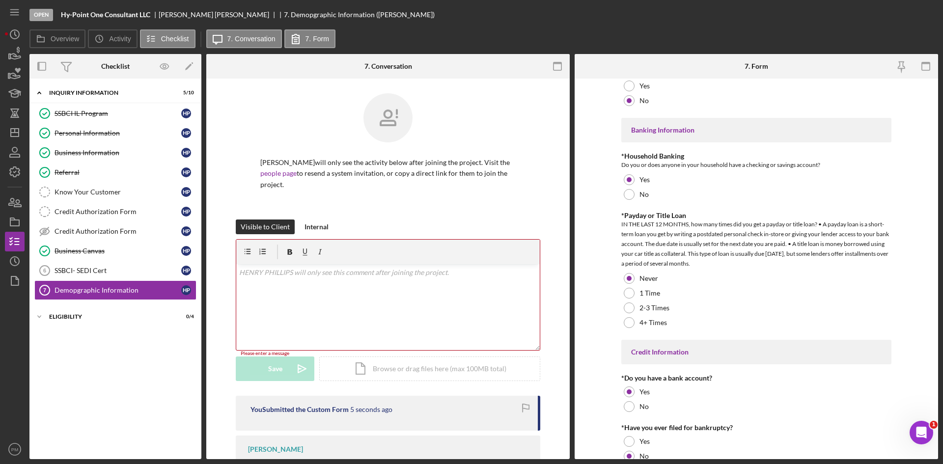
scroll to position [1880, 0]
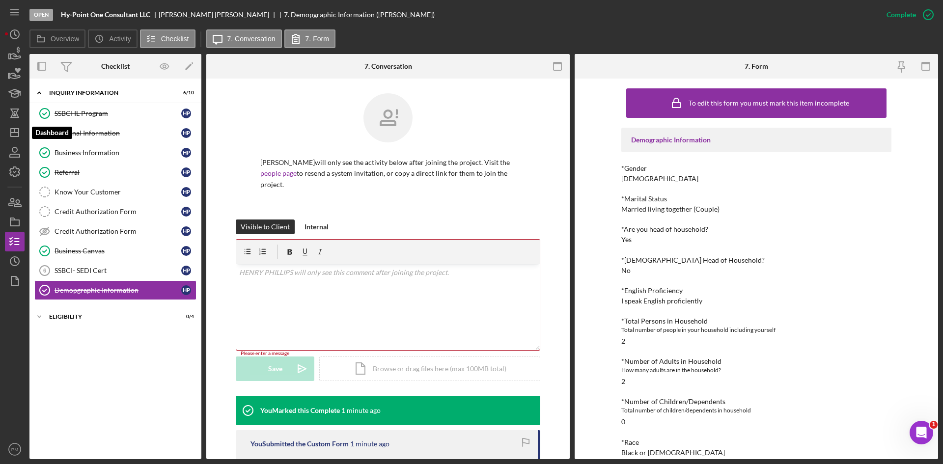
drag, startPoint x: 14, startPoint y: 134, endPoint x: 25, endPoint y: 146, distance: 16.4
click at [14, 134] on icon "Icon/Dashboard" at bounding box center [14, 132] width 25 height 25
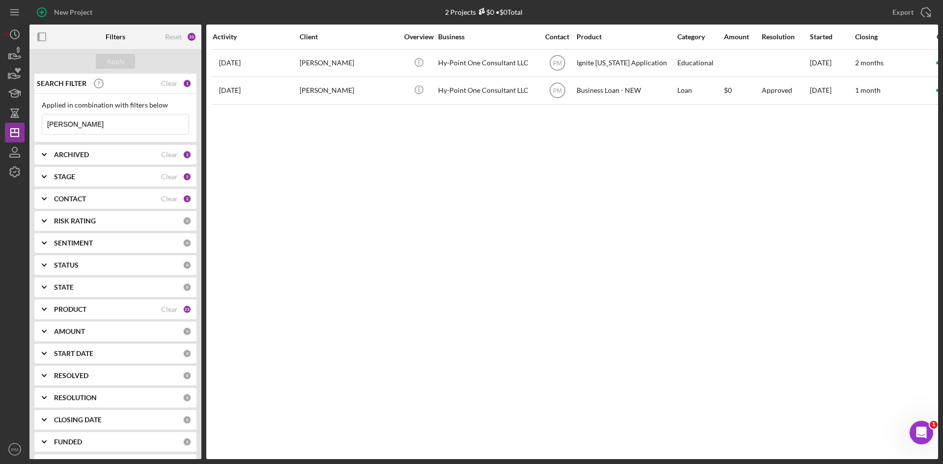
drag, startPoint x: 78, startPoint y: 127, endPoint x: 0, endPoint y: 111, distance: 79.7
click at [0, 111] on div "New Project 2 Projects $0 • $0 Total [PERSON_NAME] Export Icon/Export Filters R…" at bounding box center [471, 232] width 943 height 464
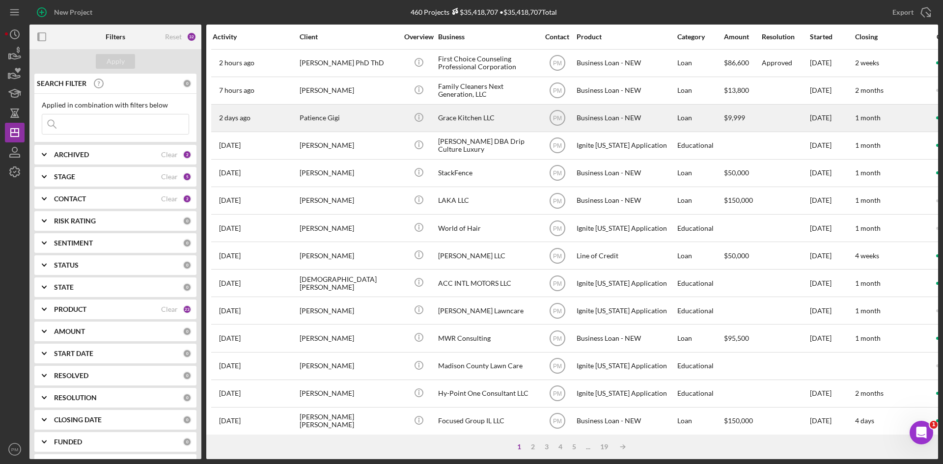
click at [295, 112] on div "[DATE] Patience [PERSON_NAME]" at bounding box center [256, 118] width 86 height 26
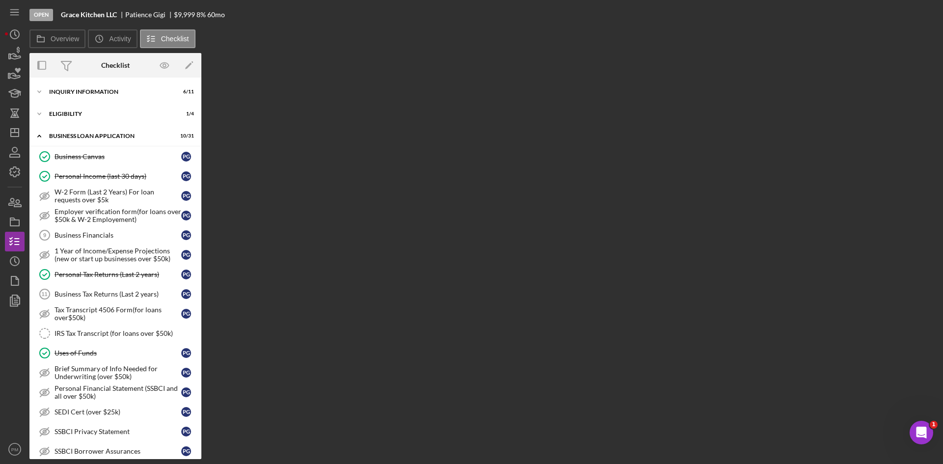
scroll to position [373, 0]
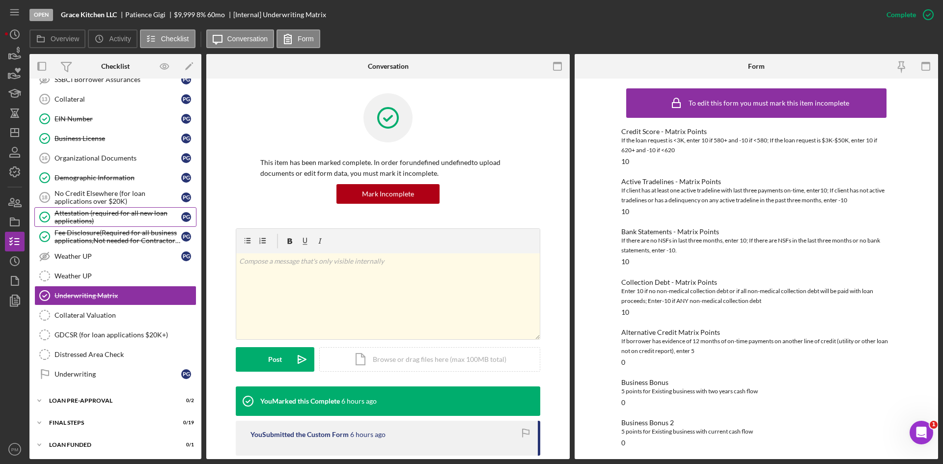
drag, startPoint x: 104, startPoint y: 156, endPoint x: 100, endPoint y: 220, distance: 64.0
click at [104, 157] on div "Organizational Documents" at bounding box center [118, 158] width 127 height 8
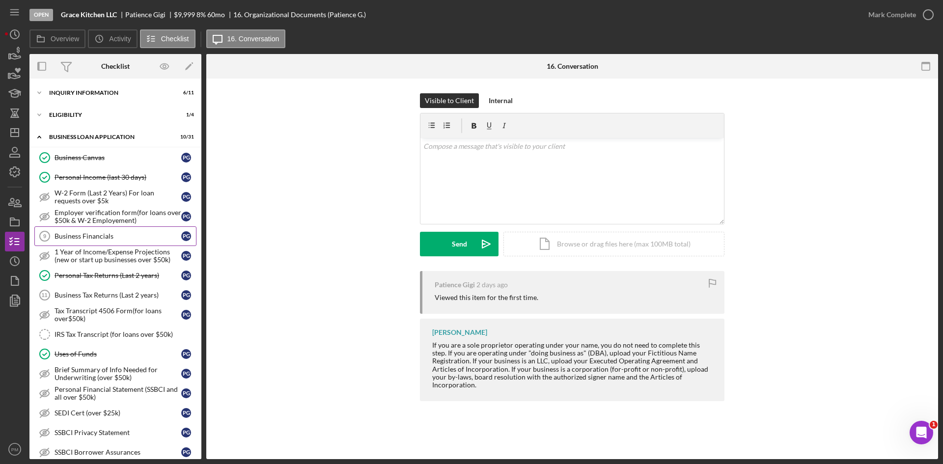
click at [97, 237] on div "Business Financials" at bounding box center [118, 236] width 127 height 8
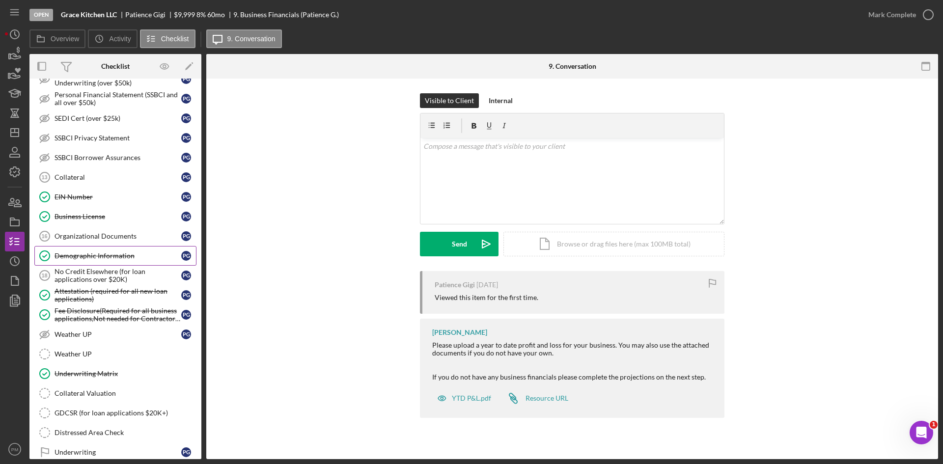
scroll to position [374, 0]
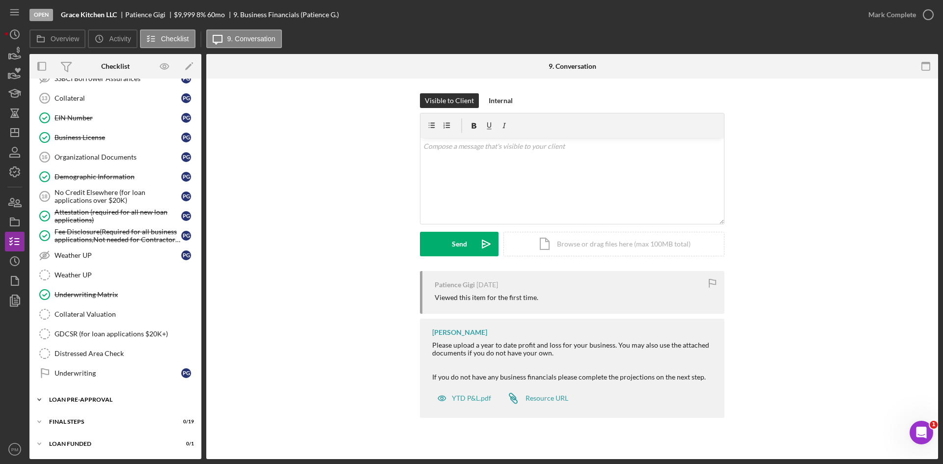
click at [87, 277] on div "LOAN PRE-APPROVAL" at bounding box center [119, 400] width 140 height 6
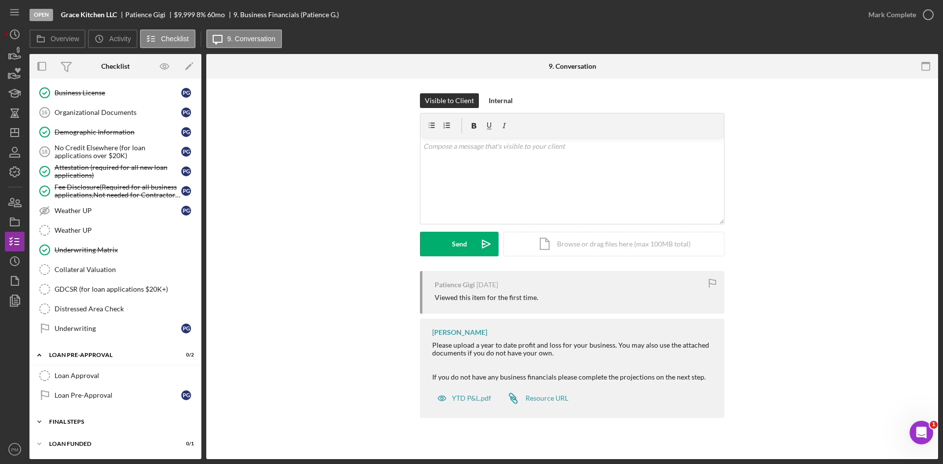
click at [74, 277] on div "Icon/Expander FINAL STEPS 0 / 19" at bounding box center [115, 422] width 172 height 20
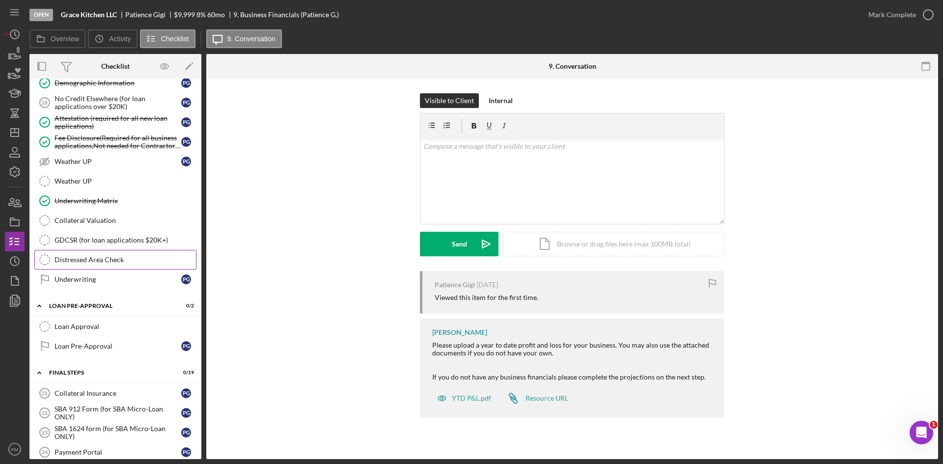
scroll to position [320, 0]
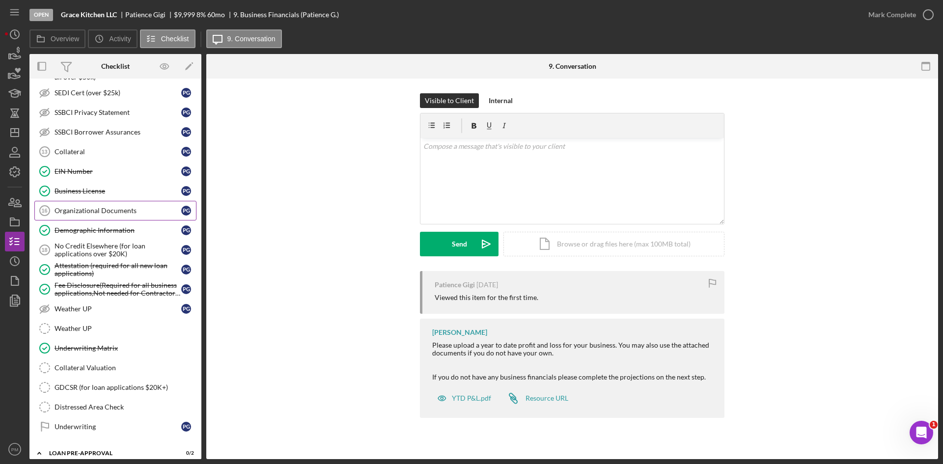
click at [73, 214] on div "Organizational Documents" at bounding box center [118, 211] width 127 height 8
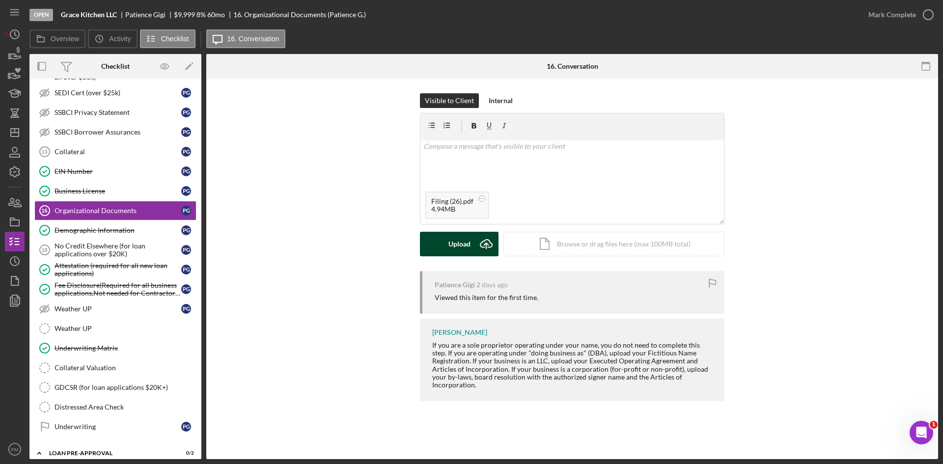
click at [460, 241] on div "Upload" at bounding box center [459, 244] width 22 height 25
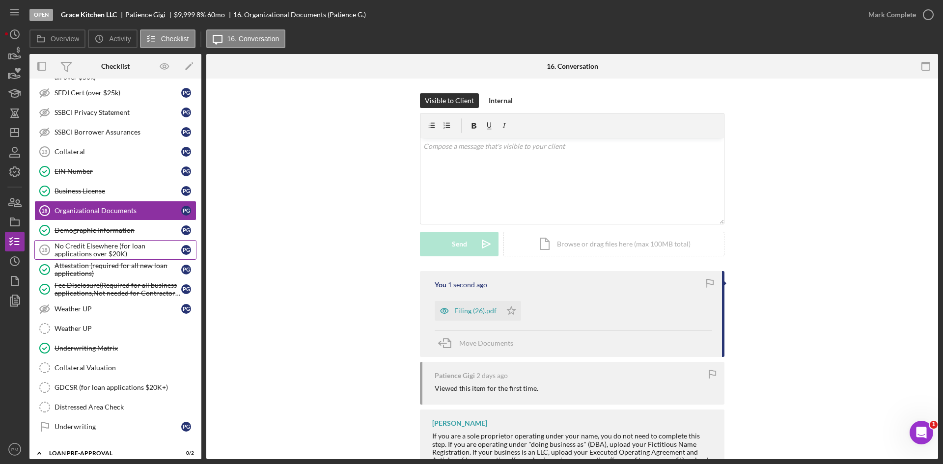
click at [89, 247] on div "No Credit Elsewhere (for loan applications over $20K)" at bounding box center [118, 250] width 127 height 16
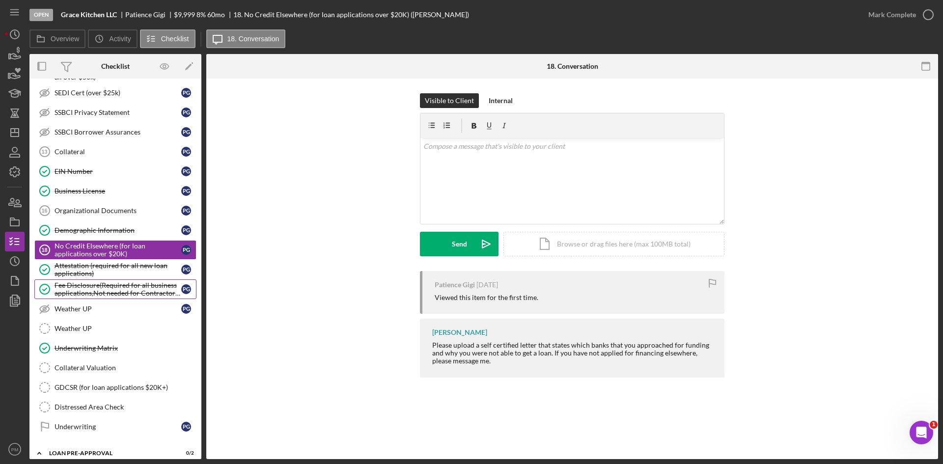
scroll to position [173, 0]
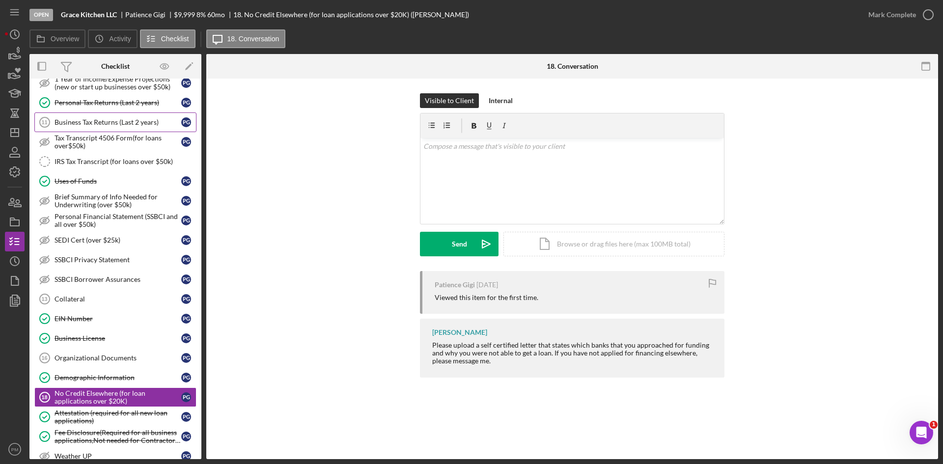
click at [101, 123] on div "Business Tax Returns (Last 2 years)" at bounding box center [118, 122] width 127 height 8
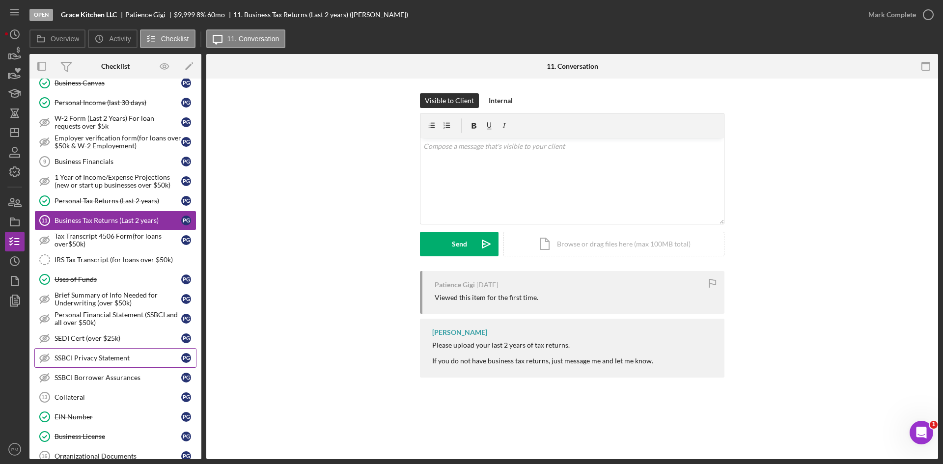
scroll to position [222, 0]
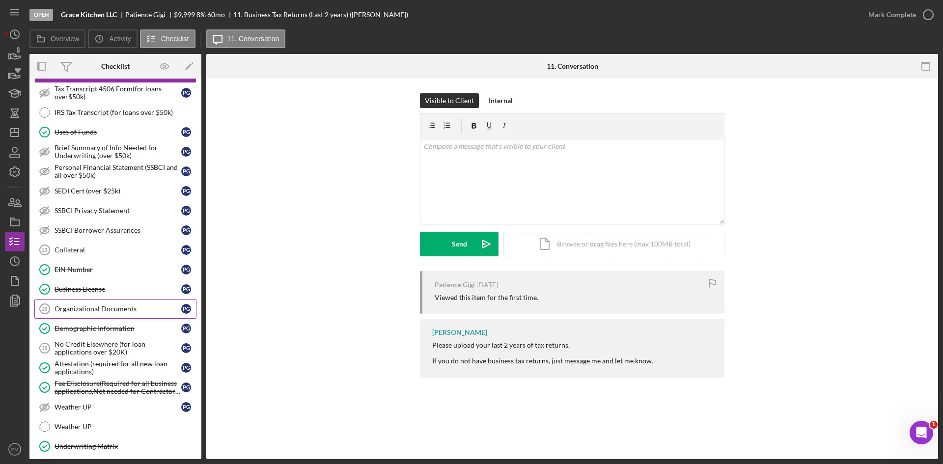
click at [98, 277] on div "Organizational Documents" at bounding box center [118, 309] width 127 height 8
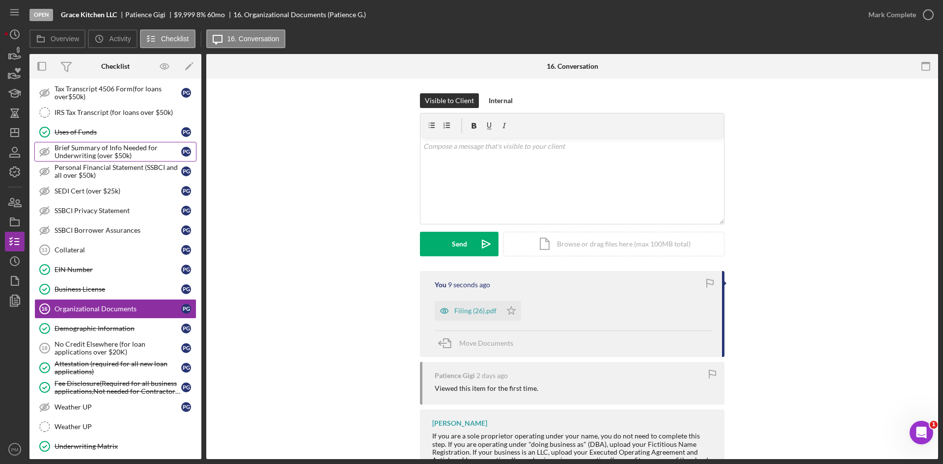
scroll to position [75, 0]
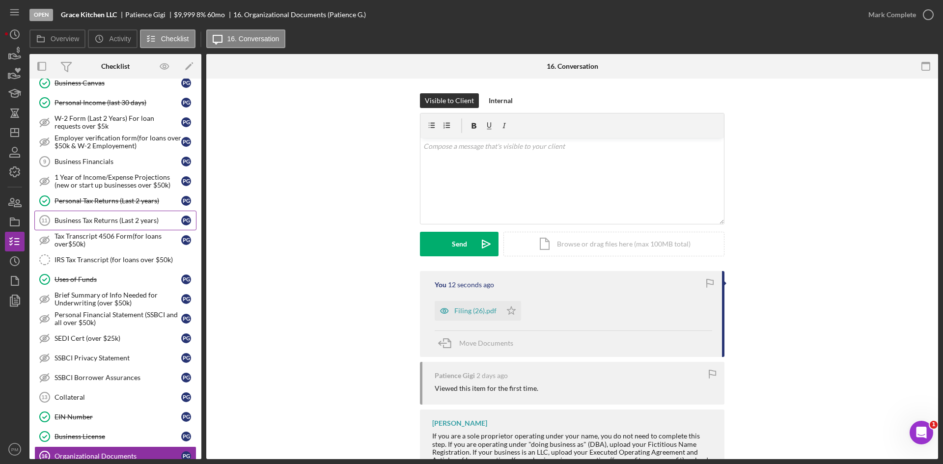
click at [82, 217] on div "Business Tax Returns (Last 2 years)" at bounding box center [118, 221] width 127 height 8
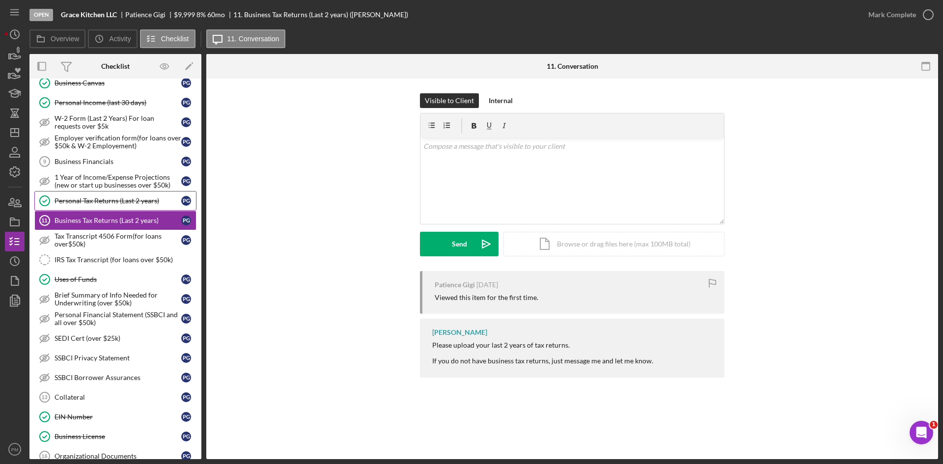
click at [115, 206] on link "Personal Tax Returns (Last 2 years) Personal Tax Returns (Last 2 years) P G" at bounding box center [115, 201] width 162 height 20
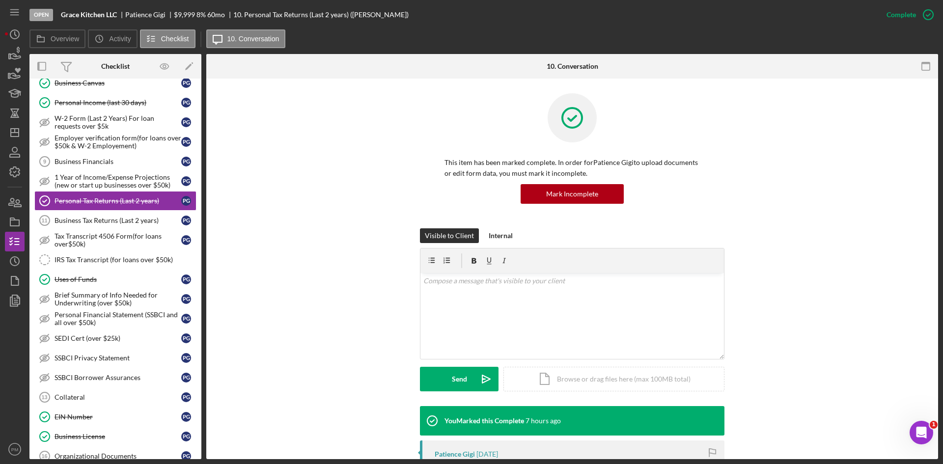
scroll to position [147, 0]
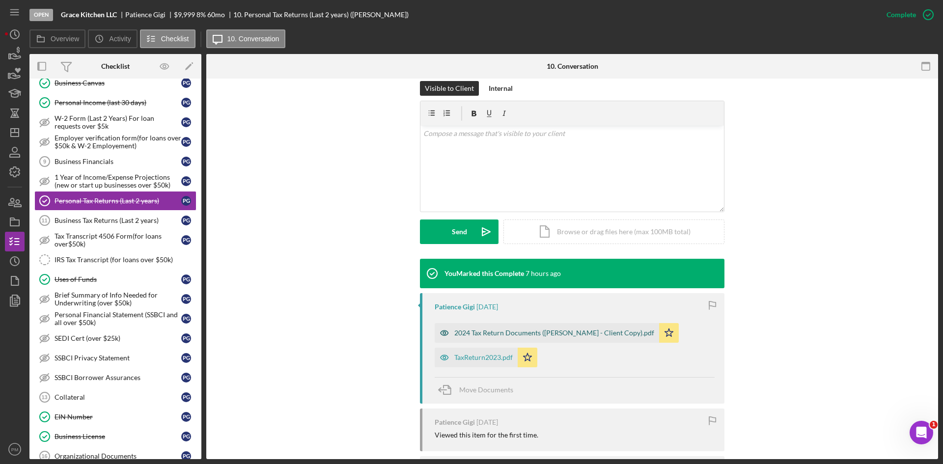
click at [470, 277] on div "2024 Tax Return Documents ([PERSON_NAME] - Client Copy).pdf" at bounding box center [547, 333] width 224 height 20
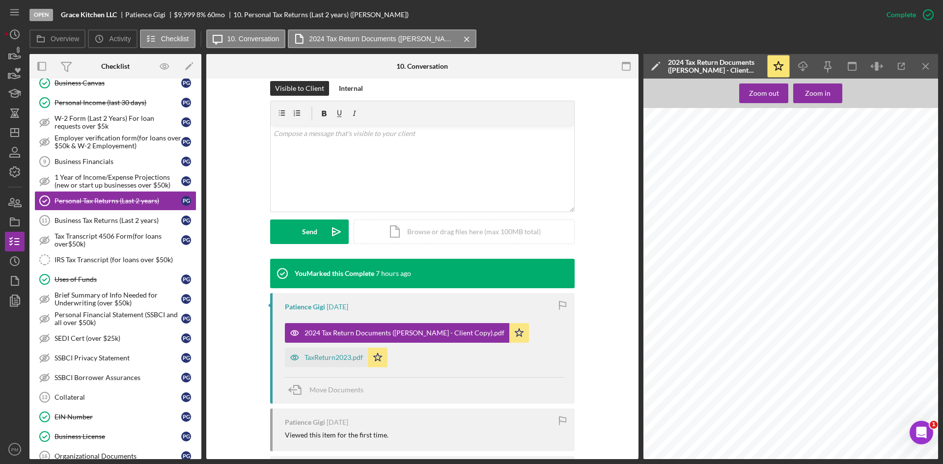
scroll to position [3041, 0]
click at [597, 62] on icon "Icon/Menu Close" at bounding box center [926, 66] width 22 height 22
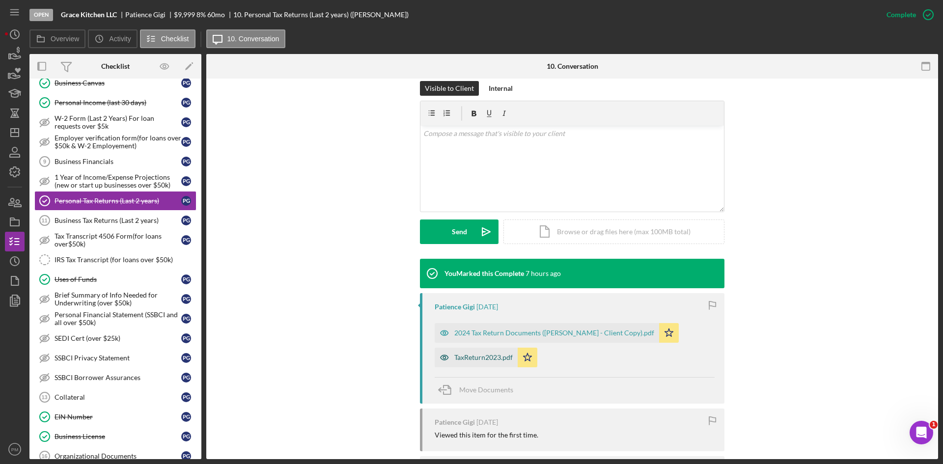
click at [489, 277] on div "TaxReturn2023.pdf" at bounding box center [483, 358] width 58 height 8
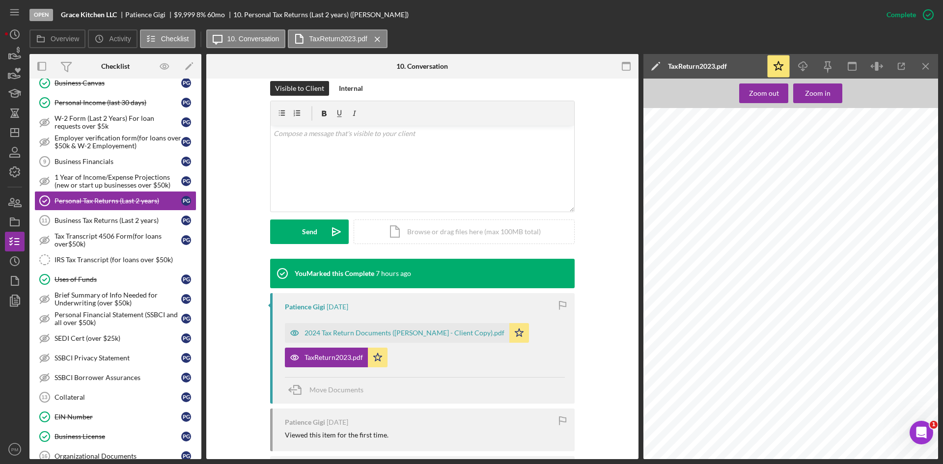
scroll to position [0, 0]
click at [597, 65] on icon "Icon/Menu Close" at bounding box center [926, 66] width 22 height 22
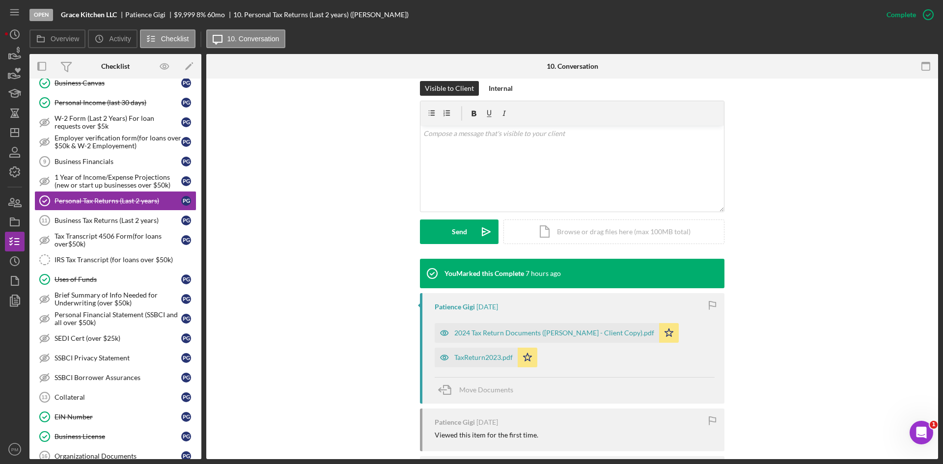
drag, startPoint x: 340, startPoint y: 225, endPoint x: 287, endPoint y: 215, distance: 53.6
click at [336, 225] on div "Visible to Client Internal v Color teal Color pink Remove color Add row above A…" at bounding box center [572, 170] width 702 height 178
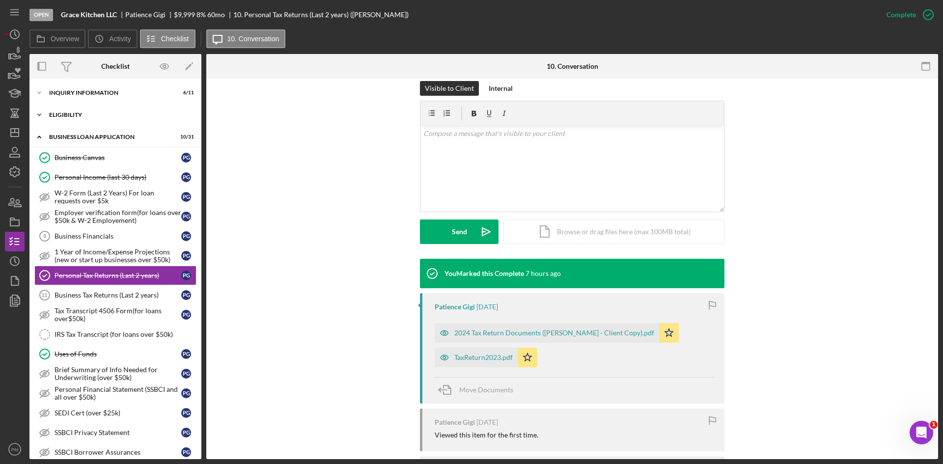
click at [86, 114] on div "ELIGIBILITY" at bounding box center [119, 115] width 140 height 6
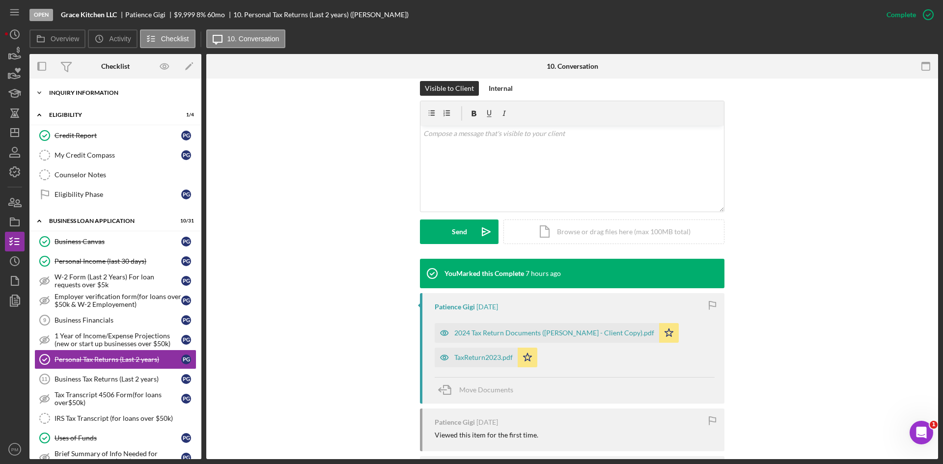
click at [82, 89] on div "Icon/Expander INQUIRY INFORMATION 6 / 11" at bounding box center [115, 93] width 172 height 20
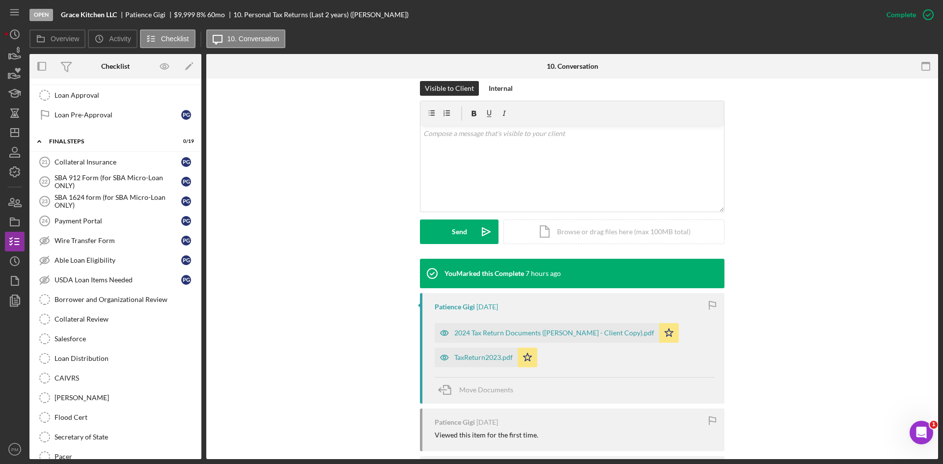
scroll to position [955, 0]
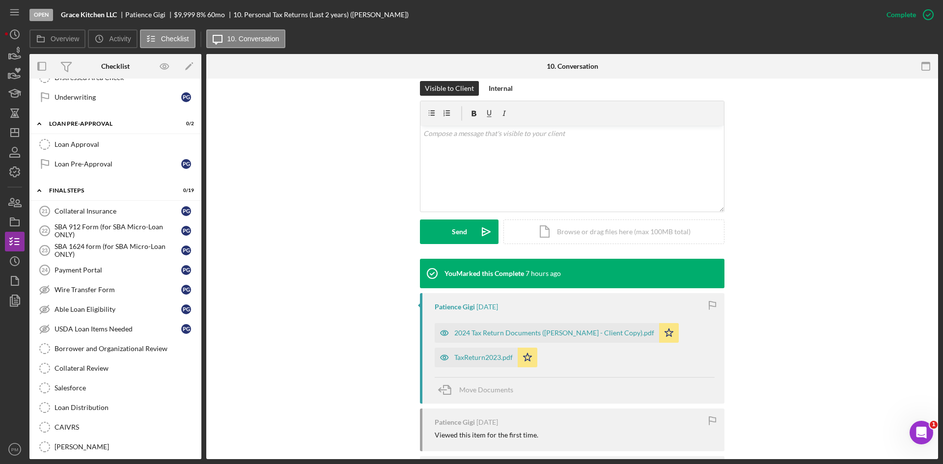
click at [597, 178] on div "Visible to Client Internal v Color teal Color pink Remove color Add row above A…" at bounding box center [572, 170] width 702 height 178
click at [148, 209] on div "Collateral Insurance" at bounding box center [118, 211] width 127 height 8
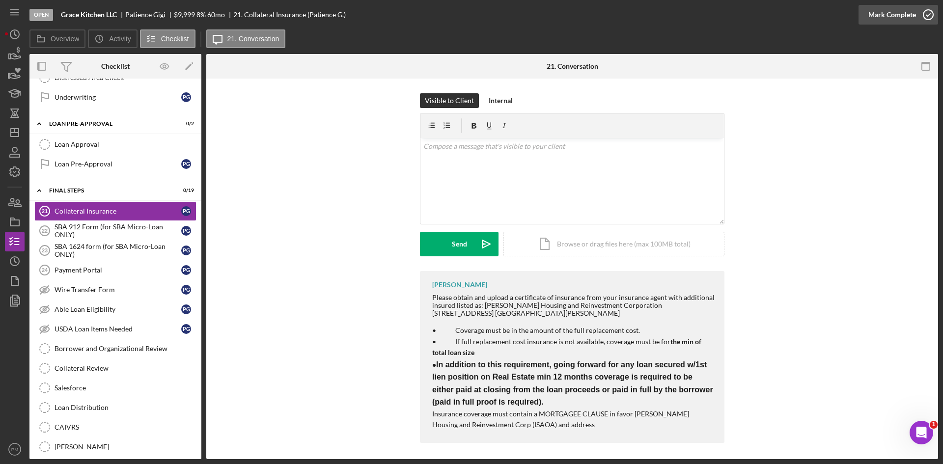
click at [597, 18] on div "Mark Complete" at bounding box center [892, 15] width 48 height 20
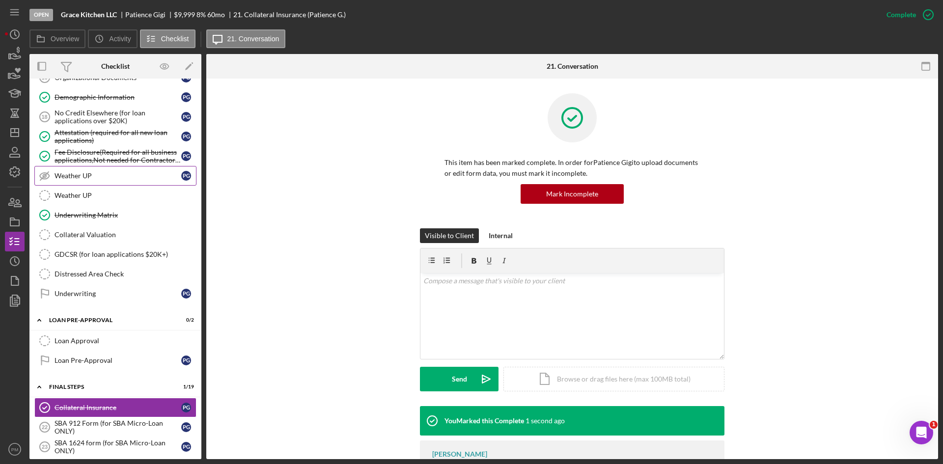
scroll to position [661, 0]
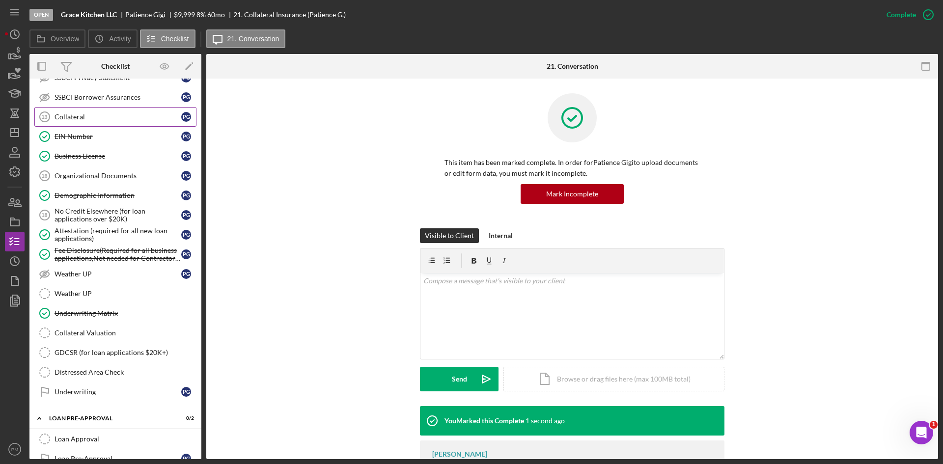
drag, startPoint x: 70, startPoint y: 115, endPoint x: 139, endPoint y: 118, distance: 68.8
click at [70, 115] on div "Collateral" at bounding box center [118, 117] width 127 height 8
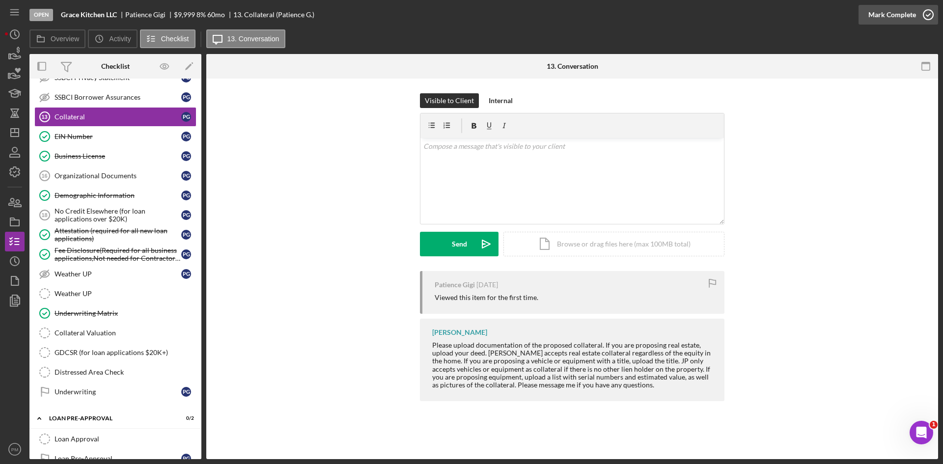
click at [597, 14] on div "Mark Complete" at bounding box center [892, 15] width 48 height 20
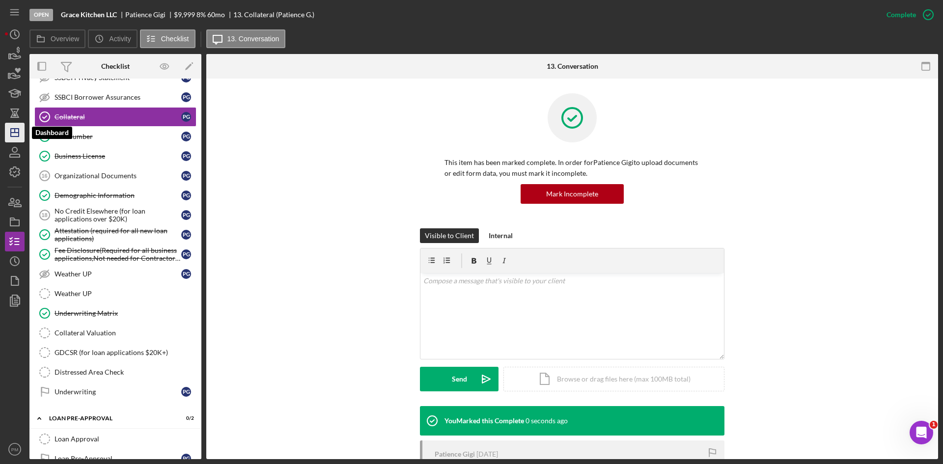
click at [13, 123] on icon "Icon/Dashboard" at bounding box center [14, 132] width 25 height 25
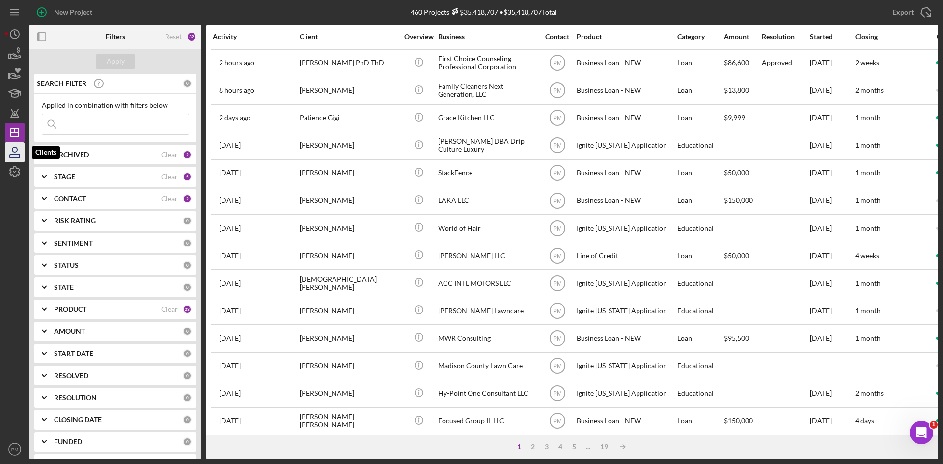
click at [15, 153] on icon "button" at bounding box center [14, 152] width 25 height 25
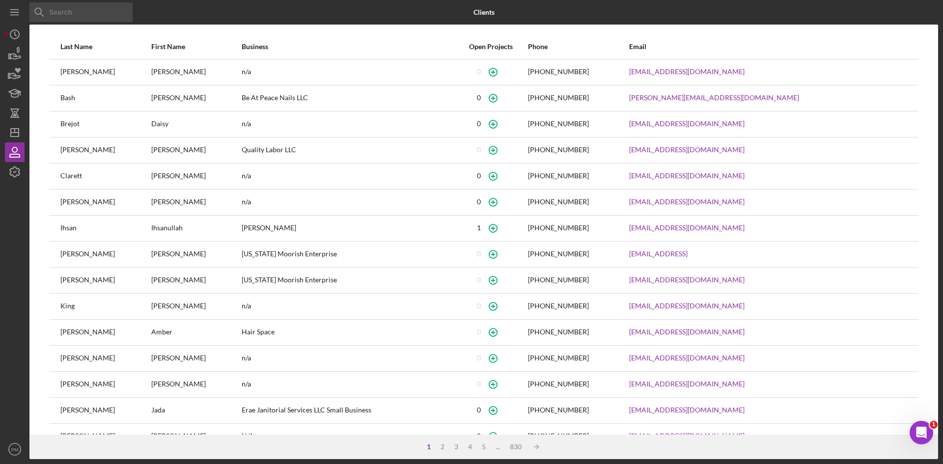
click at [65, 11] on input at bounding box center [80, 12] width 103 height 20
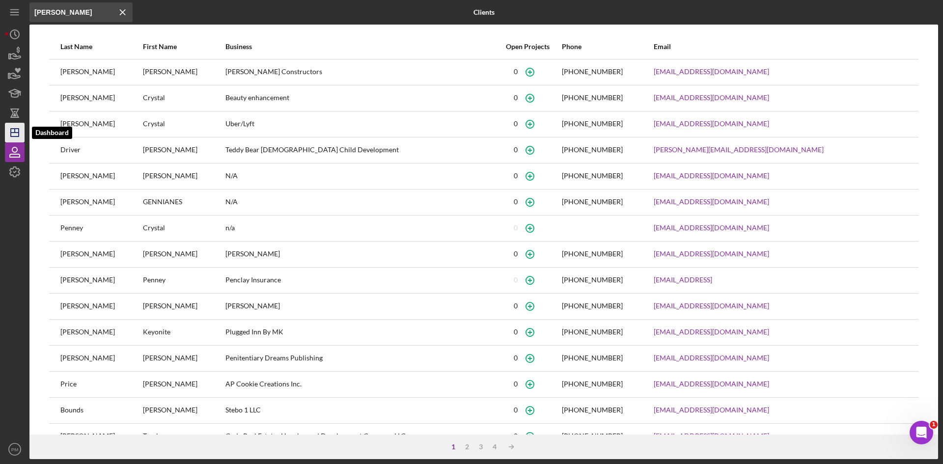
type input "[PERSON_NAME]"
click at [17, 135] on icon "Icon/Dashboard" at bounding box center [14, 132] width 25 height 25
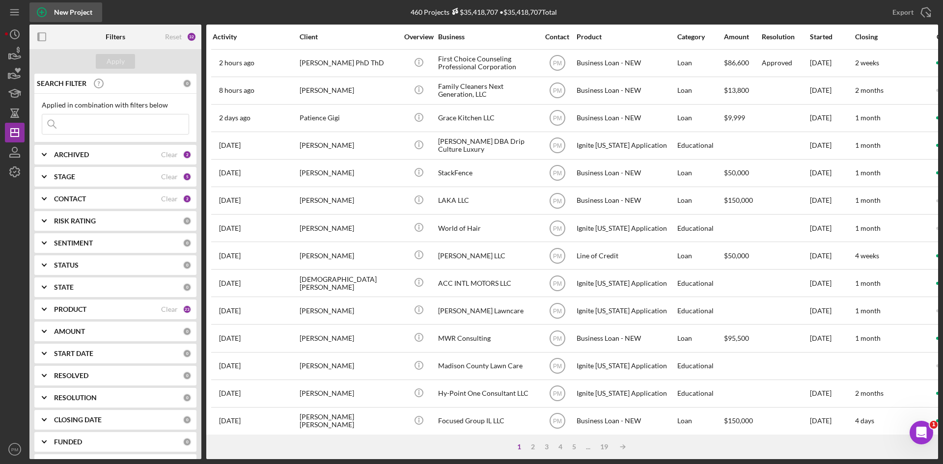
click at [48, 7] on icon "button" at bounding box center [41, 12] width 25 height 25
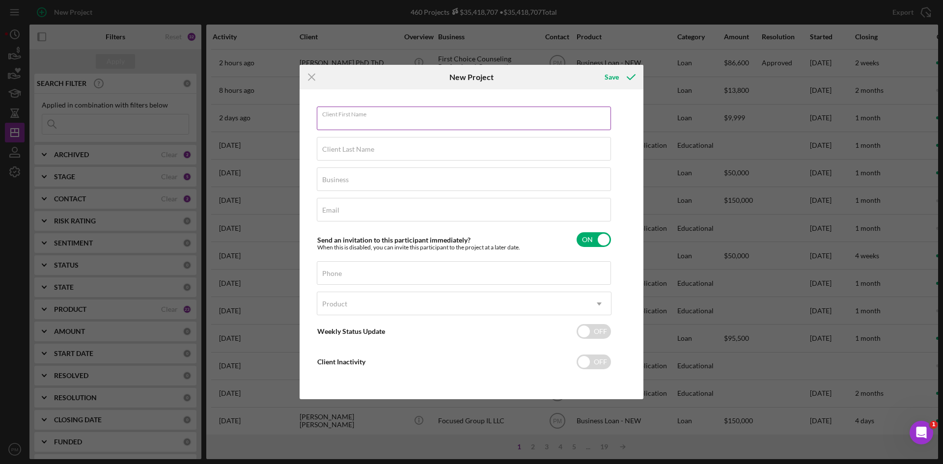
click at [339, 108] on div "Client First Name Required" at bounding box center [464, 119] width 295 height 25
type input "[PERSON_NAME]"
click at [345, 144] on div "Client Last Name Required" at bounding box center [464, 149] width 295 height 25
type input "[PERSON_NAME]"
click at [342, 184] on input "Business" at bounding box center [464, 179] width 294 height 24
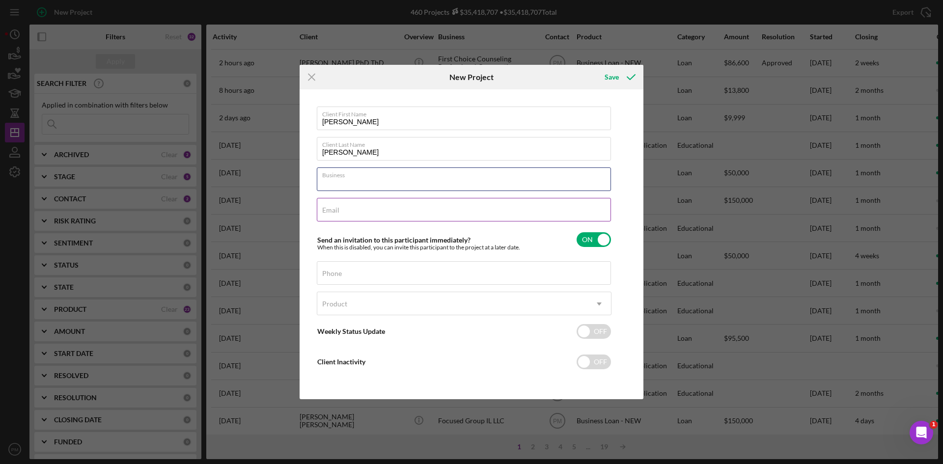
type input "N/A"
click at [357, 277] on div "Product" at bounding box center [452, 304] width 270 height 23
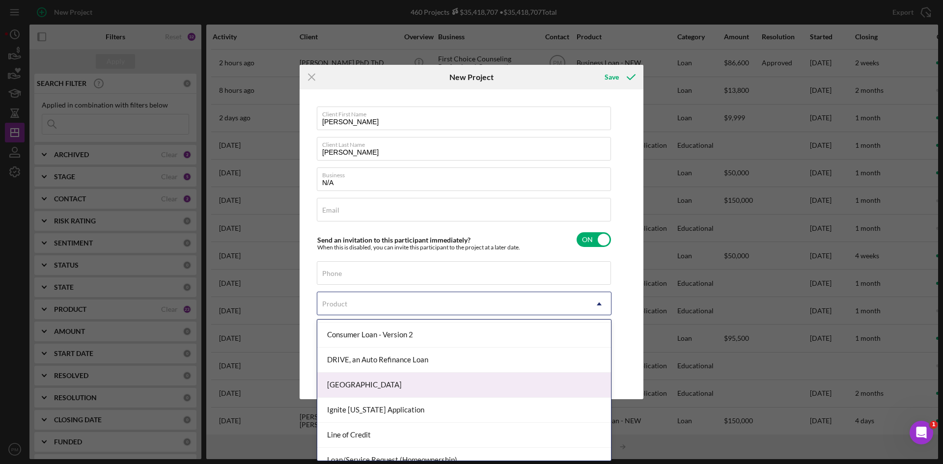
scroll to position [98, 0]
click at [374, 277] on div "Consumer Loan - Version 2" at bounding box center [464, 384] width 294 height 25
checkbox input "true"
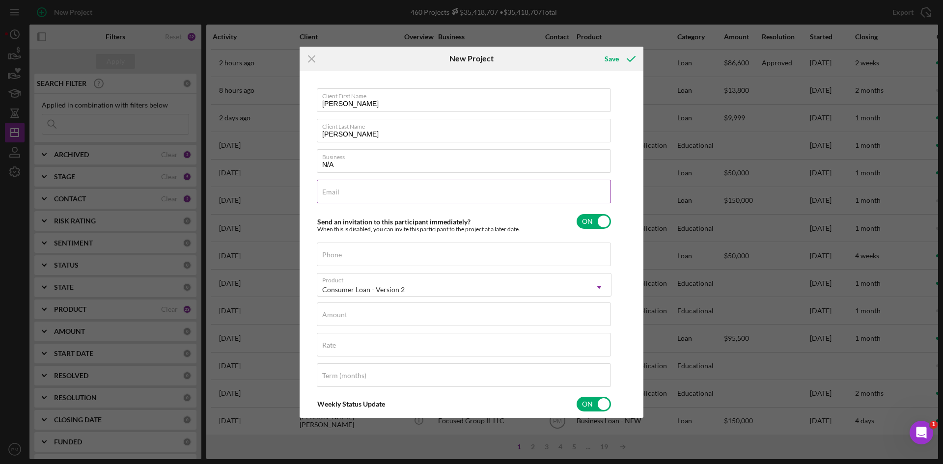
click at [342, 195] on input "Email" at bounding box center [464, 192] width 294 height 24
type textarea "Thank you for your application to [PERSON_NAME]! Please login to see what we st…"
click at [332, 277] on label "Amount" at bounding box center [334, 315] width 25 height 8
click at [332, 277] on input "Amount" at bounding box center [464, 315] width 294 height 24
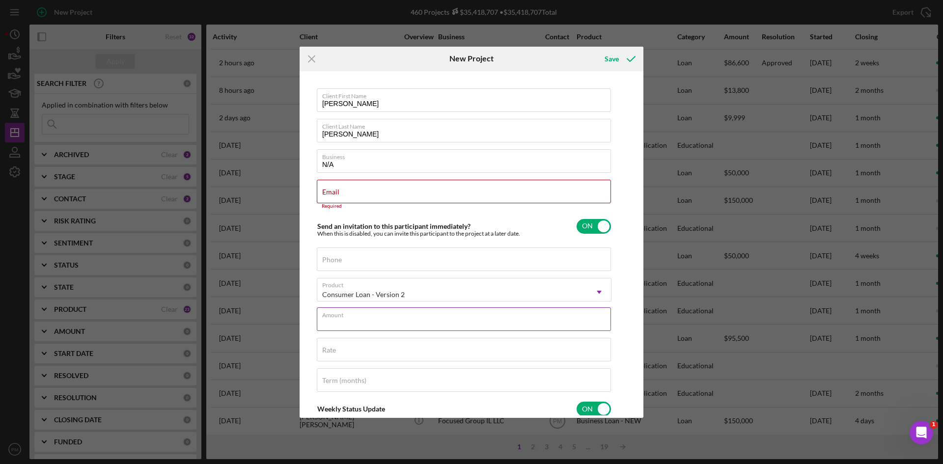
type input "$5"
type textarea "Thank you for your application to [PERSON_NAME]! Please login to see what we st…"
type input "$50"
type textarea "Thank you for your application to [PERSON_NAME]! Please login to see what we st…"
type input "$500"
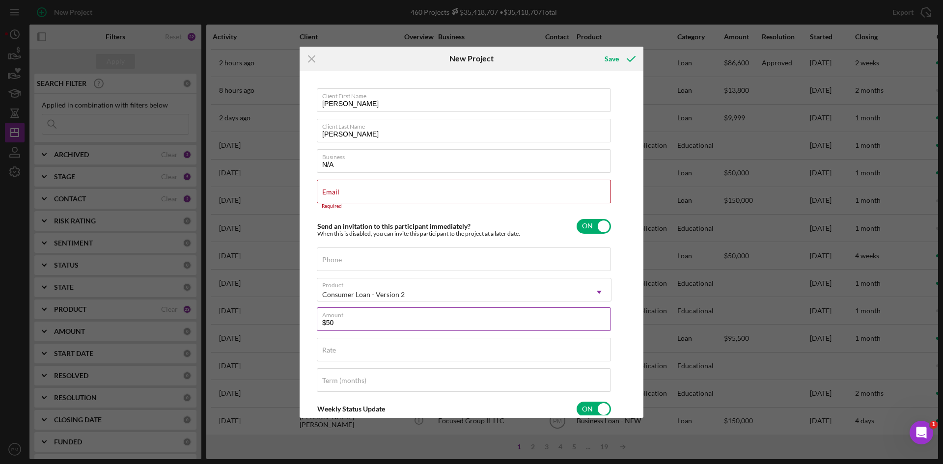
type textarea "Thank you for your application to [PERSON_NAME]! Please login to see what we st…"
type input "$5,000"
type textarea "Thank you for your application to [PERSON_NAME]! Please login to see what we st…"
type input "$5,000"
type textarea "Thank you for your application to [PERSON_NAME]! Please login to see what we st…"
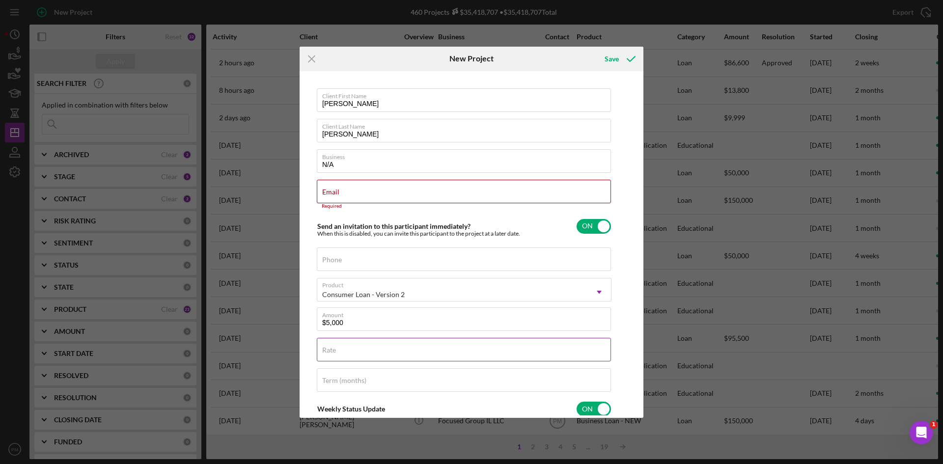
click at [346, 277] on input "Rate" at bounding box center [464, 350] width 294 height 24
type input "0%"
type textarea "Thank you for your application to [PERSON_NAME]! Please login to see what we st…"
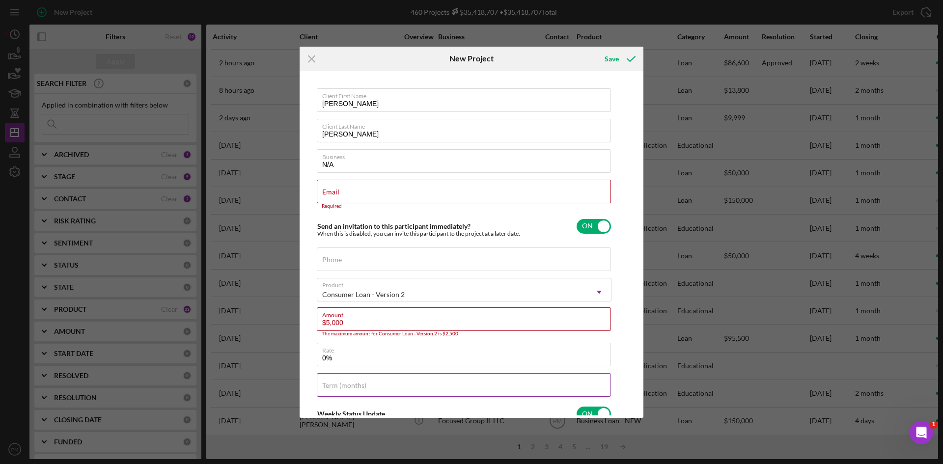
type input "0.000%"
click at [334, 277] on div "Term (months)" at bounding box center [464, 385] width 295 height 25
click at [359, 277] on input "$5,000" at bounding box center [464, 319] width 294 height 24
type textarea "Thank you for your application to [PERSON_NAME]! Please login to see what we st…"
drag, startPoint x: 313, startPoint y: 54, endPoint x: 285, endPoint y: 62, distance: 29.2
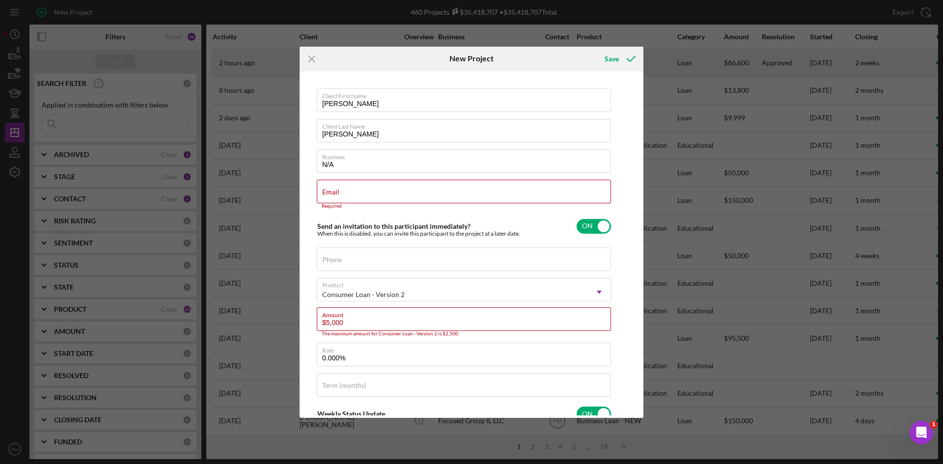
click at [313, 54] on icon "Icon/Menu Close" at bounding box center [312, 59] width 25 height 25
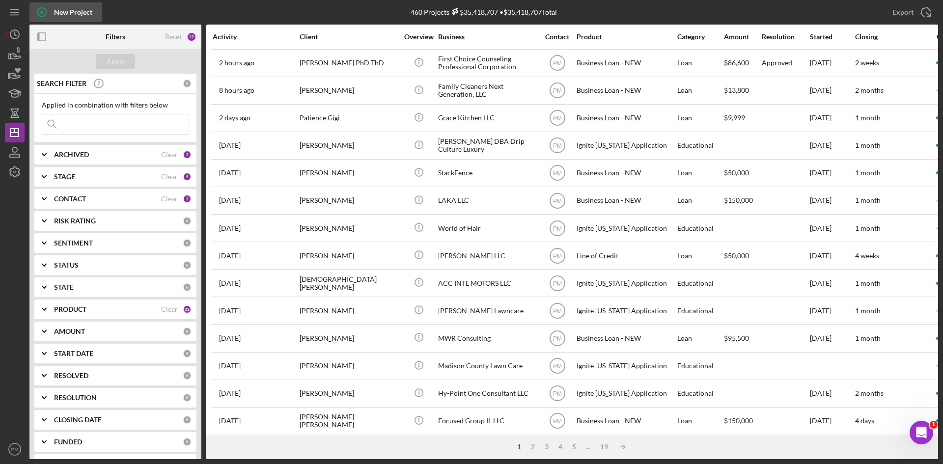
click at [57, 11] on div "New Project" at bounding box center [73, 12] width 38 height 20
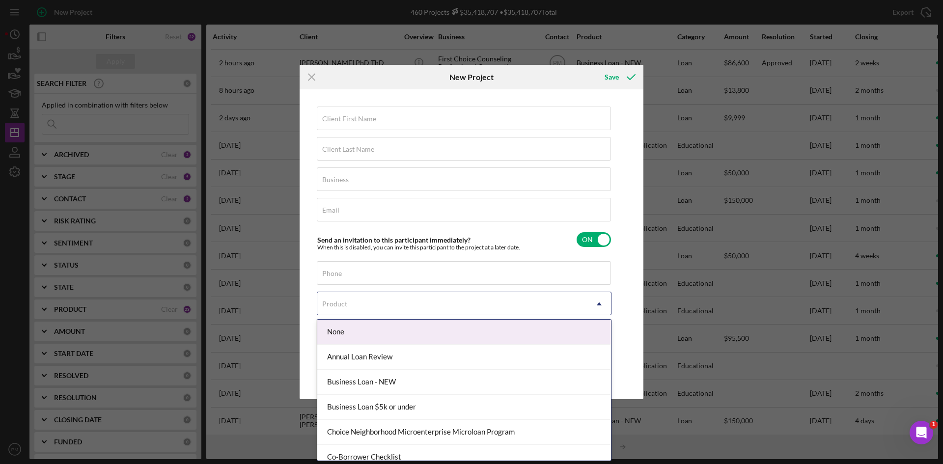
click at [361, 277] on div "Product" at bounding box center [452, 304] width 270 height 23
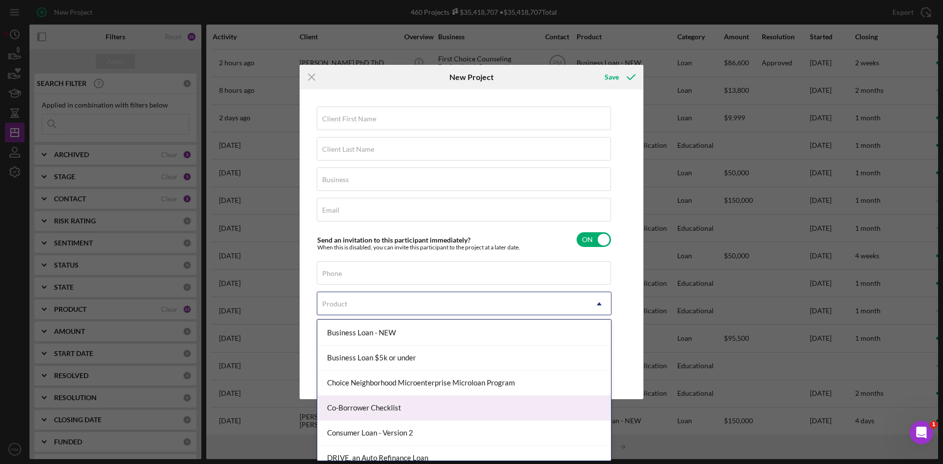
scroll to position [98, 0]
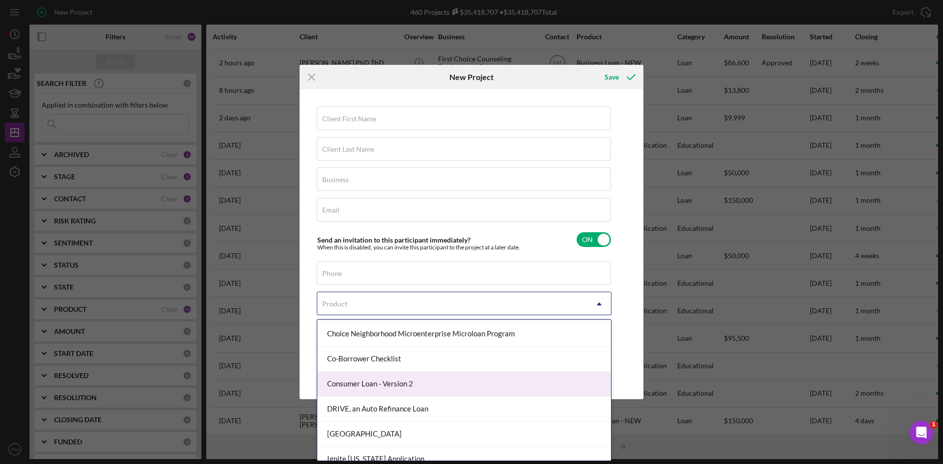
click at [373, 277] on div "Consumer Loan - Version 2" at bounding box center [464, 384] width 294 height 25
checkbox input "true"
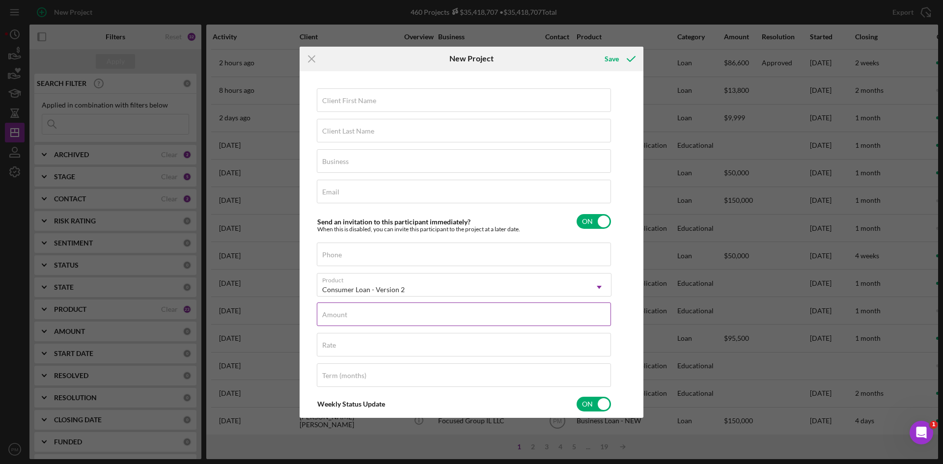
click at [365, 277] on input "Amount" at bounding box center [464, 315] width 294 height 24
type input "$2"
type textarea "Thank you for your application to [PERSON_NAME]! Please login to see what we st…"
type input "$25"
type textarea "Thank you for your application to [PERSON_NAME]! Please login to see what we st…"
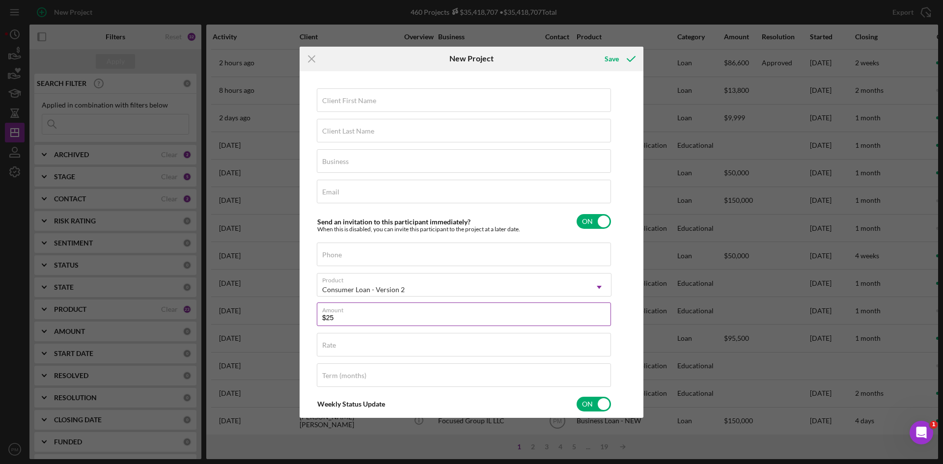
type input "$250"
type textarea "Thank you for your application to [PERSON_NAME]! Please login to see what we st…"
type input "$2,500"
type textarea "Thank you for your application to [PERSON_NAME]! Please login to see what we st…"
type input "$2,500"
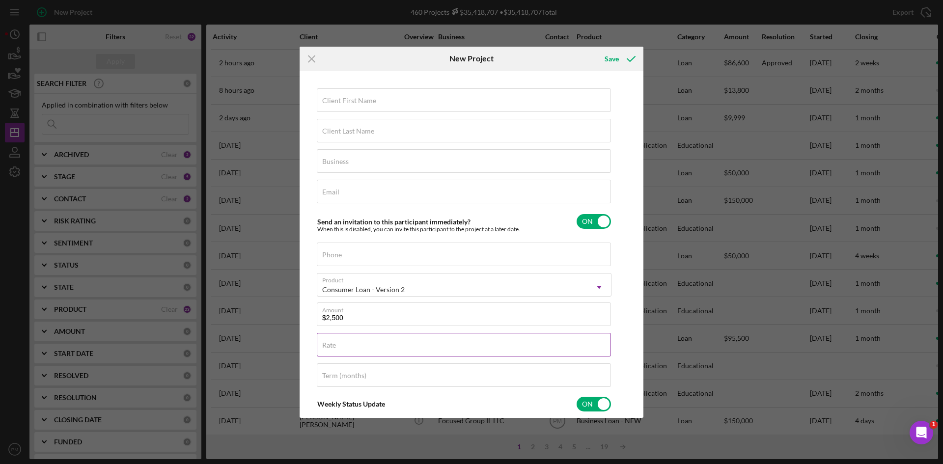
type textarea "Thank you for your application to [PERSON_NAME]! Please login to see what we st…"
click at [341, 277] on input "Rate" at bounding box center [464, 345] width 294 height 24
type input "0%"
type textarea "Thank you for your application to [PERSON_NAME]! Please login to see what we st…"
type input "0.000%"
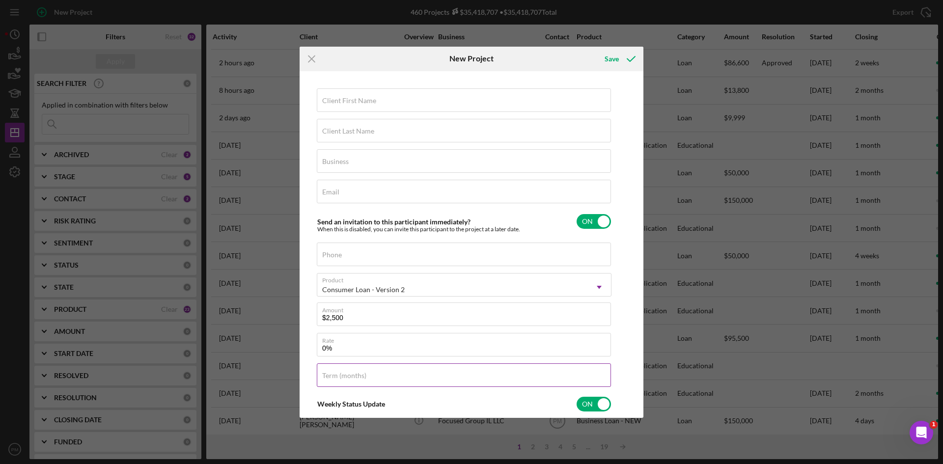
type textarea "Thank you for your application to [PERSON_NAME]! Please login to see what we st…"
click at [369, 277] on input "Term (months)" at bounding box center [464, 375] width 294 height 24
type input "6"
type textarea "Thank you for your application to [PERSON_NAME]! Please login to see what we st…"
type input "60"
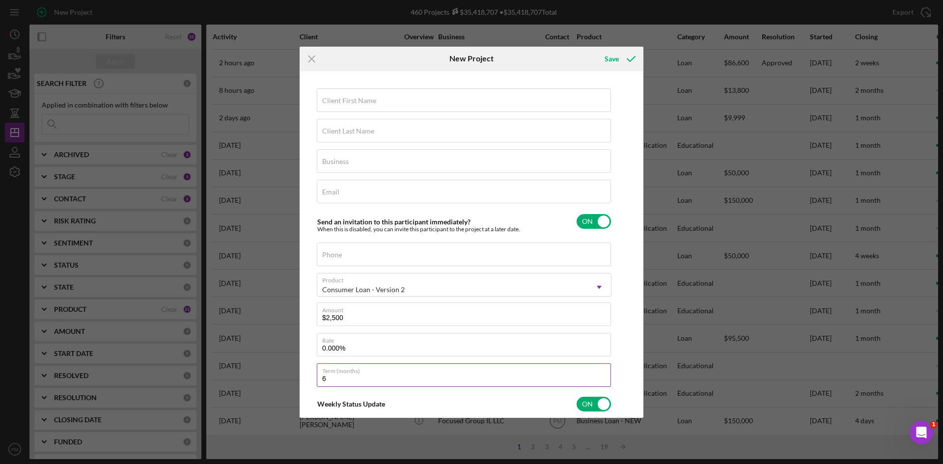
type textarea "Thank you for your application to [PERSON_NAME]! Please login to see what we st…"
type input "60"
click at [340, 254] on label "Phone" at bounding box center [332, 255] width 20 height 8
click at [340, 254] on input "Phone" at bounding box center [464, 255] width 294 height 24
type textarea "Thank you for your application to [PERSON_NAME]! Please login to see what we st…"
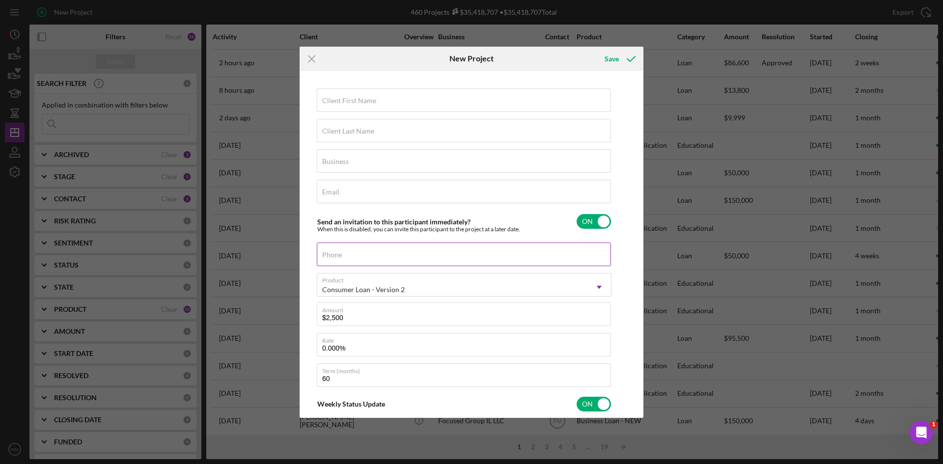
drag, startPoint x: 346, startPoint y: 257, endPoint x: 326, endPoint y: 251, distance: 21.1
click at [326, 251] on label "Phone" at bounding box center [332, 255] width 20 height 8
click at [326, 251] on input "Phone" at bounding box center [464, 255] width 294 height 24
paste input "[PHONE_NUMBER]"
type input "[PHONE_NUMBER]"
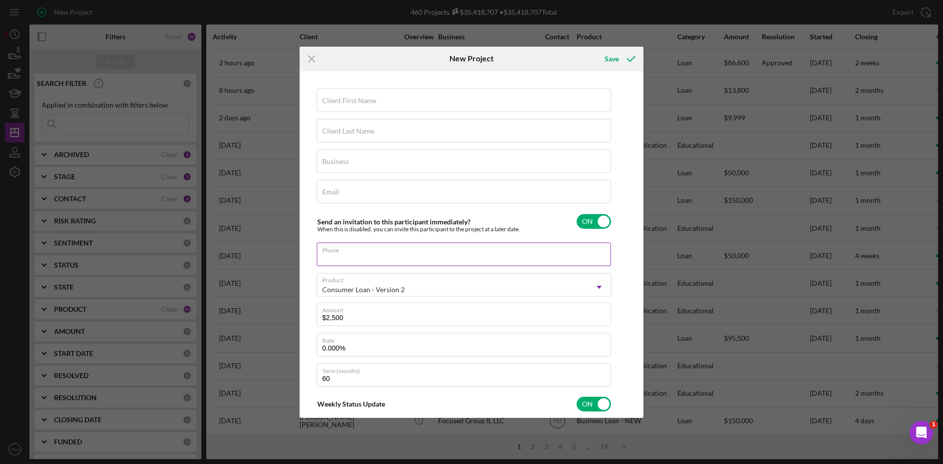
type textarea "Thank you for your application to [PERSON_NAME]! Please login to see what we st…"
type input "[PHONE_NUMBER]"
type textarea "Thank you for your application to [PERSON_NAME]! Please login to see what we st…"
click at [376, 103] on input "Client First Name" at bounding box center [464, 100] width 294 height 24
type input "P"
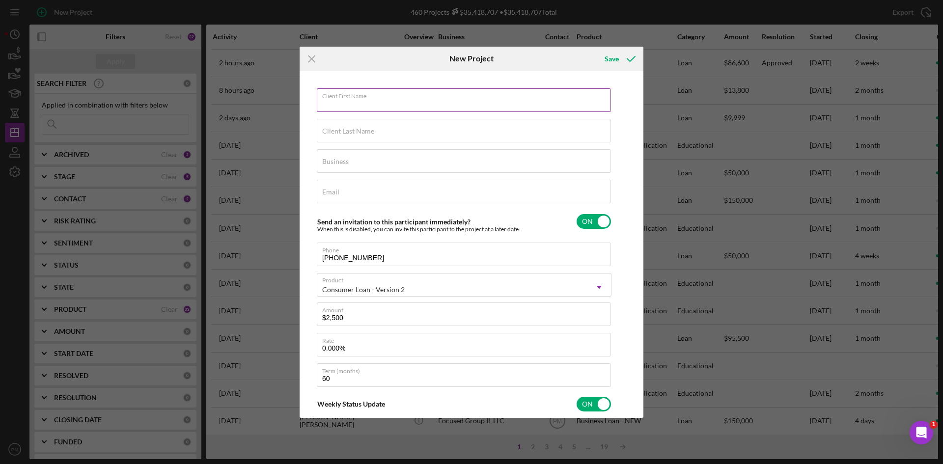
type textarea "Thank you for your application to [PERSON_NAME]! Please login to see what we st…"
type input "Pe"
type textarea "Thank you for your application to [PERSON_NAME]! Please login to see what we st…"
type input "Pen"
type textarea "Thank you for your application to [PERSON_NAME]! Please login to see what we st…"
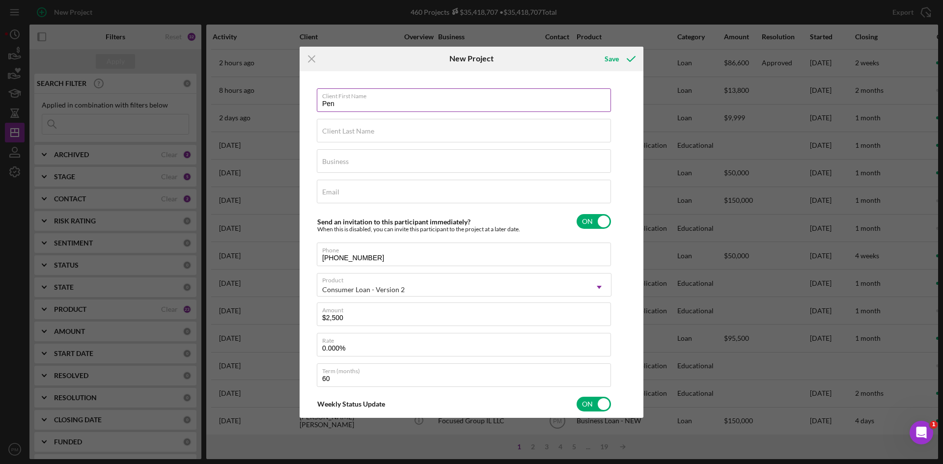
type input "Penn"
type textarea "Thank you for your application to [PERSON_NAME]! Please login to see what we st…"
type input "[PERSON_NAME]"
type textarea "Thank you for your application to [PERSON_NAME]! Please login to see what we st…"
type input "[PERSON_NAME]"
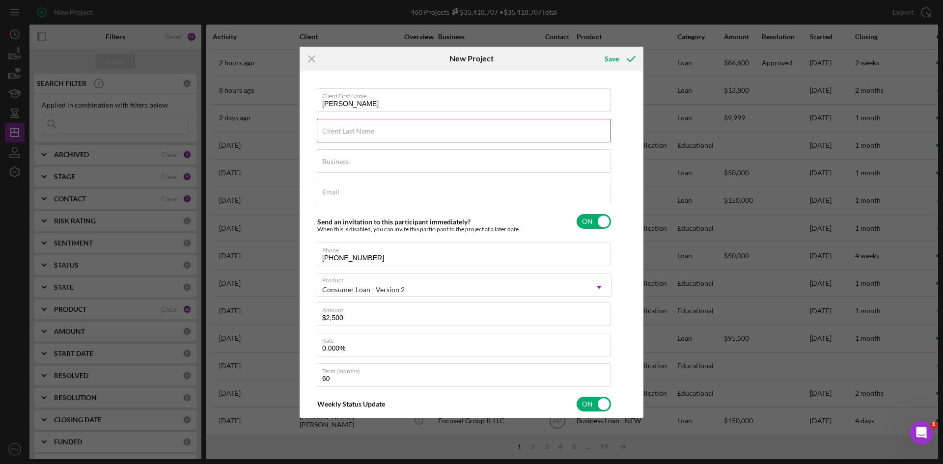
type textarea "Thank you for your application to [PERSON_NAME]! Please login to see what we st…"
click at [407, 126] on div "Client Last Name Required" at bounding box center [464, 131] width 295 height 25
type input "H"
type textarea "Thank you for your application to [PERSON_NAME]! Please login to see what we st…"
type input "Ho"
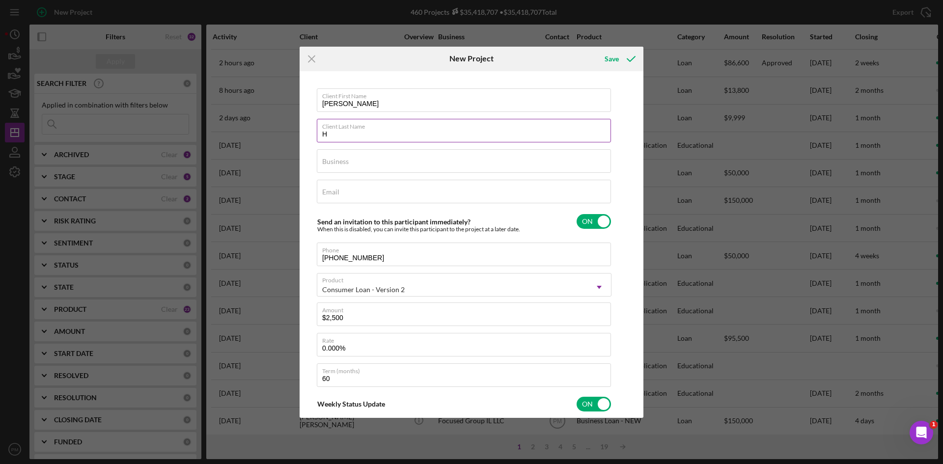
type textarea "Thank you for your application to [PERSON_NAME]! Please login to see what we st…"
type input "Hol"
type textarea "Thank you for your application to [PERSON_NAME]! Please login to see what we st…"
type input "[PERSON_NAME]"
type textarea "Thank you for your application to [PERSON_NAME]! Please login to see what we st…"
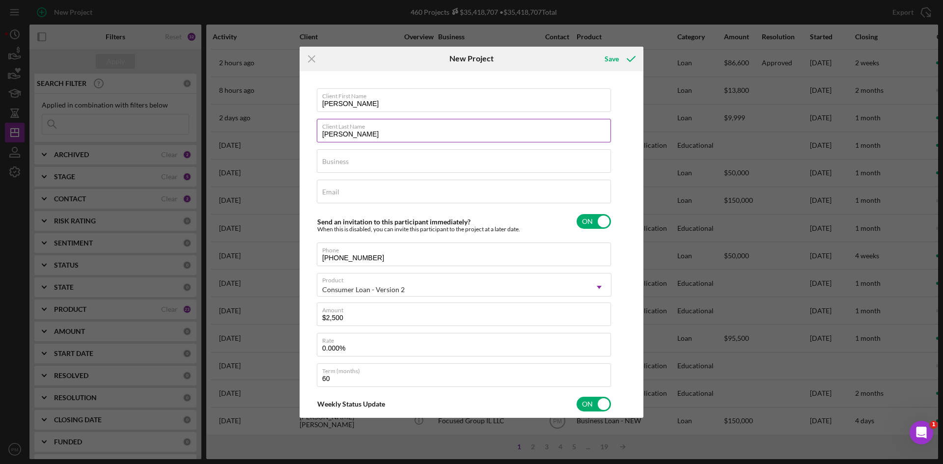
type input "[PERSON_NAME]"
type textarea "Thank you for your application to [PERSON_NAME]! Please login to see what we st…"
type input "[PERSON_NAME]"
type textarea "Thank you for your application to [PERSON_NAME]! Please login to see what we st…"
type input "[PERSON_NAME]"
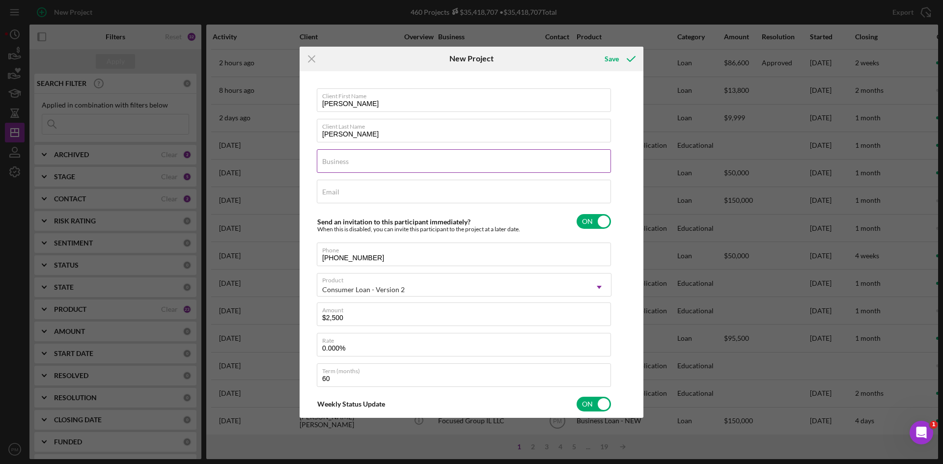
type textarea "Thank you for your application to [PERSON_NAME]! Please login to see what we st…"
click at [357, 166] on input "Business" at bounding box center [464, 161] width 294 height 24
type input "N"
type textarea "Thank you for your application to [PERSON_NAME]! Please login to see what we st…"
type input "NA"
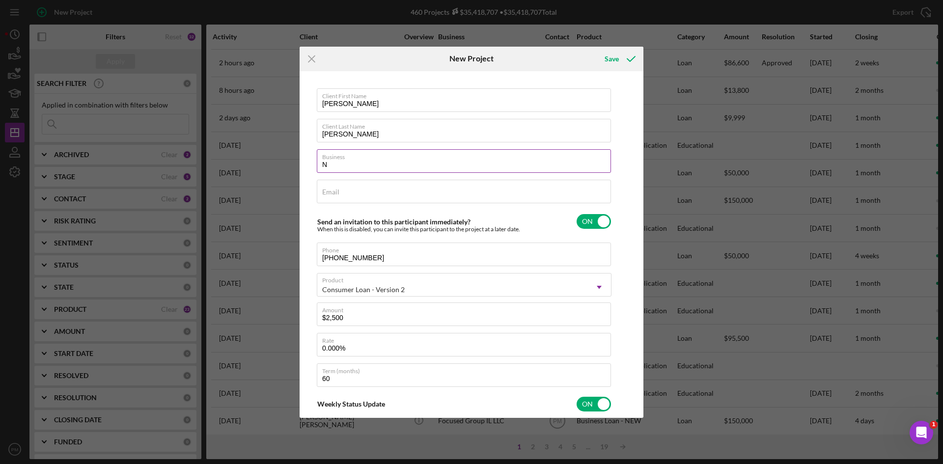
type textarea "Thank you for your application to [PERSON_NAME]! Please login to see what we st…"
type input "NA"
click at [330, 193] on label "Email" at bounding box center [330, 192] width 17 height 8
click at [330, 193] on input "Email" at bounding box center [464, 192] width 294 height 24
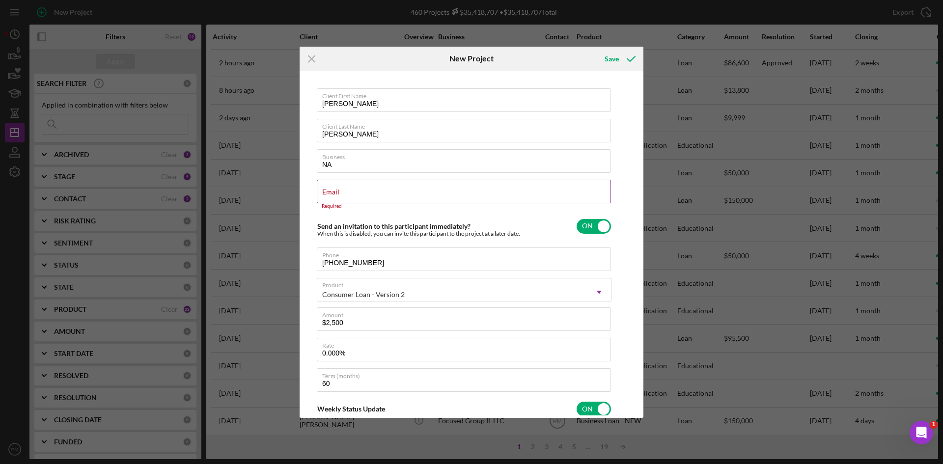
type textarea "Thank you for your application to [PERSON_NAME]! Please login to see what we st…"
drag, startPoint x: 343, startPoint y: 194, endPoint x: 352, endPoint y: 190, distance: 10.1
drag, startPoint x: 352, startPoint y: 190, endPoint x: 332, endPoint y: 193, distance: 20.4
paste input "[EMAIL_ADDRESS][DOMAIN_NAME]"
type input "[EMAIL_ADDRESS][DOMAIN_NAME]"
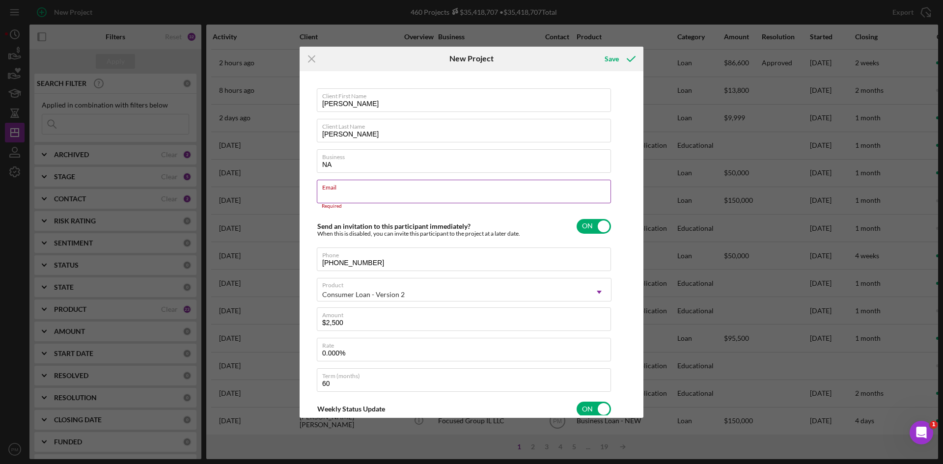
type textarea "Thank you for your application to [PERSON_NAME]! Please login to see what we st…"
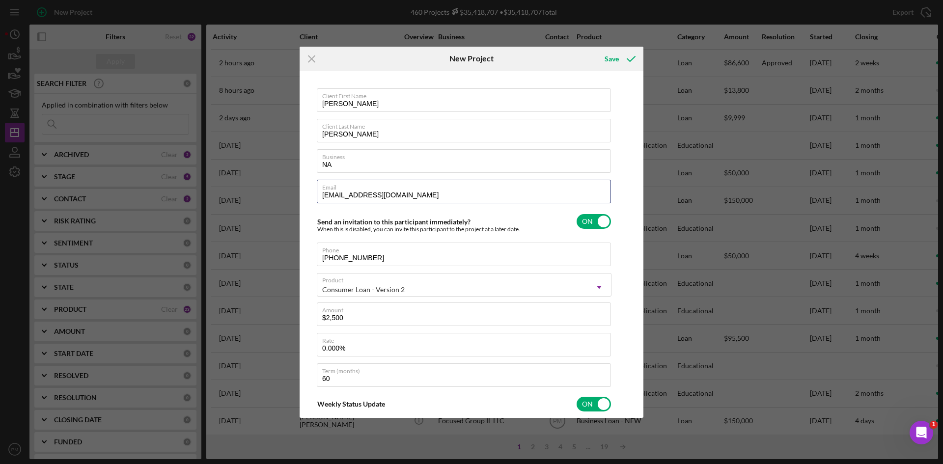
type input "[EMAIL_ADDRESS][DOMAIN_NAME]"
click at [597, 265] on div "Client First Name [PERSON_NAME] Client Last Name [PERSON_NAME] Business NA Emai…" at bounding box center [471, 245] width 339 height 342
click at [597, 53] on div "Save" at bounding box center [612, 59] width 14 height 20
type textarea "Thank you for your application to [PERSON_NAME]! Please login to see what we st…"
checkbox input "false"
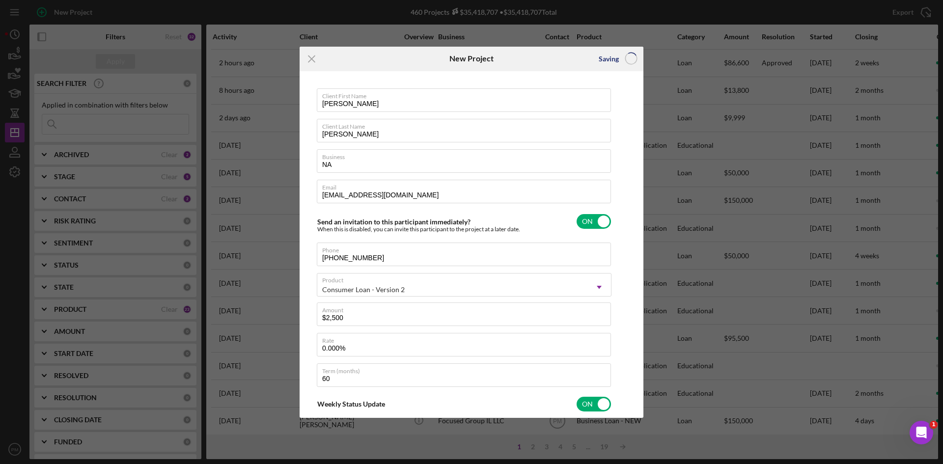
checkbox input "false"
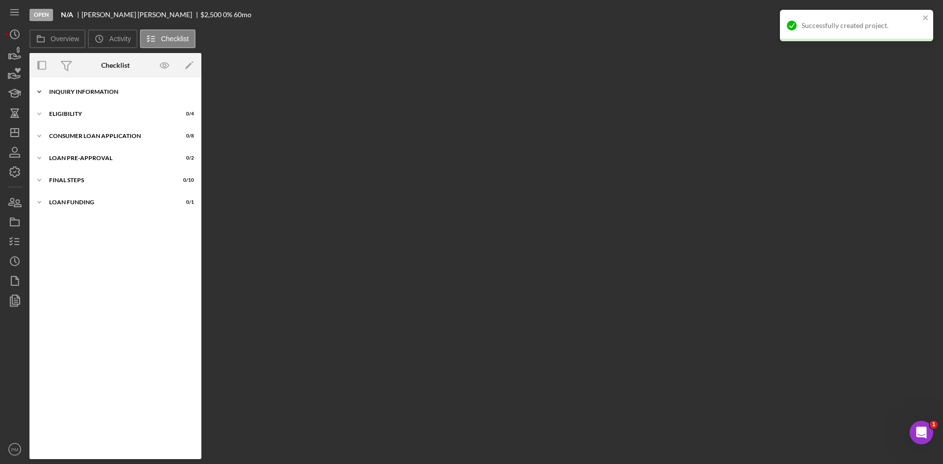
click at [106, 96] on div "Icon/Expander Inquiry Information 0 / 8" at bounding box center [115, 92] width 172 height 20
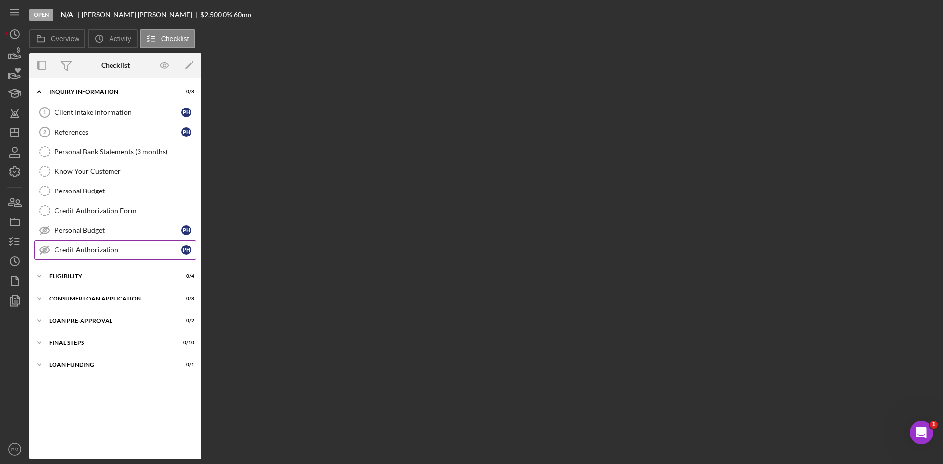
drag, startPoint x: 87, startPoint y: 253, endPoint x: 100, endPoint y: 247, distance: 14.3
click at [87, 253] on div "Credit Authorization" at bounding box center [118, 250] width 127 height 8
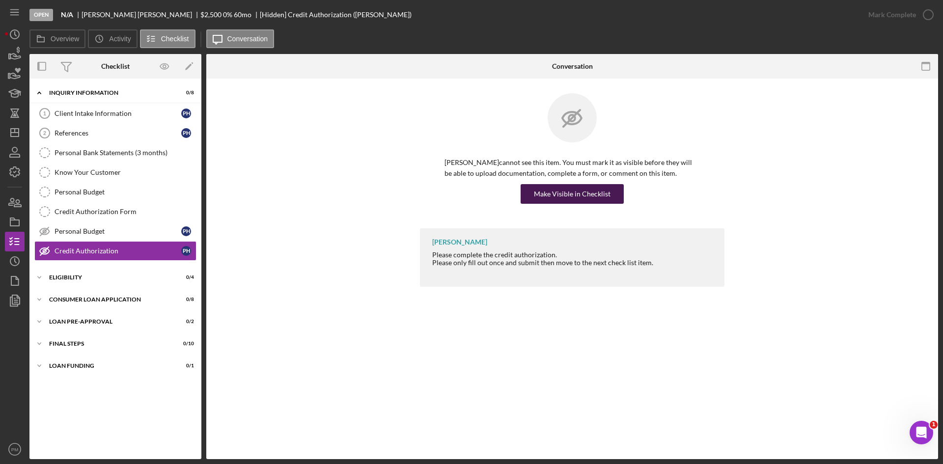
click at [564, 193] on div "Make Visible in Checklist" at bounding box center [572, 194] width 77 height 20
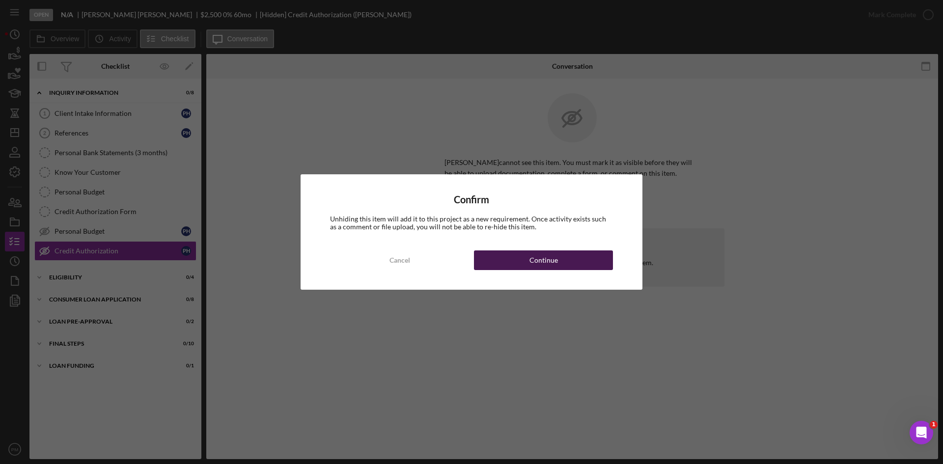
click at [502, 252] on button "Continue" at bounding box center [543, 260] width 139 height 20
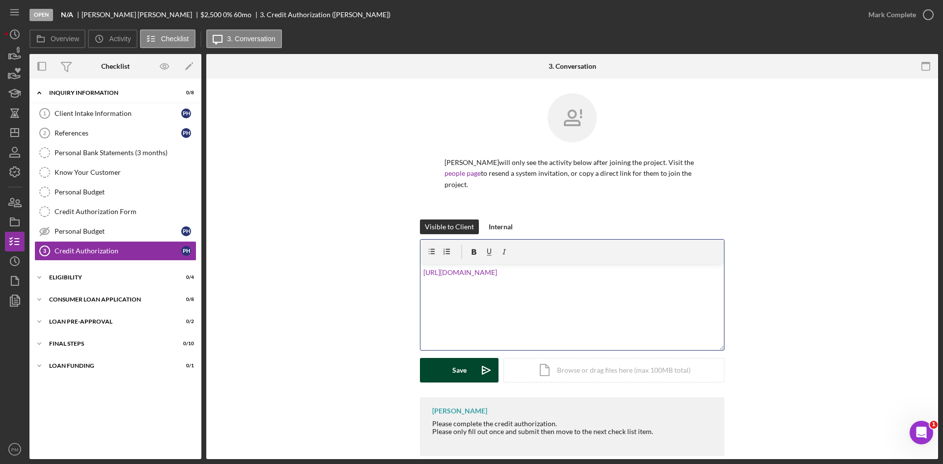
click at [456, 277] on div "Save" at bounding box center [459, 370] width 14 height 25
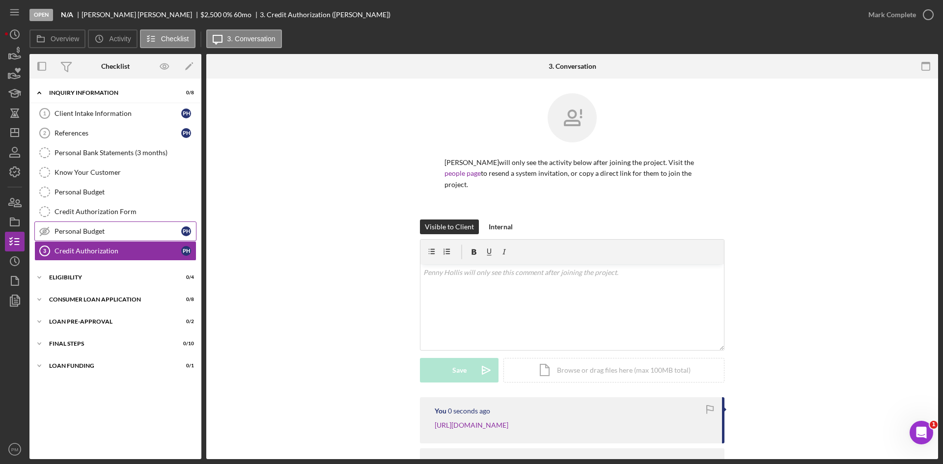
click at [112, 232] on div "Personal Budget" at bounding box center [118, 231] width 127 height 8
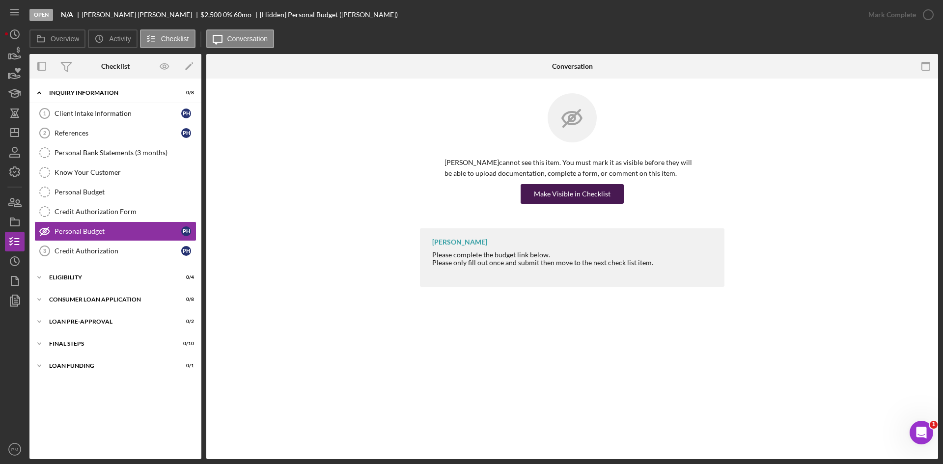
click at [563, 191] on div "Make Visible in Checklist" at bounding box center [572, 194] width 77 height 20
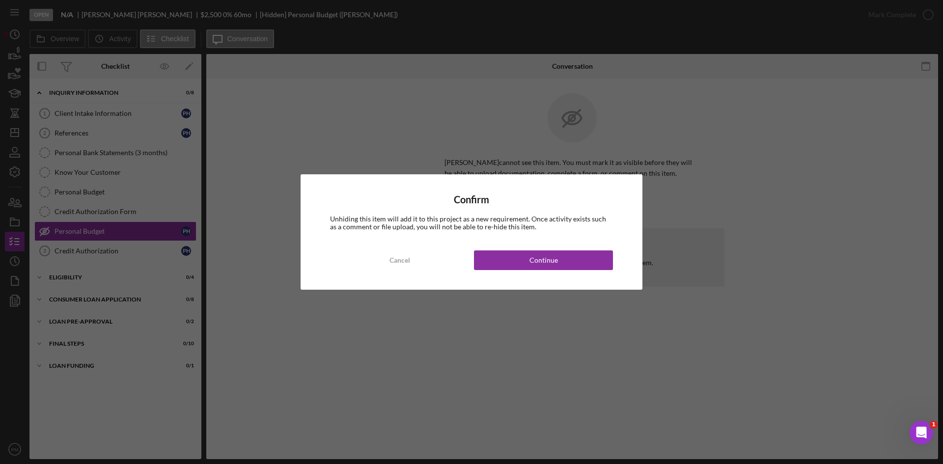
drag, startPoint x: 559, startPoint y: 261, endPoint x: 679, endPoint y: 218, distance: 127.4
click at [565, 259] on button "Continue" at bounding box center [543, 260] width 139 height 20
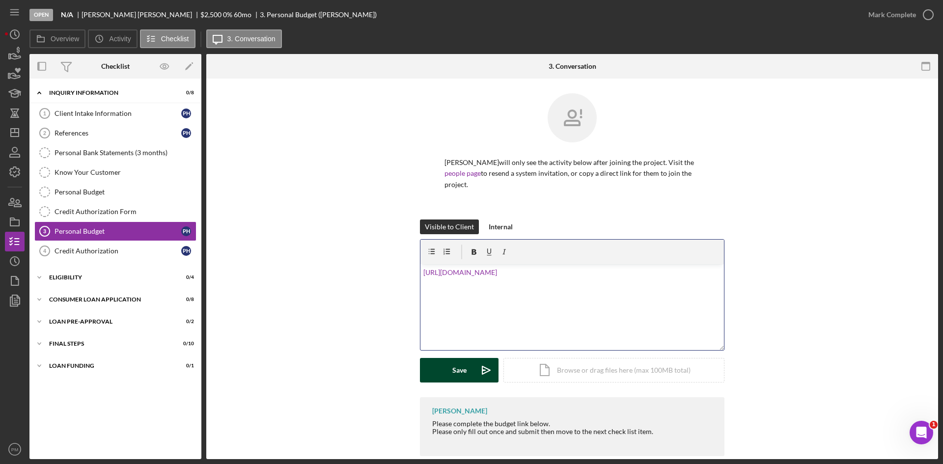
click at [462, 277] on div "Save" at bounding box center [459, 370] width 14 height 25
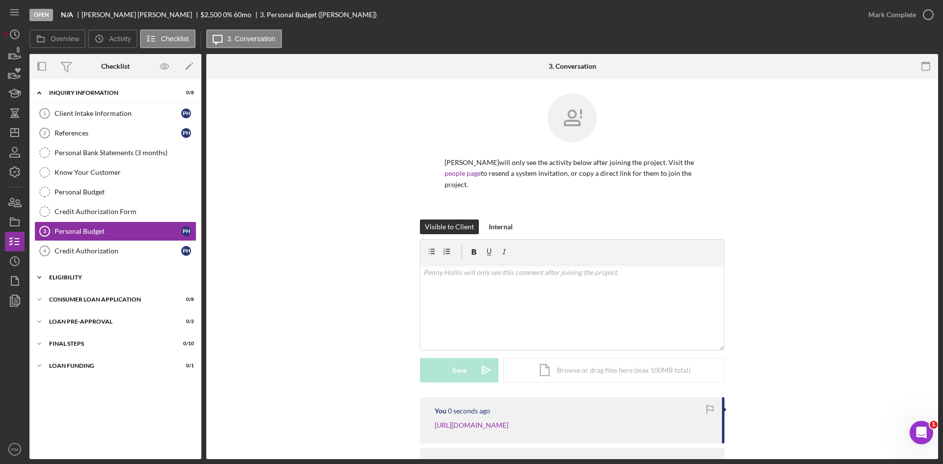
click at [84, 277] on div "Icon/Expander Eligibility 0 / 4" at bounding box center [115, 278] width 172 height 20
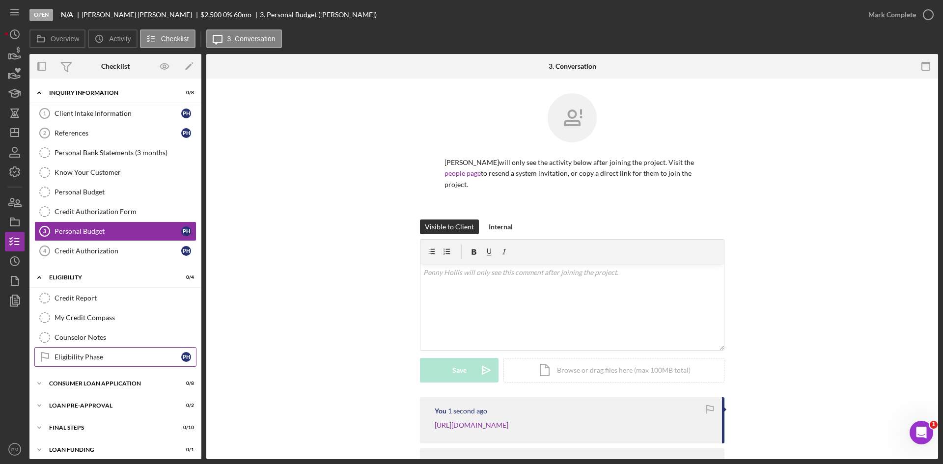
scroll to position [6, 0]
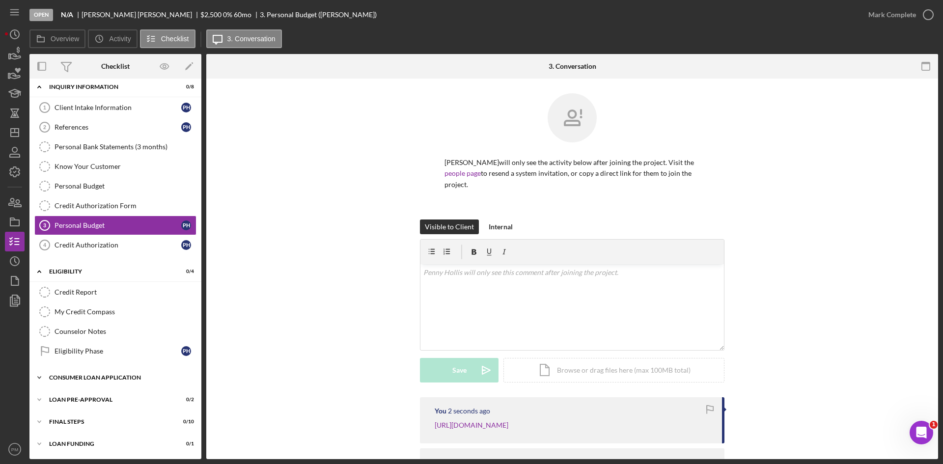
click at [89, 277] on div "Consumer Loan Application" at bounding box center [119, 378] width 140 height 6
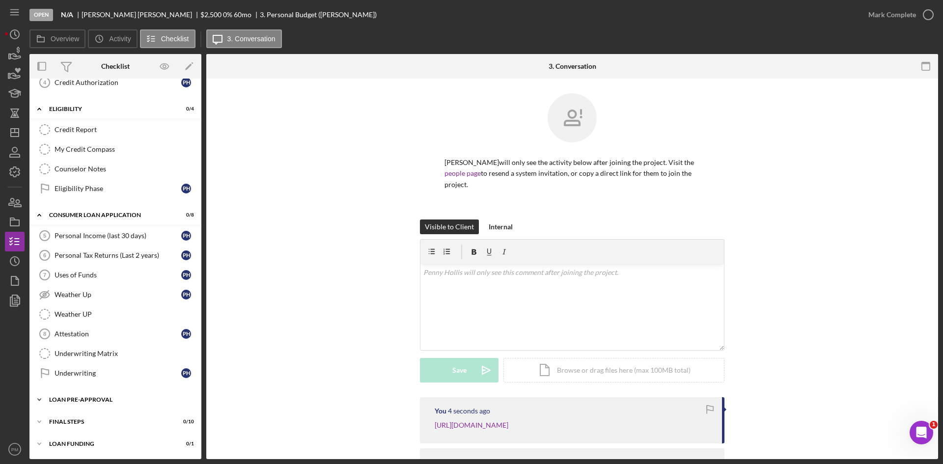
click at [95, 277] on div "Loan Pre-Approval" at bounding box center [119, 400] width 140 height 6
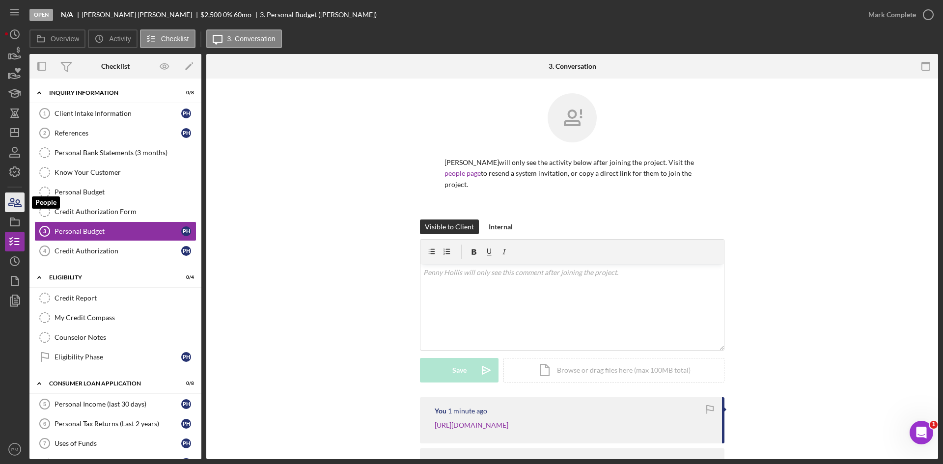
click at [6, 207] on icon "button" at bounding box center [14, 202] width 25 height 25
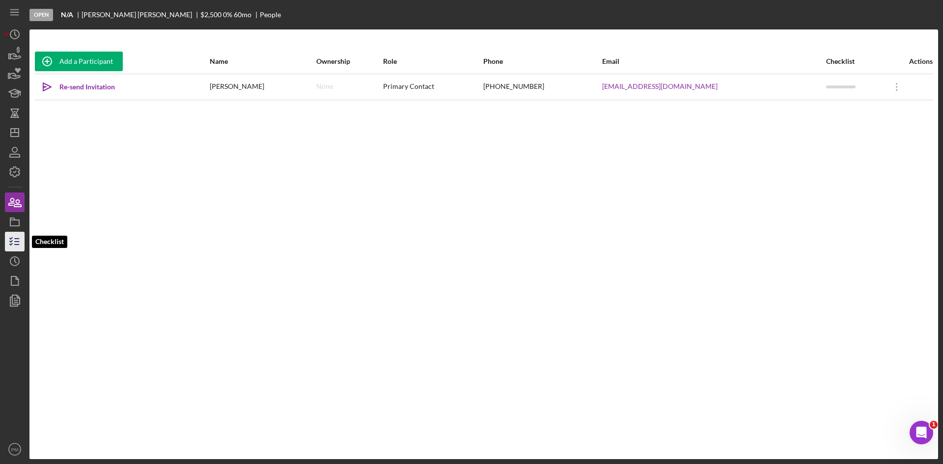
click at [13, 239] on icon "button" at bounding box center [14, 241] width 25 height 25
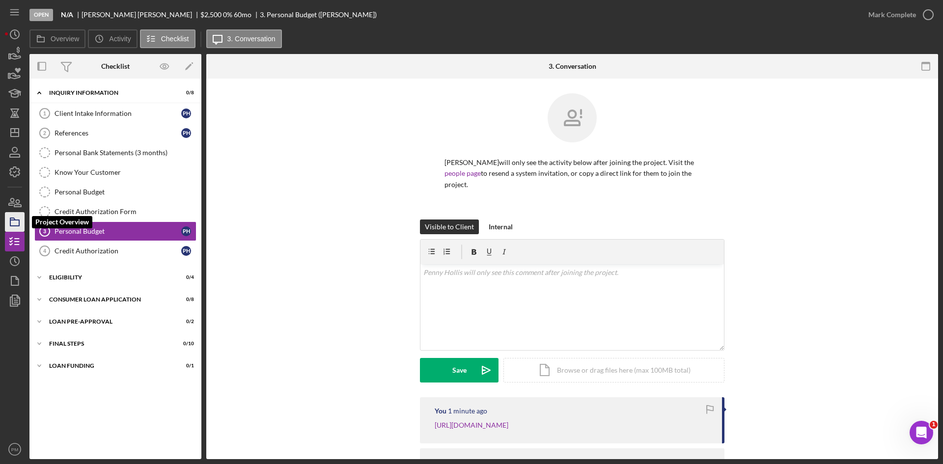
click at [16, 222] on icon "button" at bounding box center [14, 222] width 25 height 25
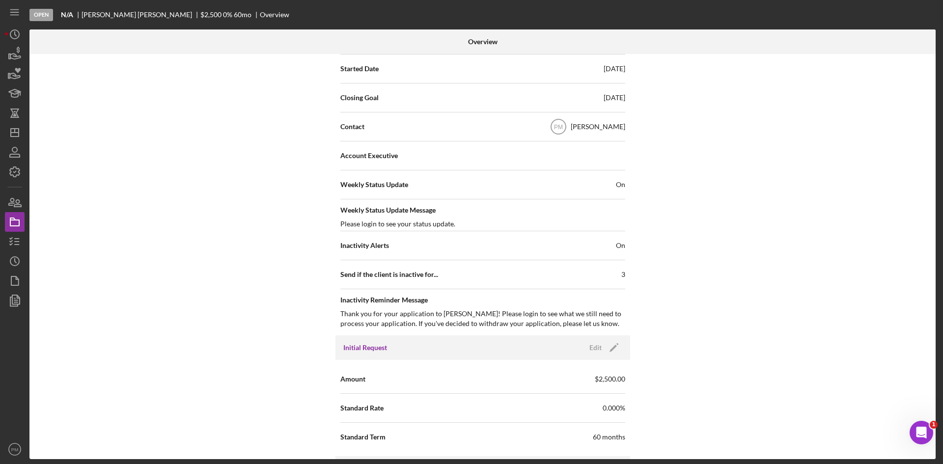
scroll to position [442, 0]
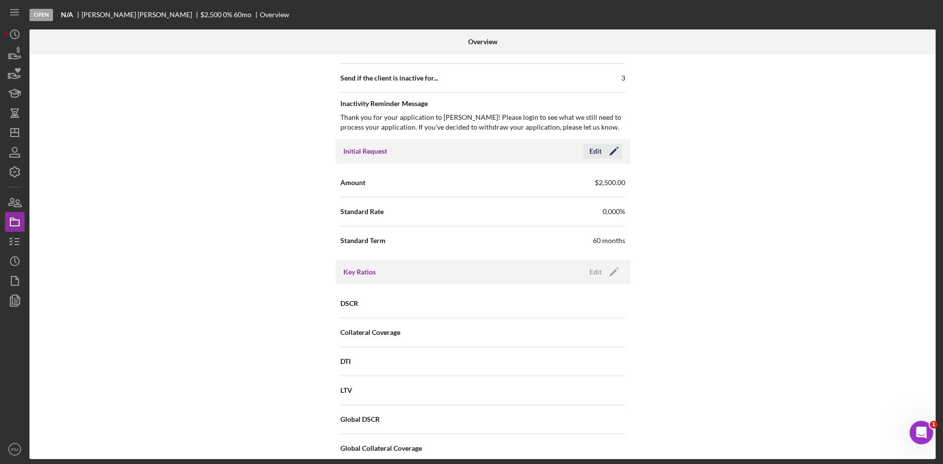
click at [597, 156] on icon "Icon/Edit" at bounding box center [614, 151] width 25 height 25
click at [515, 239] on input "60" at bounding box center [554, 240] width 142 height 24
type input "6"
type input "48"
click at [597, 145] on div "Save" at bounding box center [606, 151] width 14 height 15
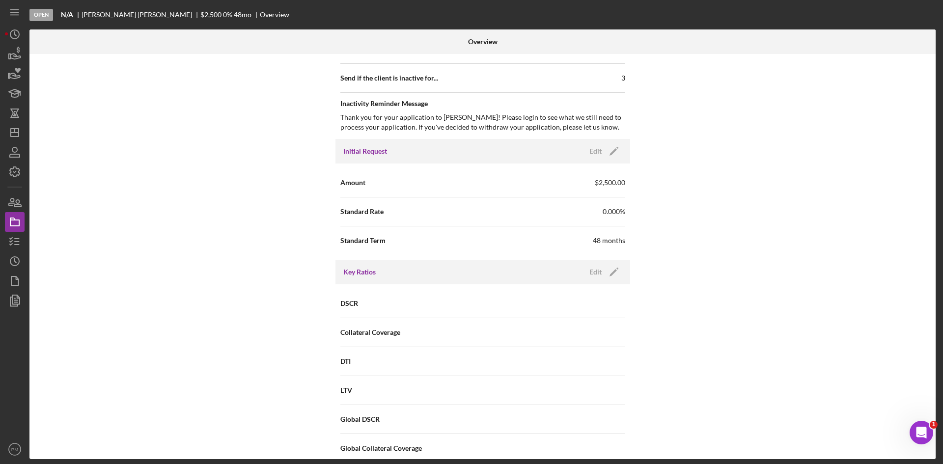
click at [311, 277] on div "Internal Workflow Stage Open Icon/Dropdown Arrow Archive (can unarchive later i…" at bounding box center [482, 256] width 906 height 405
click at [9, 134] on icon "Icon/Dashboard" at bounding box center [14, 132] width 25 height 25
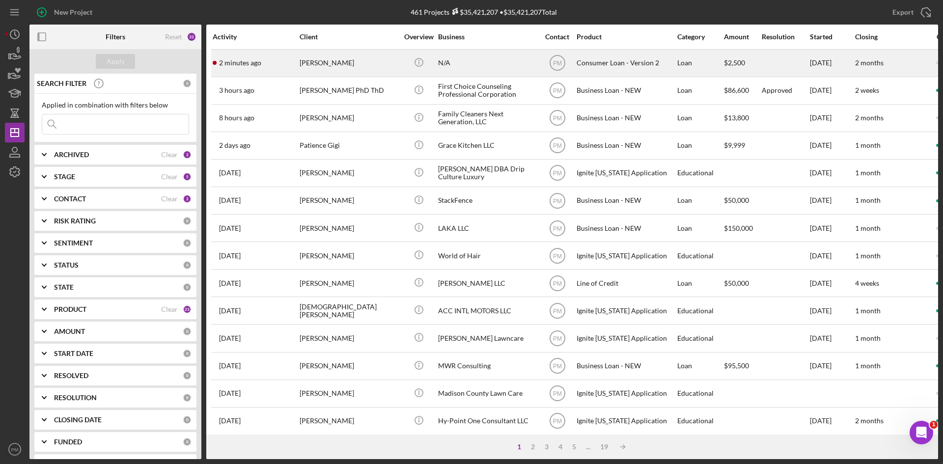
click at [251, 67] on time "2 minutes ago" at bounding box center [240, 63] width 42 height 8
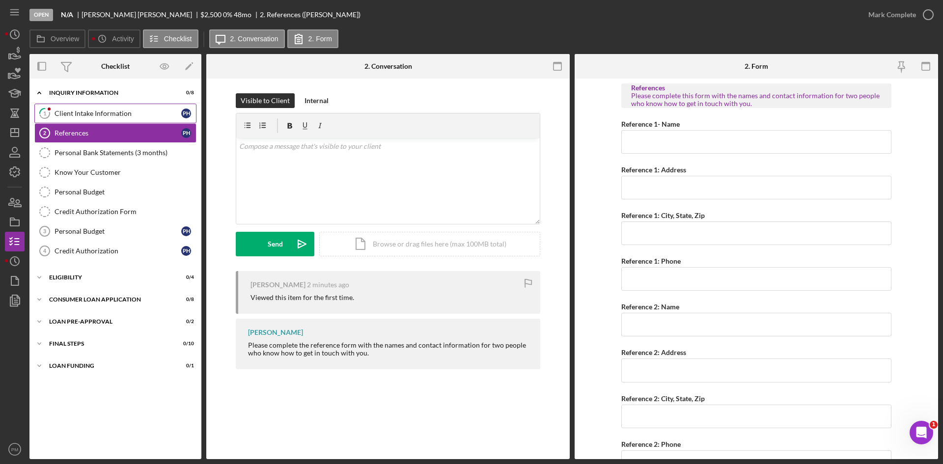
click at [147, 115] on div "Client Intake Information" at bounding box center [118, 114] width 127 height 8
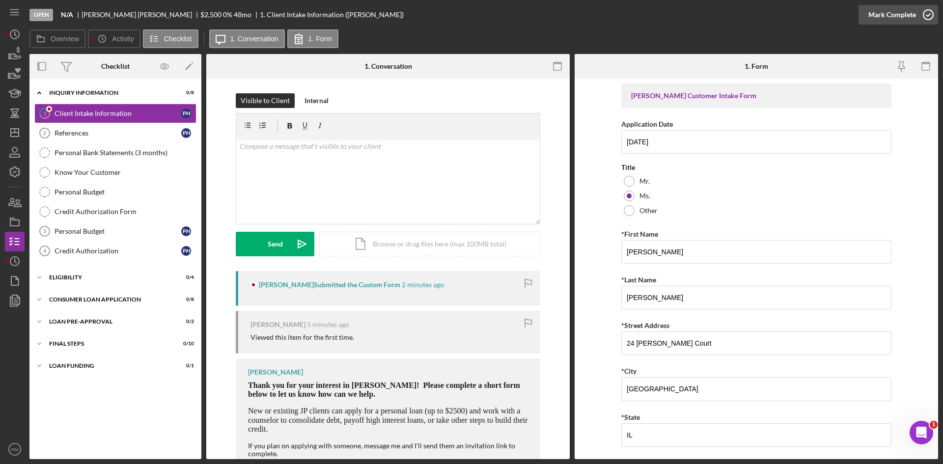
click at [597, 15] on div "Mark Complete" at bounding box center [892, 15] width 48 height 20
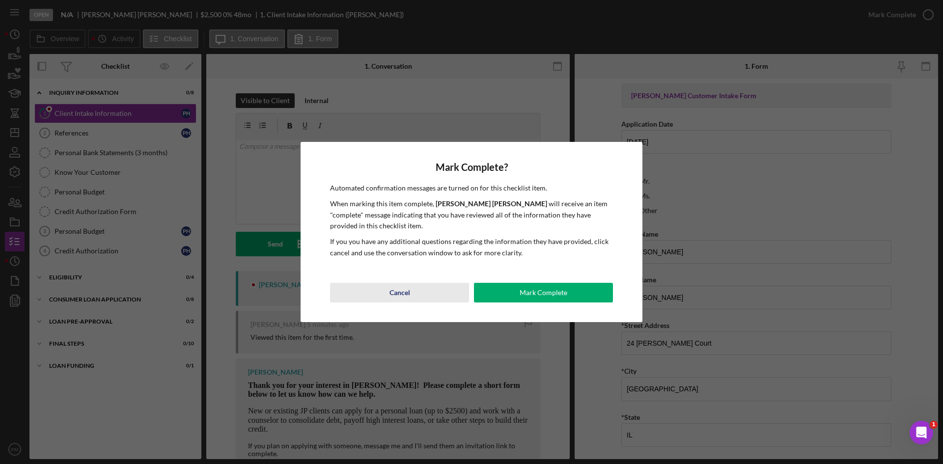
drag, startPoint x: 526, startPoint y: 300, endPoint x: 465, endPoint y: 294, distance: 61.2
click at [509, 277] on button "Mark Complete" at bounding box center [543, 293] width 139 height 20
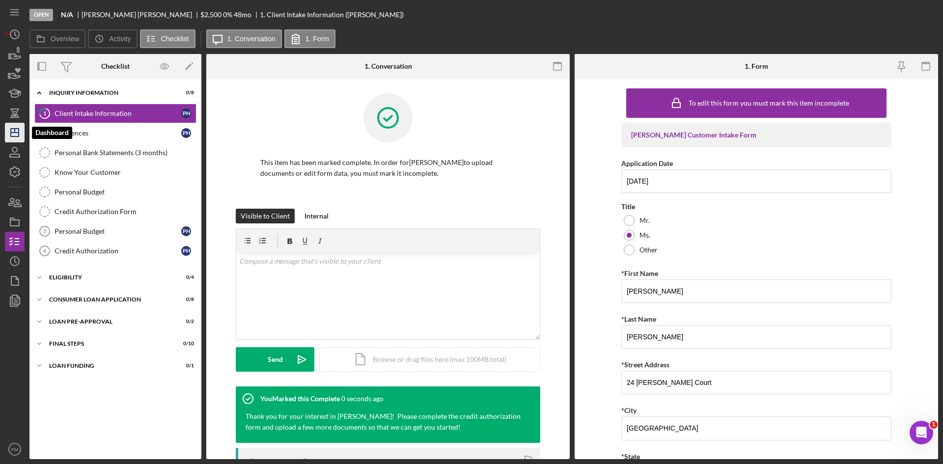
click at [8, 132] on icon "Icon/Dashboard" at bounding box center [14, 132] width 25 height 25
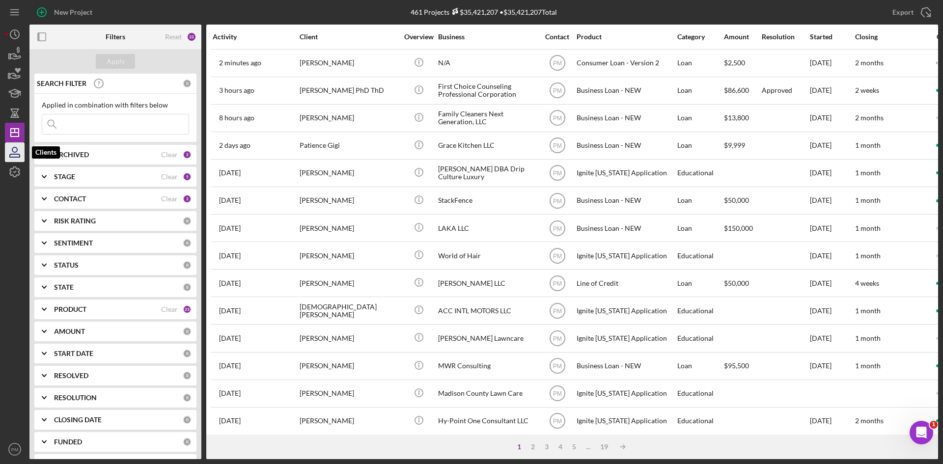
click at [14, 154] on icon "button" at bounding box center [15, 155] width 10 height 3
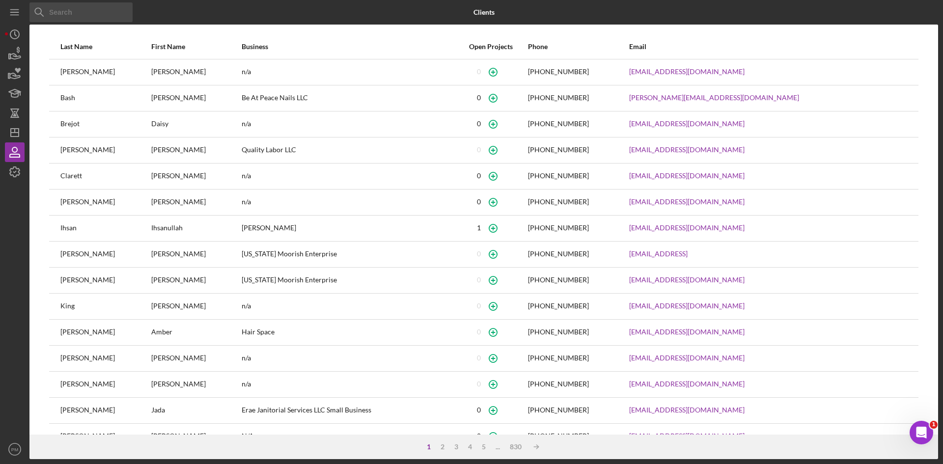
click at [70, 19] on input at bounding box center [80, 12] width 103 height 20
click at [69, 17] on input at bounding box center [80, 12] width 103 height 20
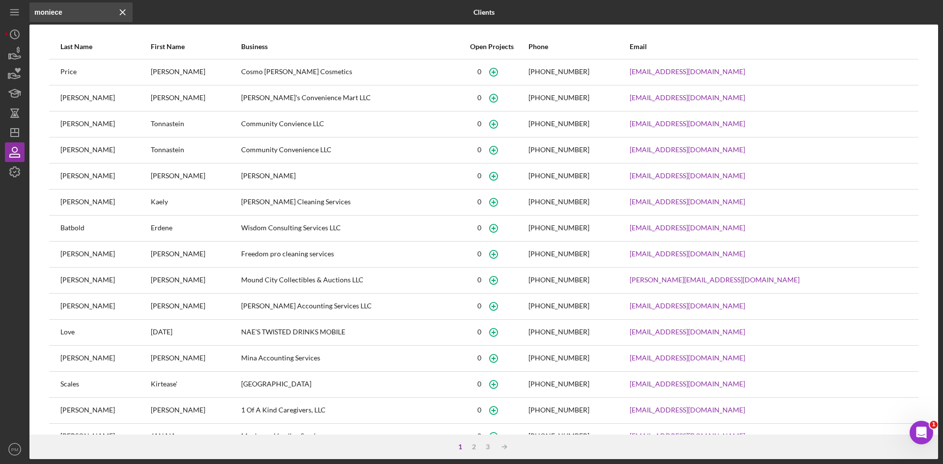
type input "moniece"
click at [73, 16] on input "moniece" at bounding box center [80, 12] width 103 height 20
drag, startPoint x: 66, startPoint y: 13, endPoint x: 21, endPoint y: 14, distance: 44.7
click at [21, 14] on div "Icon/Menu Close moniece Icon/Menu Close Clients Last Name First Name Business O…" at bounding box center [471, 229] width 933 height 459
click at [110, 13] on input "moniece" at bounding box center [80, 12] width 103 height 20
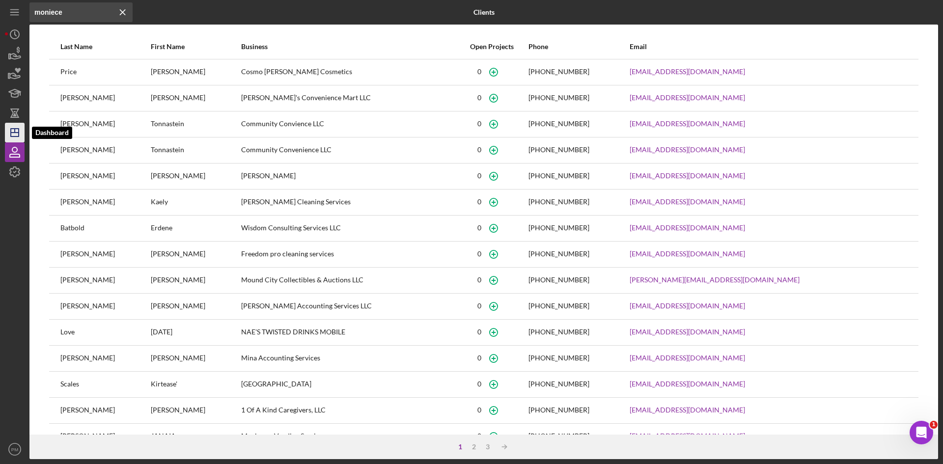
click at [13, 128] on icon "Icon/Dashboard" at bounding box center [14, 132] width 25 height 25
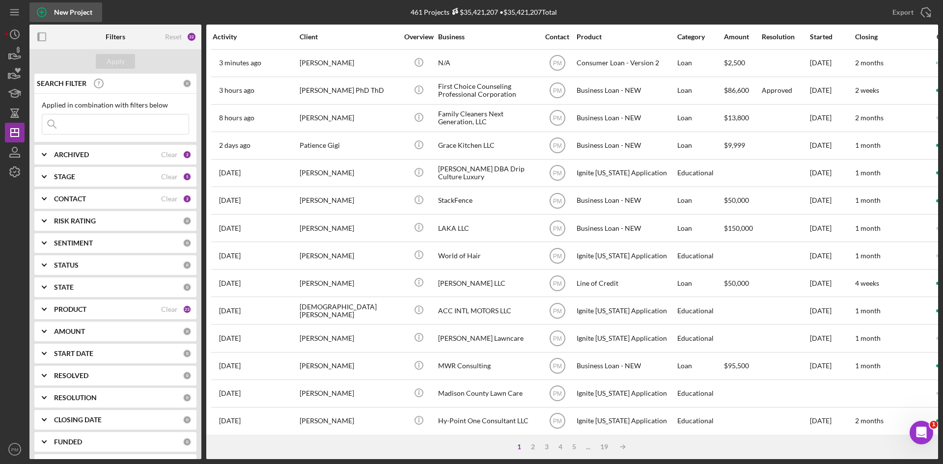
click at [61, 14] on div "New Project" at bounding box center [73, 12] width 38 height 20
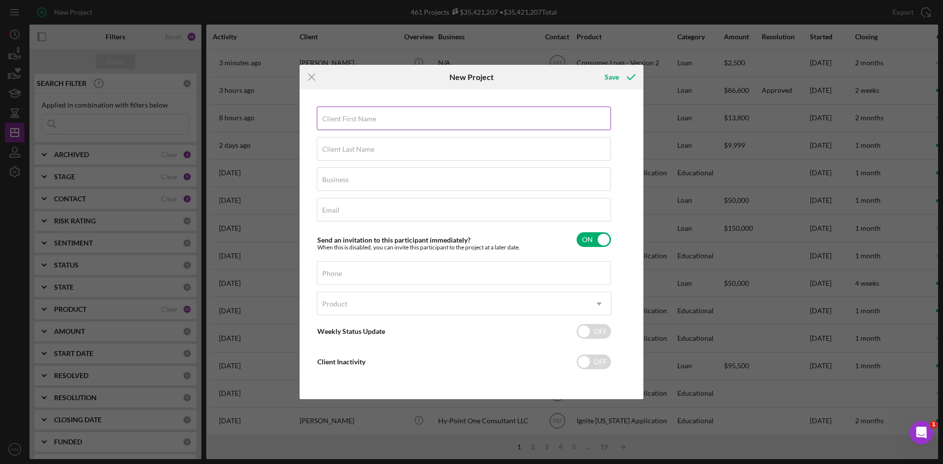
click at [350, 120] on label "Client First Name" at bounding box center [349, 119] width 54 height 8
click at [350, 120] on input "Client First Name" at bounding box center [464, 119] width 294 height 24
type input "[PERSON_NAME]"
click at [346, 147] on label "Client Last Name" at bounding box center [348, 149] width 52 height 8
click at [346, 147] on input "Client Last Name" at bounding box center [464, 149] width 294 height 24
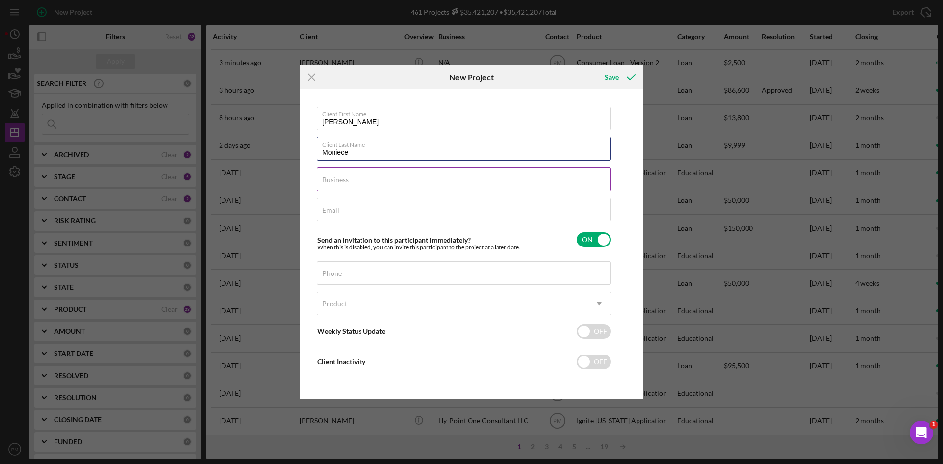
type input "Moniece"
click at [340, 183] on label "Business" at bounding box center [335, 180] width 27 height 8
click at [340, 183] on input "Business" at bounding box center [464, 179] width 294 height 24
click at [326, 179] on input "Business" at bounding box center [464, 179] width 294 height 24
type input "TBD"
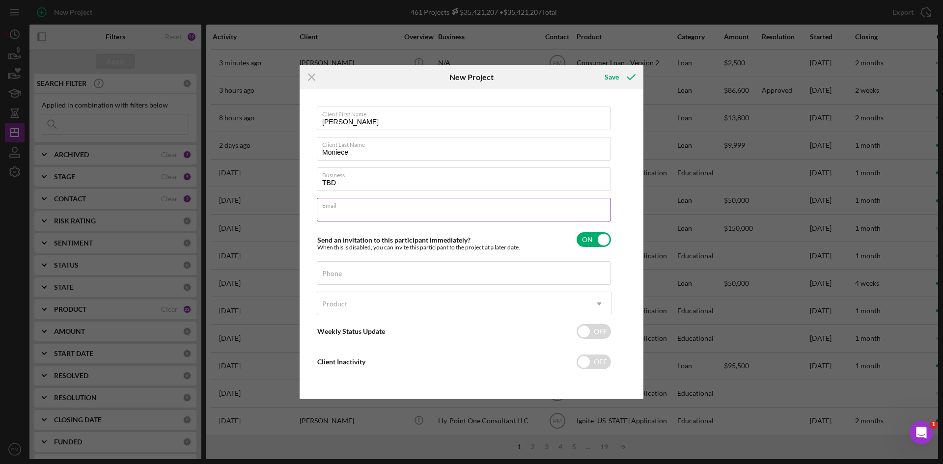
click at [359, 215] on input "Email" at bounding box center [464, 210] width 294 height 24
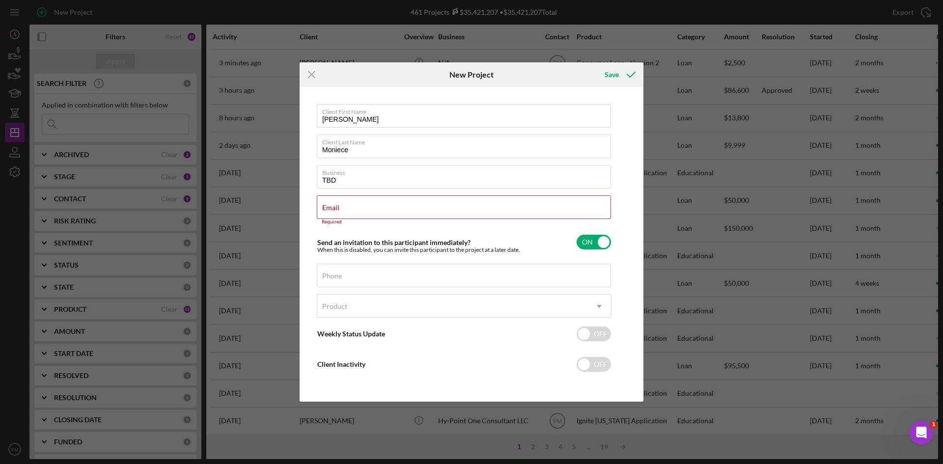
drag, startPoint x: 353, startPoint y: 204, endPoint x: 337, endPoint y: 197, distance: 16.7
click at [337, 197] on div "Email Required" at bounding box center [464, 209] width 295 height 29
paste input "[EMAIL_ADDRESS][DOMAIN_NAME]"
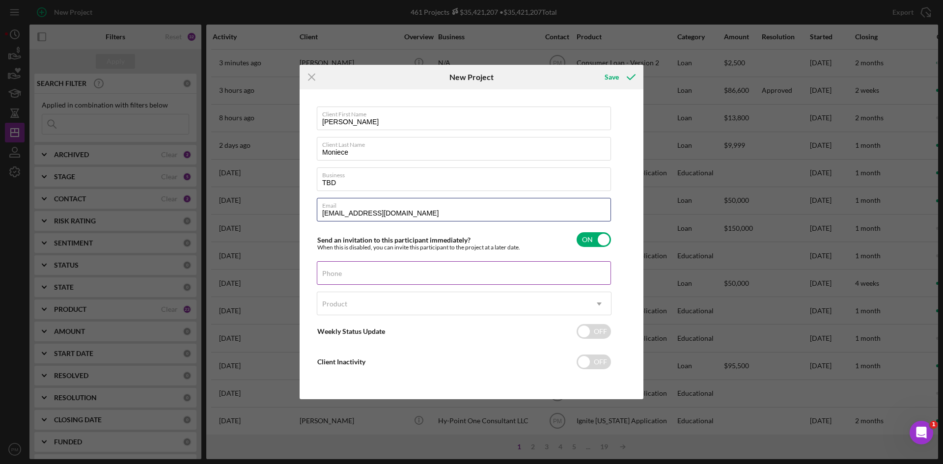
type input "[EMAIL_ADDRESS][DOMAIN_NAME]"
click at [340, 274] on label "Phone" at bounding box center [332, 274] width 20 height 8
click at [340, 274] on input "Phone" at bounding box center [464, 273] width 294 height 24
drag, startPoint x: 459, startPoint y: 362, endPoint x: 513, endPoint y: 319, distance: 69.2
click at [459, 277] on div "Client Inactivity OFF" at bounding box center [464, 362] width 295 height 21
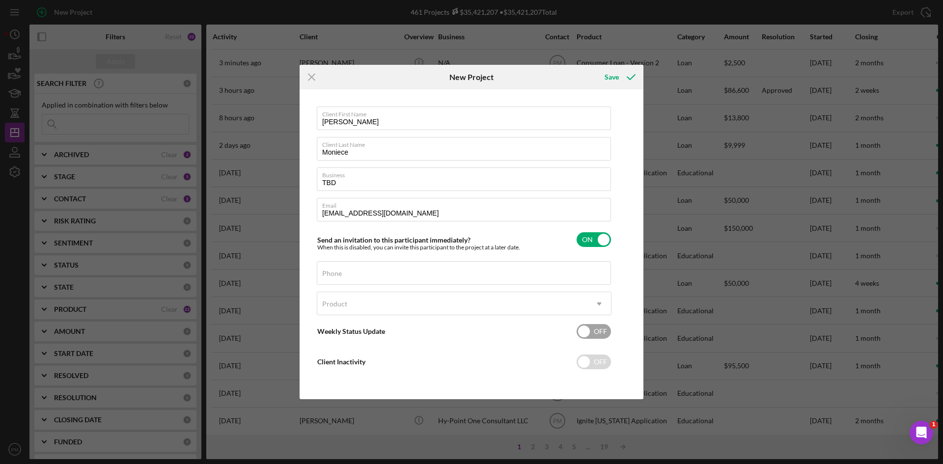
checkbox input "true"
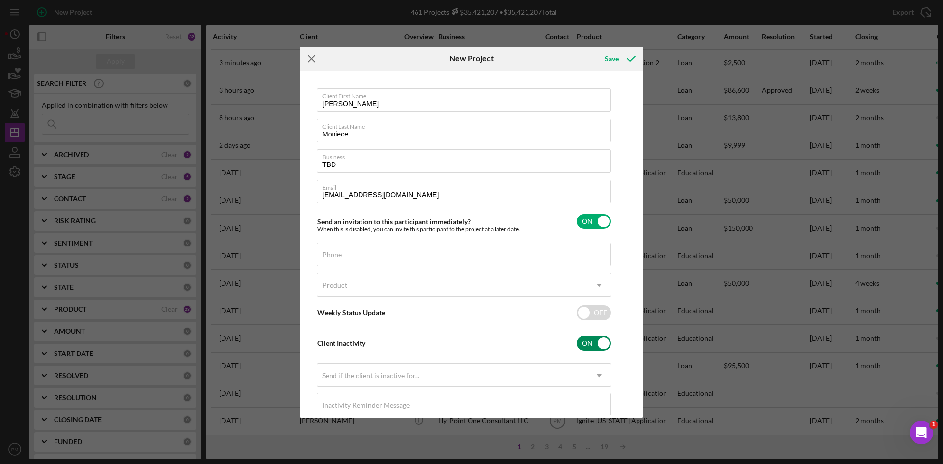
click at [308, 60] on icon "Icon/Menu Close" at bounding box center [312, 59] width 25 height 25
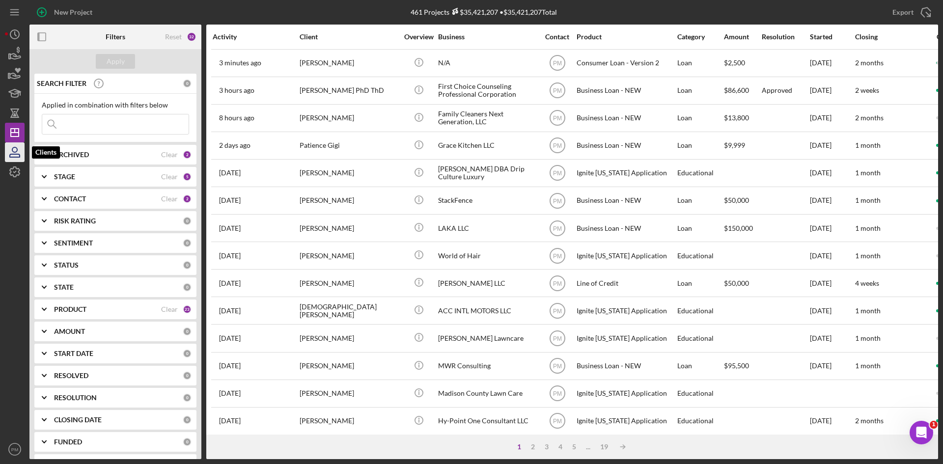
drag, startPoint x: 10, startPoint y: 158, endPoint x: 16, endPoint y: 145, distance: 14.1
click at [10, 158] on icon "button" at bounding box center [14, 152] width 25 height 25
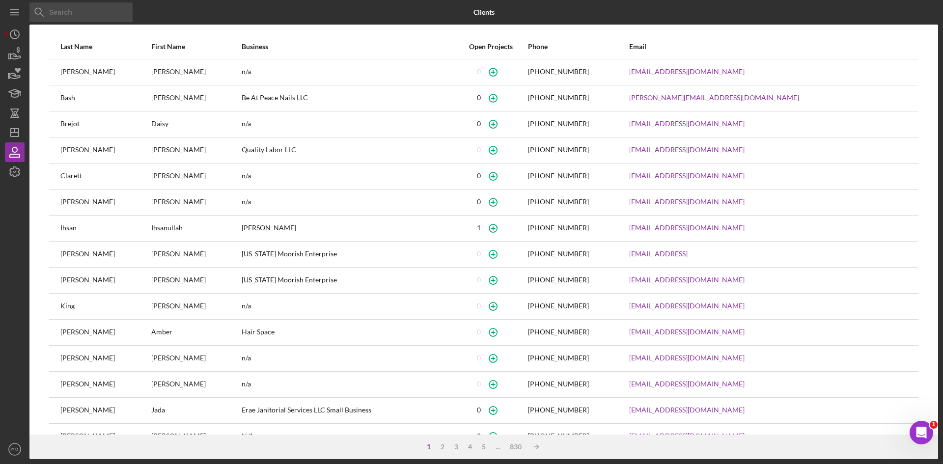
click at [62, 14] on input at bounding box center [80, 12] width 103 height 20
type input "[PERSON_NAME]"
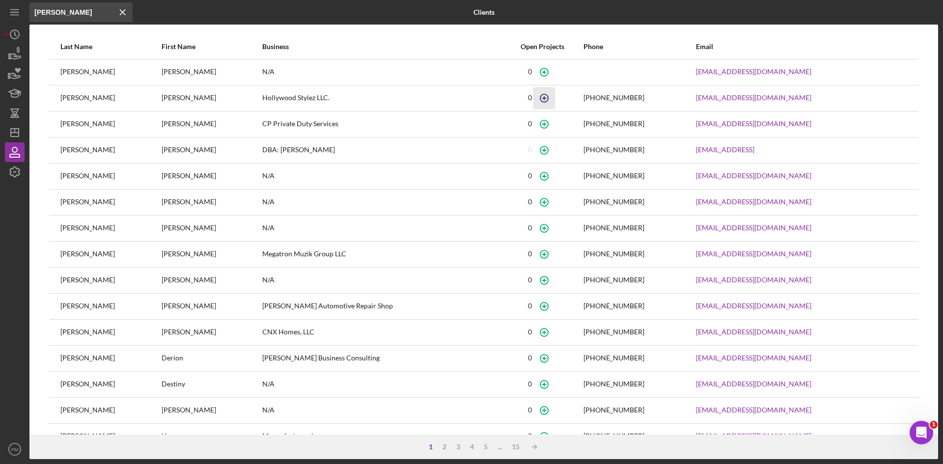
click at [533, 101] on icon "button" at bounding box center [544, 98] width 22 height 22
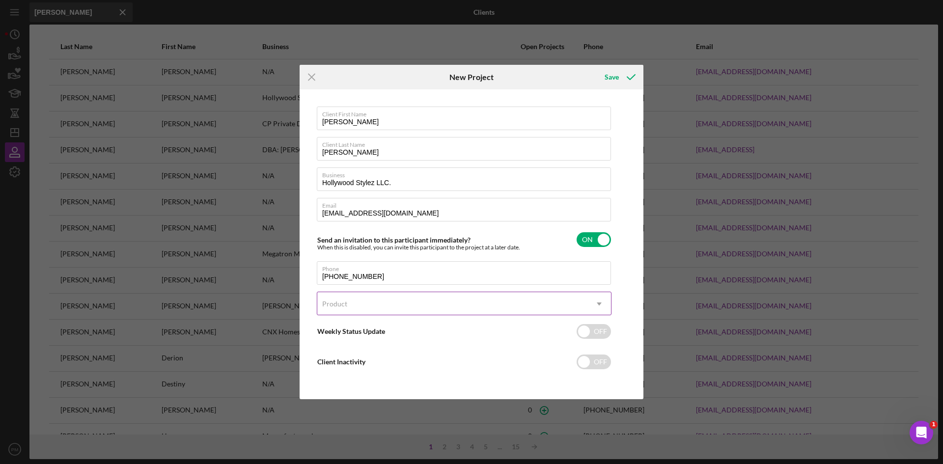
click at [383, 277] on div "Product" at bounding box center [452, 304] width 270 height 23
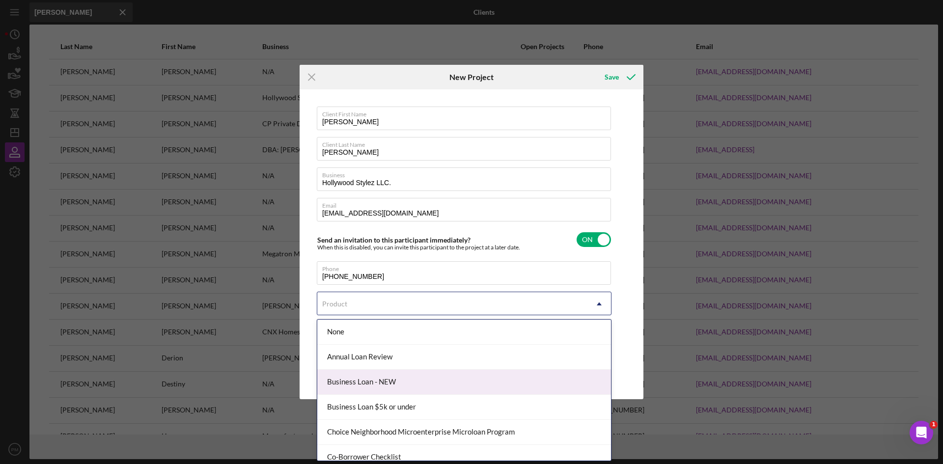
click at [363, 277] on div "Business Loan - NEW" at bounding box center [464, 382] width 294 height 25
checkbox input "true"
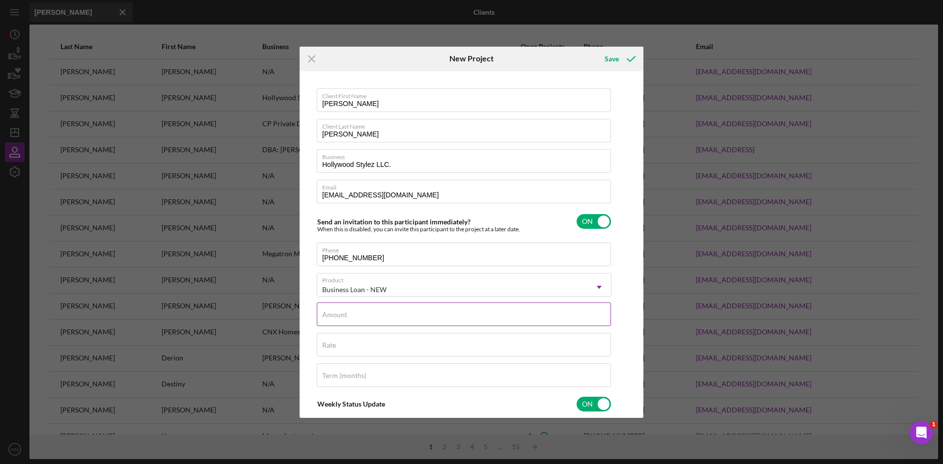
click at [347, 277] on input "Amount" at bounding box center [464, 315] width 294 height 24
type input "$50,000"
click at [351, 277] on input "Rate" at bounding box center [464, 345] width 294 height 24
type input "10.000%"
click at [343, 277] on label "Term (months)" at bounding box center [344, 376] width 44 height 8
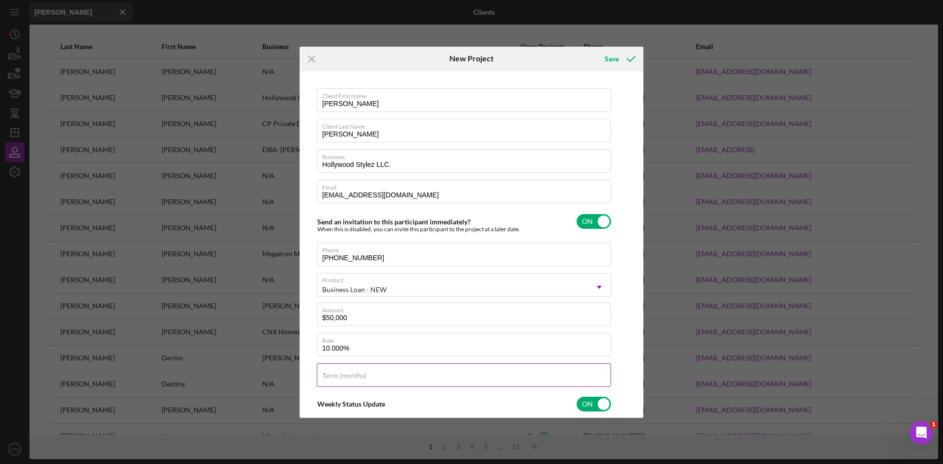
click at [343, 277] on input "Term (months)" at bounding box center [464, 375] width 294 height 24
type input "60"
click at [597, 61] on div "Save" at bounding box center [612, 59] width 14 height 20
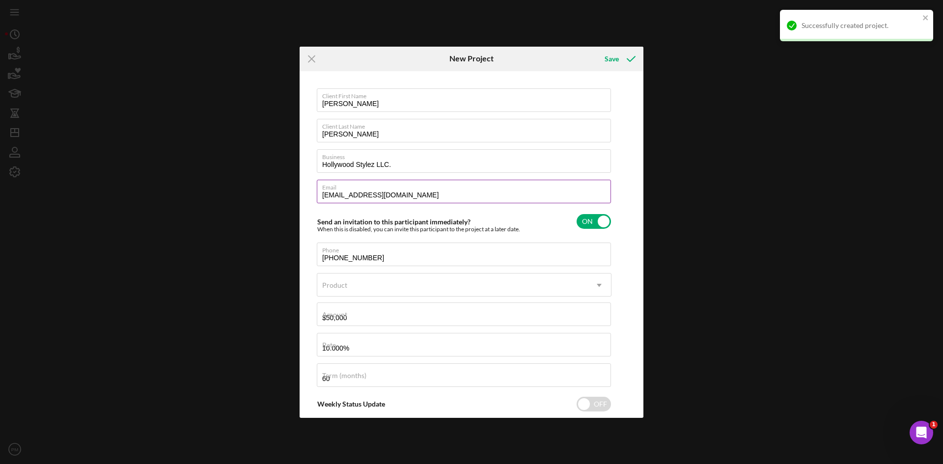
checkbox input "false"
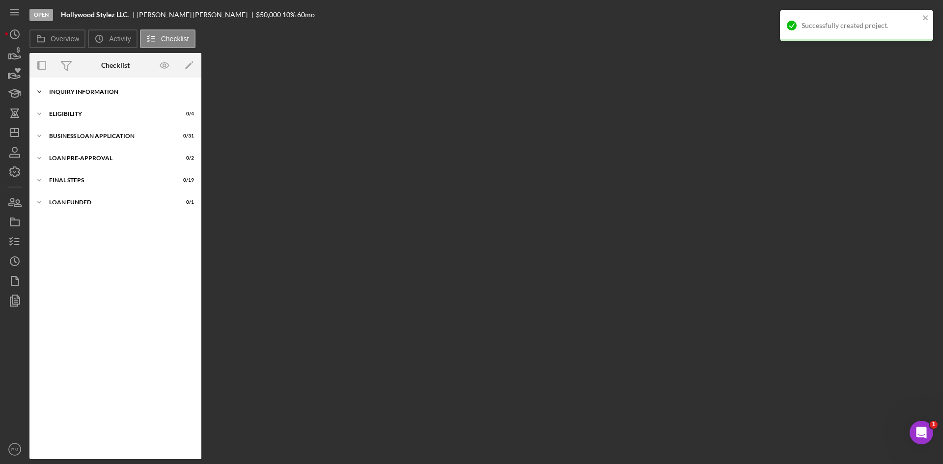
click at [103, 85] on div "Icon/Expander INQUIRY INFORMATION 0 / 11" at bounding box center [115, 92] width 172 height 20
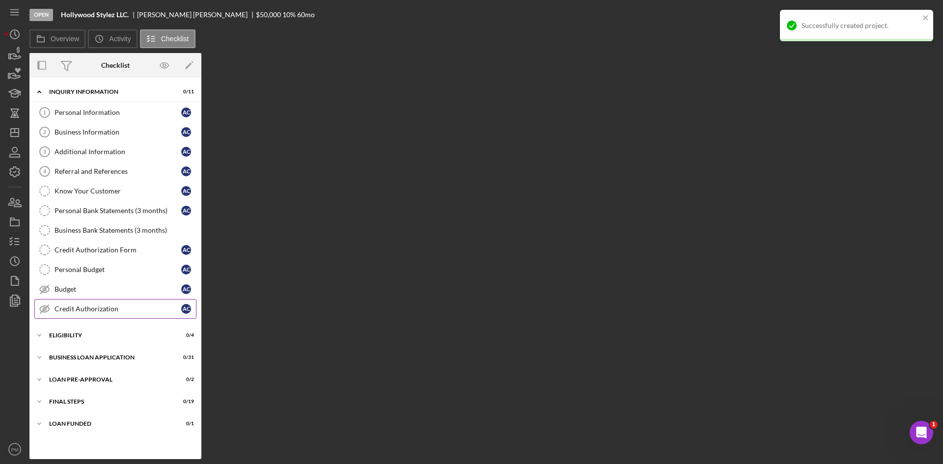
click at [81, 277] on link "Credit Authorization Credit Authorization A C" at bounding box center [115, 309] width 162 height 20
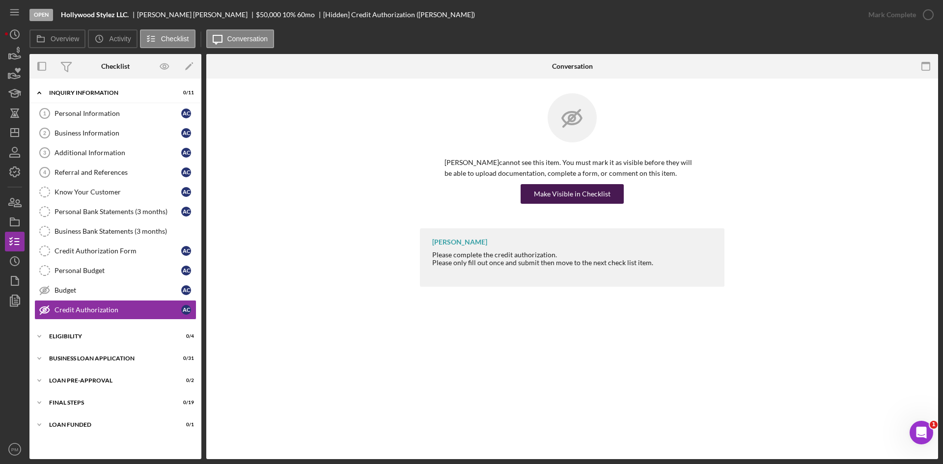
click at [546, 197] on div "Make Visible in Checklist" at bounding box center [572, 194] width 77 height 20
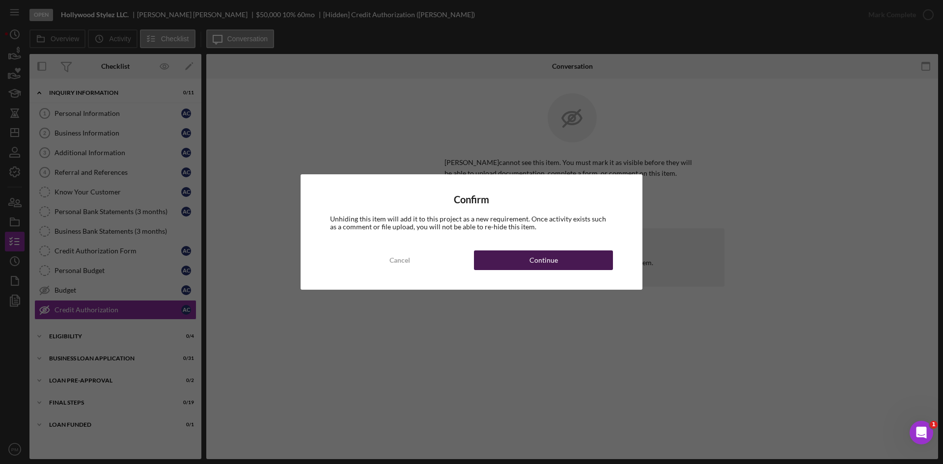
click at [533, 258] on div "Continue" at bounding box center [543, 260] width 28 height 20
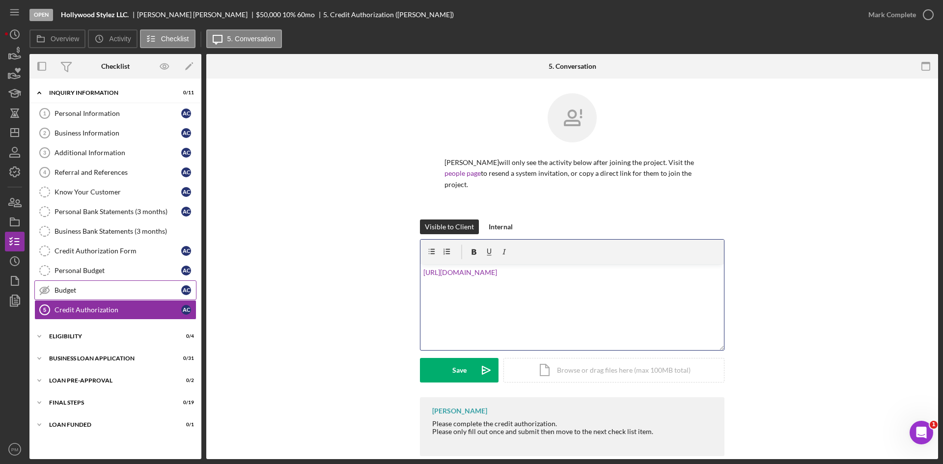
click at [94, 277] on div "Budget" at bounding box center [118, 290] width 127 height 8
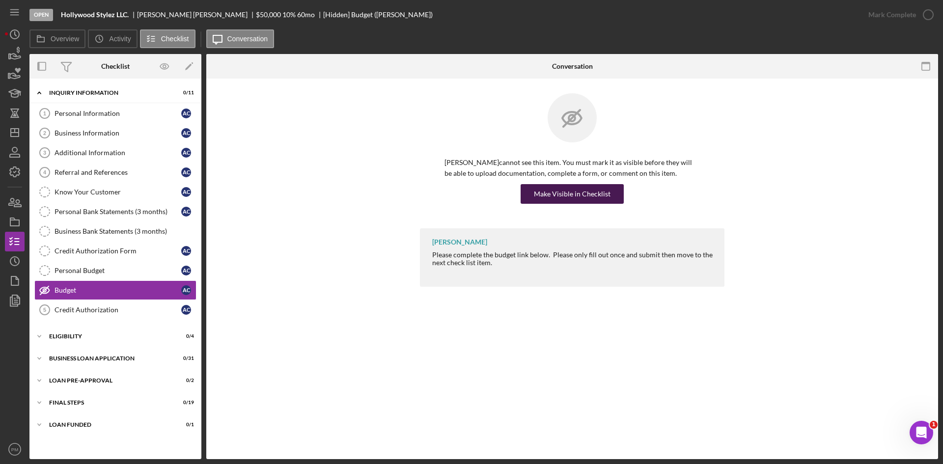
click at [562, 194] on div "Make Visible in Checklist" at bounding box center [572, 194] width 77 height 20
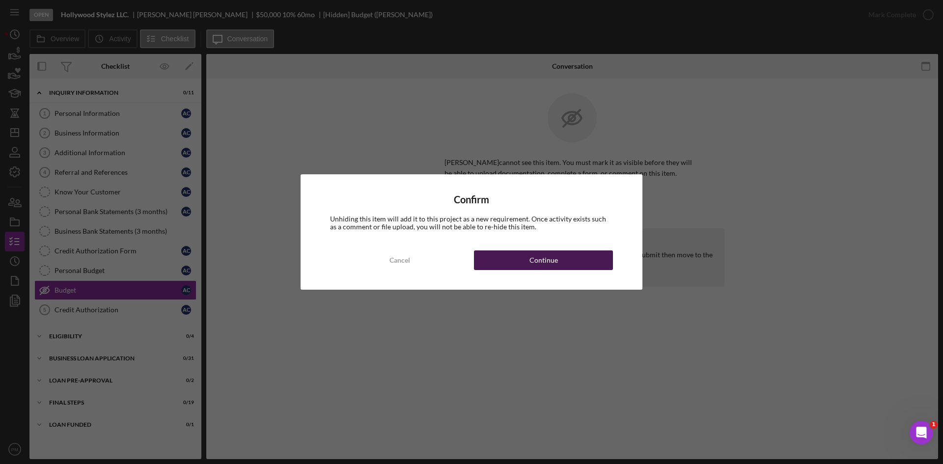
click at [543, 257] on div "Continue" at bounding box center [543, 260] width 28 height 20
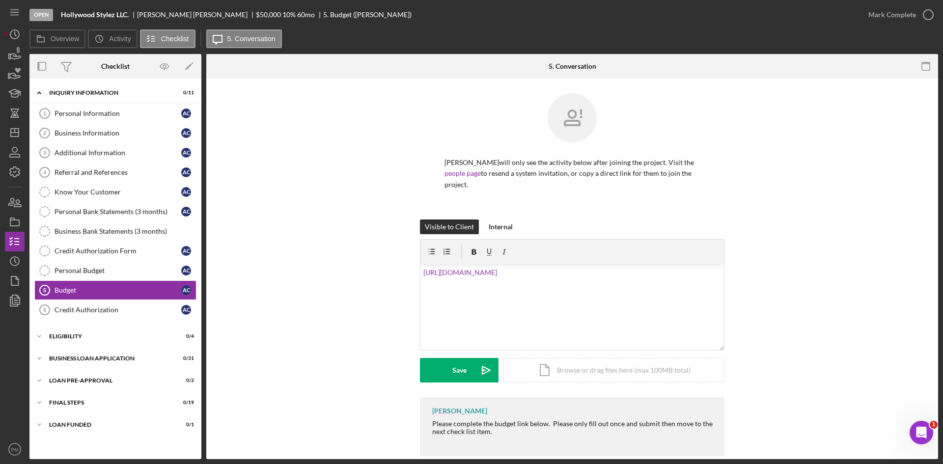
drag, startPoint x: 457, startPoint y: 374, endPoint x: 226, endPoint y: 300, distance: 242.6
click at [440, 277] on button "Save Icon/icon-invite-send" at bounding box center [459, 370] width 79 height 25
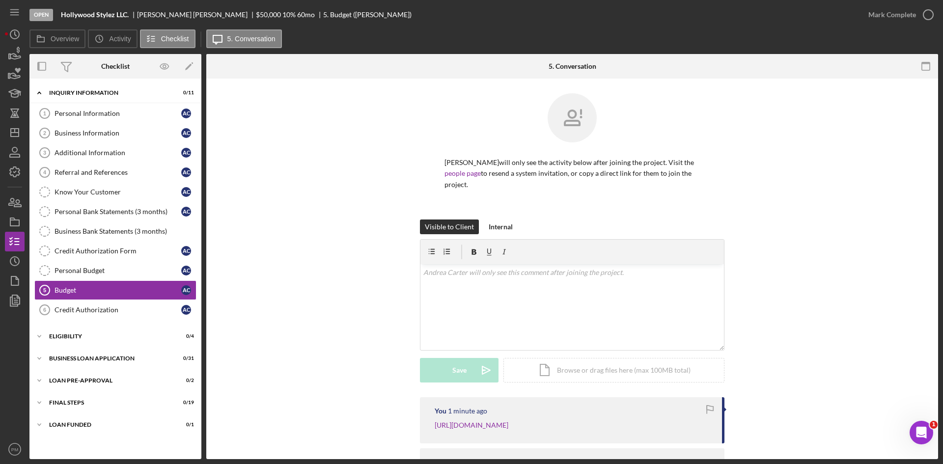
click at [310, 277] on div "Visible to Client Internal v Color teal Color pink Remove color Add row above A…" at bounding box center [572, 309] width 702 height 178
click at [91, 277] on div "ELIGIBILITY" at bounding box center [119, 336] width 140 height 6
click at [78, 277] on div "BUSINESS LOAN APPLICATION" at bounding box center [119, 443] width 140 height 6
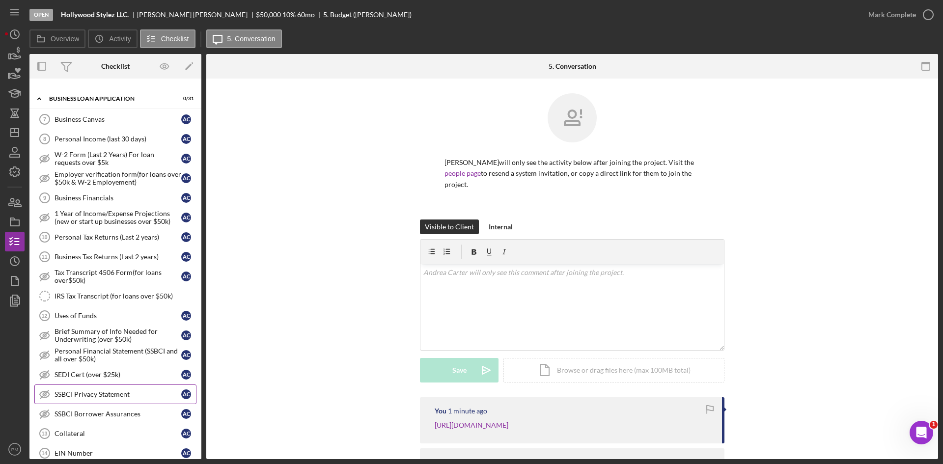
scroll to position [540, 0]
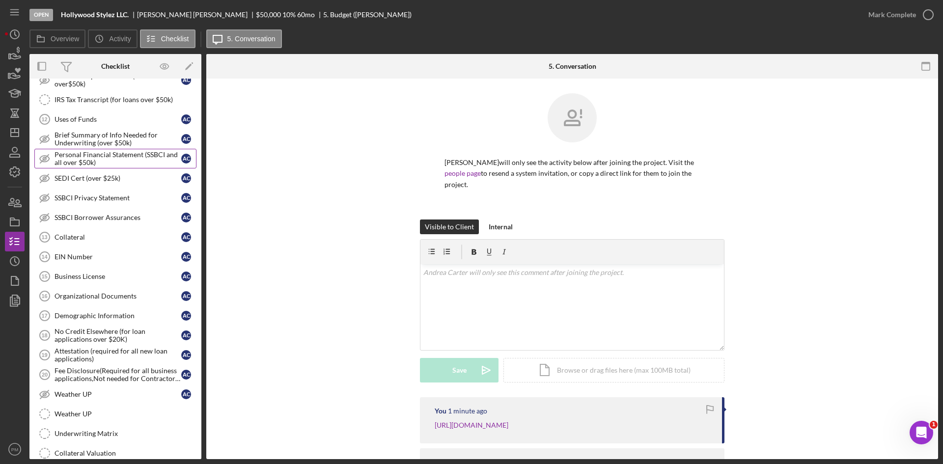
click at [72, 158] on div "Personal Financial Statement (SSBCI and all over $50k)" at bounding box center [118, 159] width 127 height 16
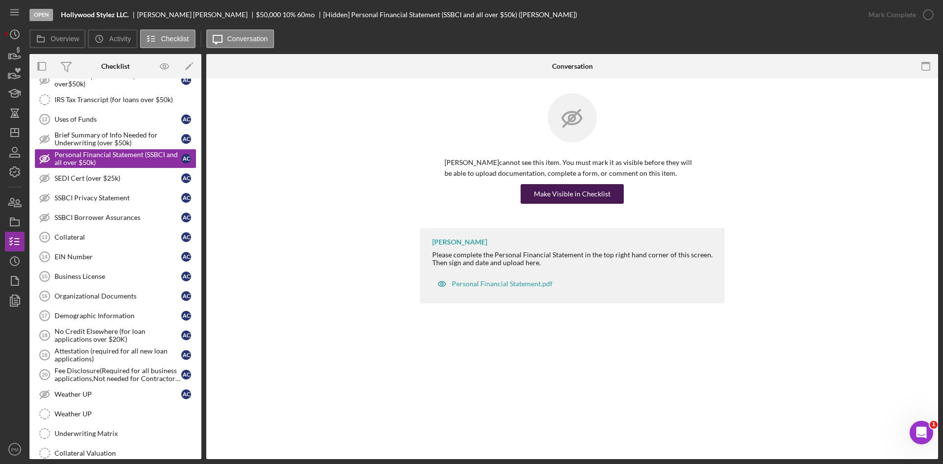
click at [592, 187] on div "Make Visible in Checklist" at bounding box center [572, 194] width 77 height 20
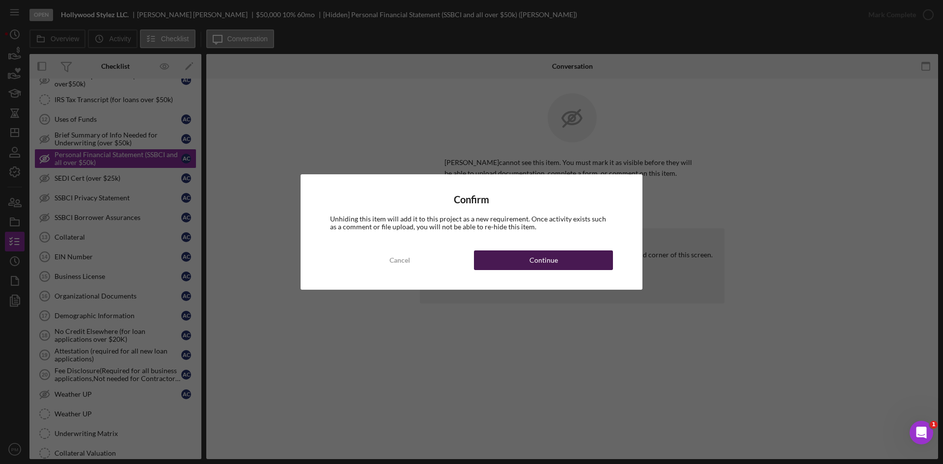
click at [542, 265] on div "Continue" at bounding box center [543, 260] width 28 height 20
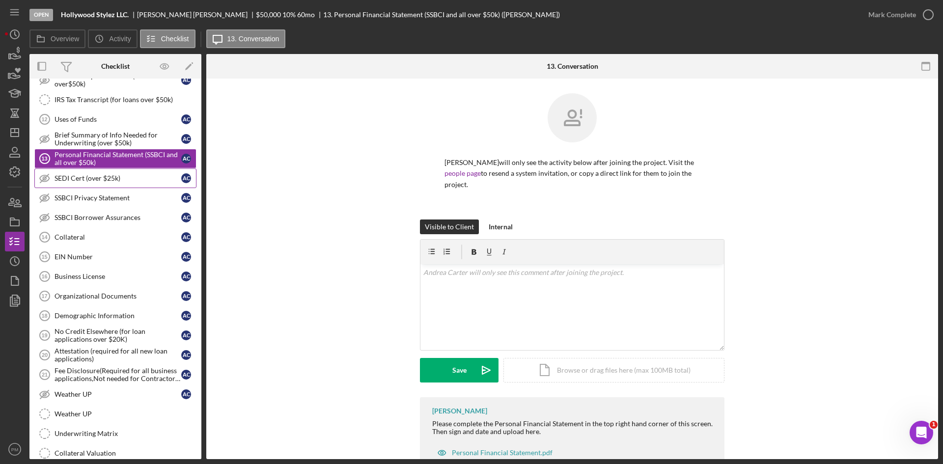
click at [83, 178] on div "SEDI Cert (over $25k)" at bounding box center [118, 178] width 127 height 8
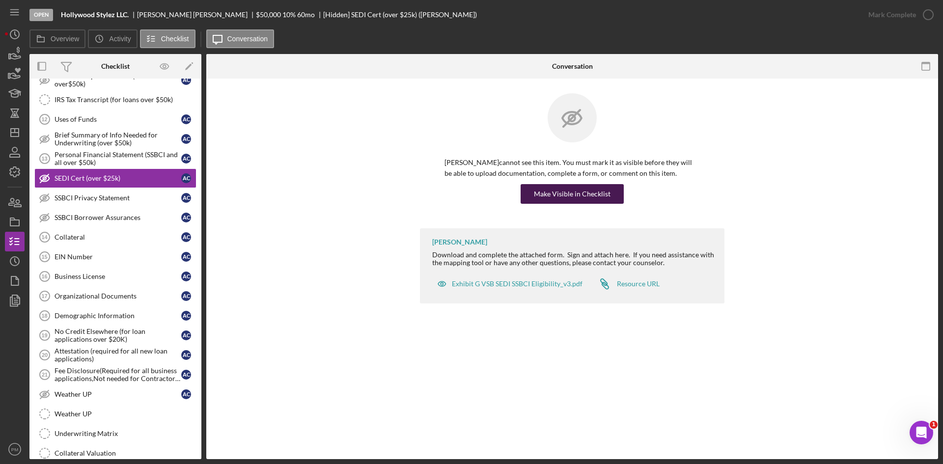
drag, startPoint x: 548, startPoint y: 191, endPoint x: 539, endPoint y: 199, distance: 12.2
click at [547, 193] on div "Make Visible in Checklist" at bounding box center [572, 194] width 77 height 20
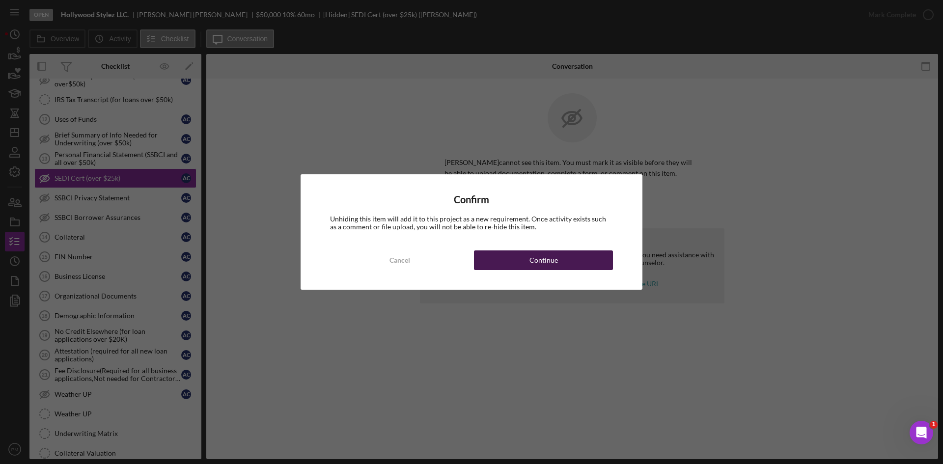
click at [552, 258] on div "Continue" at bounding box center [543, 260] width 28 height 20
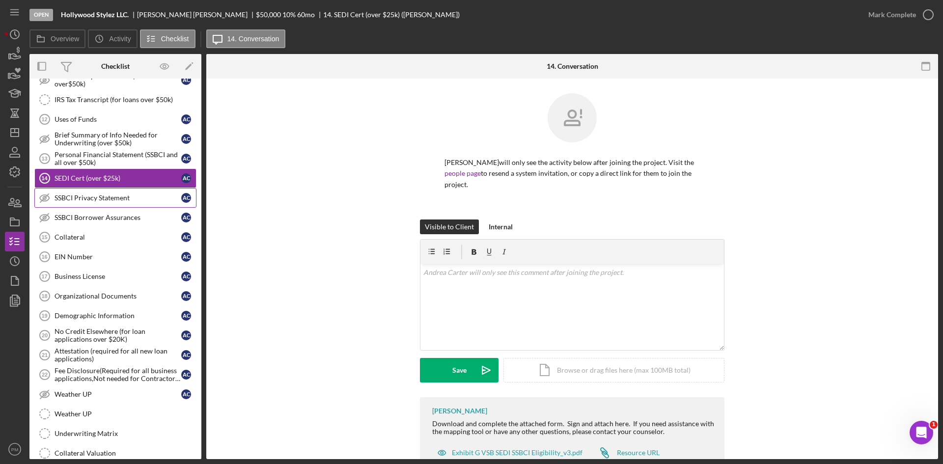
click at [88, 198] on div "SSBCI Privacy Statement" at bounding box center [118, 198] width 127 height 8
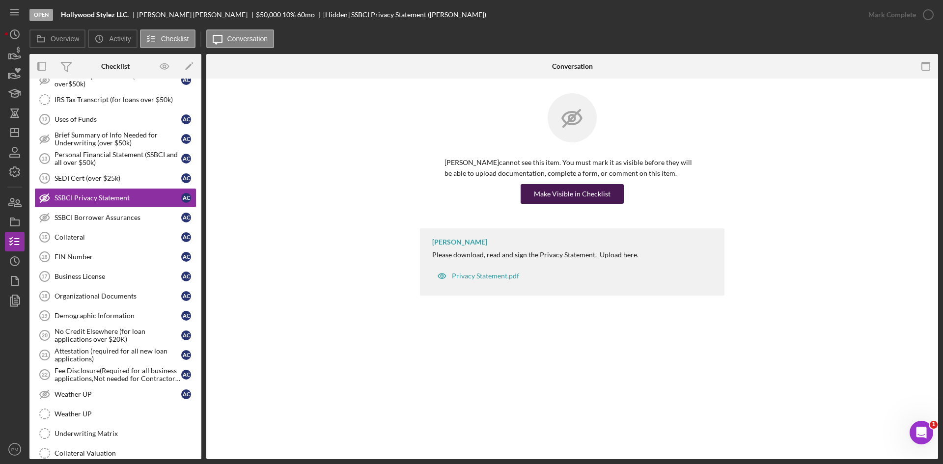
click at [547, 186] on div "Make Visible in Checklist" at bounding box center [572, 194] width 77 height 20
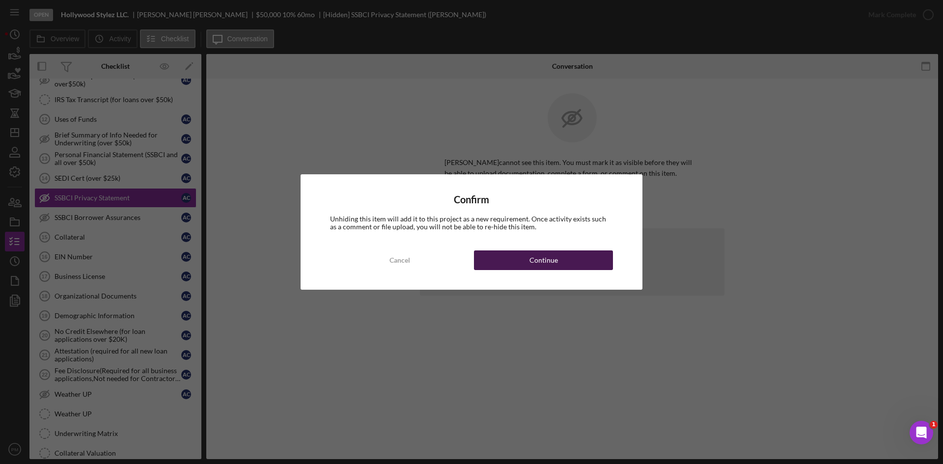
drag, startPoint x: 547, startPoint y: 257, endPoint x: 221, endPoint y: 252, distance: 326.1
click at [542, 259] on div "Continue" at bounding box center [543, 260] width 28 height 20
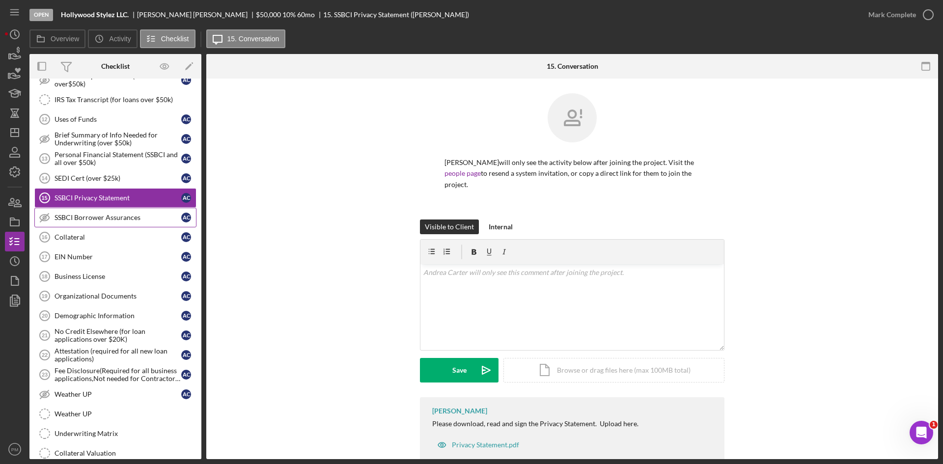
click at [59, 219] on link "SSBCI Borrower Assurances SSBCI Borrower Assurances A C" at bounding box center [115, 218] width 162 height 20
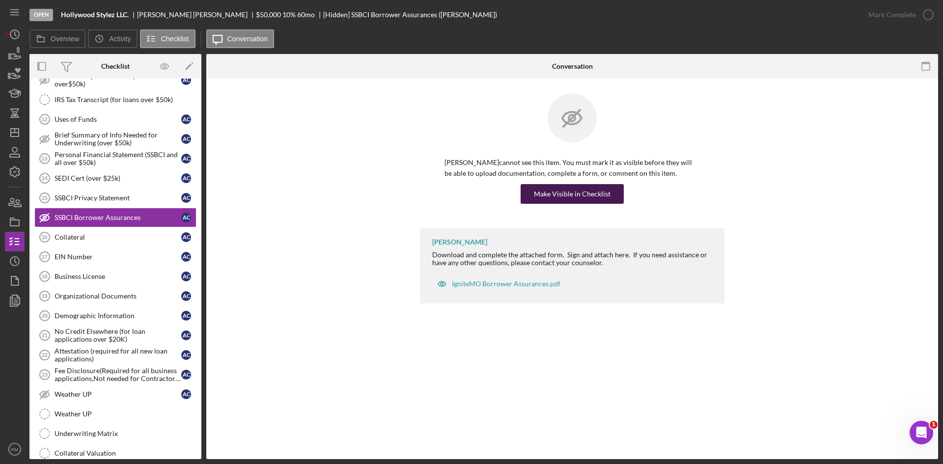
click at [553, 191] on div "Make Visible in Checklist" at bounding box center [572, 194] width 77 height 20
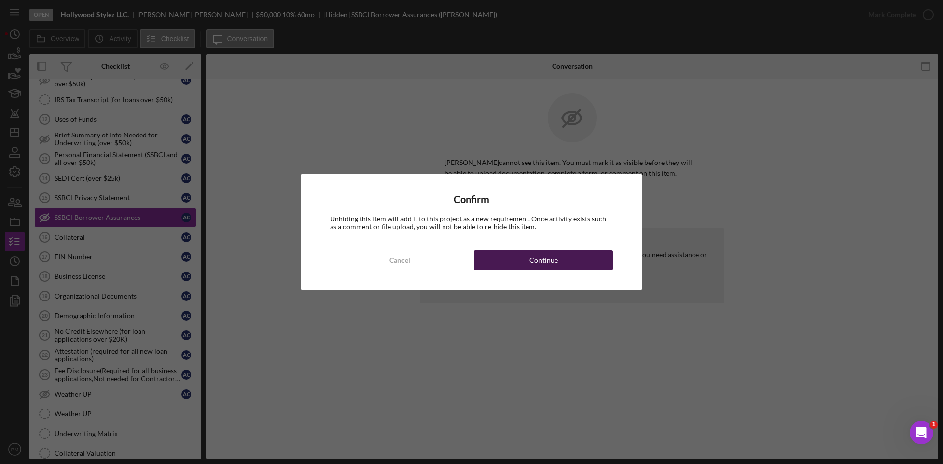
click at [551, 261] on div "Continue" at bounding box center [543, 260] width 28 height 20
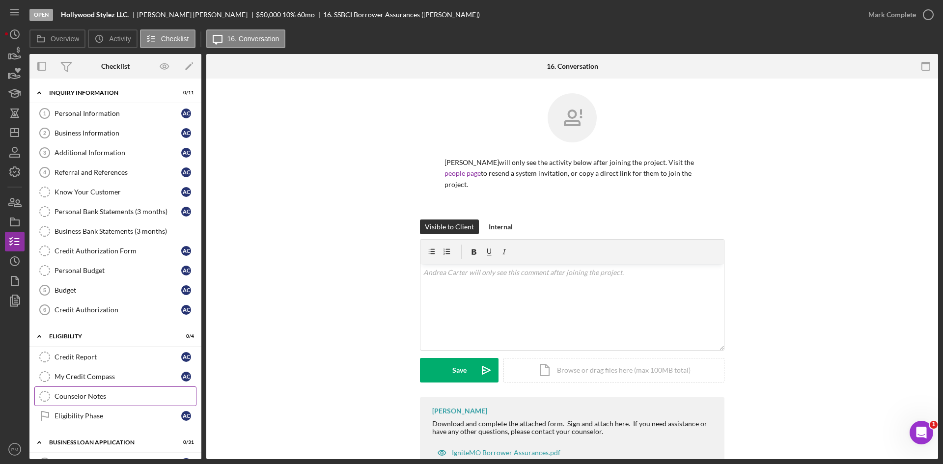
drag, startPoint x: 80, startPoint y: 397, endPoint x: 92, endPoint y: 395, distance: 11.9
click at [80, 277] on div "Counselor Notes" at bounding box center [125, 396] width 141 height 8
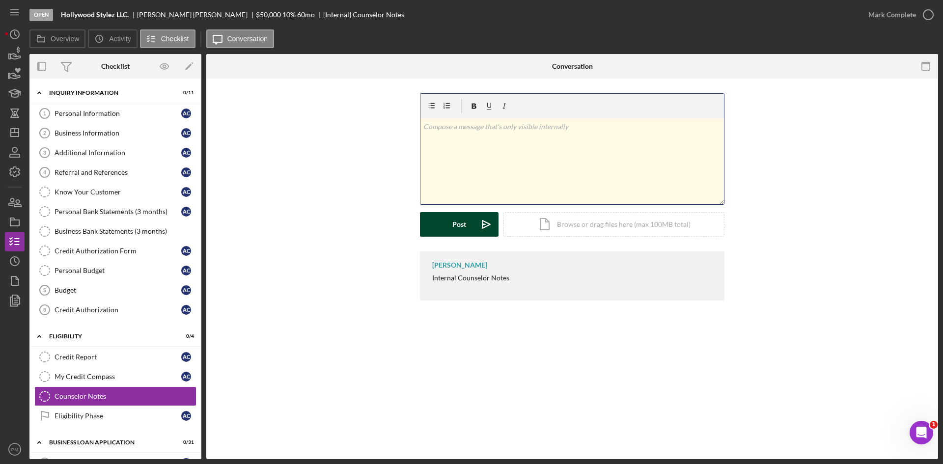
scroll to position [154, 0]
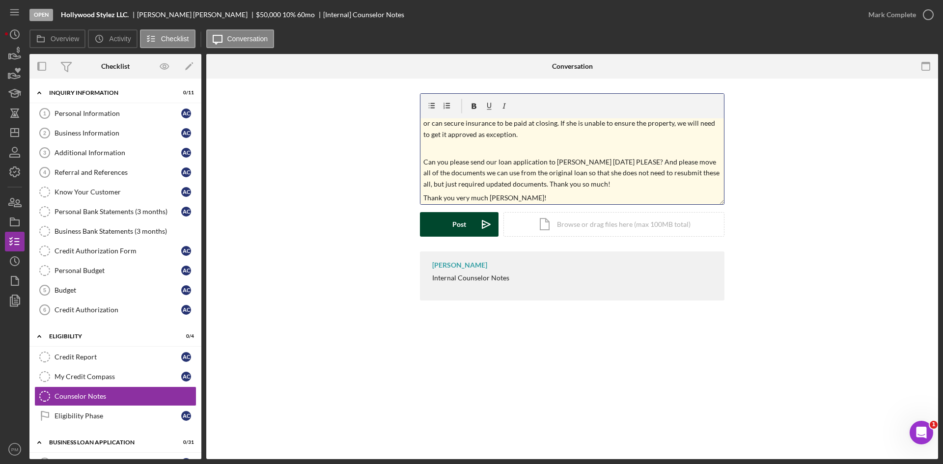
click at [430, 216] on button "Post Icon/icon-invite-send" at bounding box center [459, 224] width 79 height 25
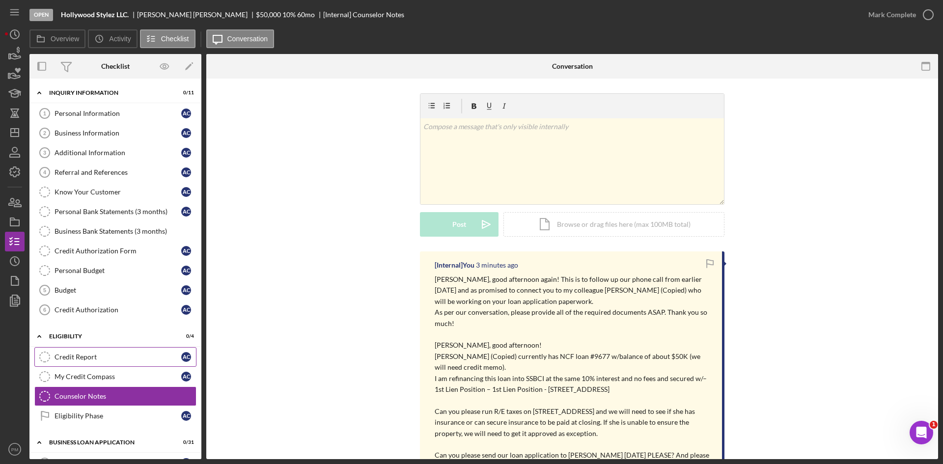
click at [87, 277] on link "Credit Report Credit Report A C" at bounding box center [115, 357] width 162 height 20
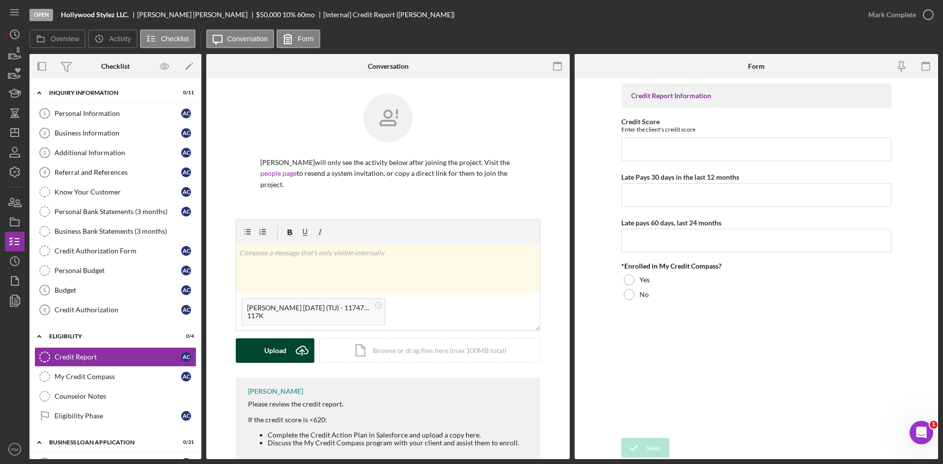
click at [271, 277] on div "Upload" at bounding box center [275, 350] width 22 height 25
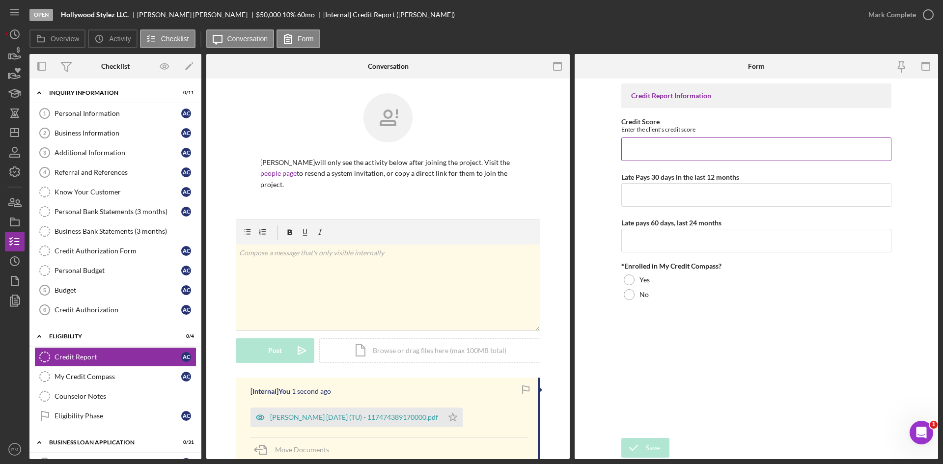
click at [597, 137] on div "Credit Score Enter the client's credit score" at bounding box center [756, 139] width 270 height 43
click at [597, 148] on input "Credit Score" at bounding box center [756, 150] width 270 height 24
type input "506"
click at [597, 198] on input "Late Pays 30 days in the last 12 months" at bounding box center [756, 195] width 270 height 24
type input "17"
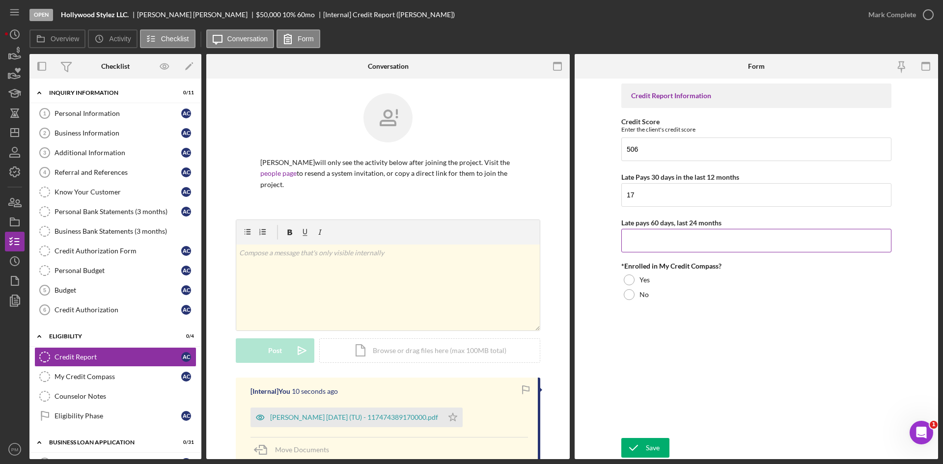
click at [597, 246] on input "Late pays 60 days, last 24 months" at bounding box center [756, 241] width 270 height 24
type input "7"
click at [597, 277] on div at bounding box center [629, 280] width 11 height 11
drag, startPoint x: 637, startPoint y: 447, endPoint x: 718, endPoint y: 363, distance: 116.0
click at [597, 277] on icon "submit" at bounding box center [633, 448] width 25 height 25
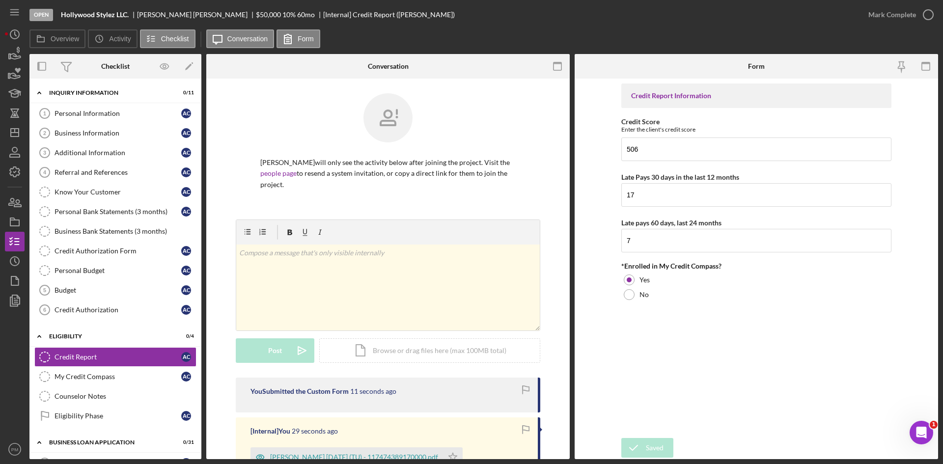
drag, startPoint x: 894, startPoint y: 17, endPoint x: 874, endPoint y: 53, distance: 41.1
click at [597, 17] on div "Mark Complete" at bounding box center [892, 15] width 48 height 20
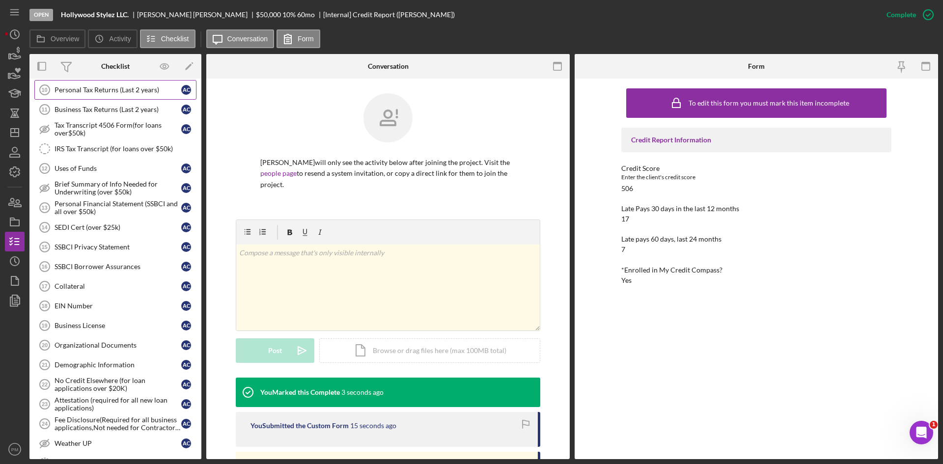
scroll to position [679, 0]
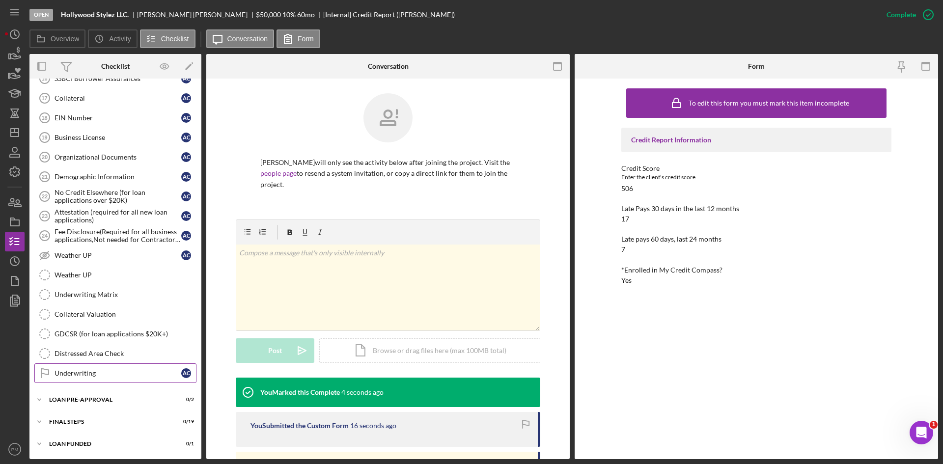
click at [74, 277] on div "Underwriting" at bounding box center [118, 373] width 127 height 8
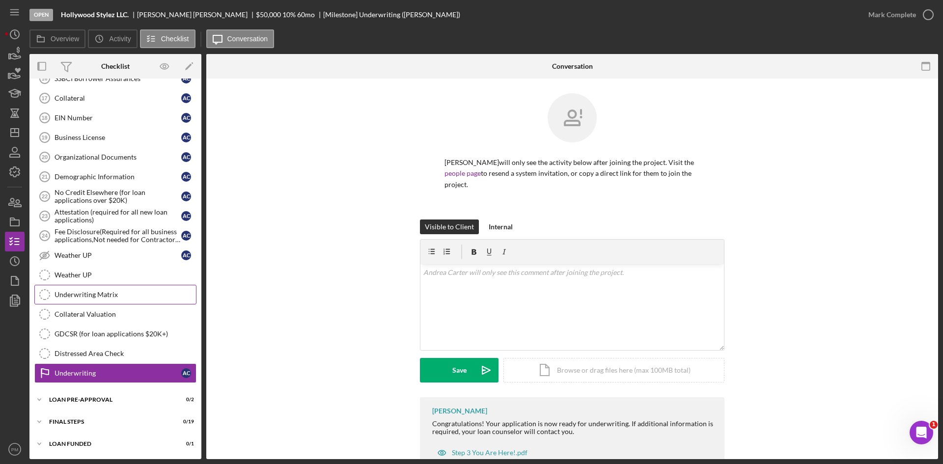
click at [98, 277] on link "Underwriting Matrix Underwriting Matrix" at bounding box center [115, 295] width 162 height 20
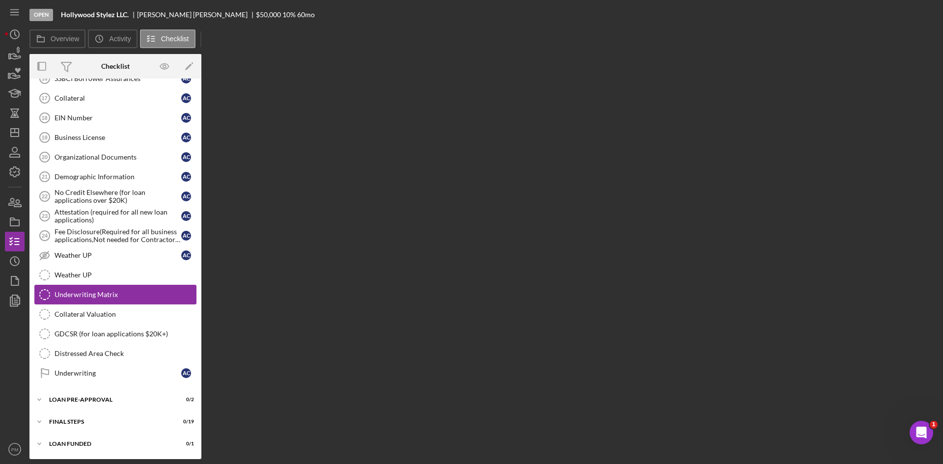
scroll to position [679, 0]
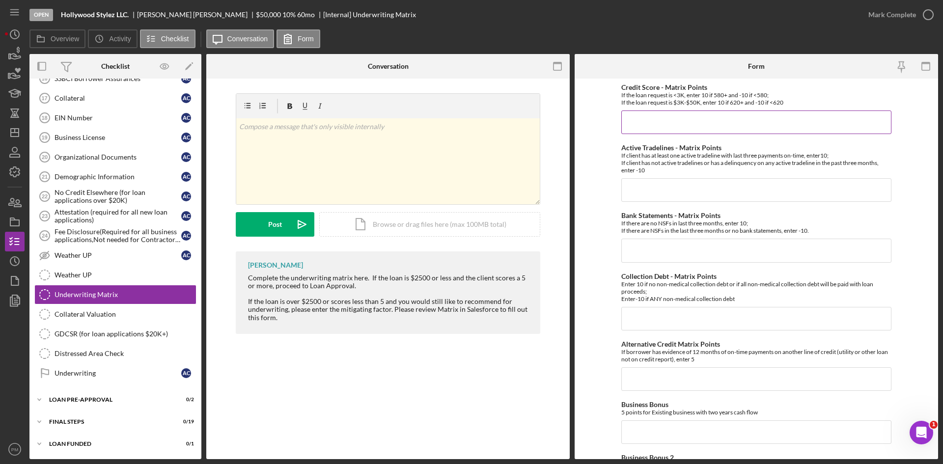
click at [597, 129] on input "Credit Score - Matrix Points" at bounding box center [756, 123] width 270 height 24
type input "-10"
click at [597, 193] on input "Active Tradelines - Matrix Points" at bounding box center [756, 190] width 270 height 24
type input "-10"
click at [597, 257] on input "Bank Statements - Matrix Points" at bounding box center [756, 251] width 270 height 24
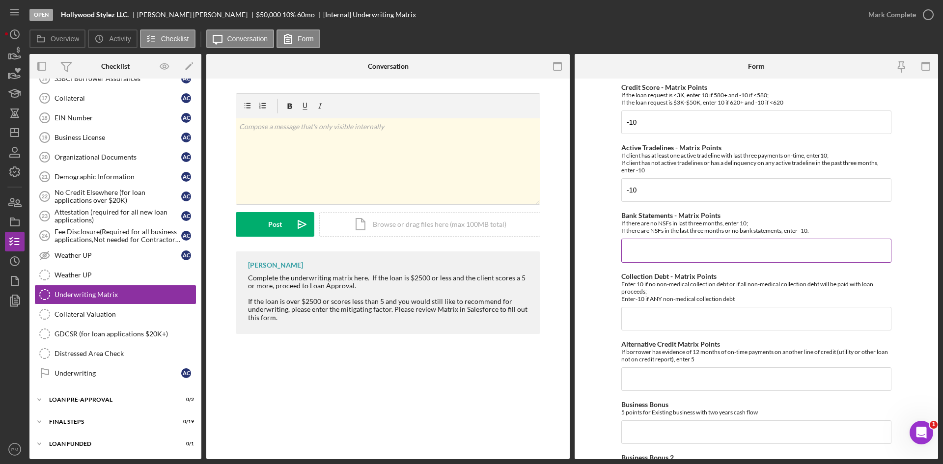
click at [597, 250] on input "Bank Statements - Matrix Points" at bounding box center [756, 251] width 270 height 24
type input "-10"
drag, startPoint x: 654, startPoint y: 306, endPoint x: 655, endPoint y: 317, distance: 10.8
click at [597, 277] on input "Collection Debt - Matrix Points" at bounding box center [756, 319] width 270 height 24
type input "-10"
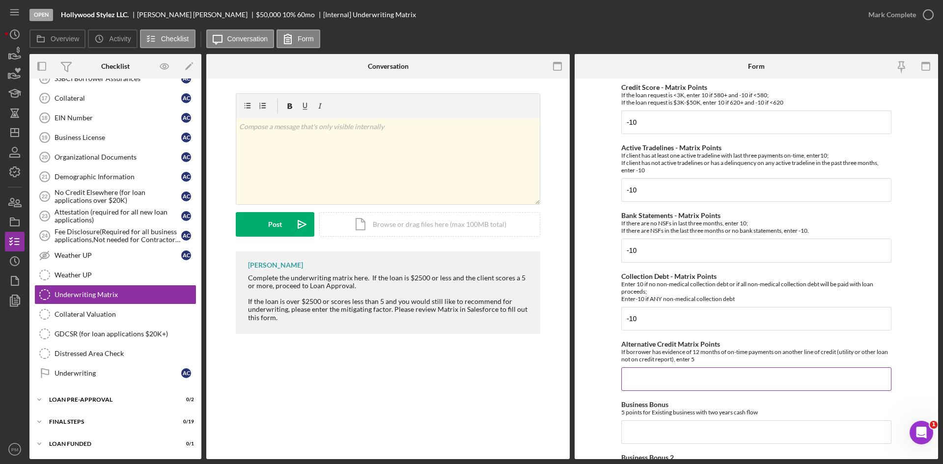
click at [597, 277] on input "Alternative Credit Matrix Points" at bounding box center [756, 379] width 270 height 24
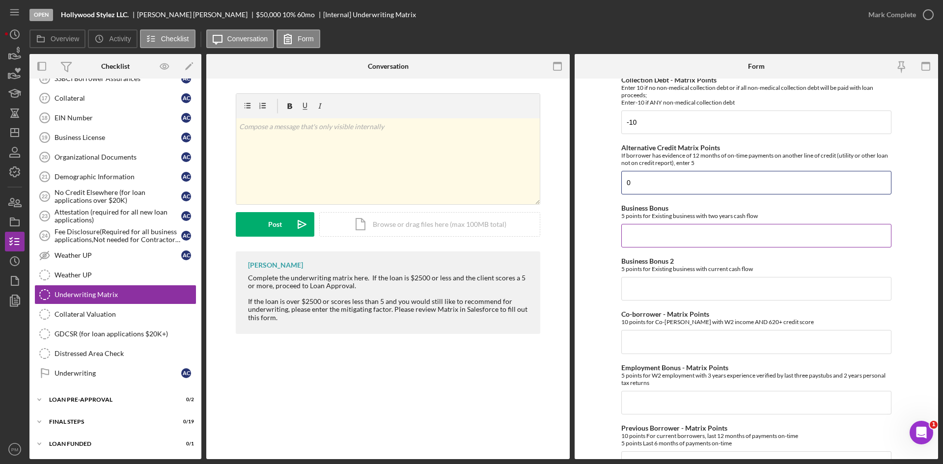
type input "0"
click at [597, 230] on input "Business Bonus" at bounding box center [756, 236] width 270 height 24
type input "0"
click at [597, 277] on input "Business Bonus 2" at bounding box center [756, 289] width 270 height 24
type input "0"
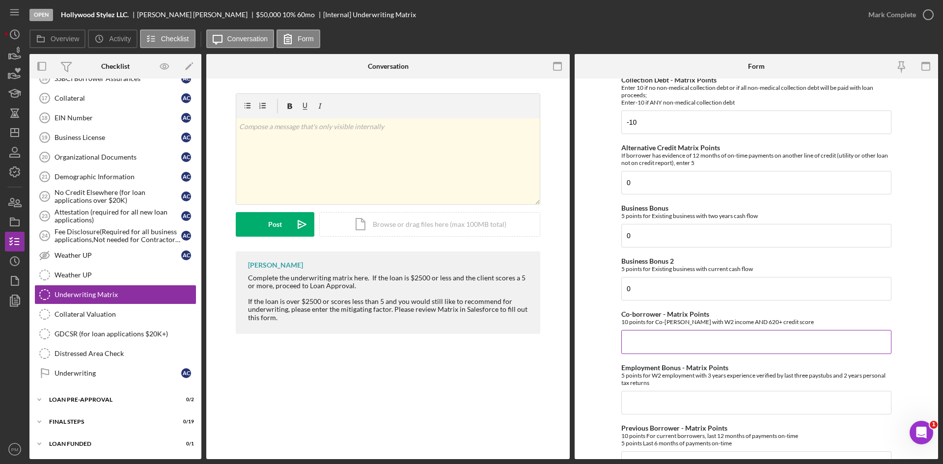
click at [597, 277] on input "Co-borrower - Matrix Points" at bounding box center [756, 342] width 270 height 24
type input "0"
click at [597, 277] on input "Employment Bonus - Matrix Points" at bounding box center [756, 403] width 270 height 24
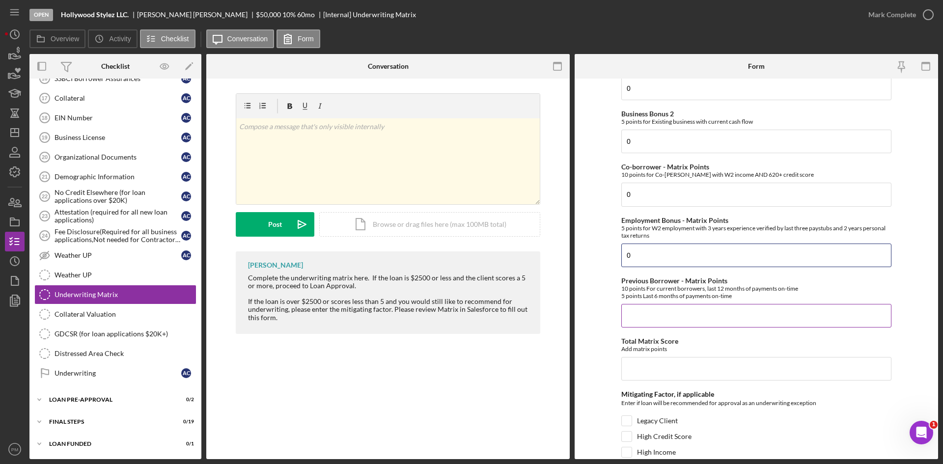
type input "0"
click at [597, 277] on input "Previous Borrower - Matrix Points" at bounding box center [756, 316] width 270 height 24
type input "0"
click at [597, 277] on input "Total Matrix Score" at bounding box center [756, 369] width 270 height 24
type input "-40"
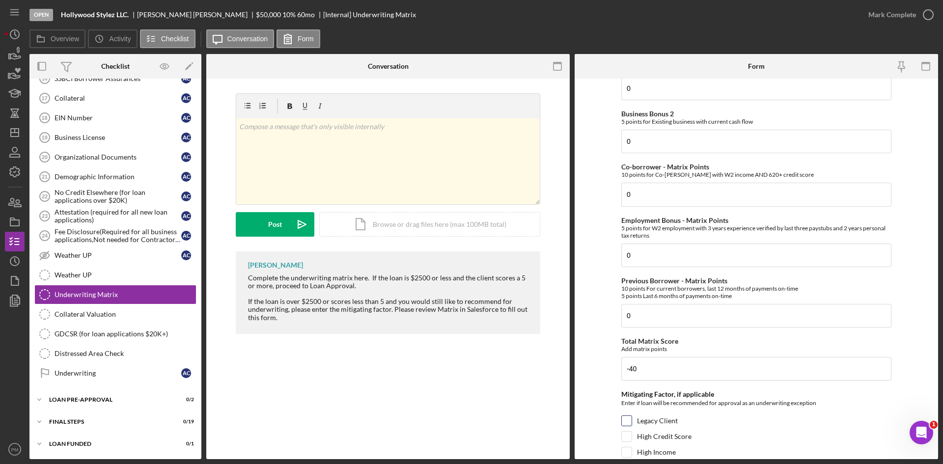
click at [597, 277] on div at bounding box center [626, 420] width 11 height 11
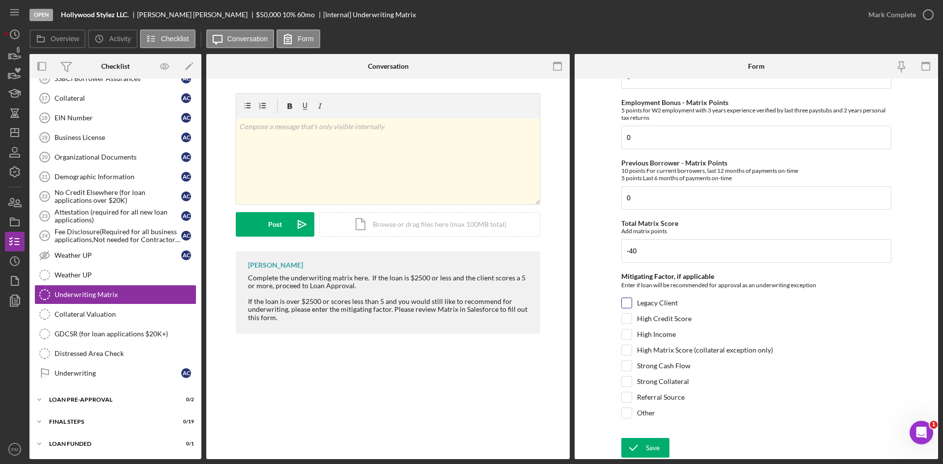
click at [597, 277] on input "Legacy Client" at bounding box center [627, 303] width 10 height 10
checkbox input "true"
click at [597, 277] on icon "submit" at bounding box center [633, 448] width 25 height 25
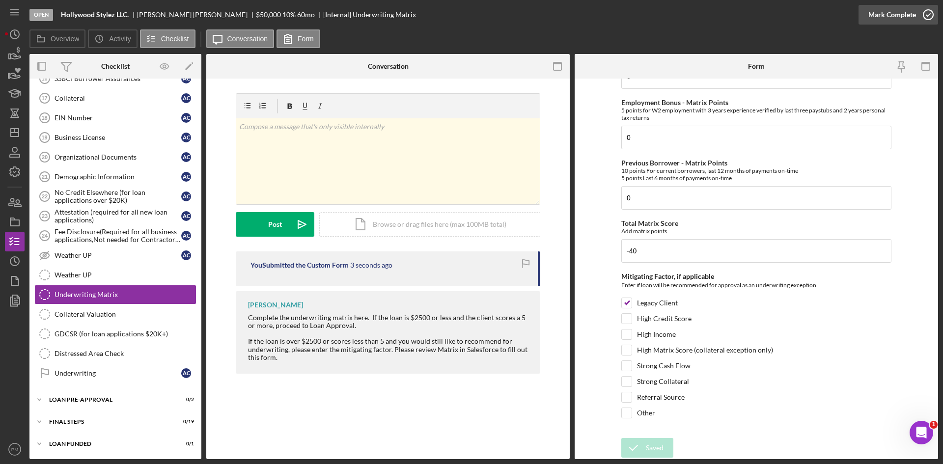
click at [597, 18] on div "Mark Complete" at bounding box center [892, 15] width 48 height 20
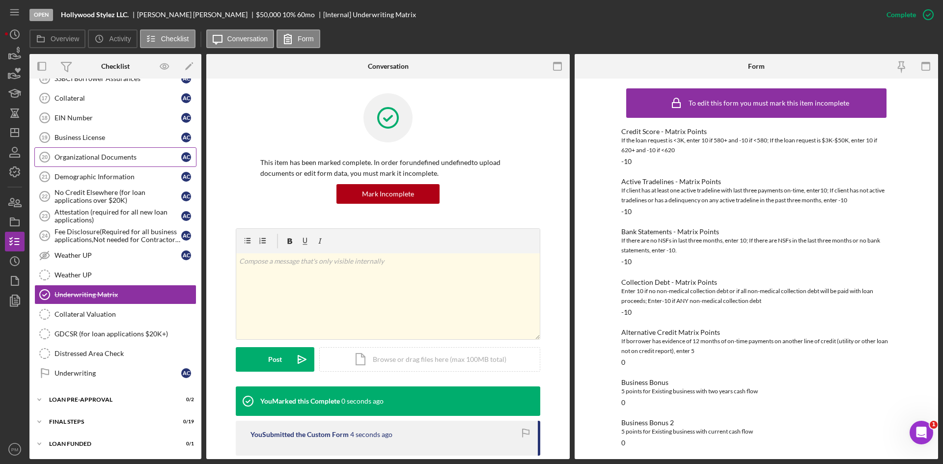
scroll to position [532, 0]
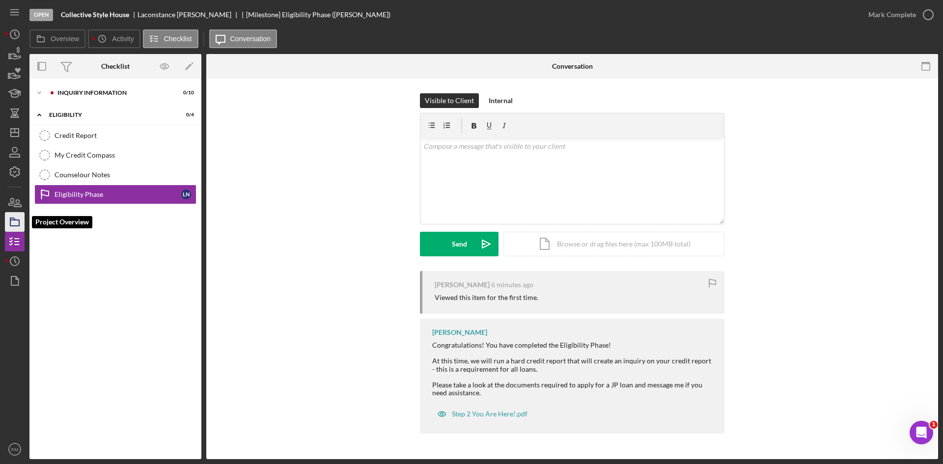
click at [19, 222] on rect "button" at bounding box center [14, 223] width 9 height 6
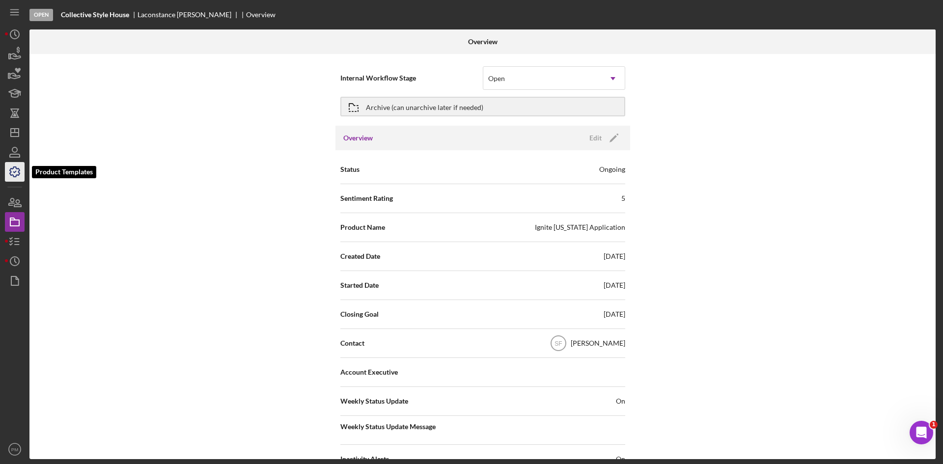
click at [12, 173] on icon "button" at bounding box center [14, 172] width 25 height 25
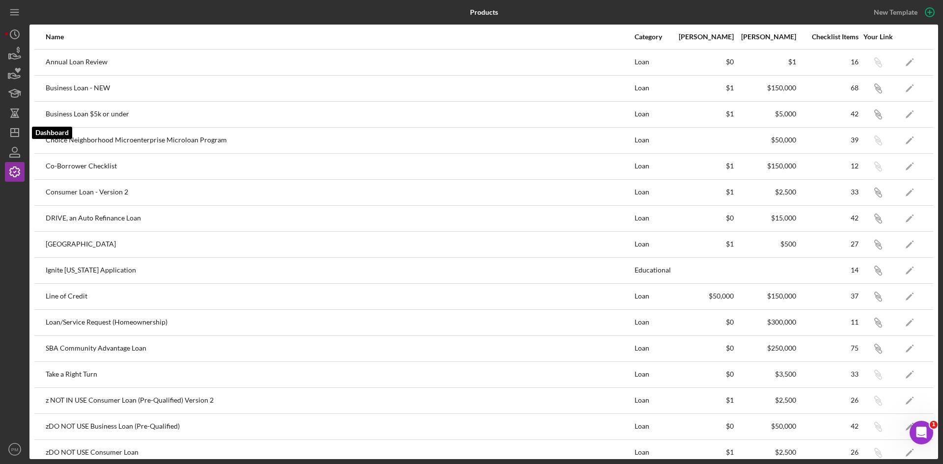
drag, startPoint x: 18, startPoint y: 130, endPoint x: 26, endPoint y: 130, distance: 7.9
click at [18, 130] on icon "Icon/Dashboard" at bounding box center [14, 132] width 25 height 25
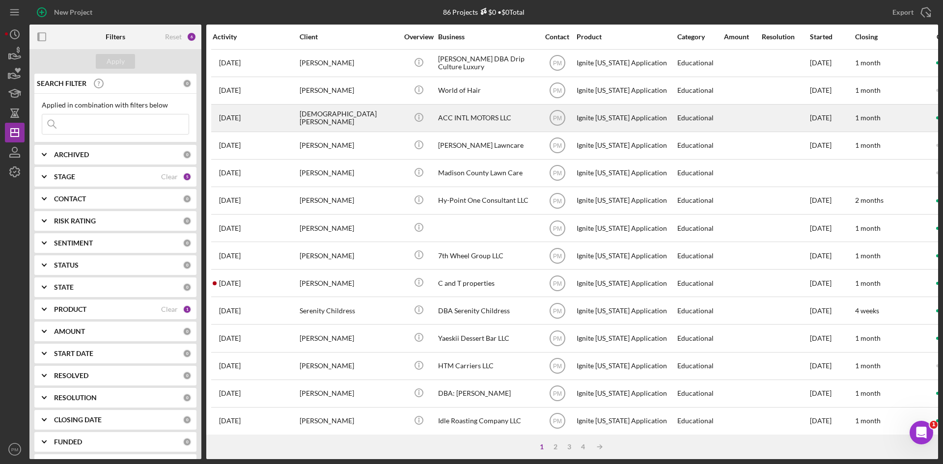
click at [292, 115] on div "4 days ago Christian Ujoh" at bounding box center [256, 118] width 86 height 26
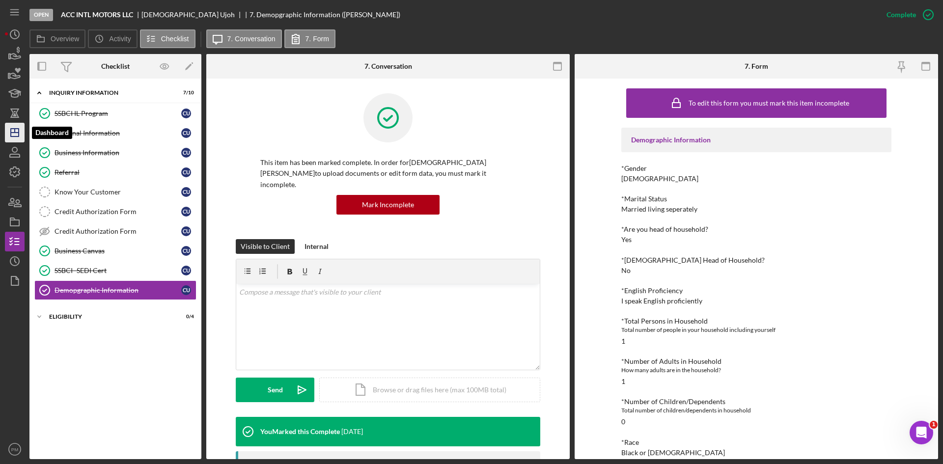
click at [18, 132] on polygon "button" at bounding box center [15, 133] width 8 height 8
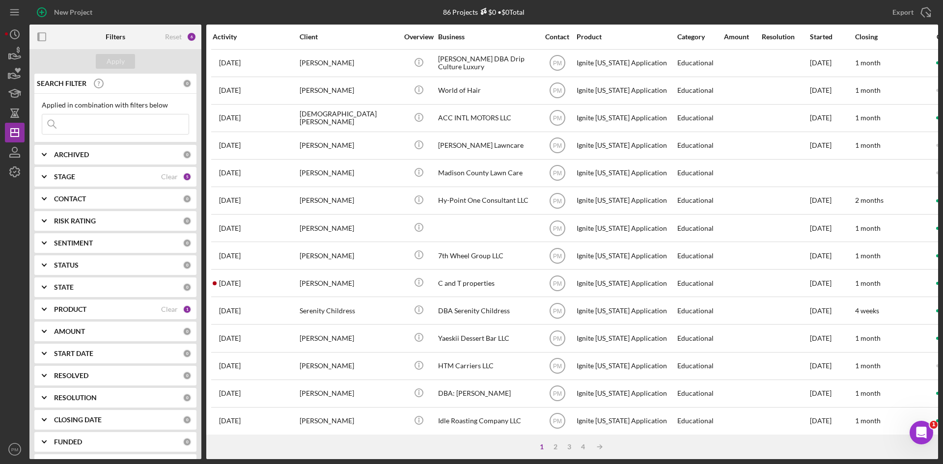
click at [99, 313] on div "PRODUCT" at bounding box center [107, 309] width 107 height 8
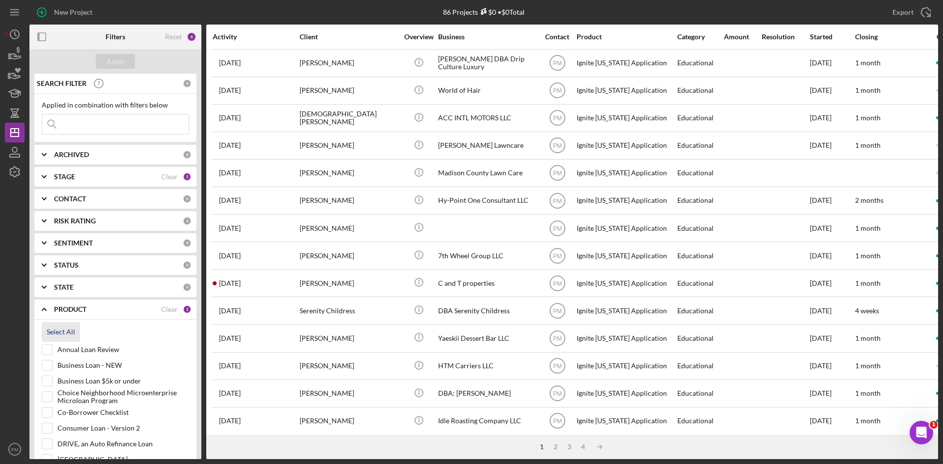
click at [56, 335] on div "Select All" at bounding box center [61, 332] width 28 height 20
checkbox input "true"
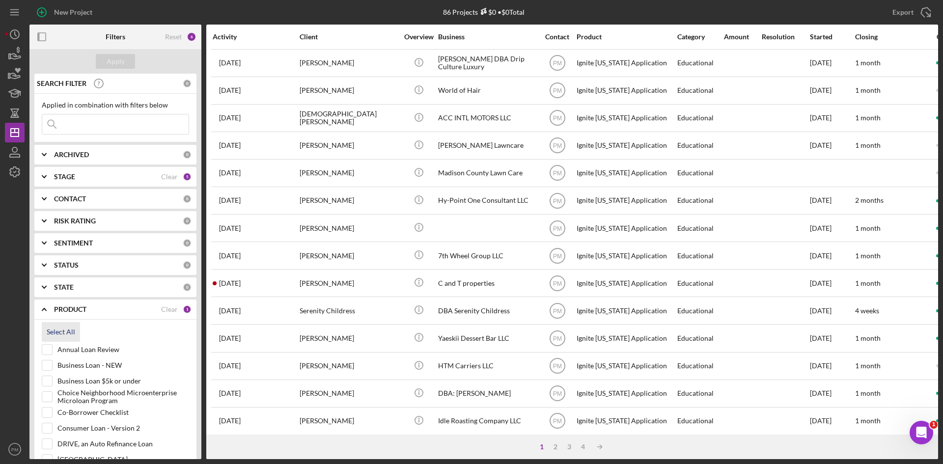
checkbox input "true"
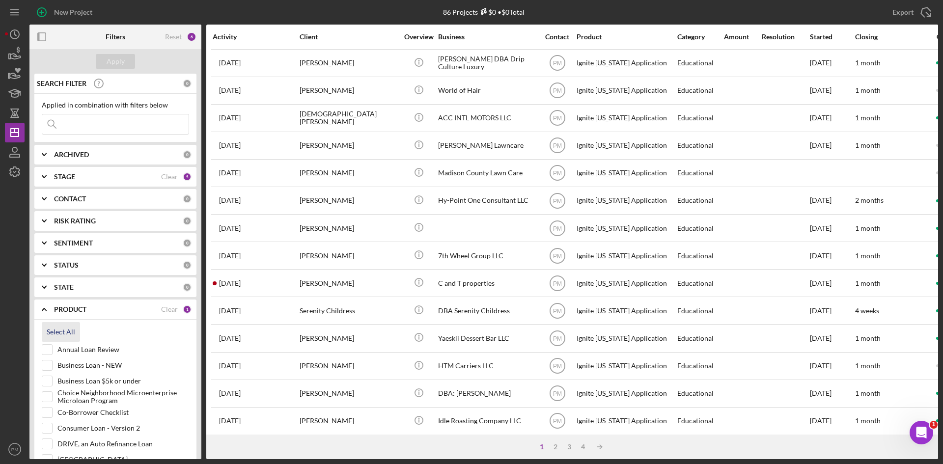
checkbox input "true"
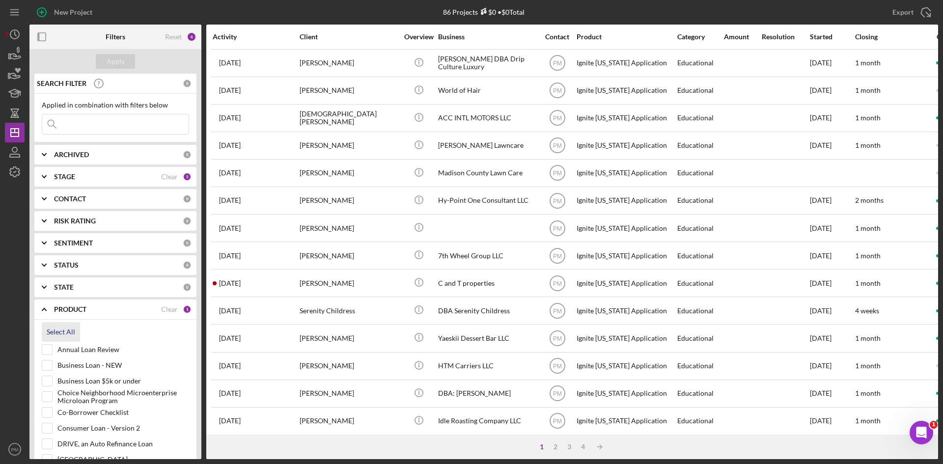
checkbox input "true"
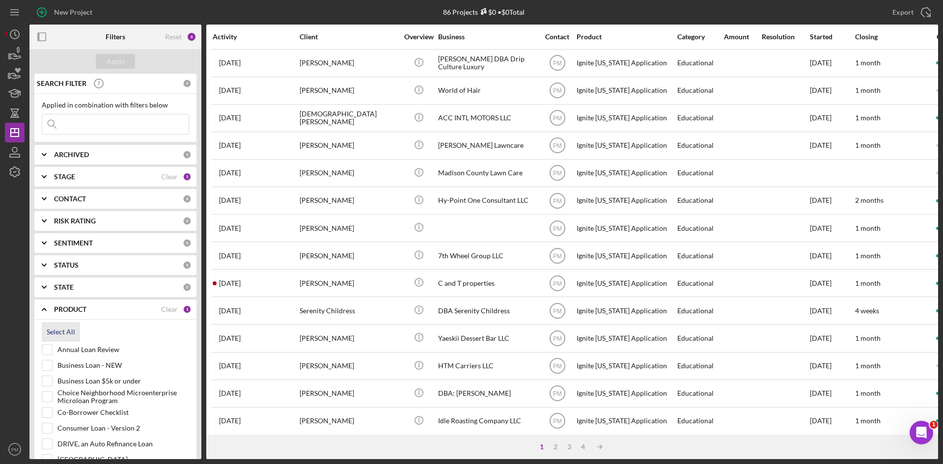
checkbox input "true"
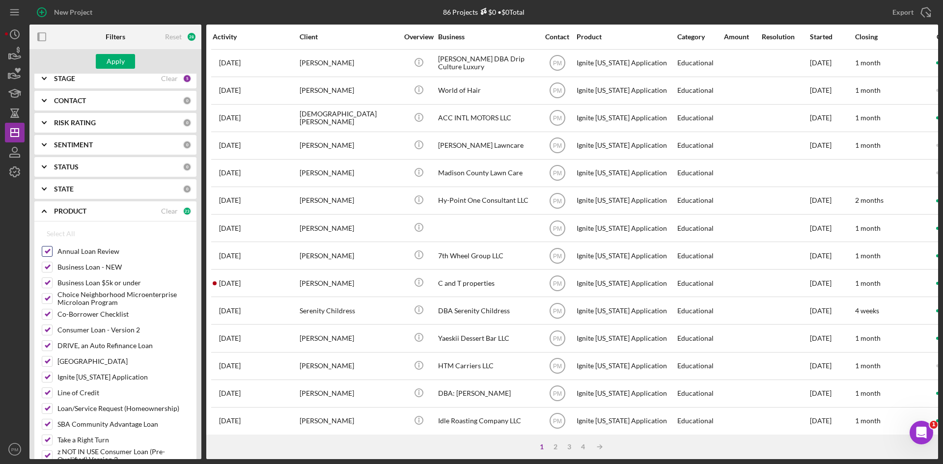
scroll to position [49, 0]
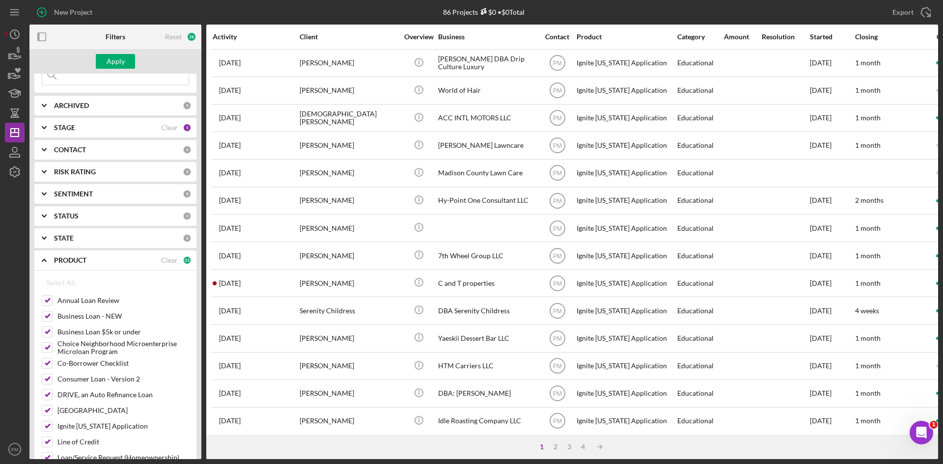
click at [108, 125] on div "STAGE" at bounding box center [107, 128] width 107 height 8
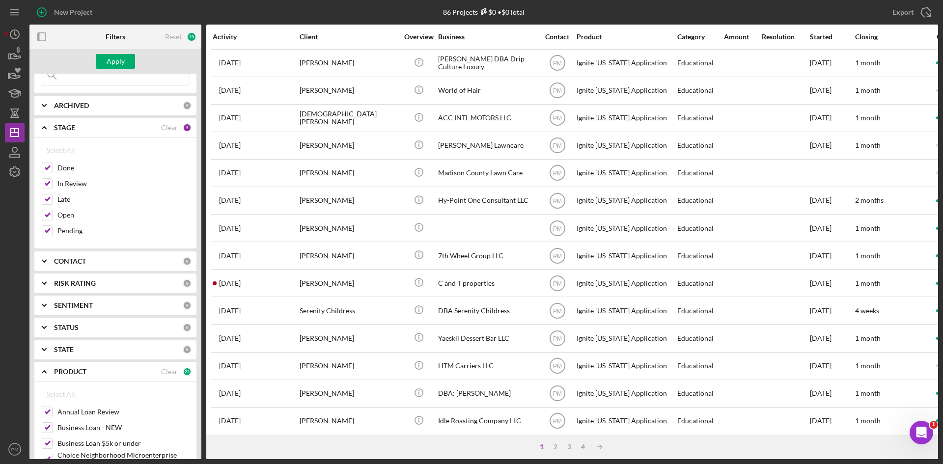
click at [109, 105] on div "ARCHIVED" at bounding box center [118, 106] width 129 height 8
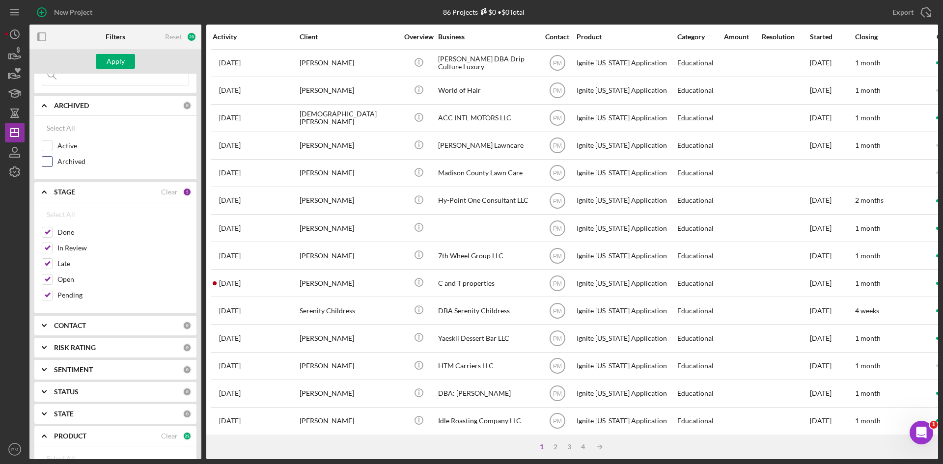
click at [45, 163] on input "Archived" at bounding box center [47, 162] width 10 height 10
checkbox input "true"
click at [50, 140] on div "Select All Active Archived" at bounding box center [115, 145] width 147 height 54
click at [49, 145] on input "Active" at bounding box center [47, 146] width 10 height 10
checkbox input "true"
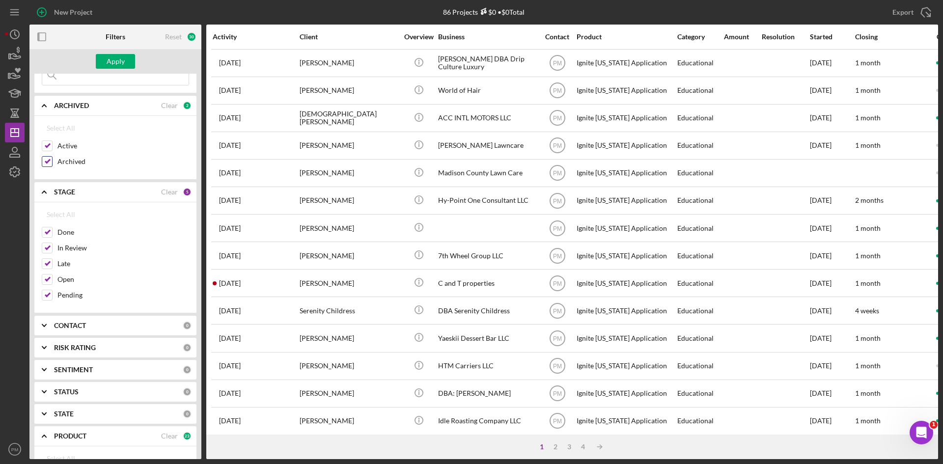
scroll to position [0, 0]
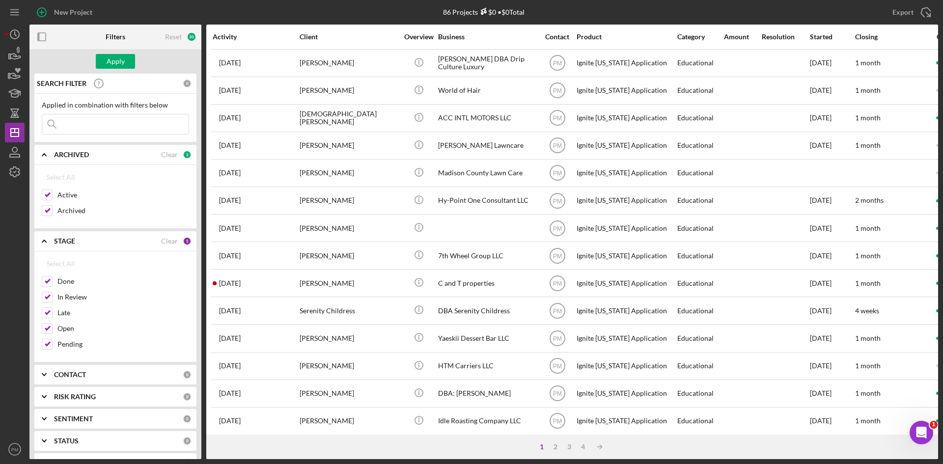
click at [70, 126] on input at bounding box center [115, 124] width 146 height 20
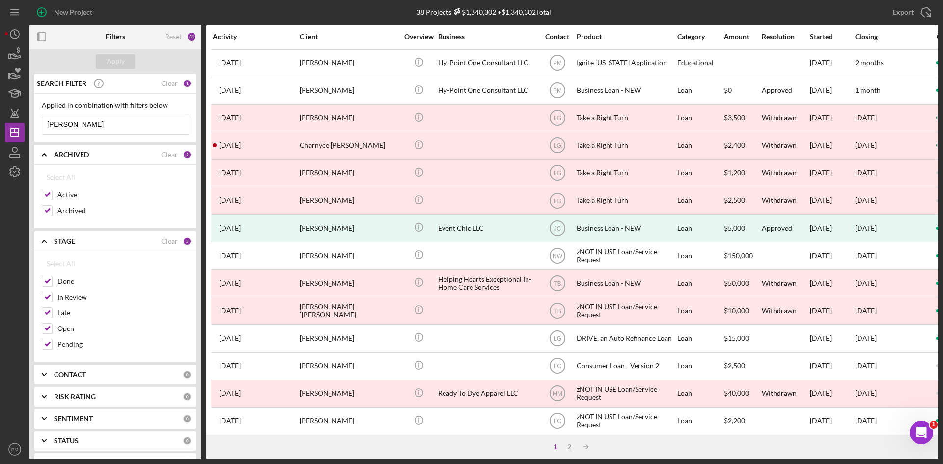
scroll to position [98, 0]
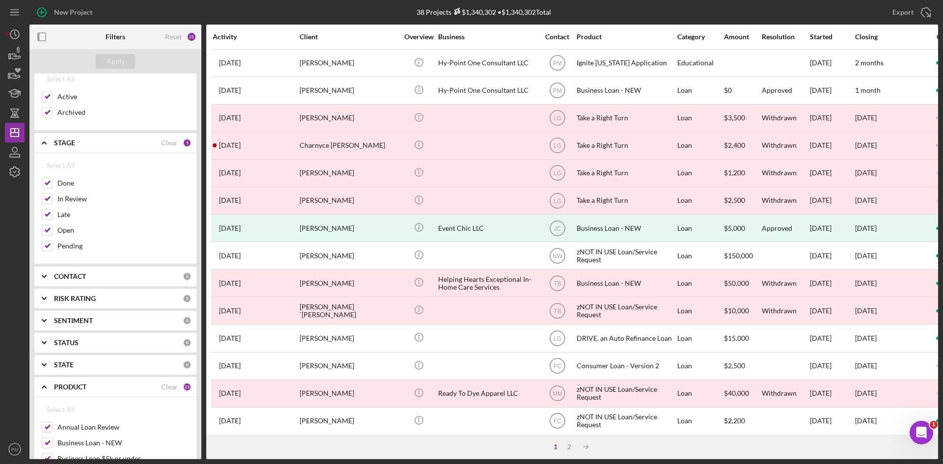
type input "[PERSON_NAME]"
click at [104, 278] on div "CONTACT" at bounding box center [118, 277] width 129 height 8
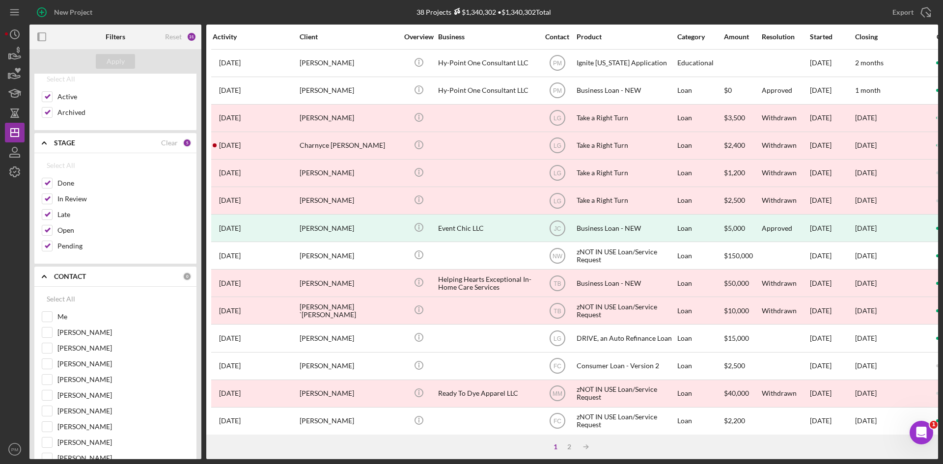
click at [45, 316] on input "Me" at bounding box center [47, 317] width 10 height 10
checkbox input "true"
click at [47, 328] on input "[PERSON_NAME]" at bounding box center [47, 333] width 10 height 10
checkbox input "true"
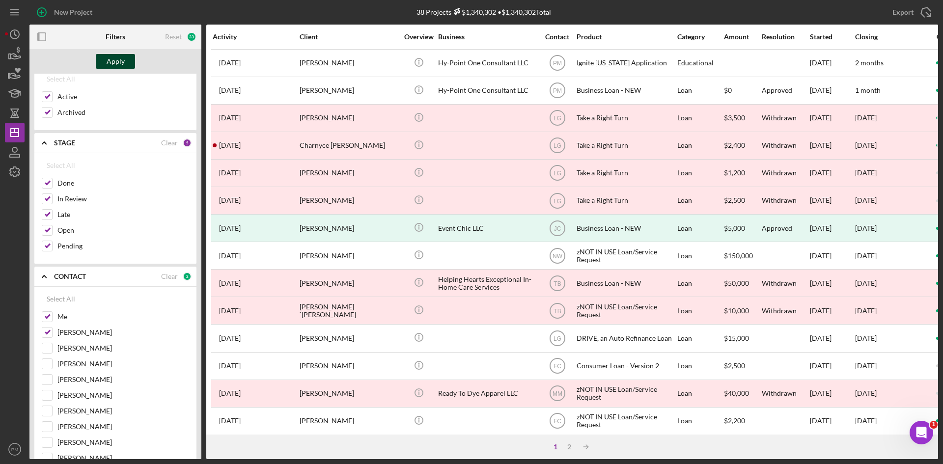
click at [113, 54] on div "Apply" at bounding box center [116, 61] width 18 height 15
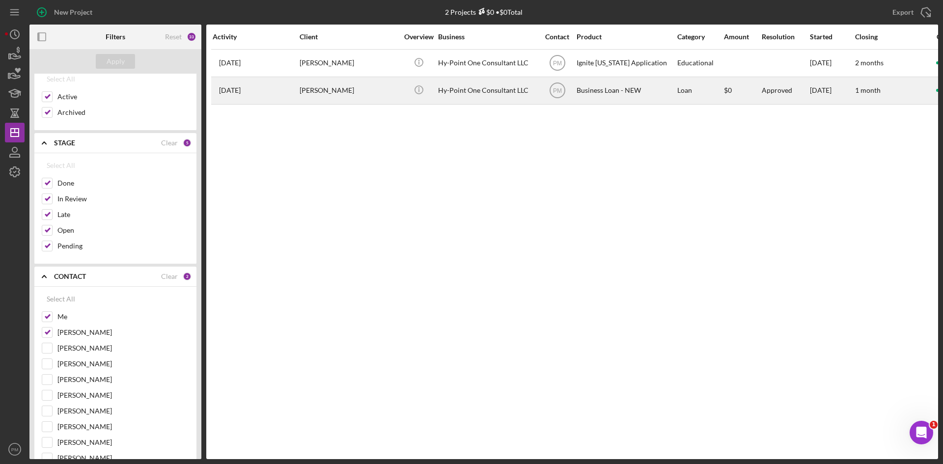
click at [235, 92] on time "[DATE]" at bounding box center [230, 90] width 22 height 8
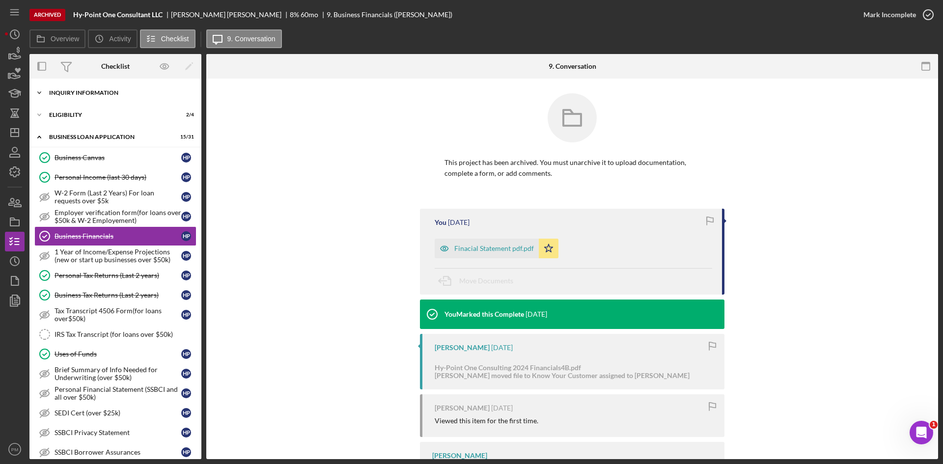
drag, startPoint x: 71, startPoint y: 89, endPoint x: 75, endPoint y: 92, distance: 5.3
click at [71, 89] on div "Icon/Expander INQUIRY INFORMATION 8 / 11" at bounding box center [115, 93] width 172 height 20
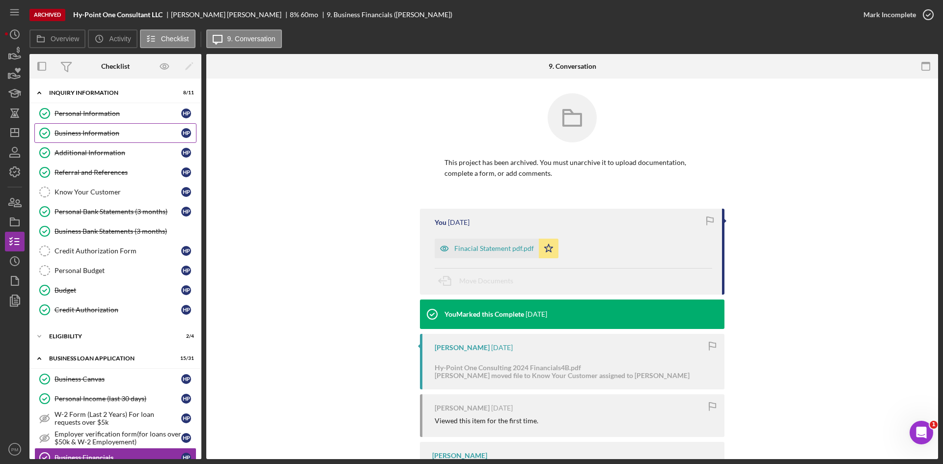
click at [93, 138] on link "Business Information Business Information H P" at bounding box center [115, 133] width 162 height 20
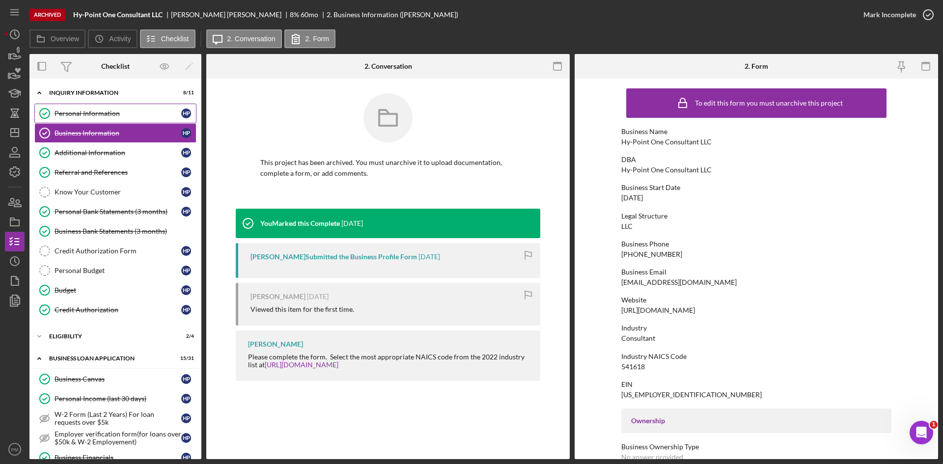
click at [132, 118] on link "Personal Information Personal Information H P" at bounding box center [115, 114] width 162 height 20
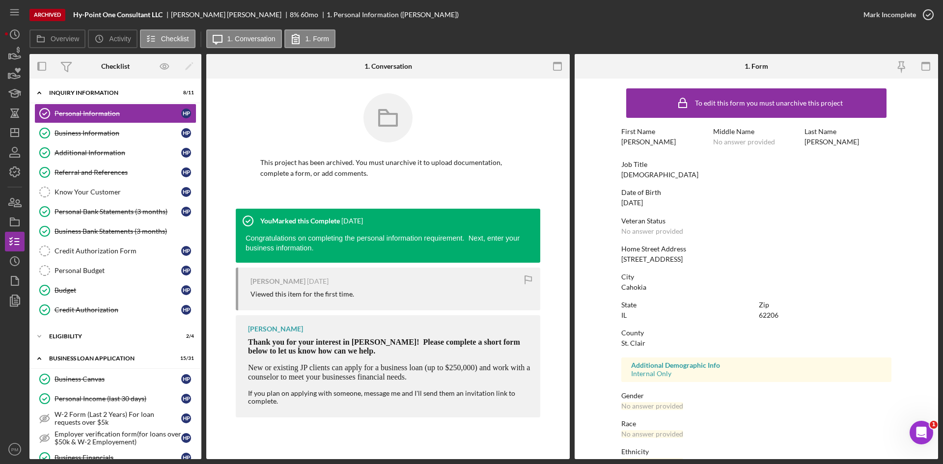
drag, startPoint x: 666, startPoint y: 204, endPoint x: 626, endPoint y: 204, distance: 39.8
click at [609, 204] on form "To edit this form you must unarchive this project First Name HENRY Middle Name …" at bounding box center [756, 269] width 363 height 381
copy div "[DATE]"
drag, startPoint x: 667, startPoint y: 256, endPoint x: 591, endPoint y: 258, distance: 76.6
click at [591, 258] on form "To edit this form you must unarchive this project First Name HENRY Middle Name …" at bounding box center [756, 269] width 363 height 381
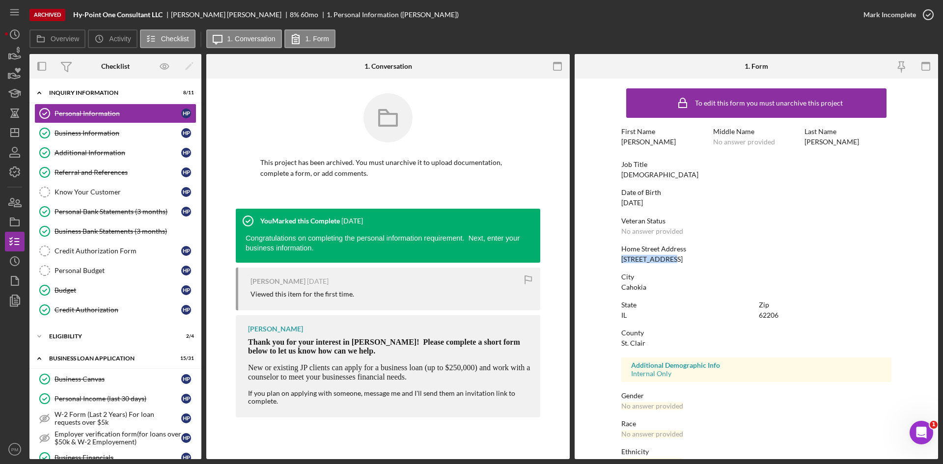
copy div "[STREET_ADDRESS]"
drag, startPoint x: 647, startPoint y: 288, endPoint x: 611, endPoint y: 291, distance: 35.4
click at [611, 291] on form "To edit this form you must unarchive this project First Name HENRY Middle Name …" at bounding box center [756, 269] width 363 height 381
copy div "Cahokia"
drag, startPoint x: 780, startPoint y: 315, endPoint x: 752, endPoint y: 317, distance: 28.5
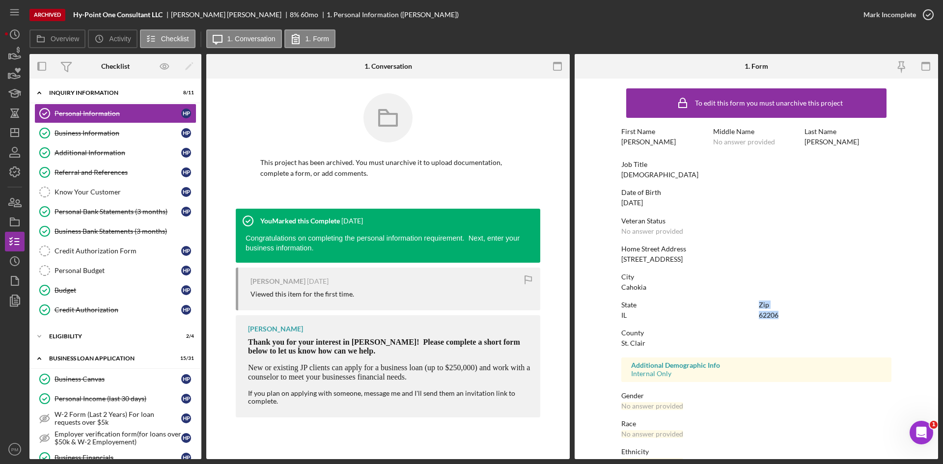
click at [752, 317] on div "State IL Zip 62206" at bounding box center [756, 315] width 270 height 28
click at [803, 324] on div "State IL Zip 62206" at bounding box center [756, 315] width 270 height 28
drag, startPoint x: 780, startPoint y: 316, endPoint x: 759, endPoint y: 316, distance: 21.6
click at [759, 316] on div "Zip 62206" at bounding box center [825, 310] width 133 height 18
copy div "62206"
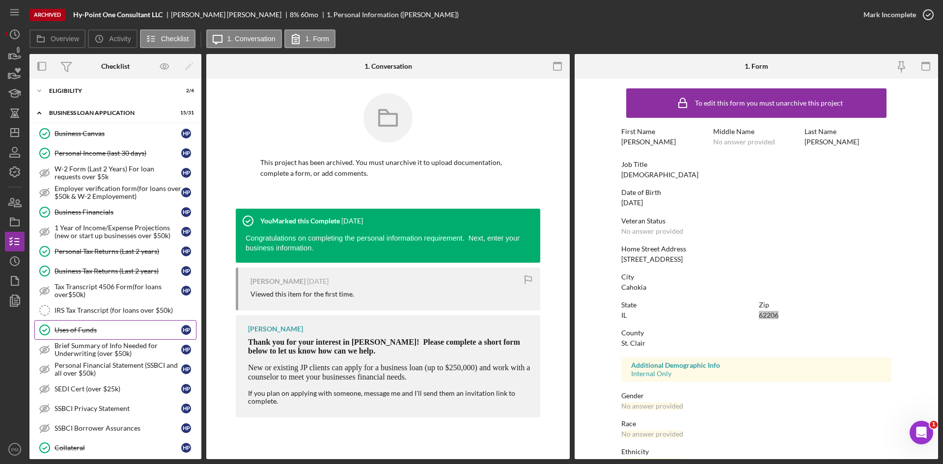
scroll to position [344, 0]
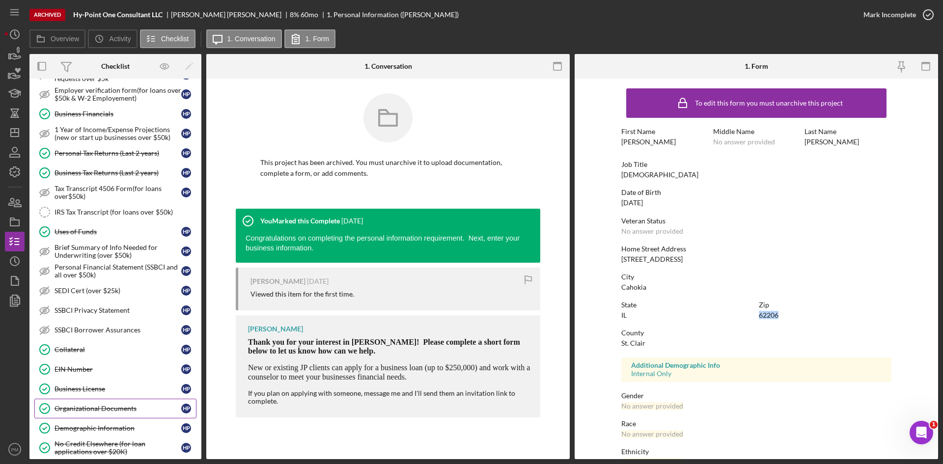
click at [101, 410] on div "Organizational Documents" at bounding box center [118, 409] width 127 height 8
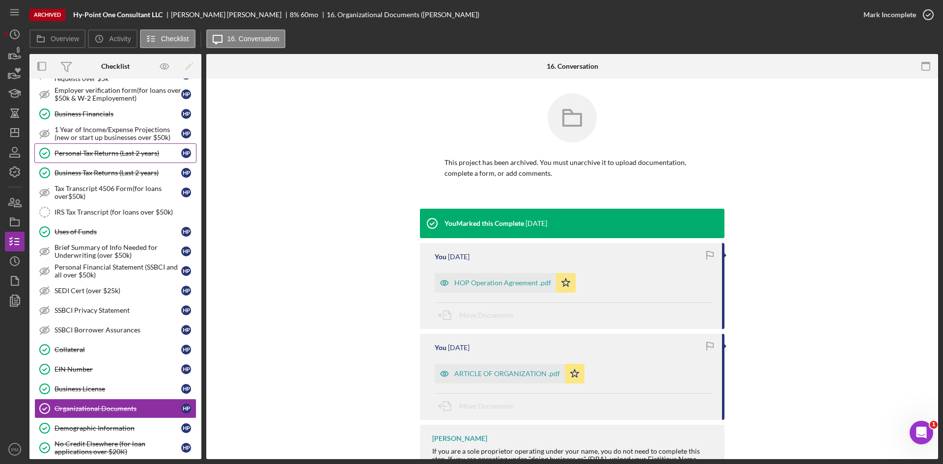
scroll to position [147, 0]
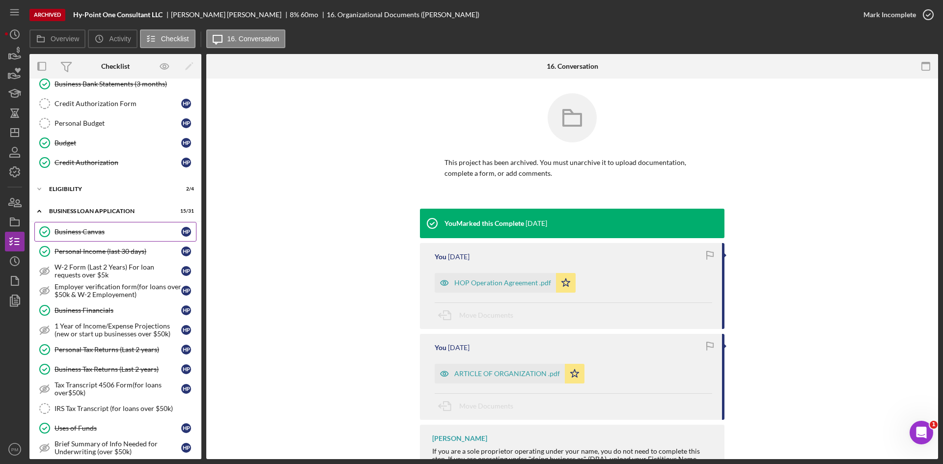
click at [94, 233] on div "Business Canvas" at bounding box center [118, 232] width 127 height 8
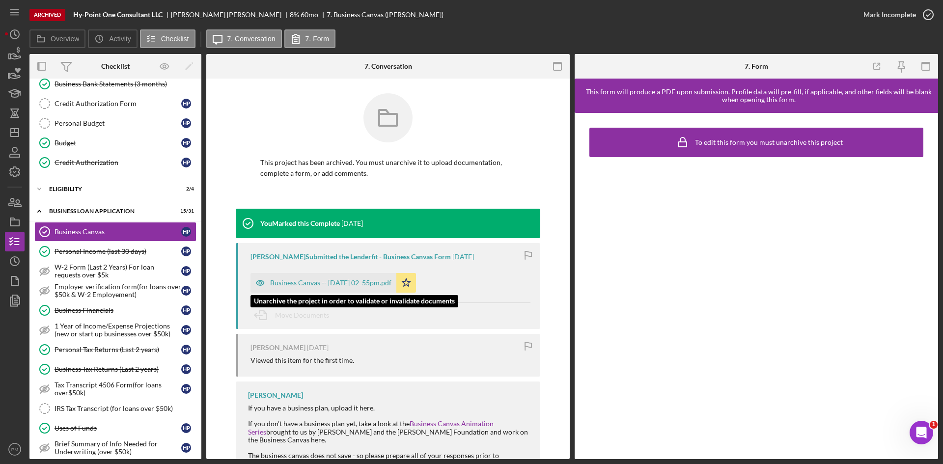
click at [353, 279] on div "Business Canvas -- [DATE] 02_55pm.pdf" at bounding box center [330, 283] width 121 height 8
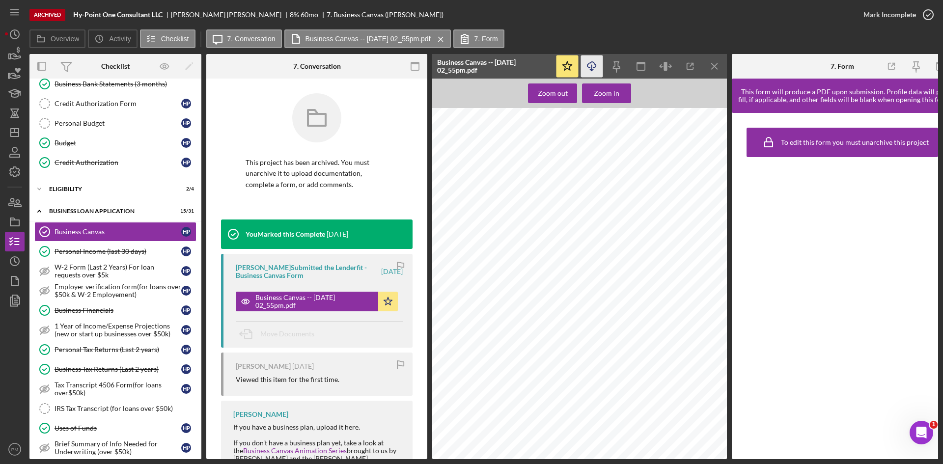
click at [589, 69] on icon "Icon/Download" at bounding box center [592, 66] width 22 height 22
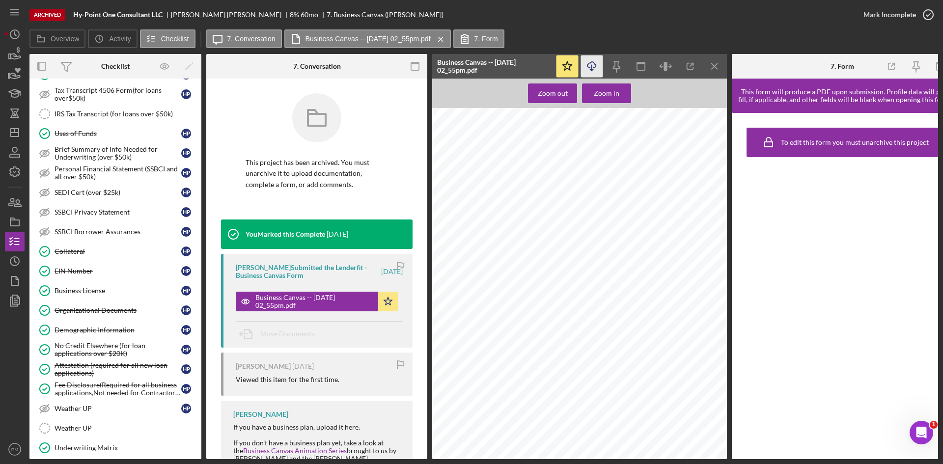
scroll to position [589, 0]
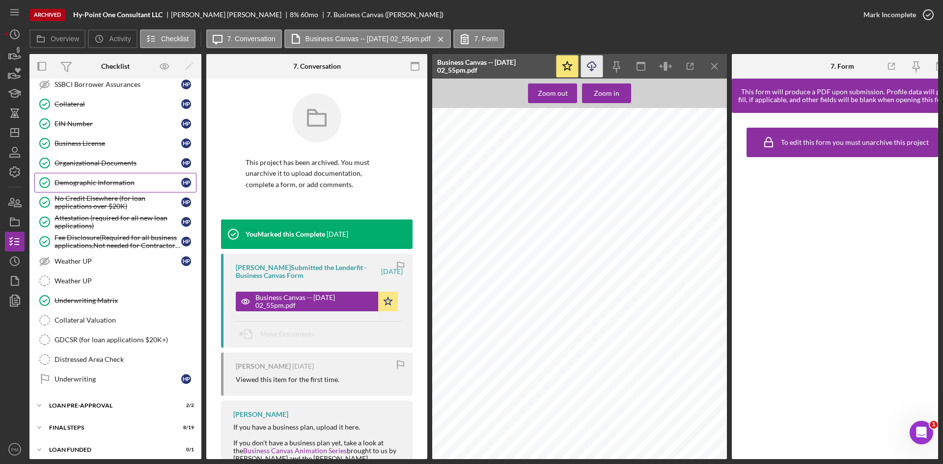
click at [74, 184] on div "Demographic Information" at bounding box center [118, 183] width 127 height 8
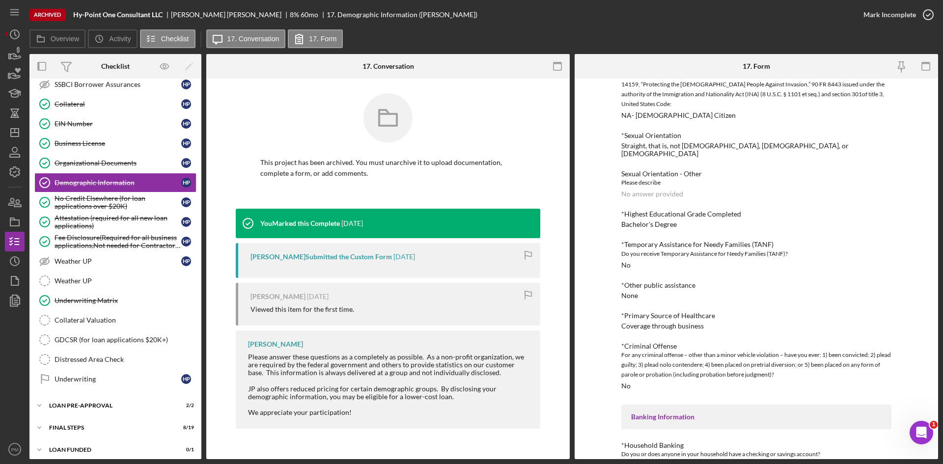
scroll to position [589, 0]
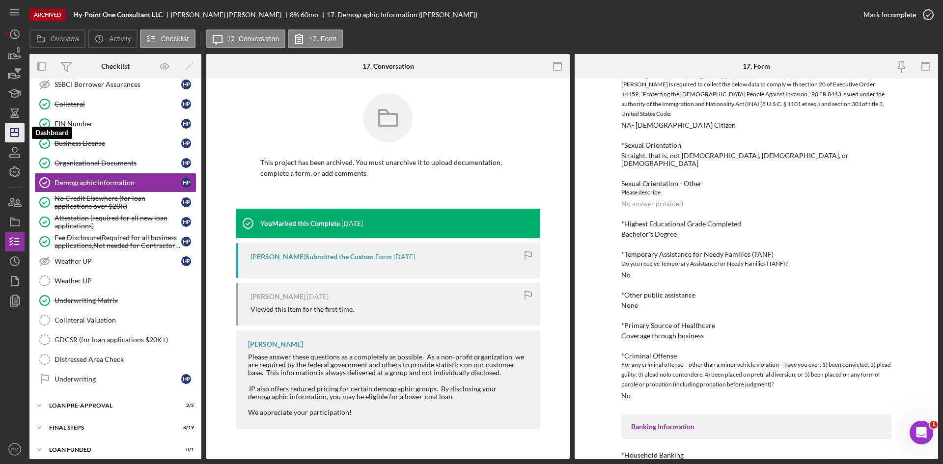
click at [15, 133] on line "button" at bounding box center [15, 133] width 8 height 0
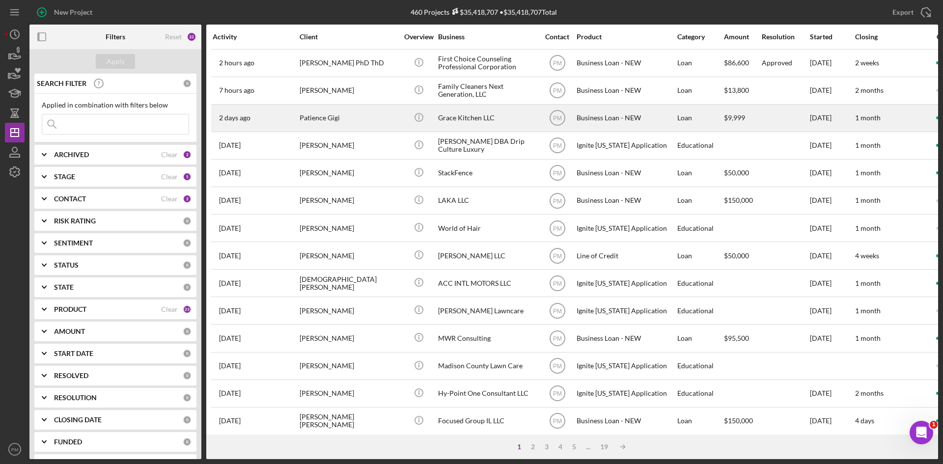
click at [261, 122] on div "[DATE] Patience [PERSON_NAME]" at bounding box center [256, 118] width 86 height 26
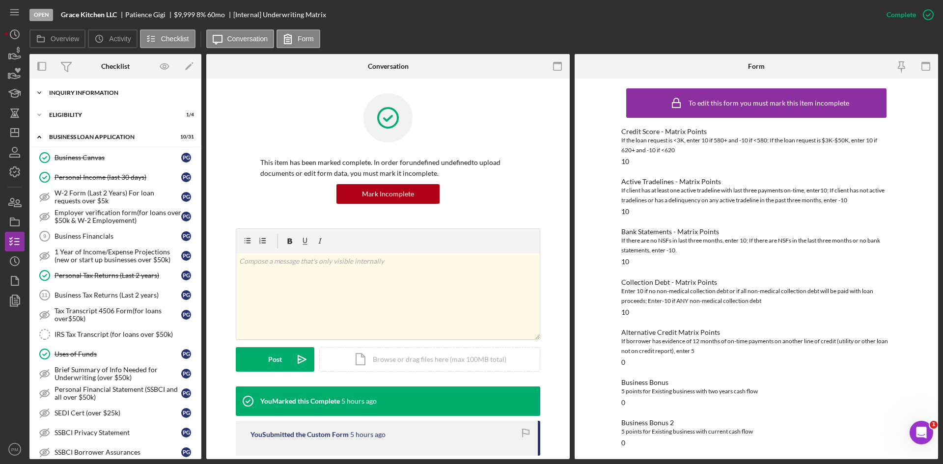
click at [77, 93] on div "INQUIRY INFORMATION" at bounding box center [119, 93] width 140 height 6
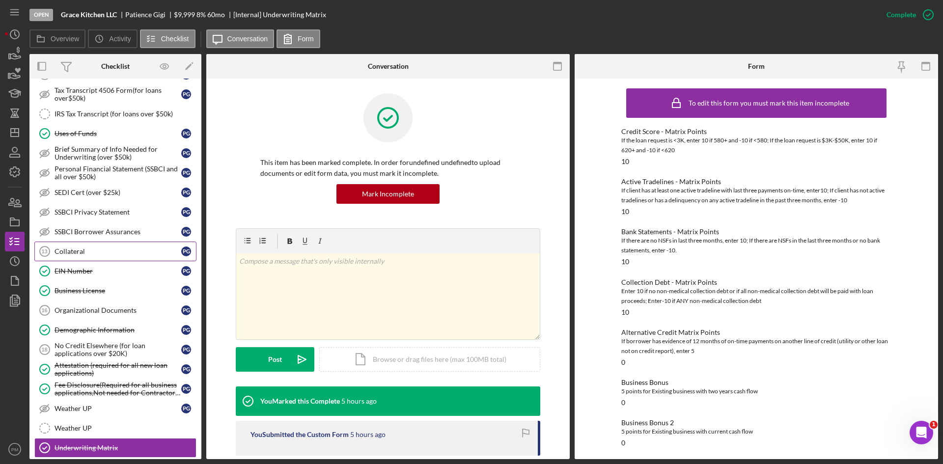
scroll to position [491, 0]
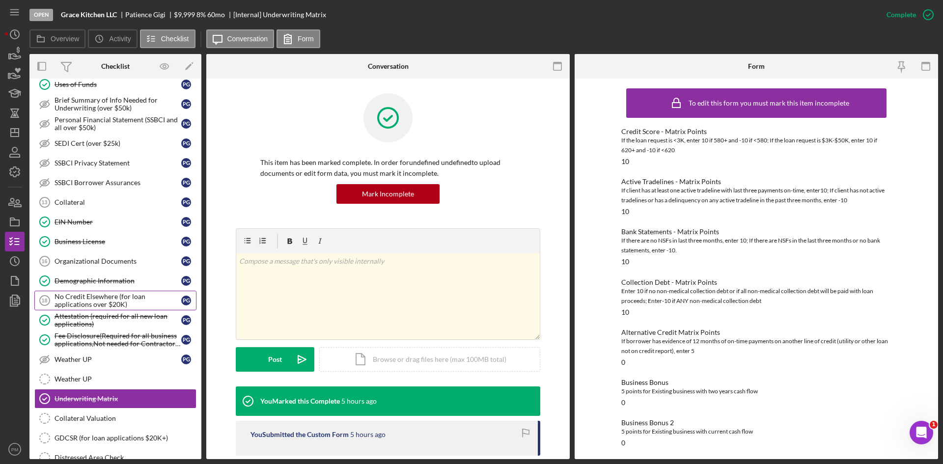
click at [117, 298] on div "No Credit Elsewhere (for loan applications over $20K)" at bounding box center [118, 301] width 127 height 16
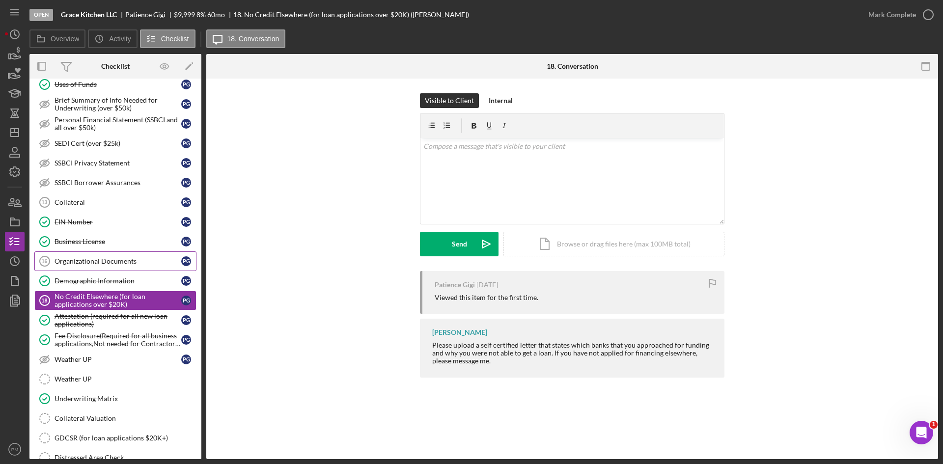
click at [94, 252] on link "Organizational Documents 16 Organizational Documents P G" at bounding box center [115, 261] width 162 height 20
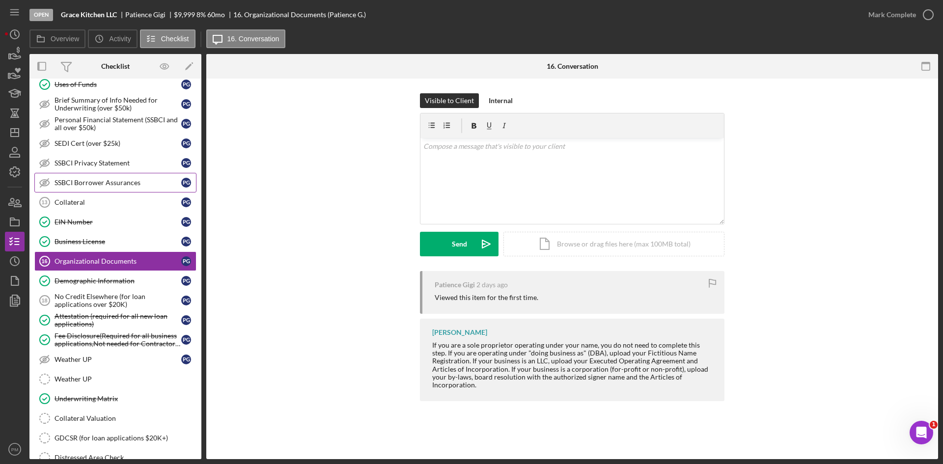
scroll to position [393, 0]
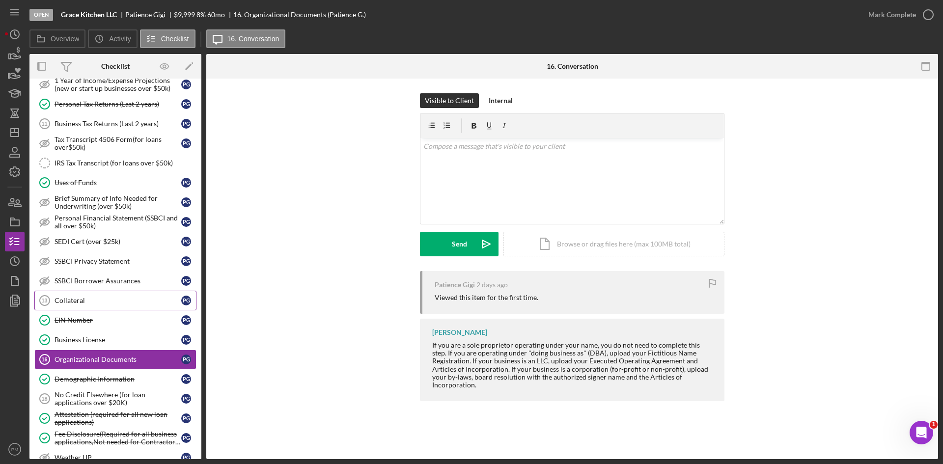
click at [95, 305] on link "Collateral 13 Collateral P G" at bounding box center [115, 301] width 162 height 20
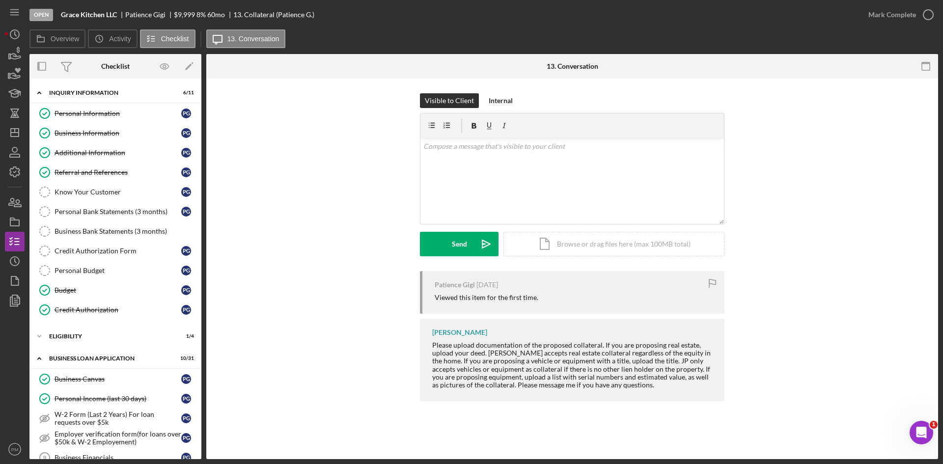
click at [94, 336] on div "ELIGIBILITY" at bounding box center [119, 336] width 140 height 6
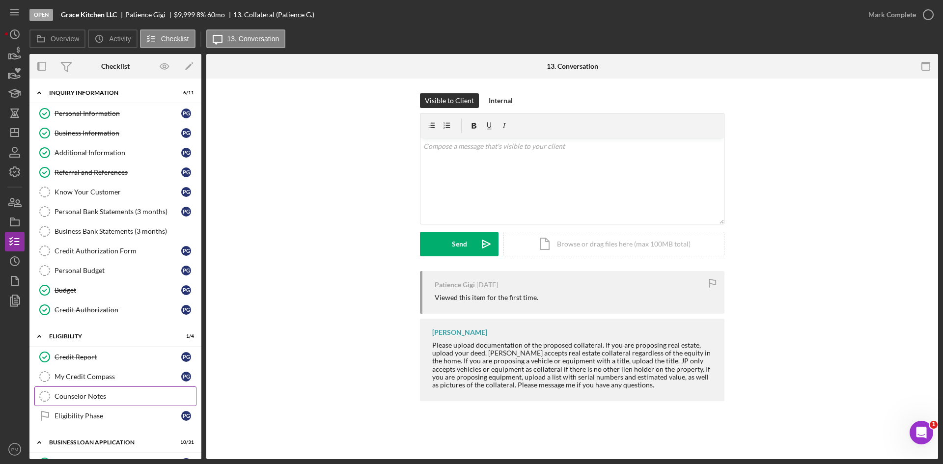
click at [94, 391] on link "Counselor Notes Counselor Notes" at bounding box center [115, 397] width 162 height 20
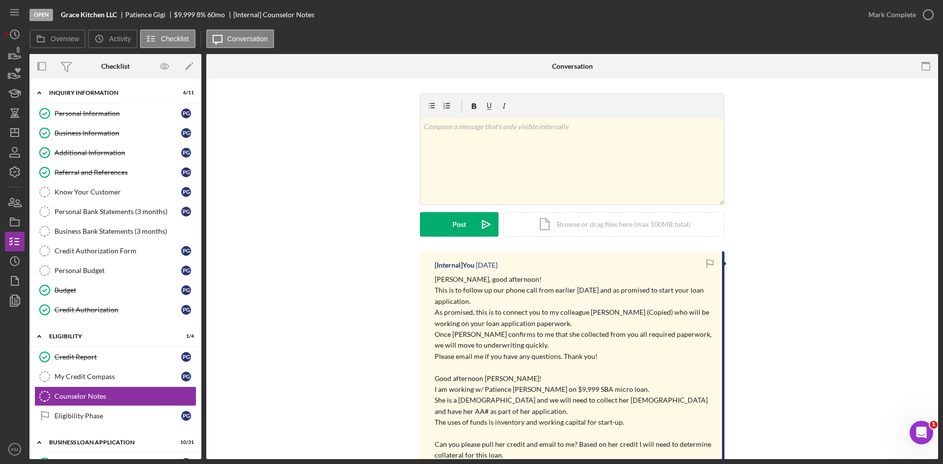
scroll to position [98, 0]
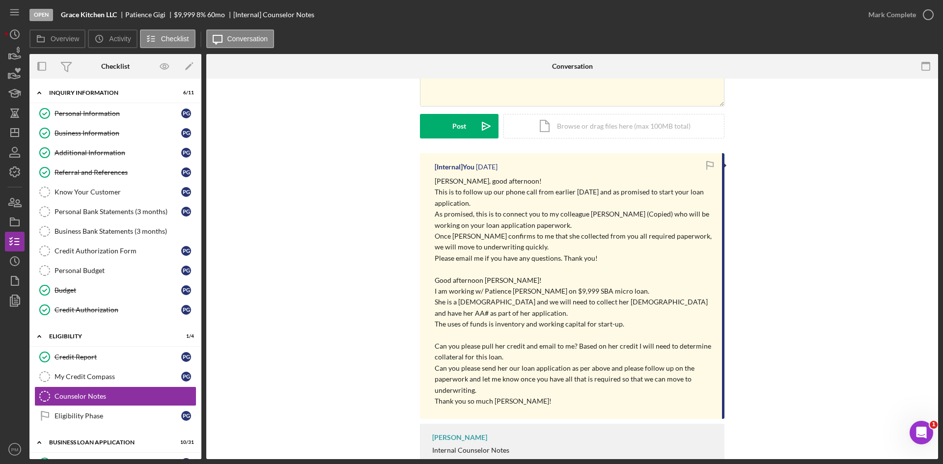
click at [626, 324] on p "The uses of funds is inventory and working capital for start-up." at bounding box center [573, 324] width 277 height 11
click at [18, 126] on icon "Icon/Dashboard" at bounding box center [14, 132] width 25 height 25
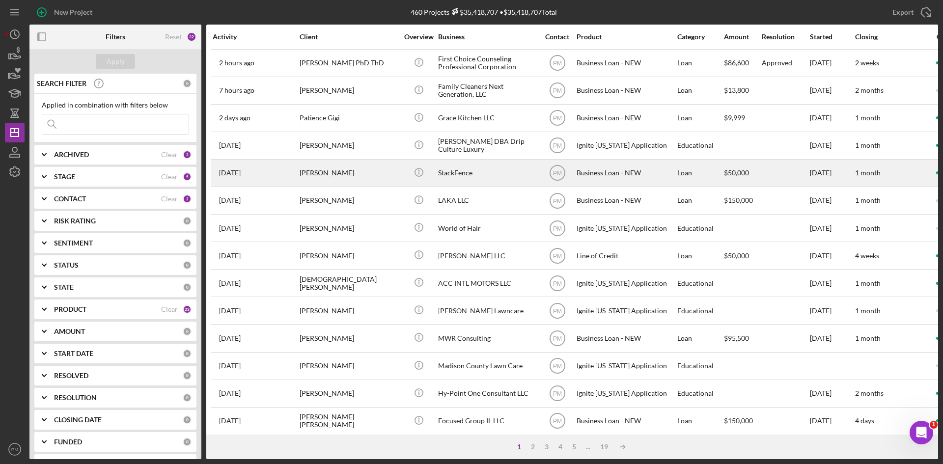
click at [331, 170] on div "[PERSON_NAME]" at bounding box center [349, 173] width 98 height 26
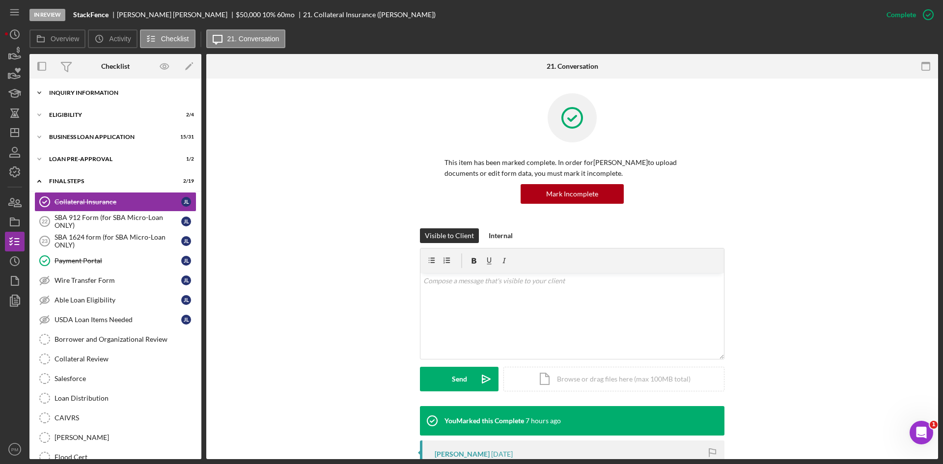
click at [83, 98] on div "Icon/Expander INQUIRY INFORMATION 6 / 11" at bounding box center [115, 93] width 172 height 20
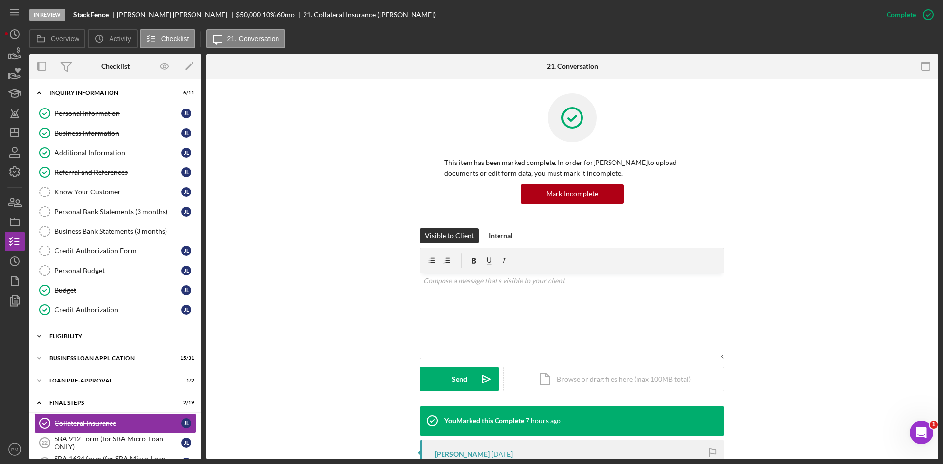
click at [84, 337] on div "ELIGIBILITY" at bounding box center [119, 336] width 140 height 6
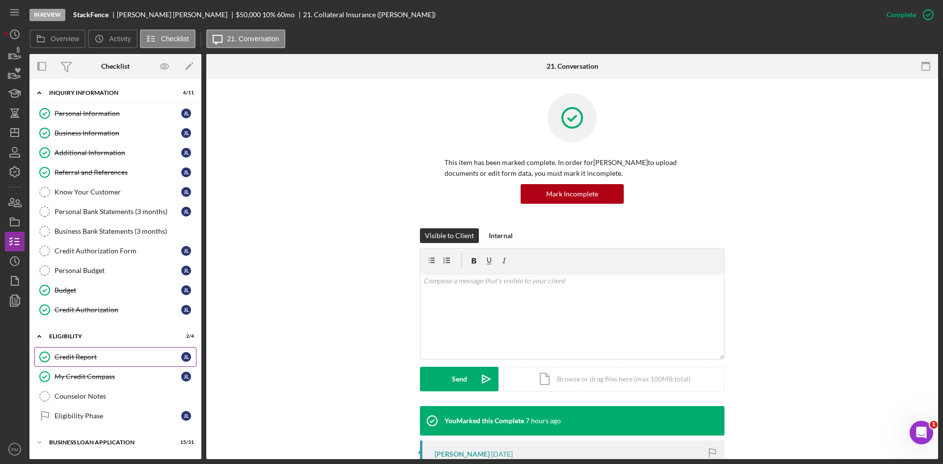
click at [82, 364] on link "Credit Report Credit Report J L" at bounding box center [115, 357] width 162 height 20
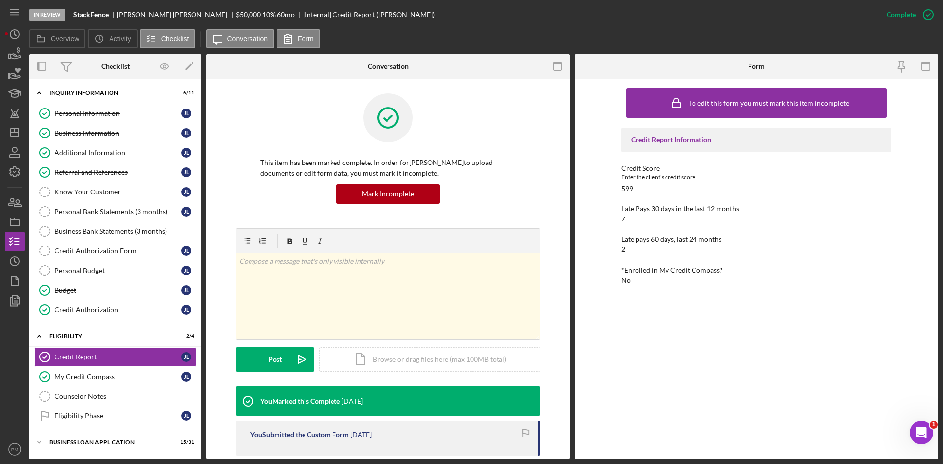
scroll to position [147, 0]
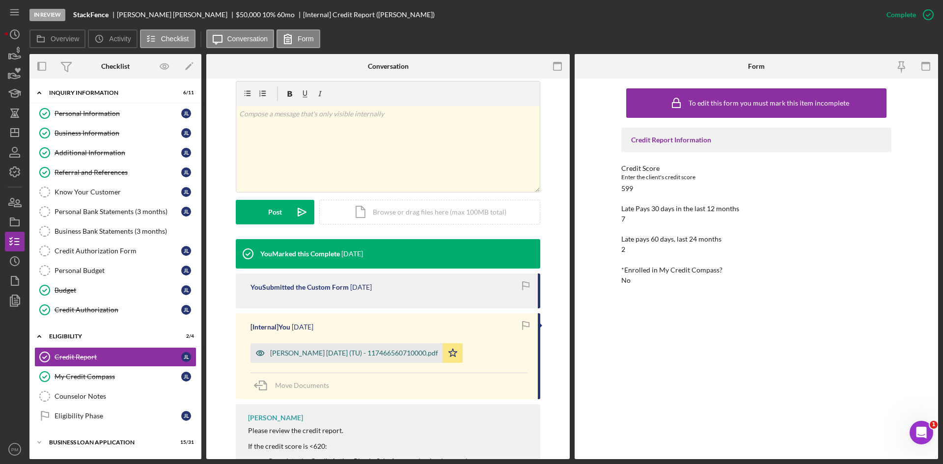
click at [335, 351] on div "Lybarger, Jacob 2025-10-06 (TU) - 117466560710000.pdf" at bounding box center [354, 353] width 168 height 8
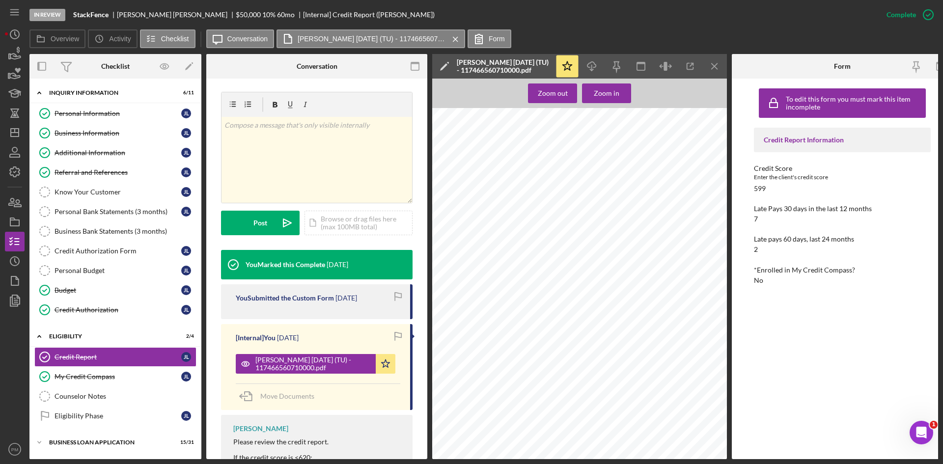
scroll to position [0, 0]
click at [592, 56] on icon "Icon/Download" at bounding box center [592, 66] width 22 height 22
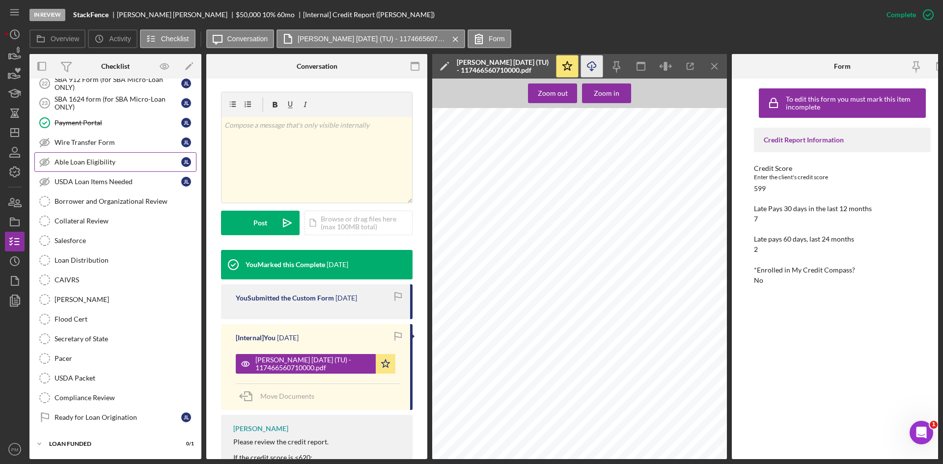
scroll to position [250, 0]
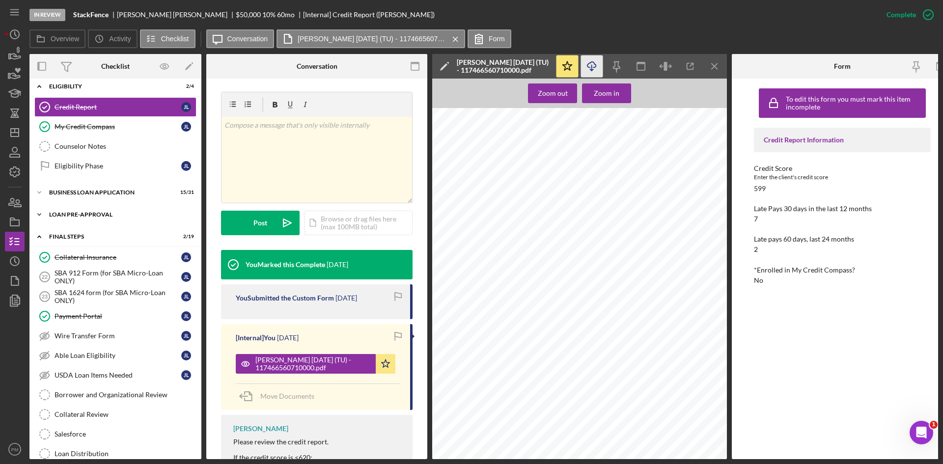
click at [81, 211] on div "Icon/Expander LOAN PRE-APPROVAL 1 / 2" at bounding box center [115, 215] width 172 height 20
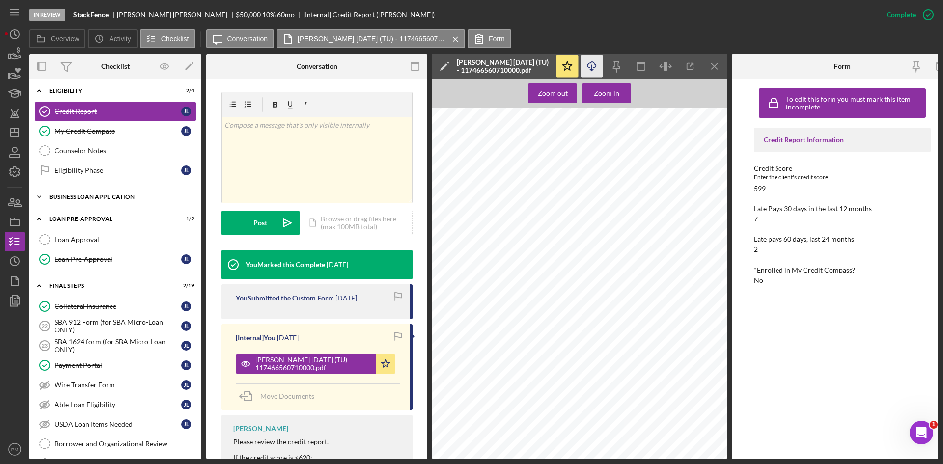
scroll to position [196, 0]
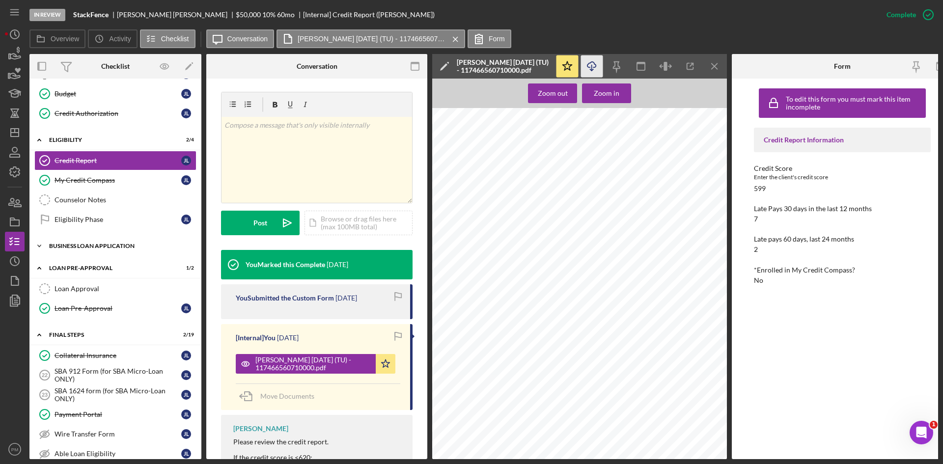
click at [82, 249] on div "Icon/Expander BUSINESS LOAN APPLICATION 15 / 31" at bounding box center [115, 246] width 172 height 20
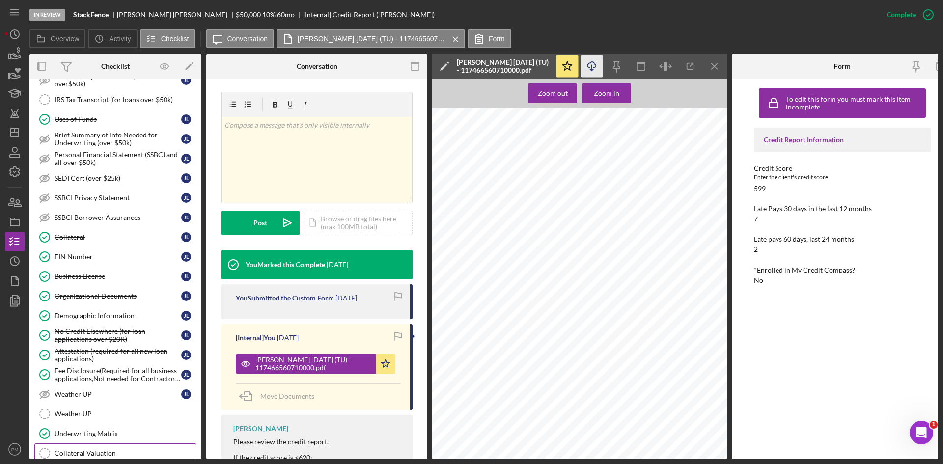
scroll to position [638, 0]
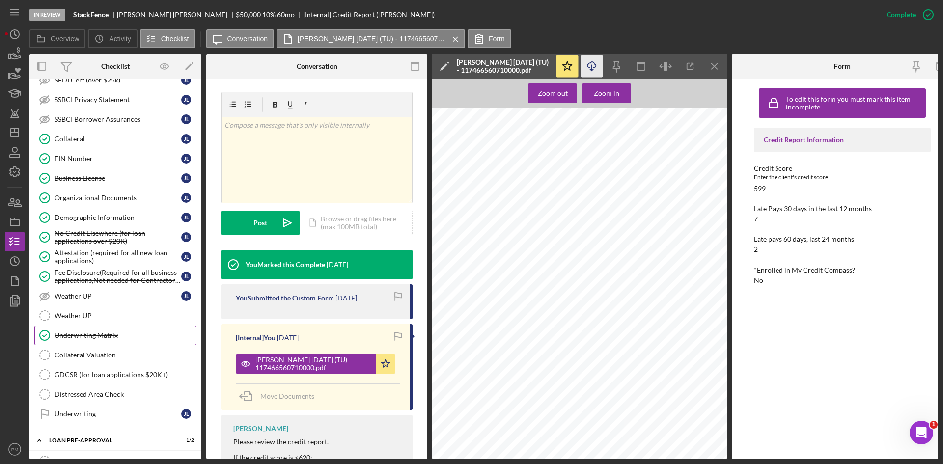
click at [91, 336] on div "Underwriting Matrix" at bounding box center [125, 336] width 141 height 8
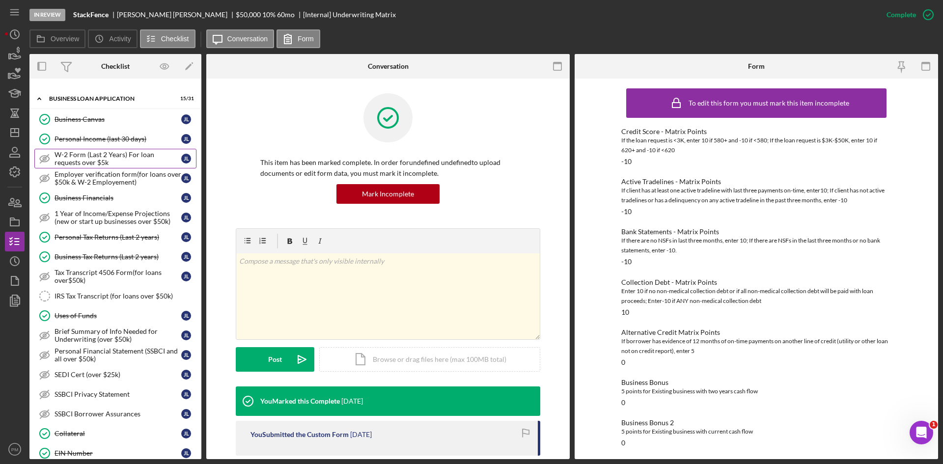
scroll to position [196, 0]
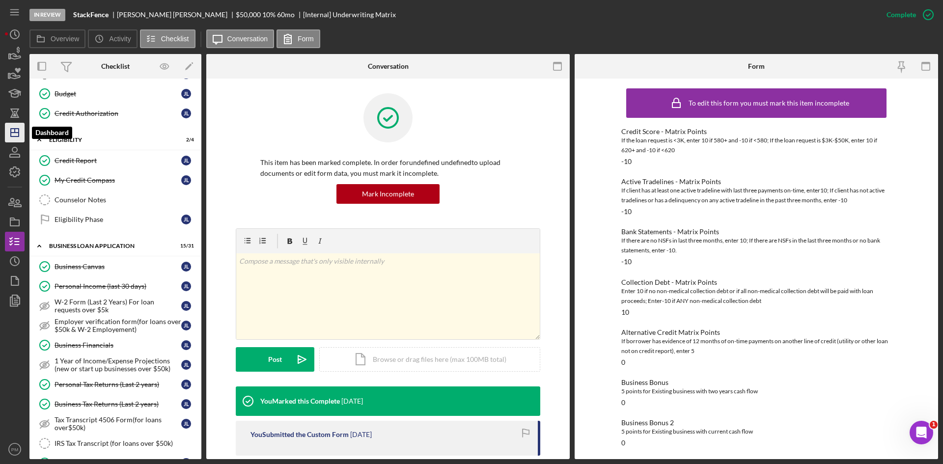
click at [12, 138] on icon "Icon/Dashboard" at bounding box center [14, 132] width 25 height 25
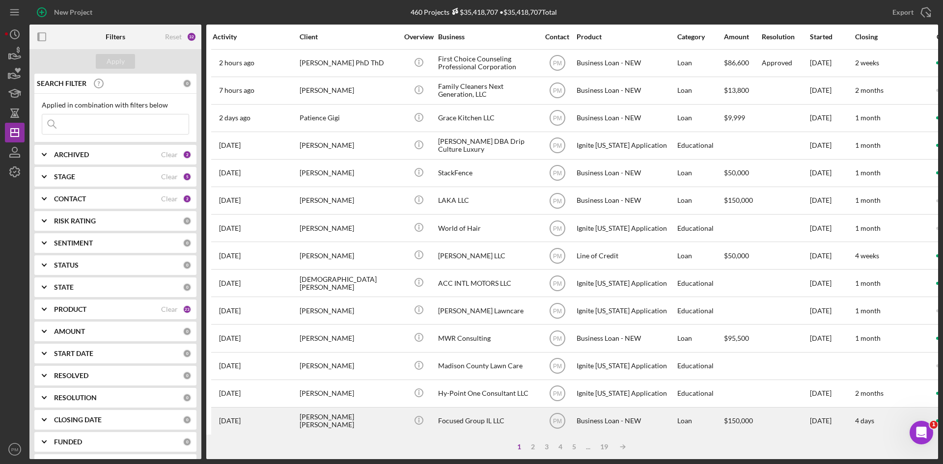
click at [339, 416] on div "[PERSON_NAME] [PERSON_NAME]" at bounding box center [349, 421] width 98 height 26
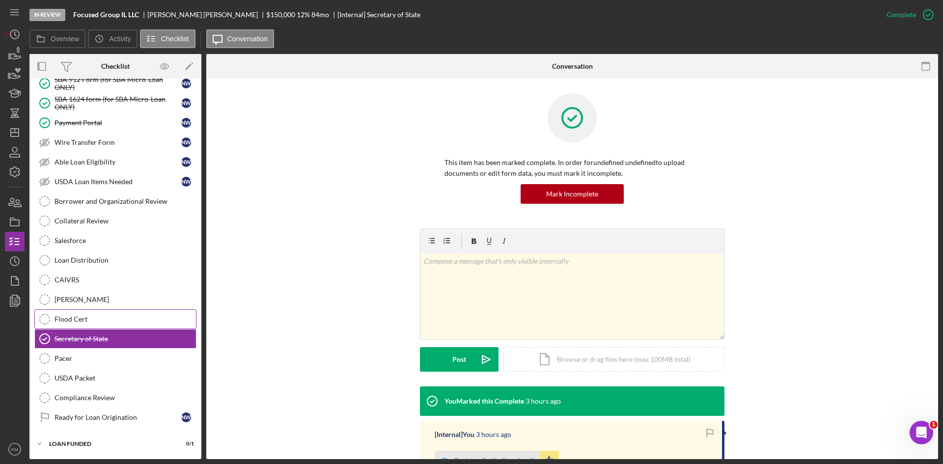
scroll to position [40, 0]
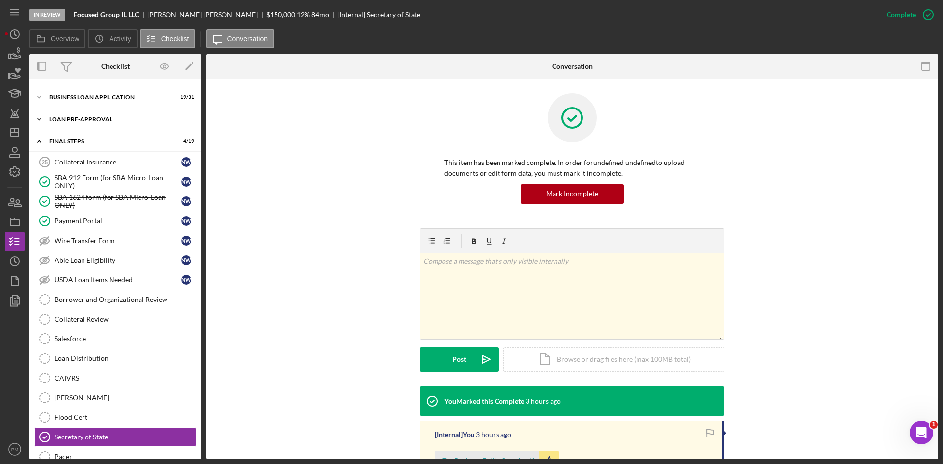
click at [87, 122] on div "Icon/Expander LOAN PRE-APPROVAL 1 / 2" at bounding box center [115, 120] width 172 height 20
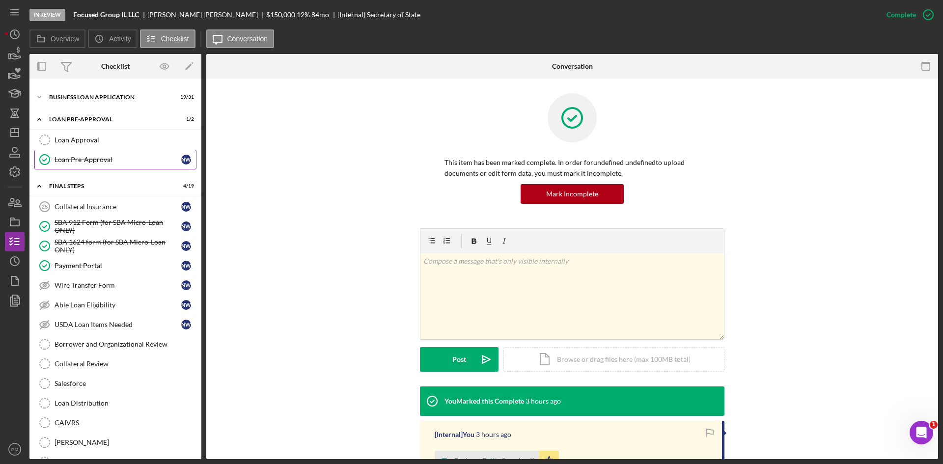
click at [101, 157] on div "Loan Pre-Approval" at bounding box center [118, 160] width 127 height 8
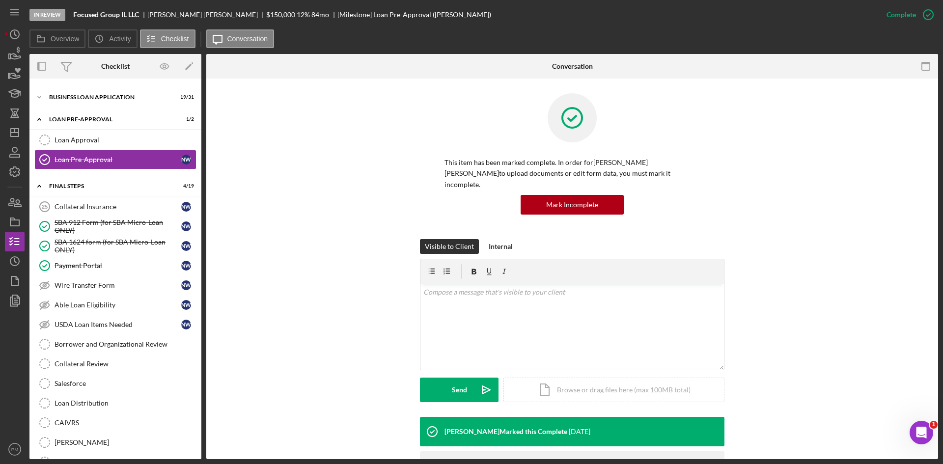
scroll to position [76, 0]
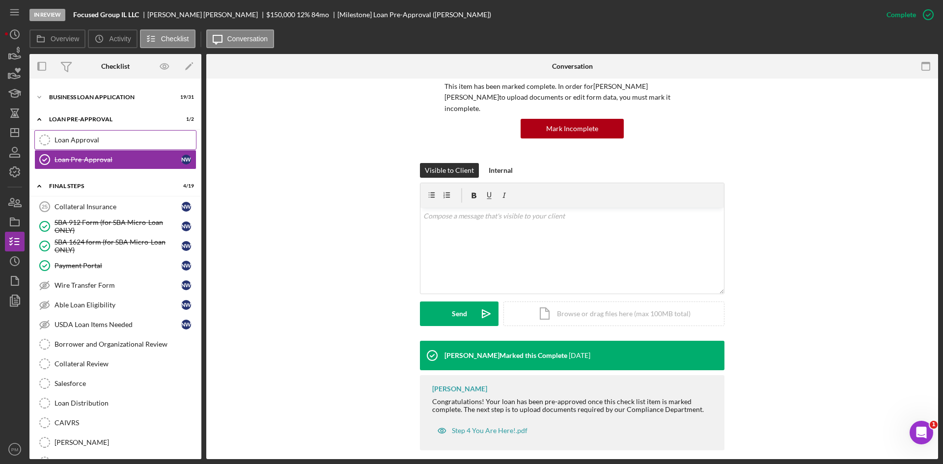
click at [110, 145] on link "Loan Approval Loan Approval" at bounding box center [115, 140] width 162 height 20
